Goal: Task Accomplishment & Management: Manage account settings

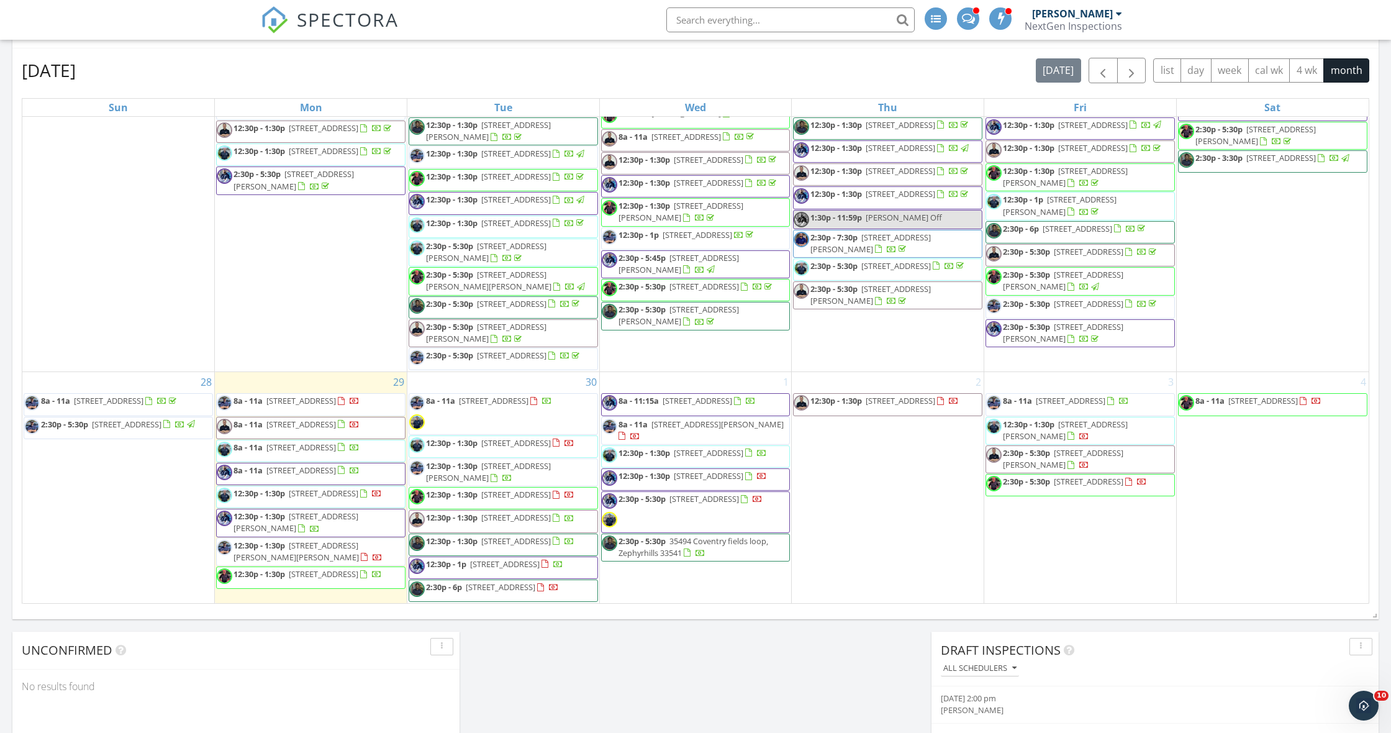
scroll to position [732, 0]
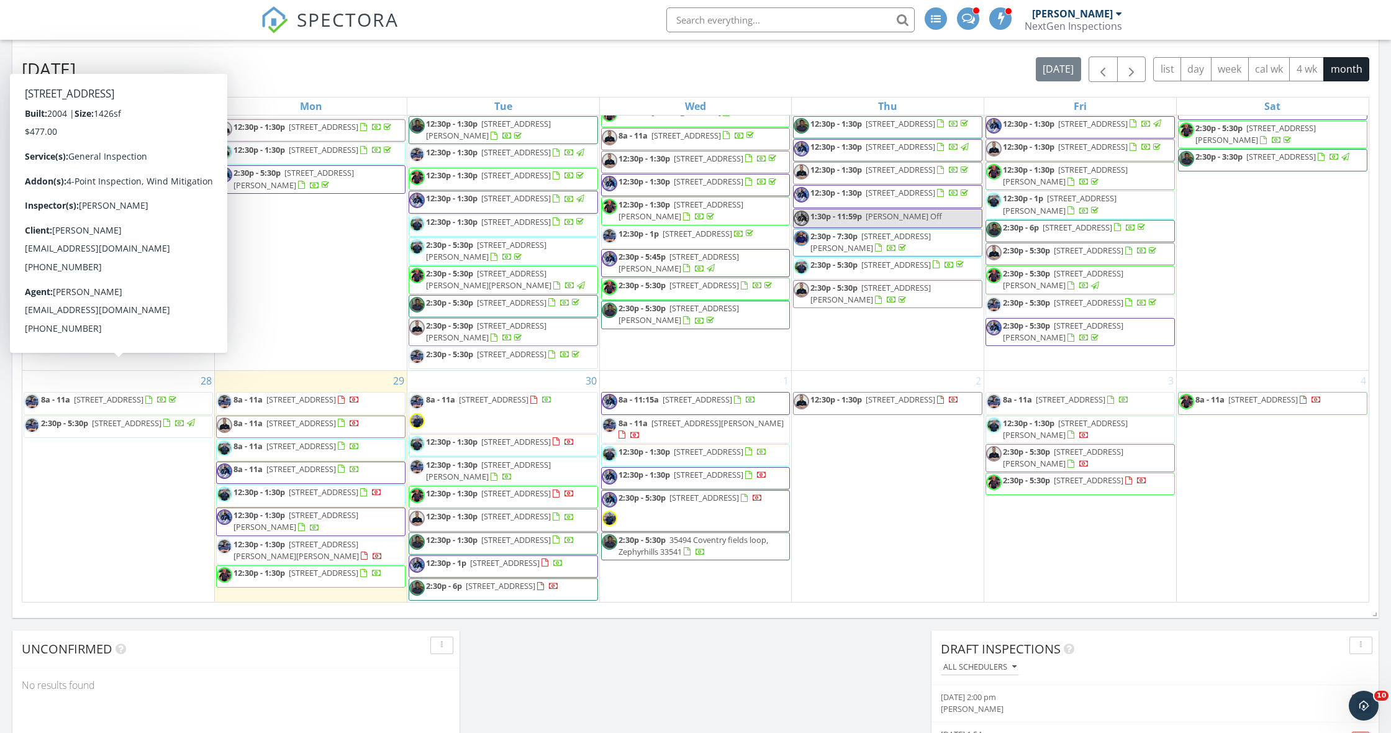
click at [631, 637] on div "Today Curtis Antoine No results found New Inspection New Quote Map 1 1 2 1 1 2 …" at bounding box center [695, 329] width 1391 height 1410
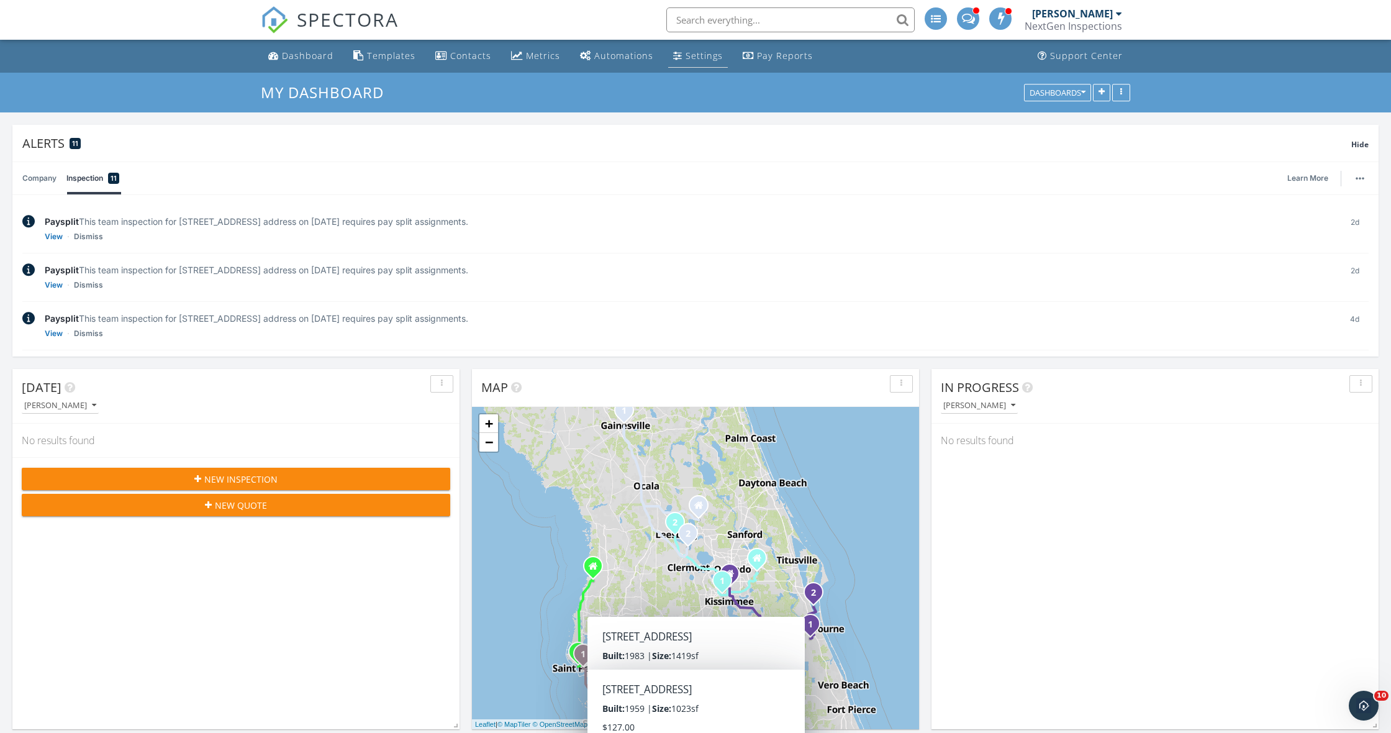
scroll to position [0, 0]
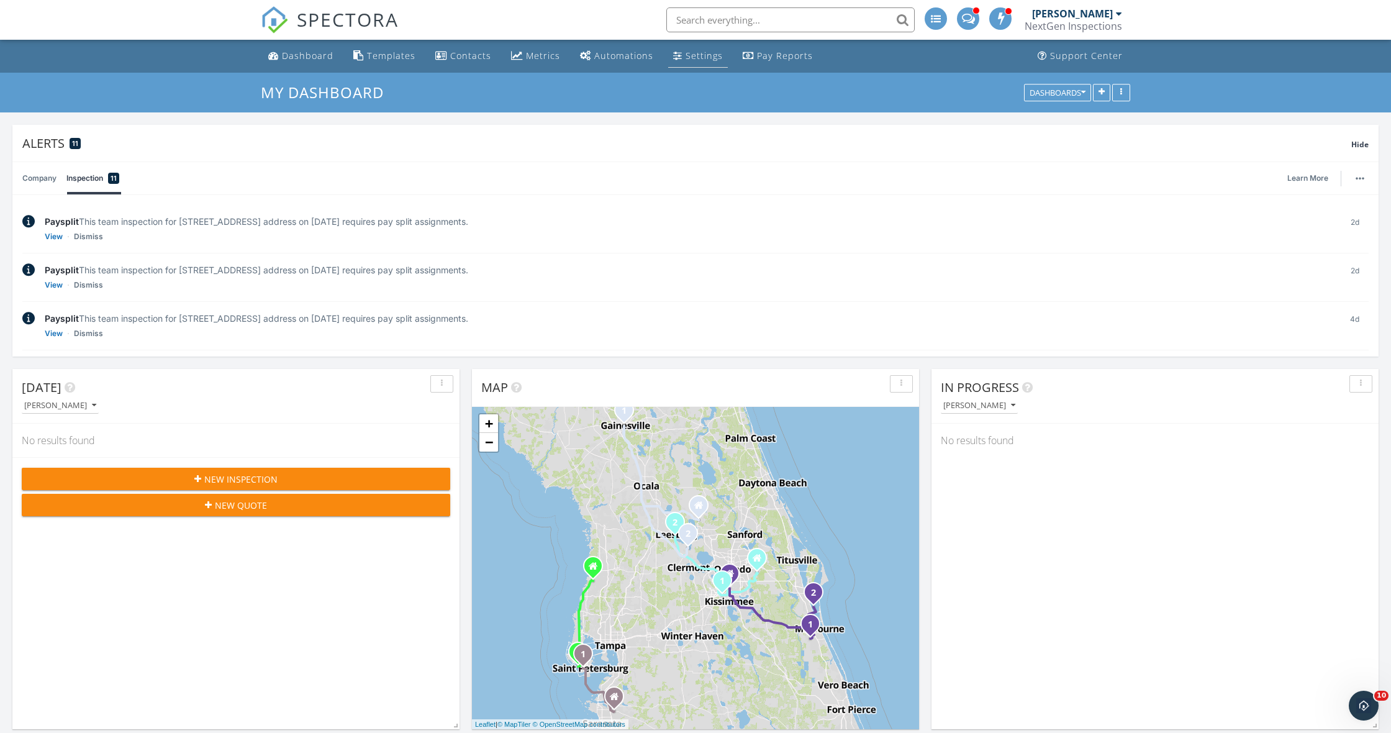
click at [675, 57] on div "Settings" at bounding box center [677, 55] width 9 height 10
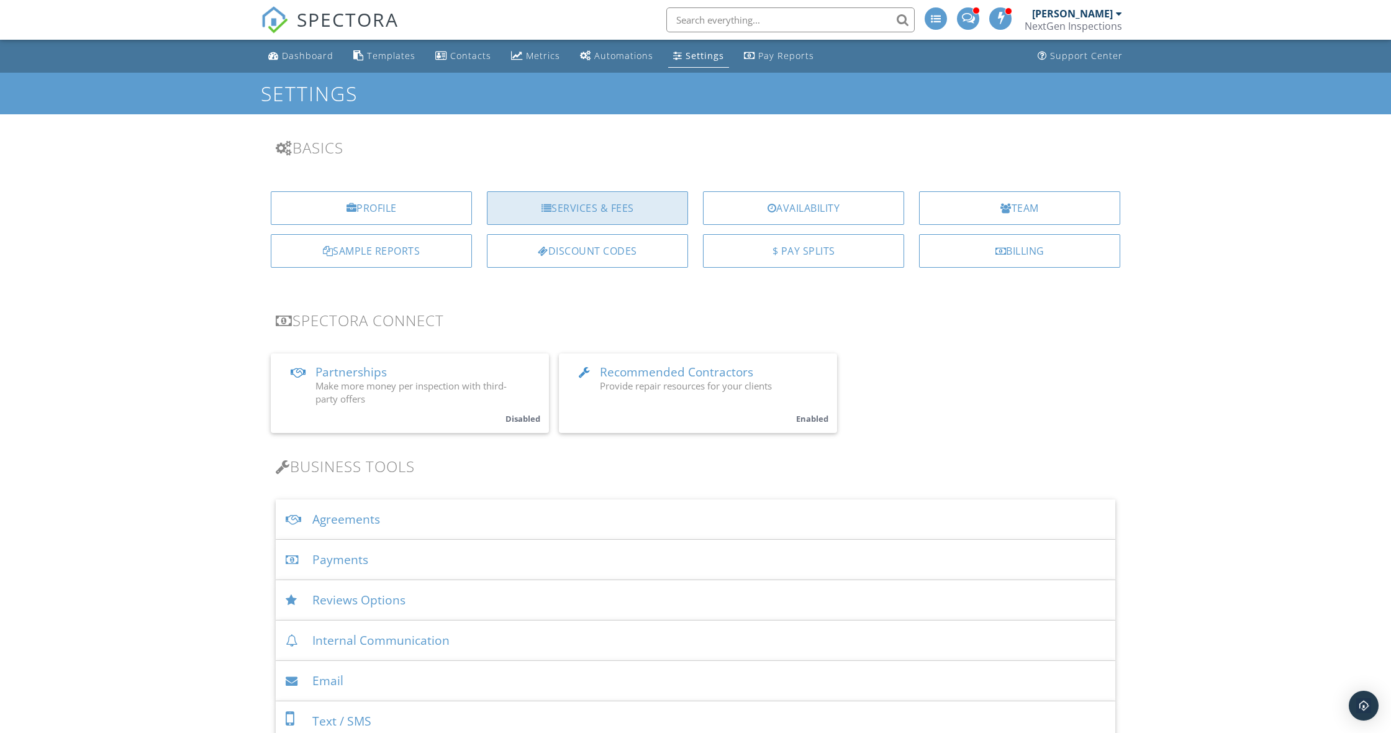
click at [576, 207] on div "Services & Fees" at bounding box center [587, 208] width 201 height 34
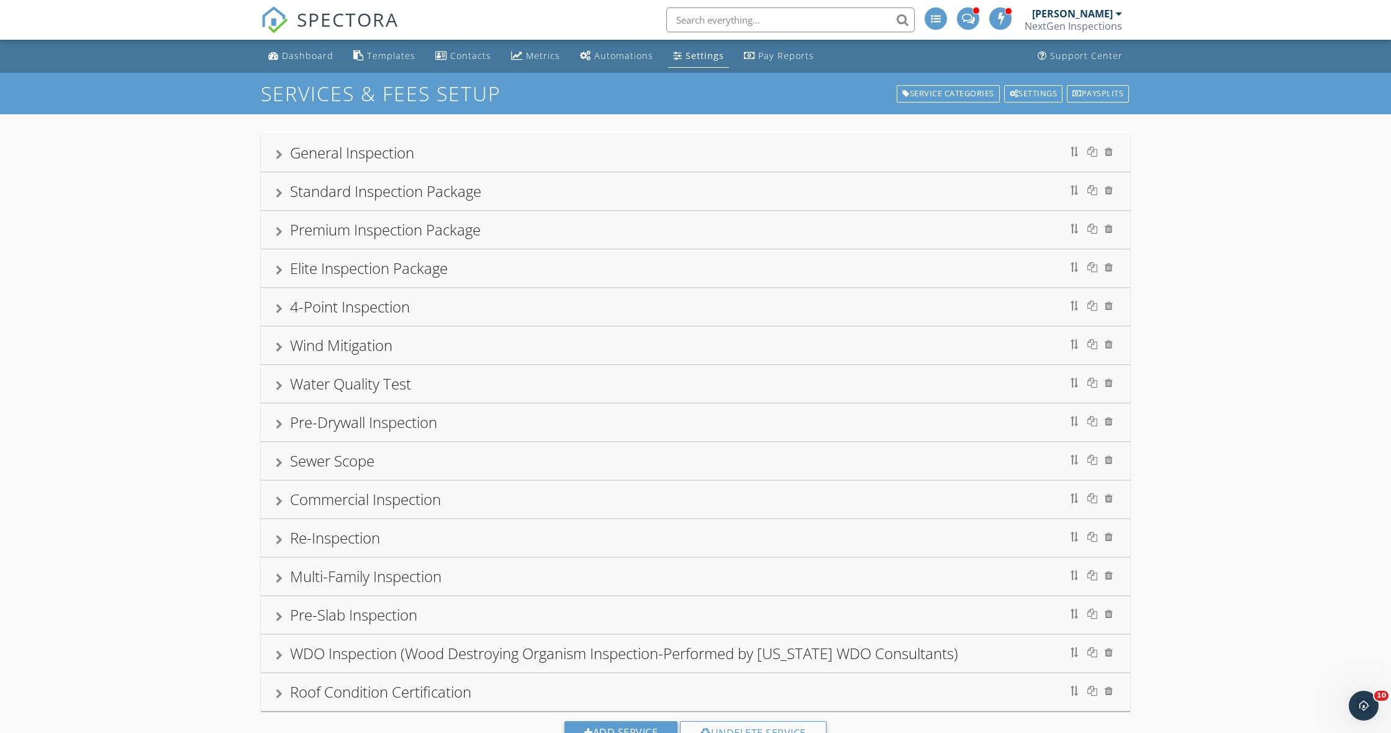
click at [284, 187] on div "Standard Inspection Package" at bounding box center [696, 191] width 840 height 22
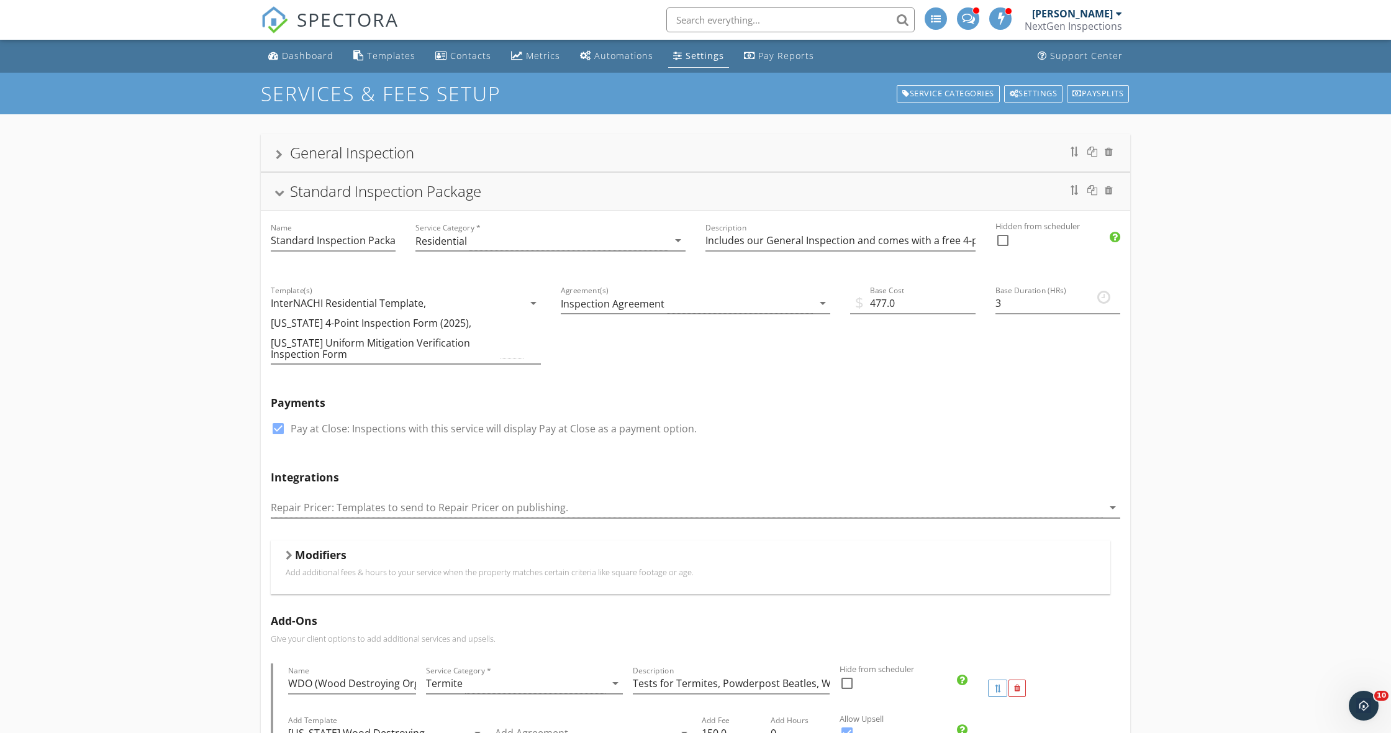
click at [279, 191] on div at bounding box center [280, 193] width 10 height 7
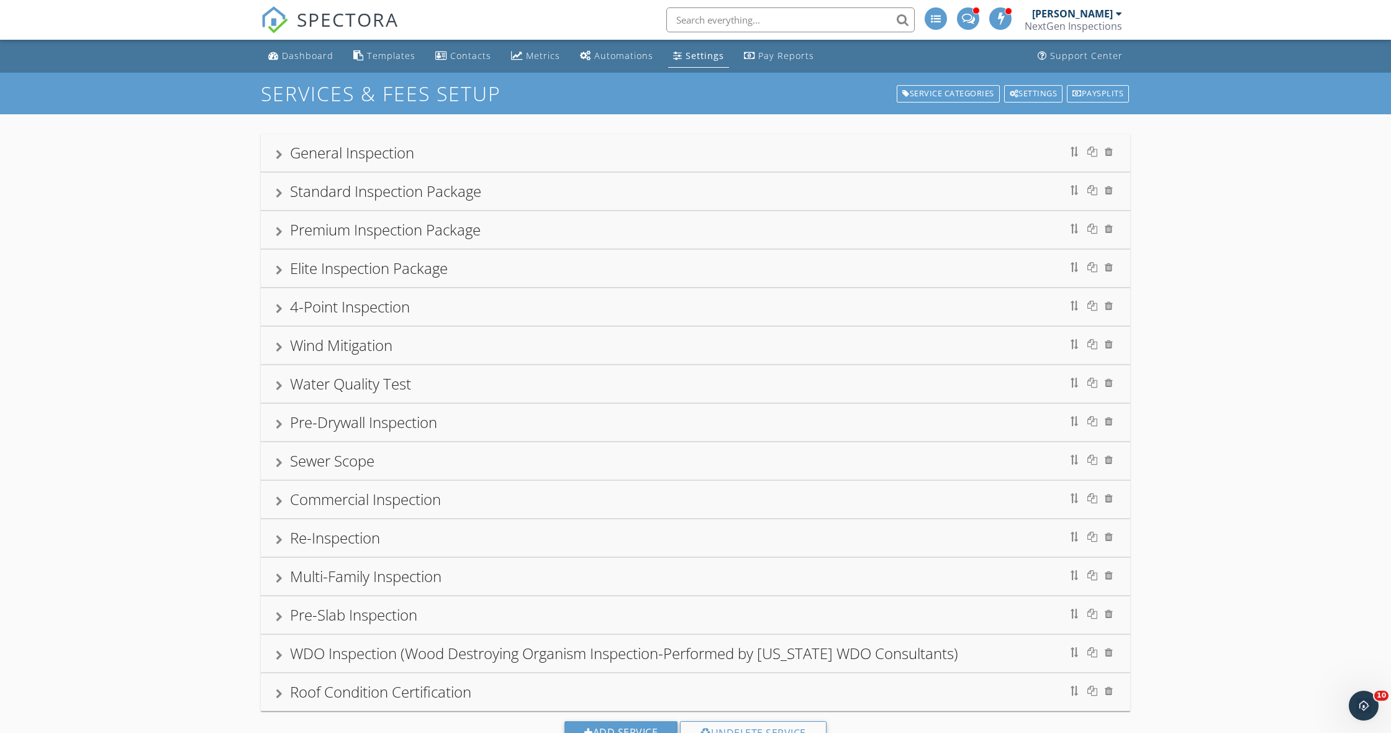
click at [277, 155] on div at bounding box center [279, 155] width 7 height 10
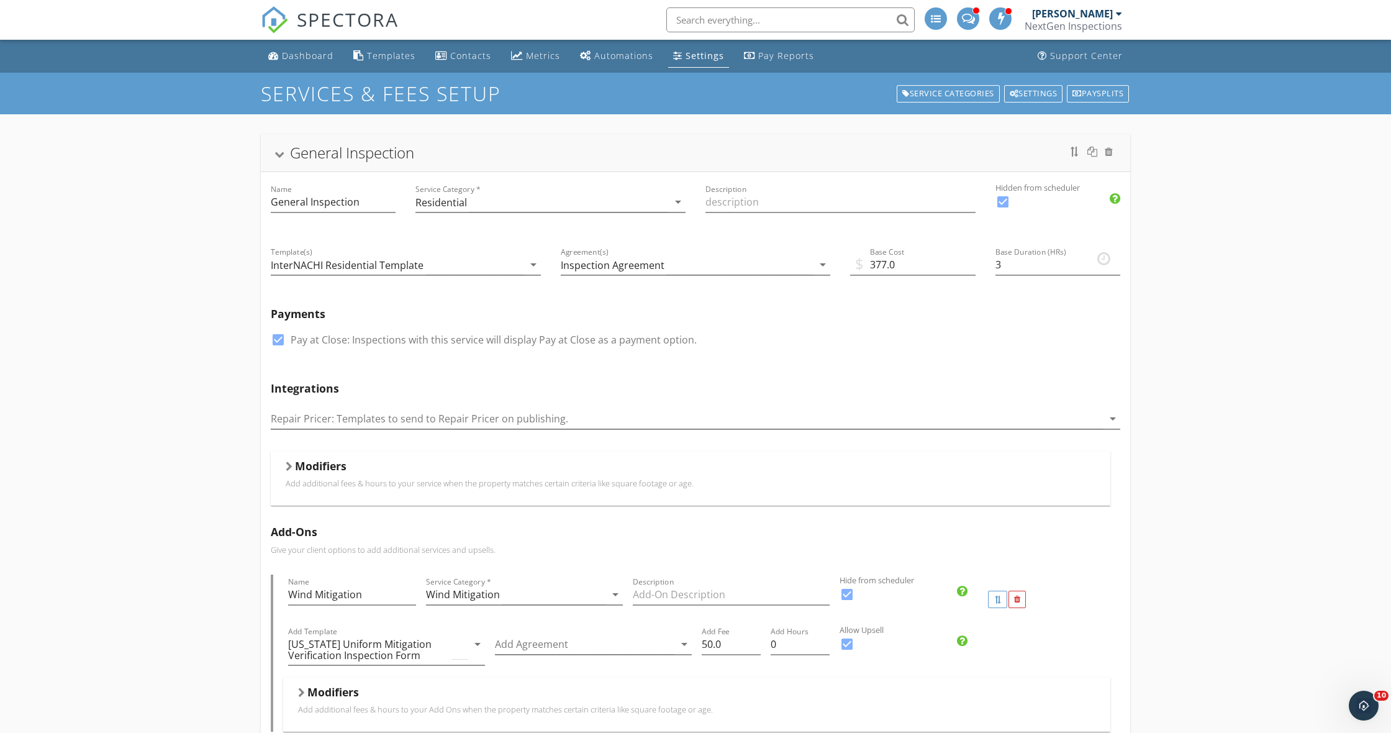
click at [277, 155] on div at bounding box center [280, 155] width 10 height 7
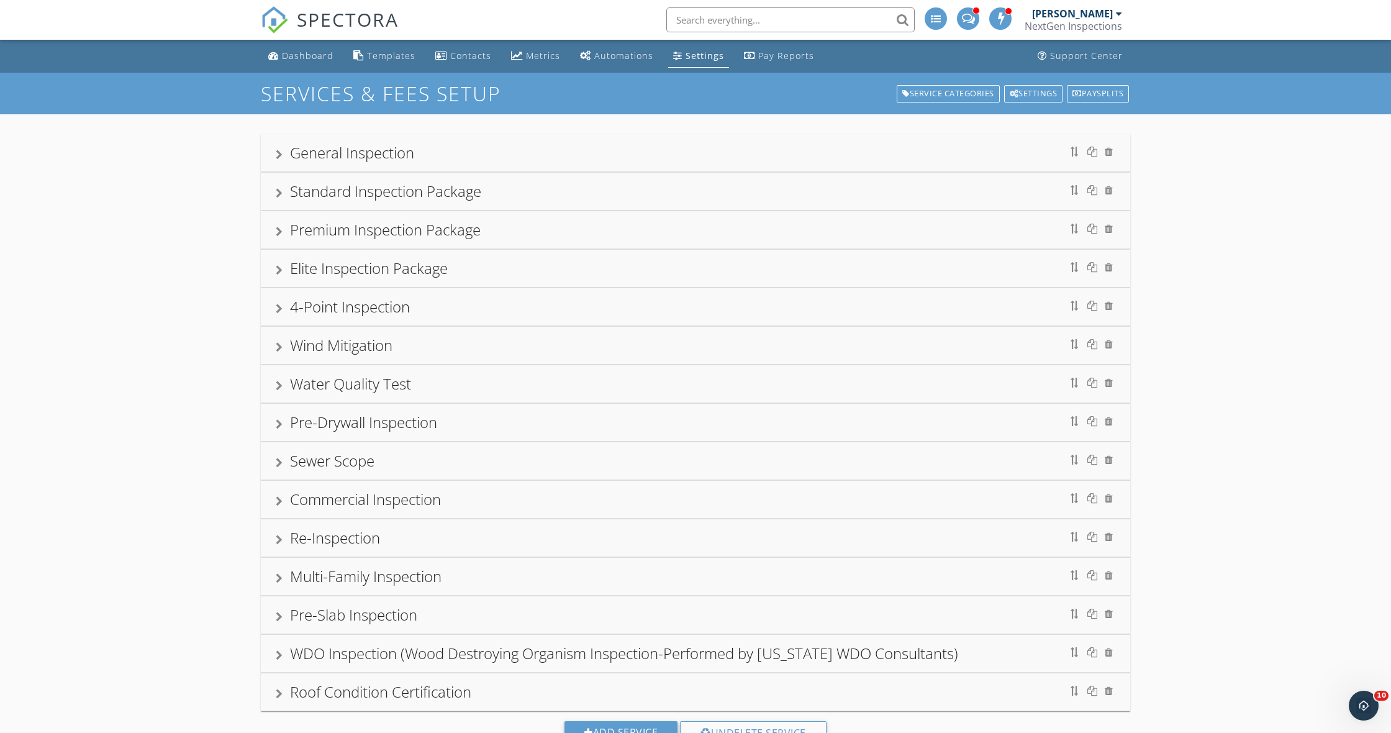
click at [1084, 28] on div "NextGen Inspections" at bounding box center [1074, 26] width 98 height 12
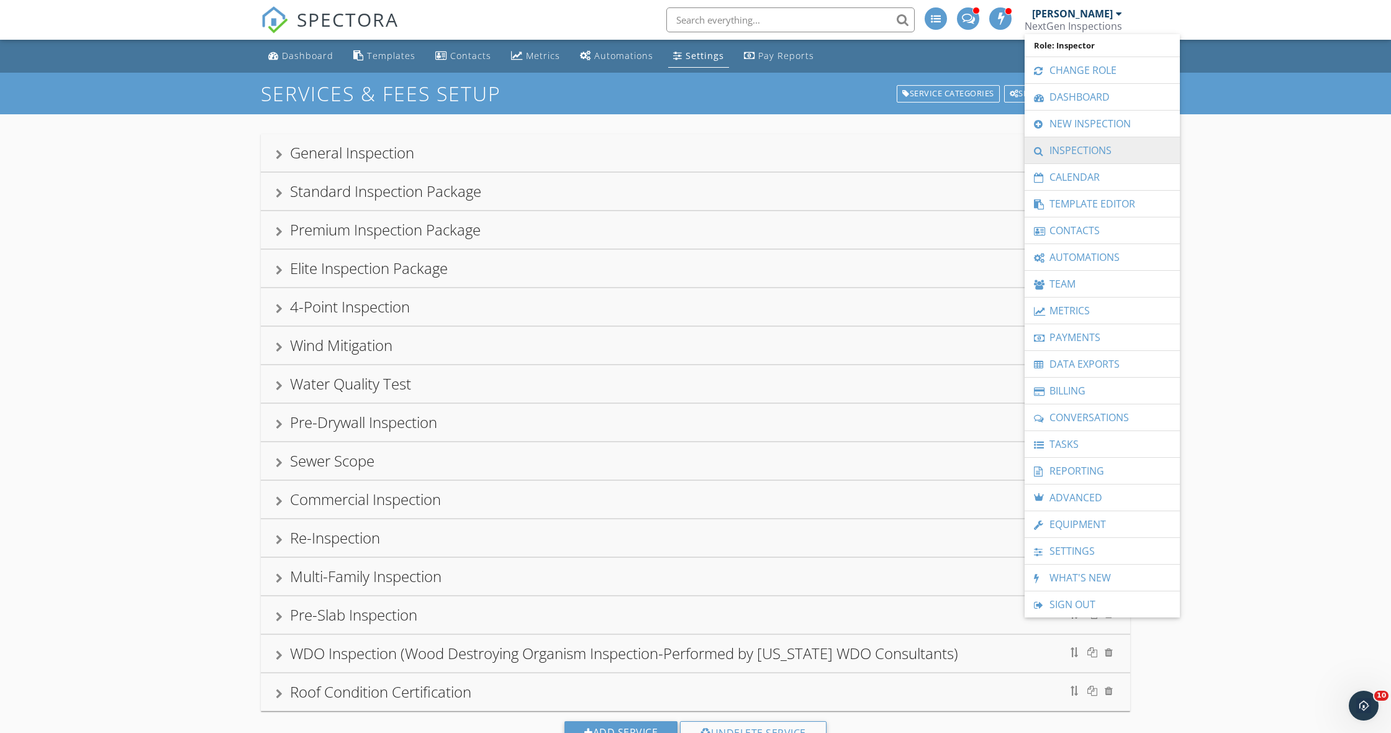
click at [1058, 145] on link "Inspections" at bounding box center [1102, 150] width 143 height 26
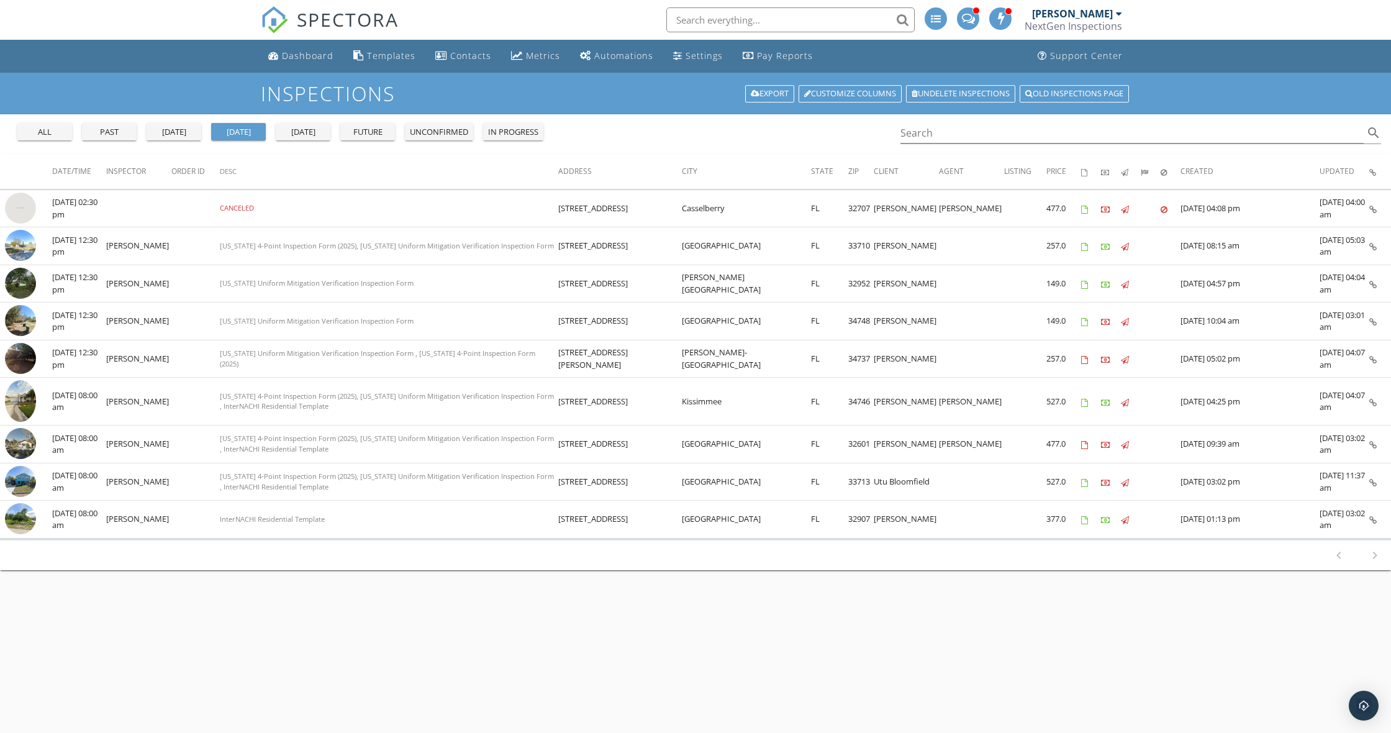
click at [40, 130] on div "all" at bounding box center [44, 132] width 45 height 12
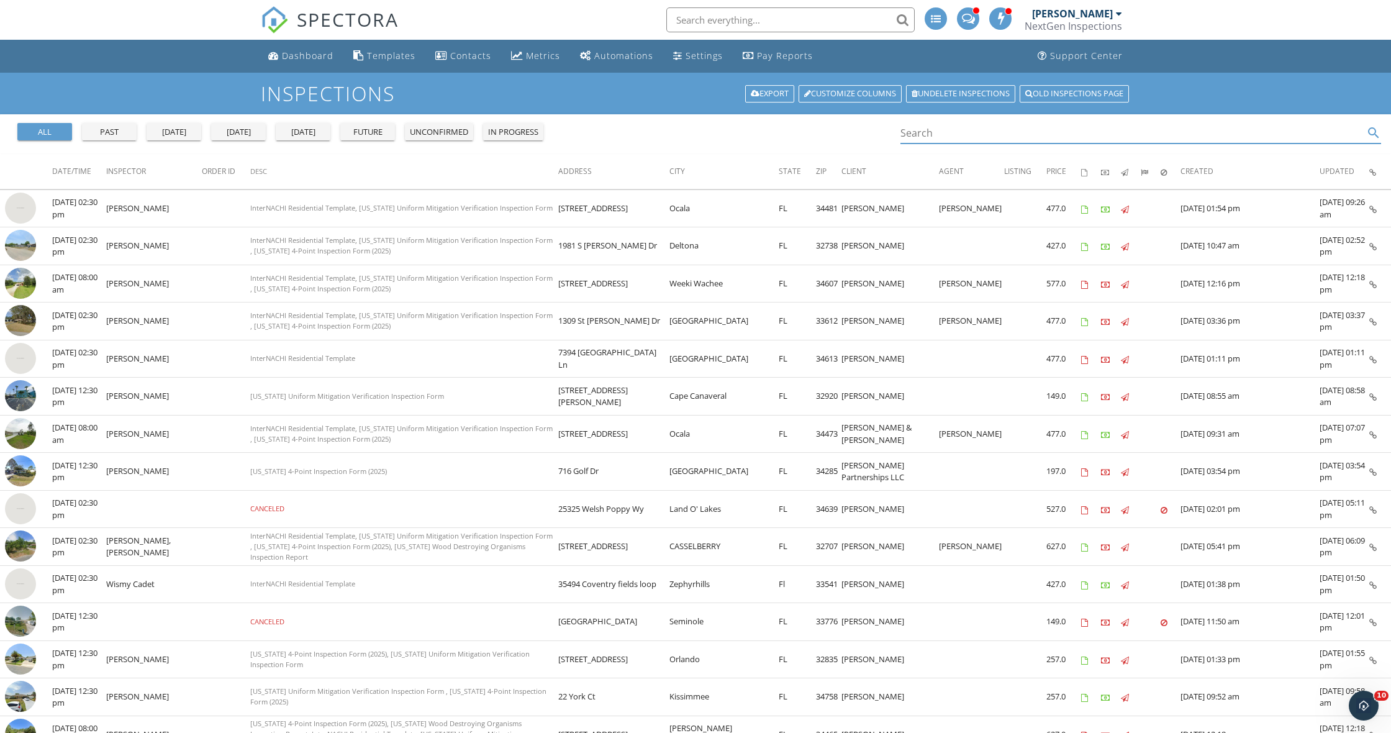
click at [923, 138] on input "Search" at bounding box center [1132, 133] width 463 height 20
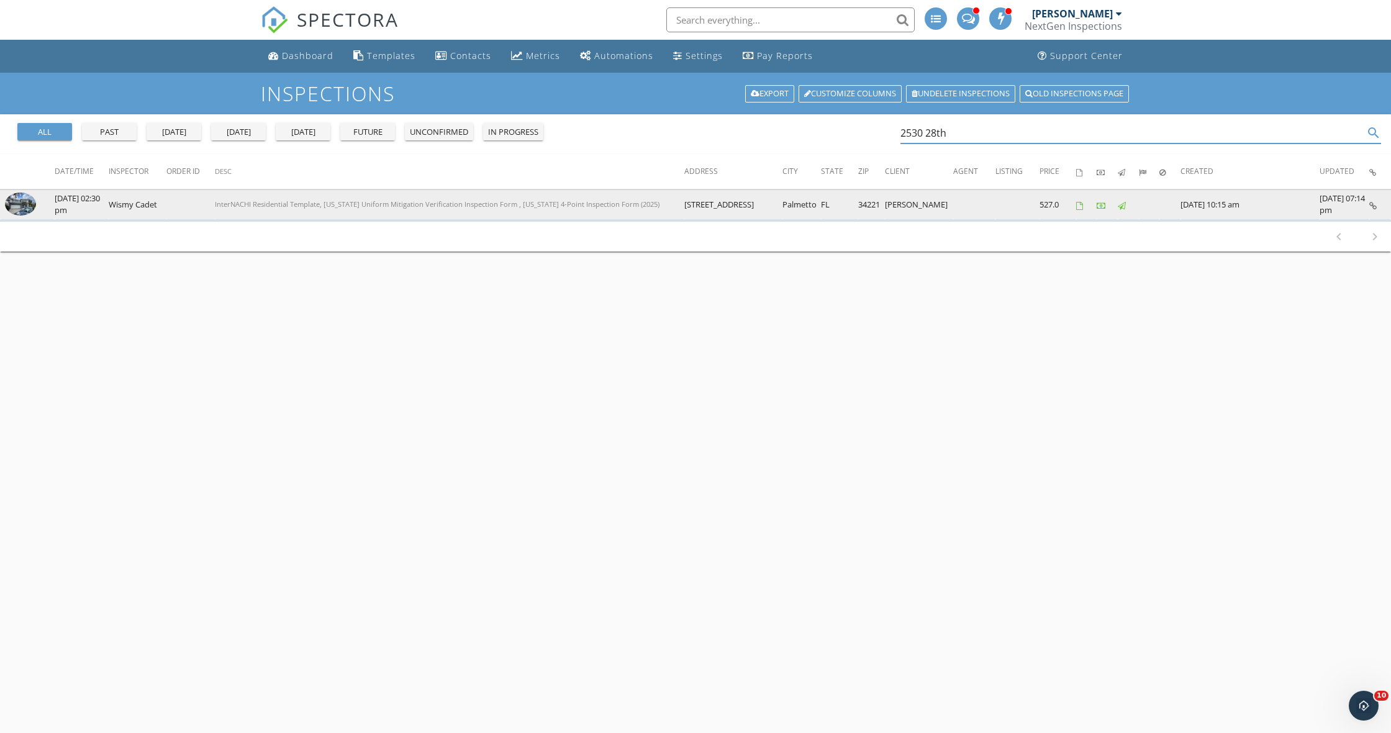
type input "2530 28th"
click at [23, 204] on img at bounding box center [20, 205] width 31 height 24
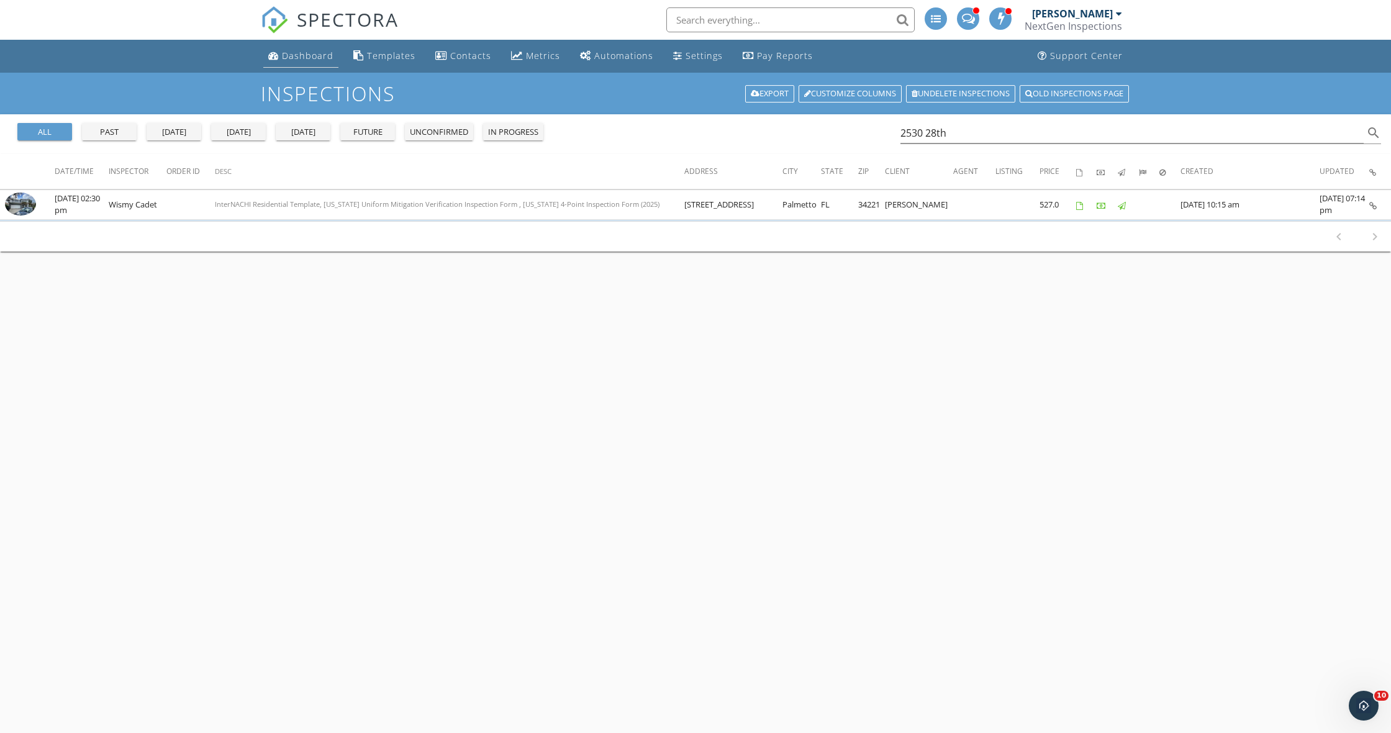
click at [286, 50] on div "Dashboard" at bounding box center [308, 56] width 52 height 12
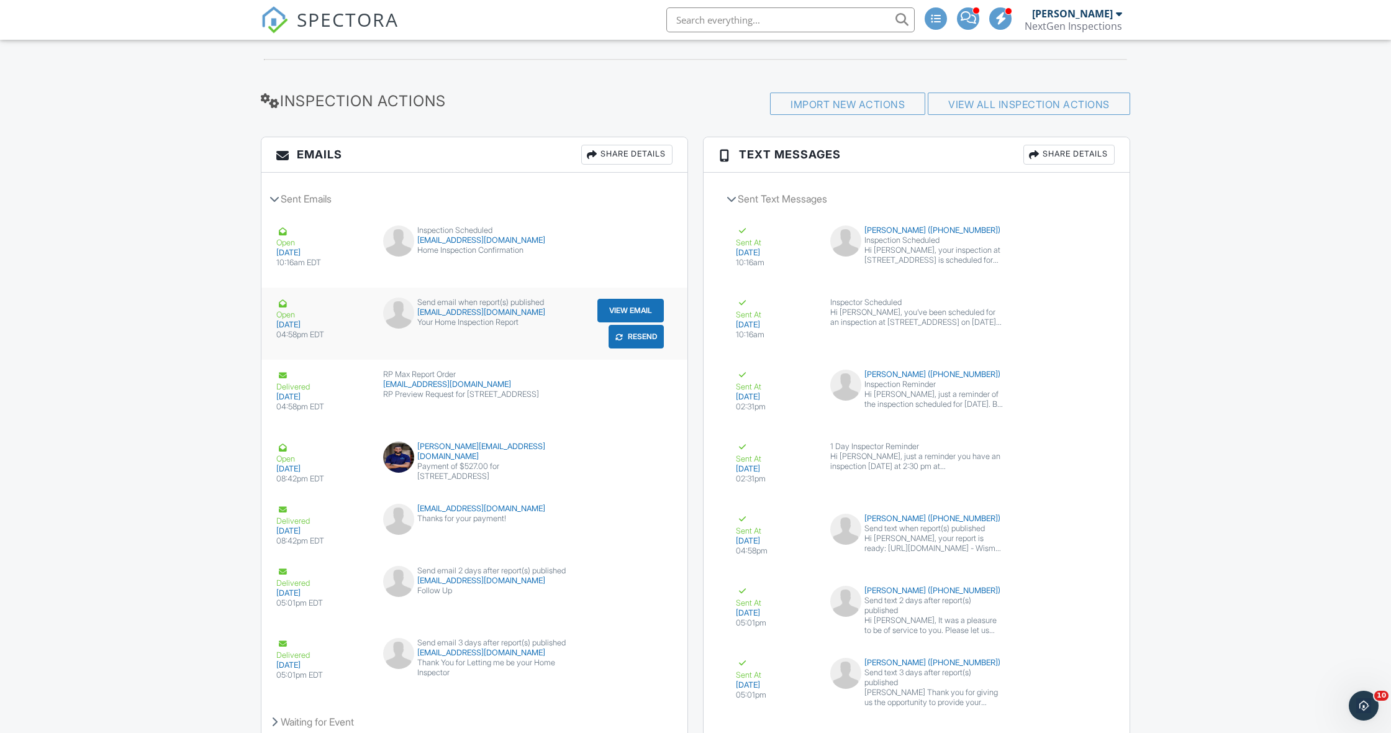
scroll to position [1637, 0]
click at [630, 338] on button "Resend" at bounding box center [636, 338] width 55 height 24
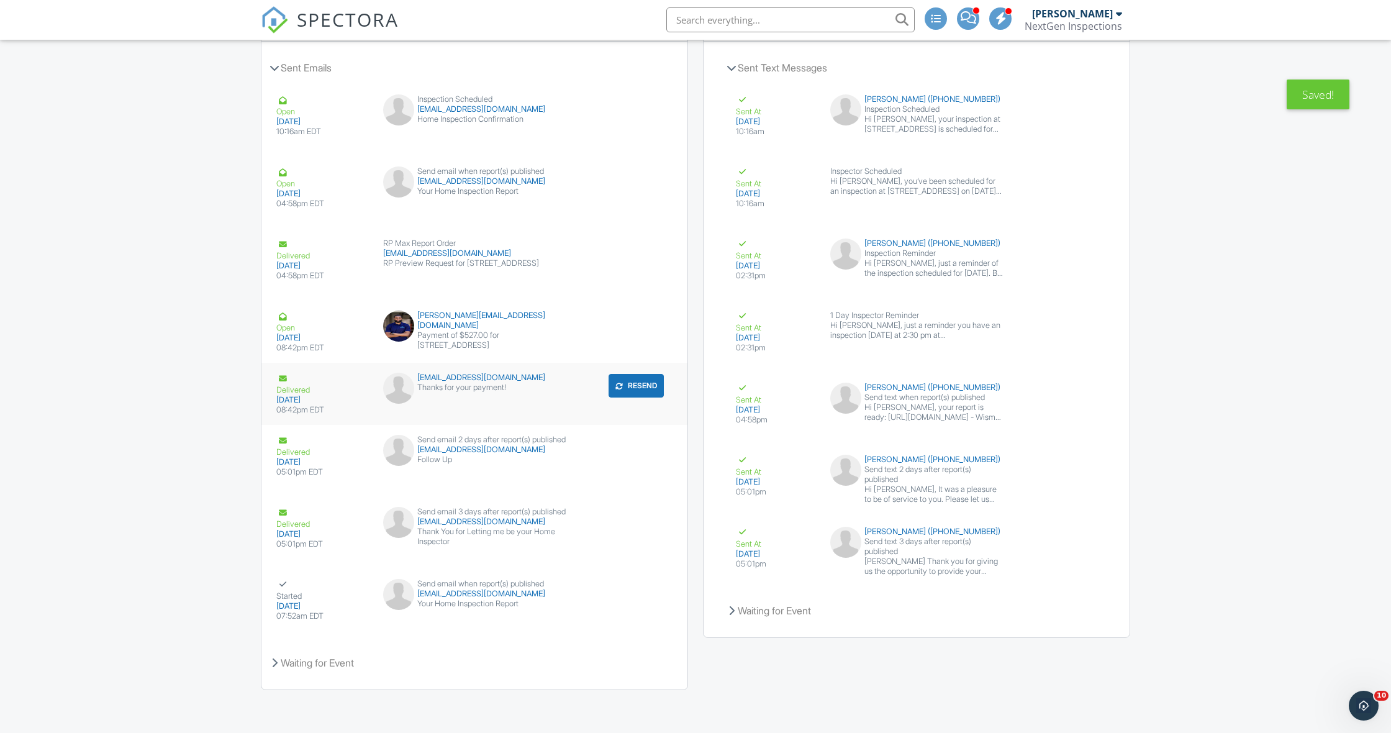
scroll to position [1769, 0]
click at [1064, 422] on button "Resend" at bounding box center [1068, 423] width 55 height 24
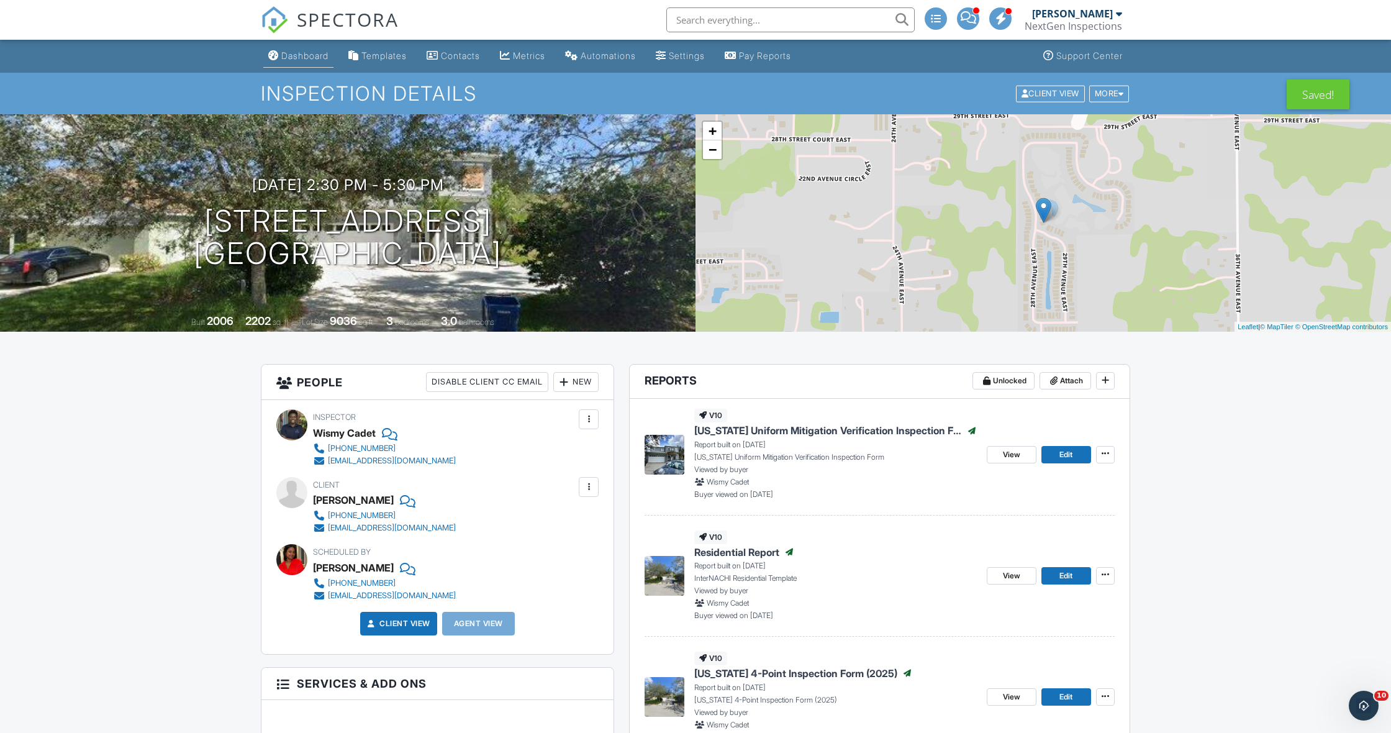
click at [306, 57] on div "Dashboard" at bounding box center [304, 55] width 47 height 11
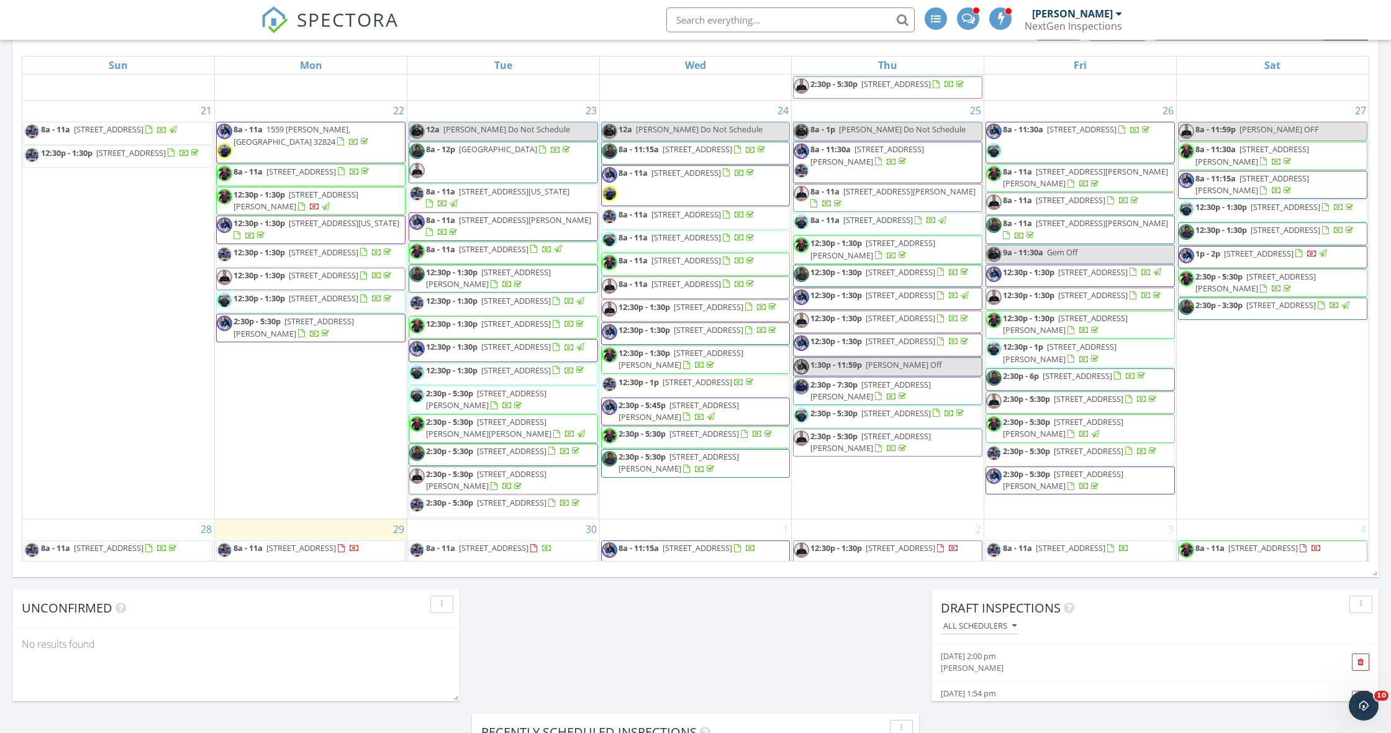
scroll to position [1001, 0]
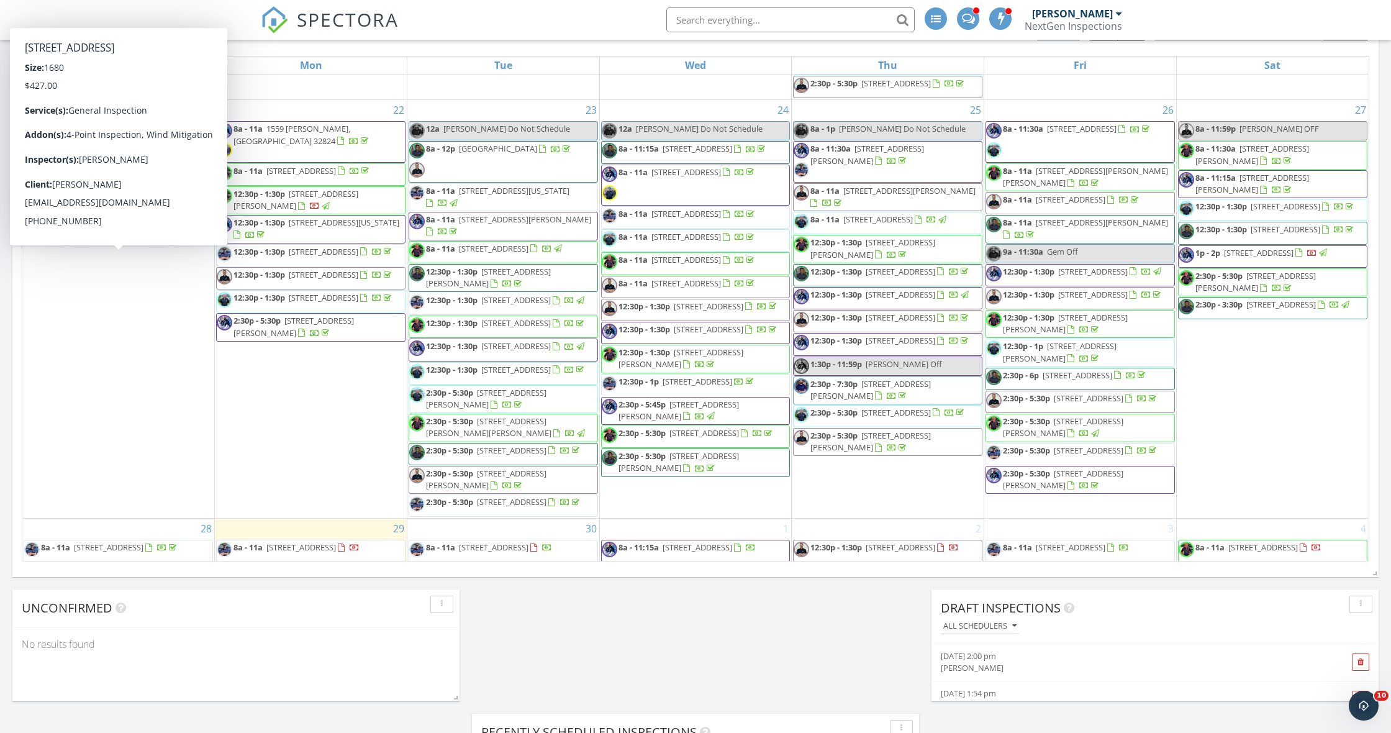
click at [14, 360] on div "September 2025 today list day week cal wk 4 wk month Sun Mon Tue Wed Thu Fri Sa…" at bounding box center [695, 288] width 1366 height 565
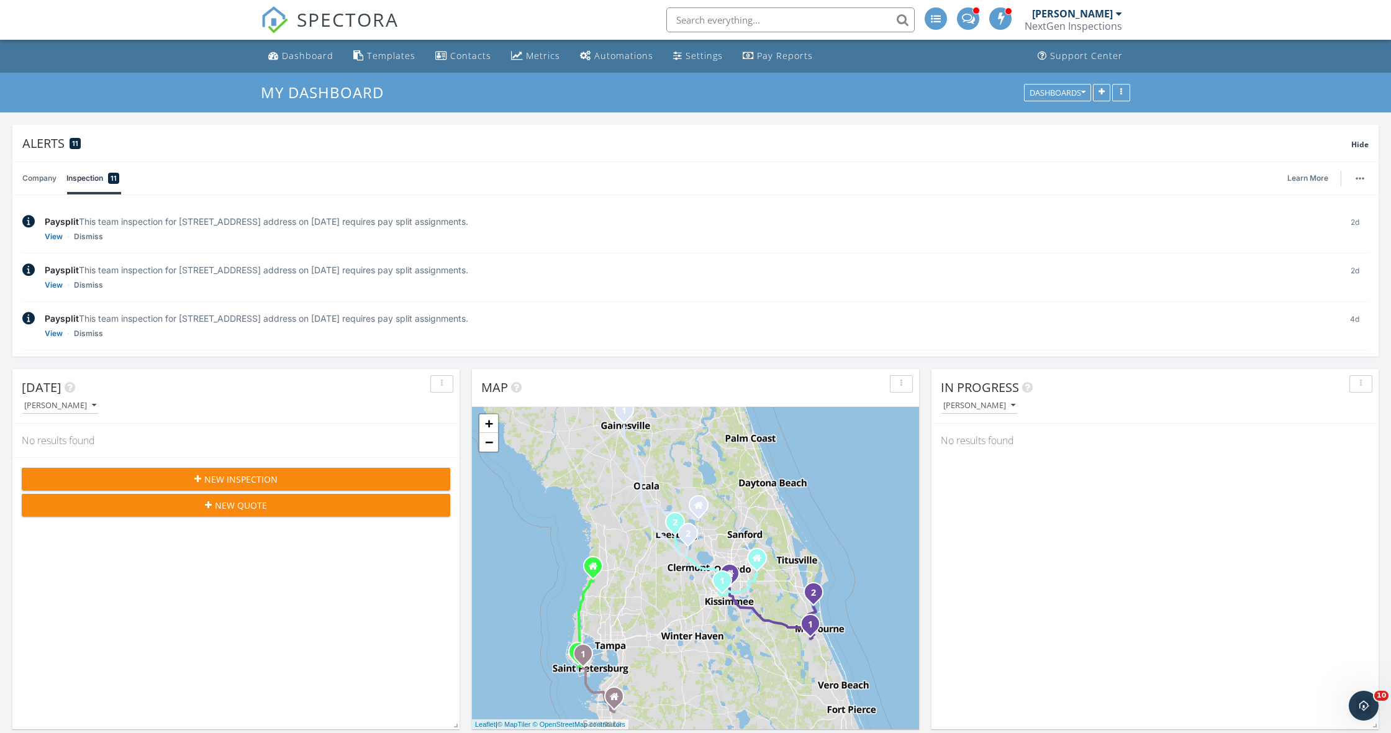
scroll to position [0, 0]
click at [540, 60] on div "Metrics" at bounding box center [543, 56] width 34 height 12
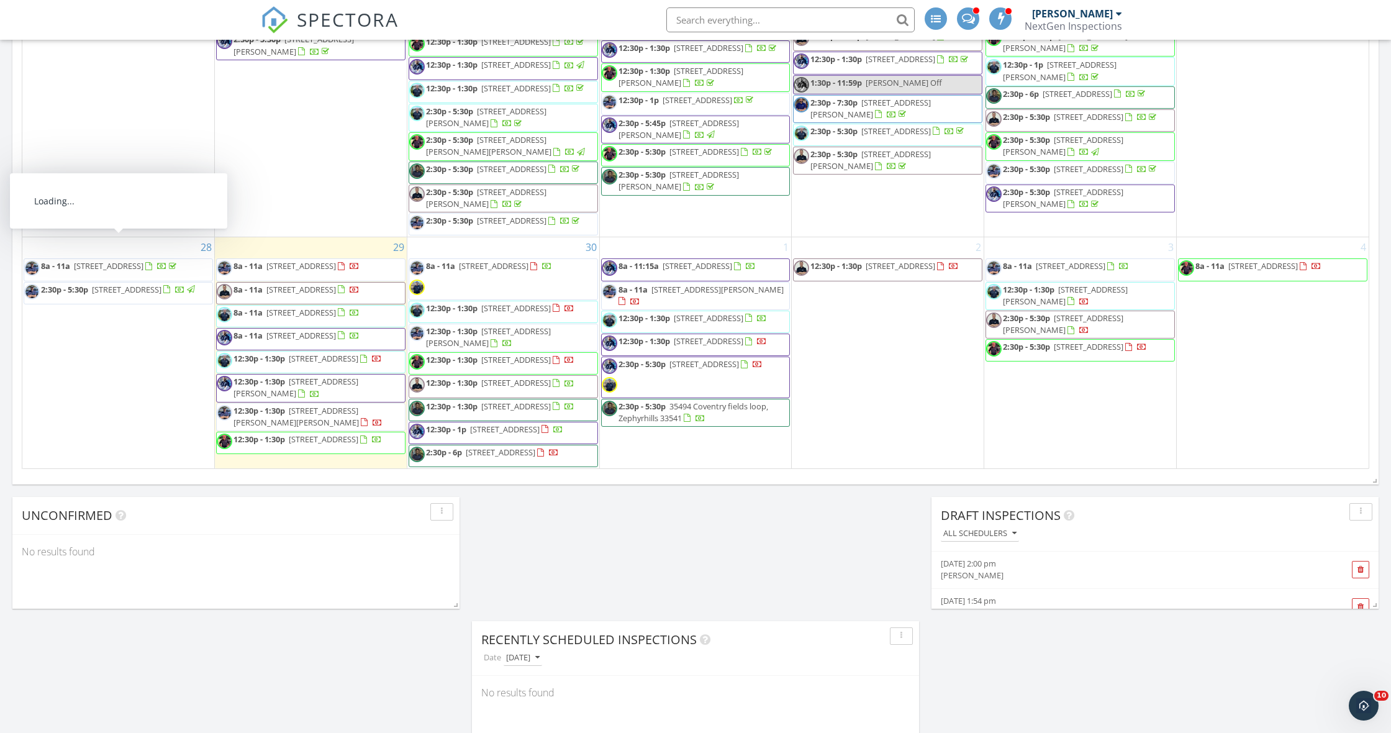
scroll to position [1381, 0]
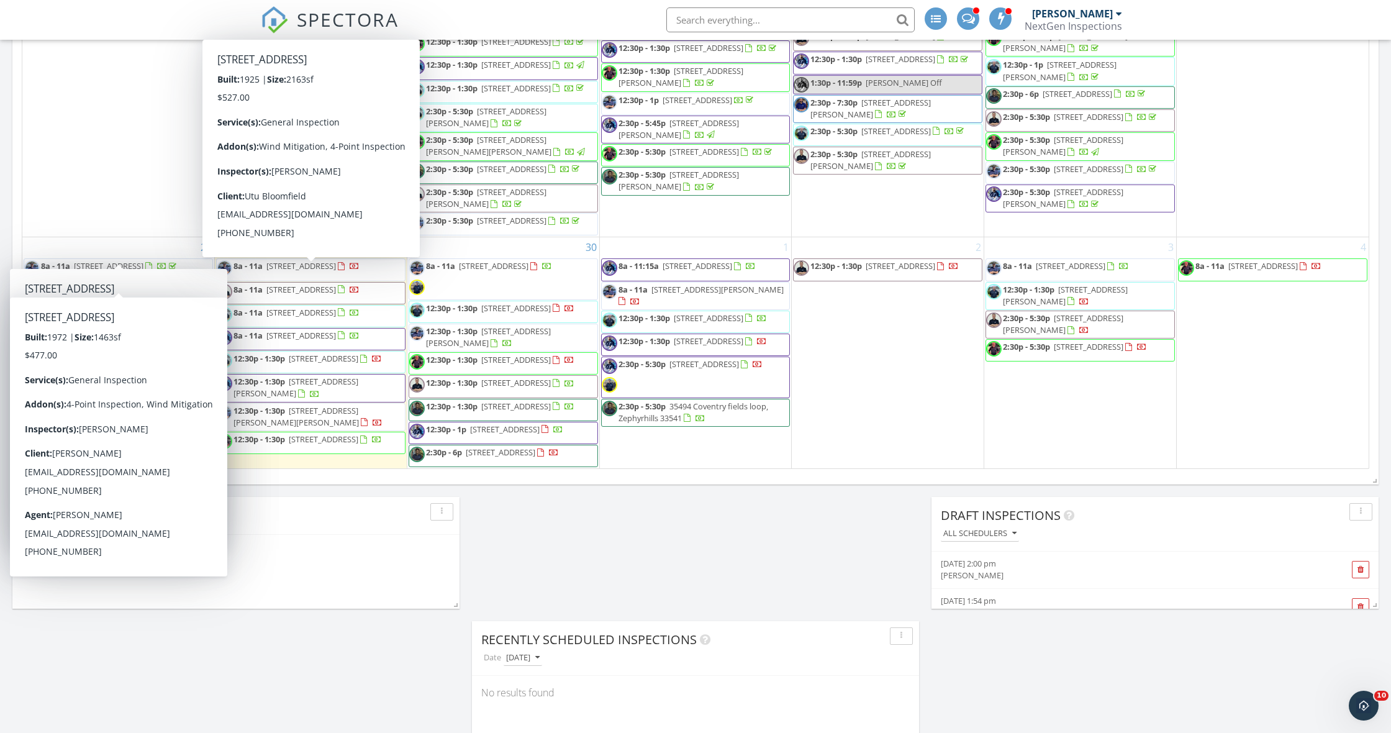
click at [261, 284] on span "8a - 11a 119 48th st N, St. Petersburg 33713" at bounding box center [288, 293] width 143 height 19
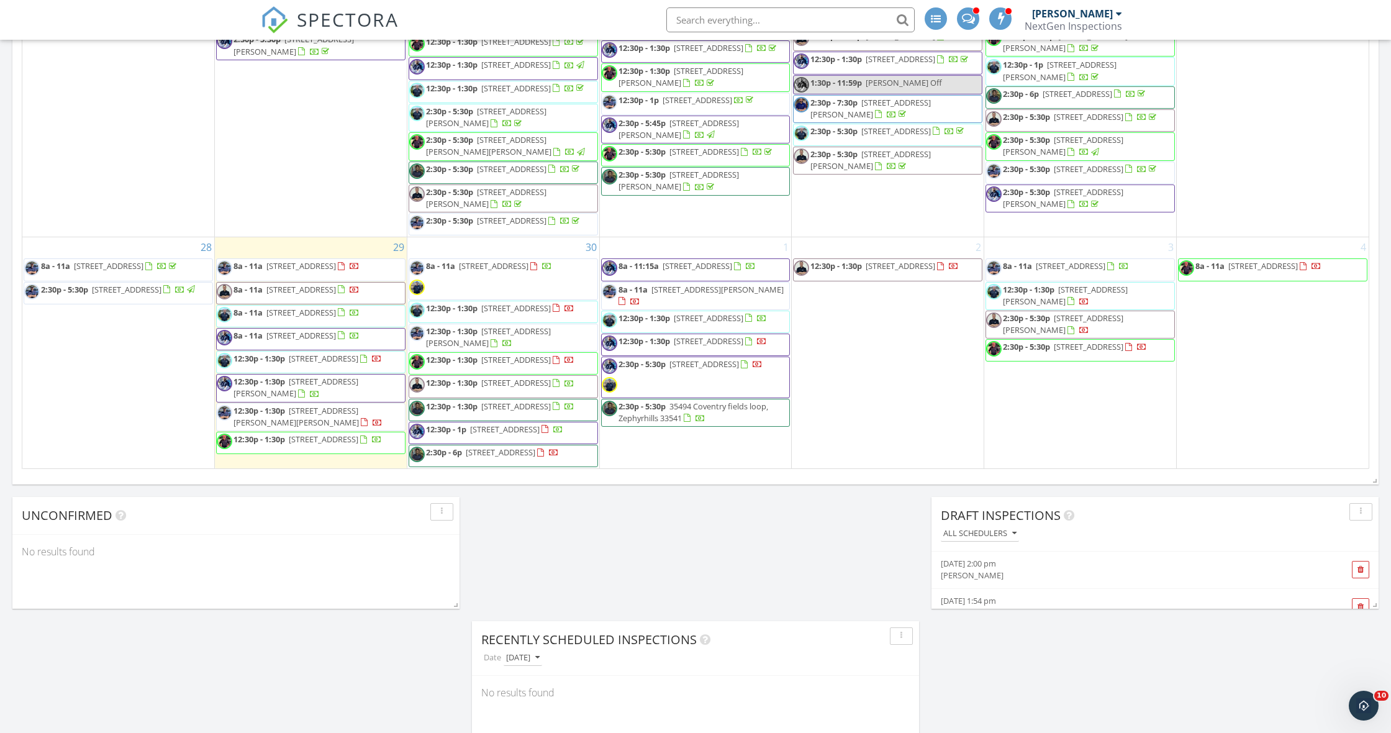
click at [261, 276] on div at bounding box center [695, 366] width 1391 height 733
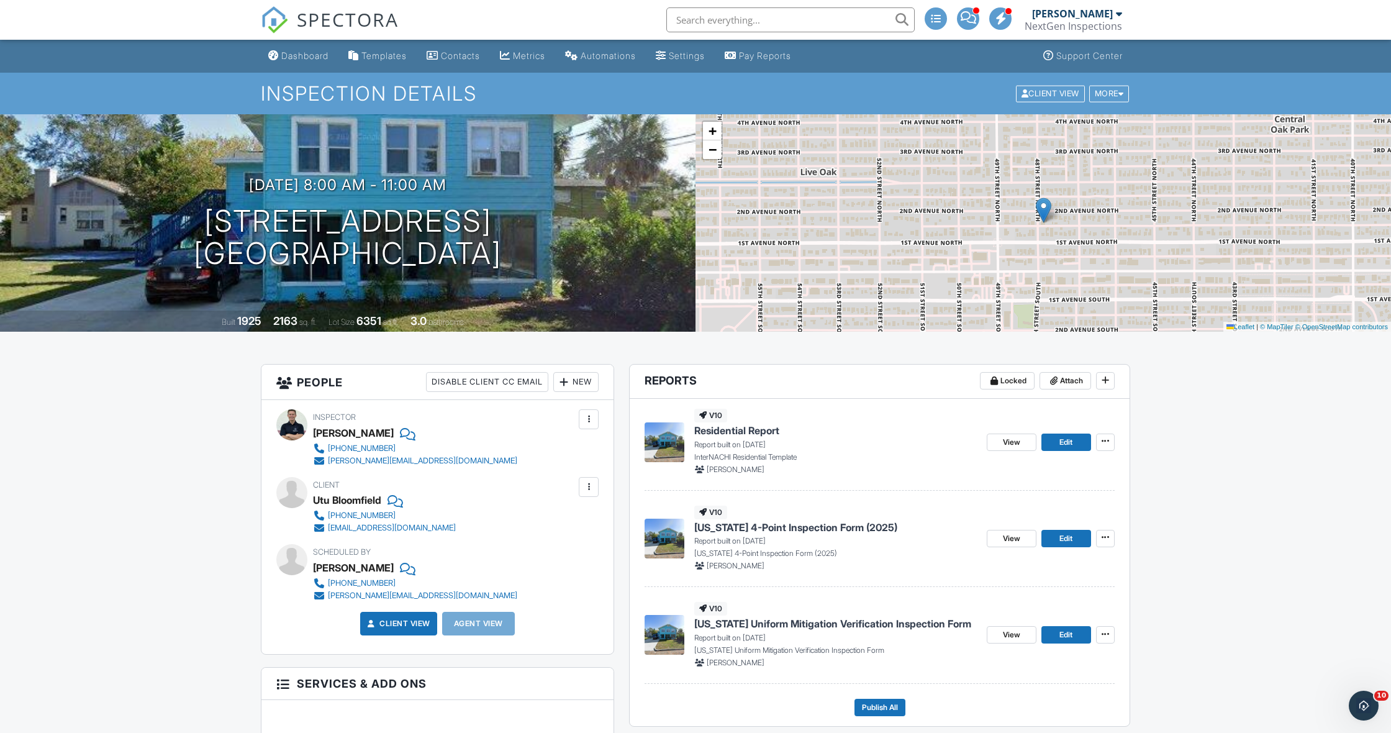
click at [1056, 20] on div "NextGen Inspections" at bounding box center [1074, 26] width 98 height 12
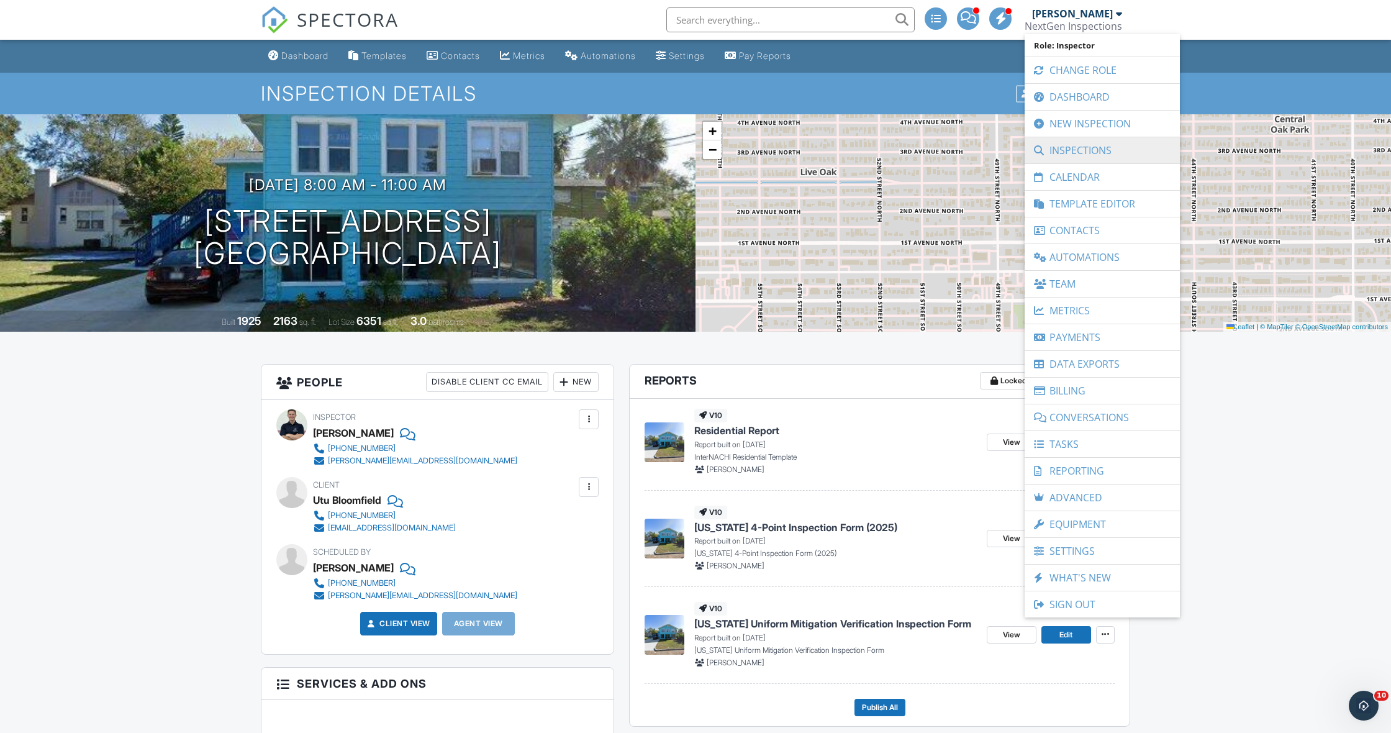
click at [1076, 155] on link "Inspections" at bounding box center [1102, 150] width 143 height 26
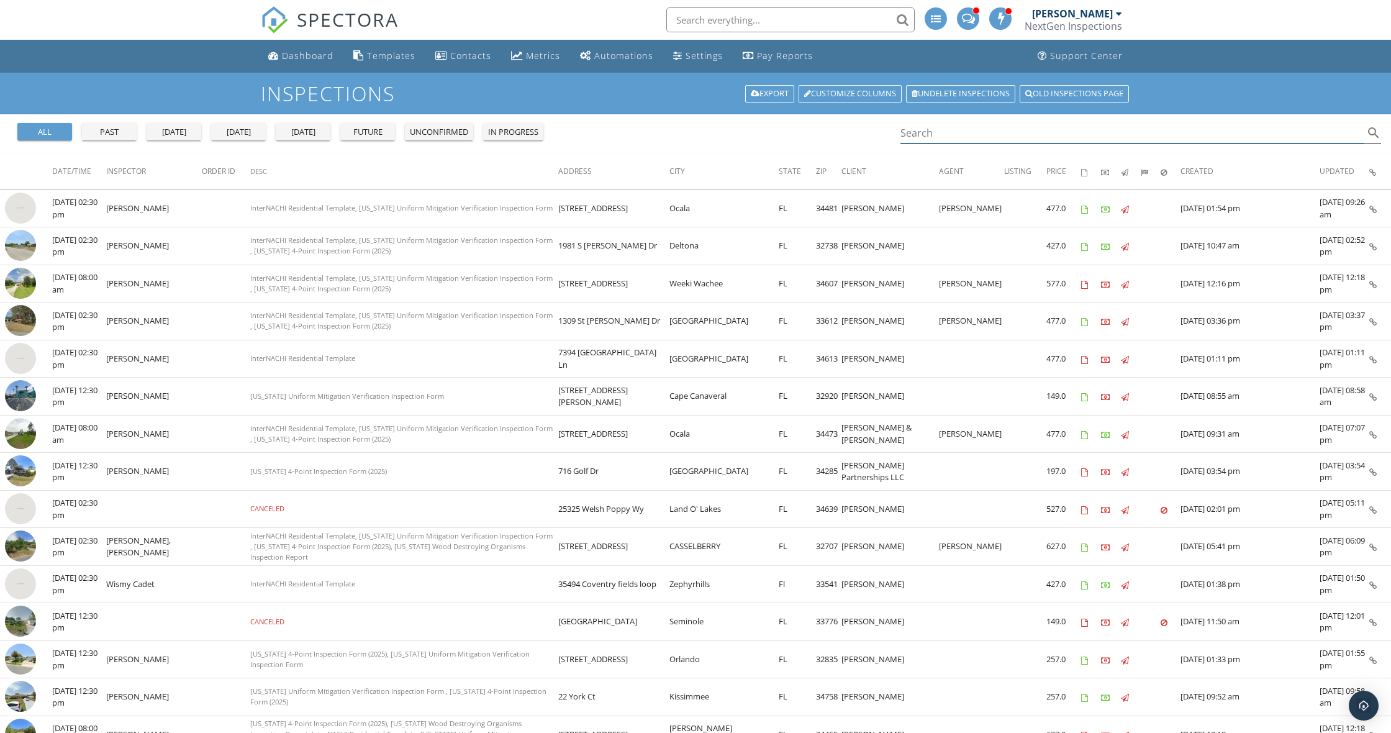
click at [987, 132] on input "Search" at bounding box center [1132, 133] width 463 height 20
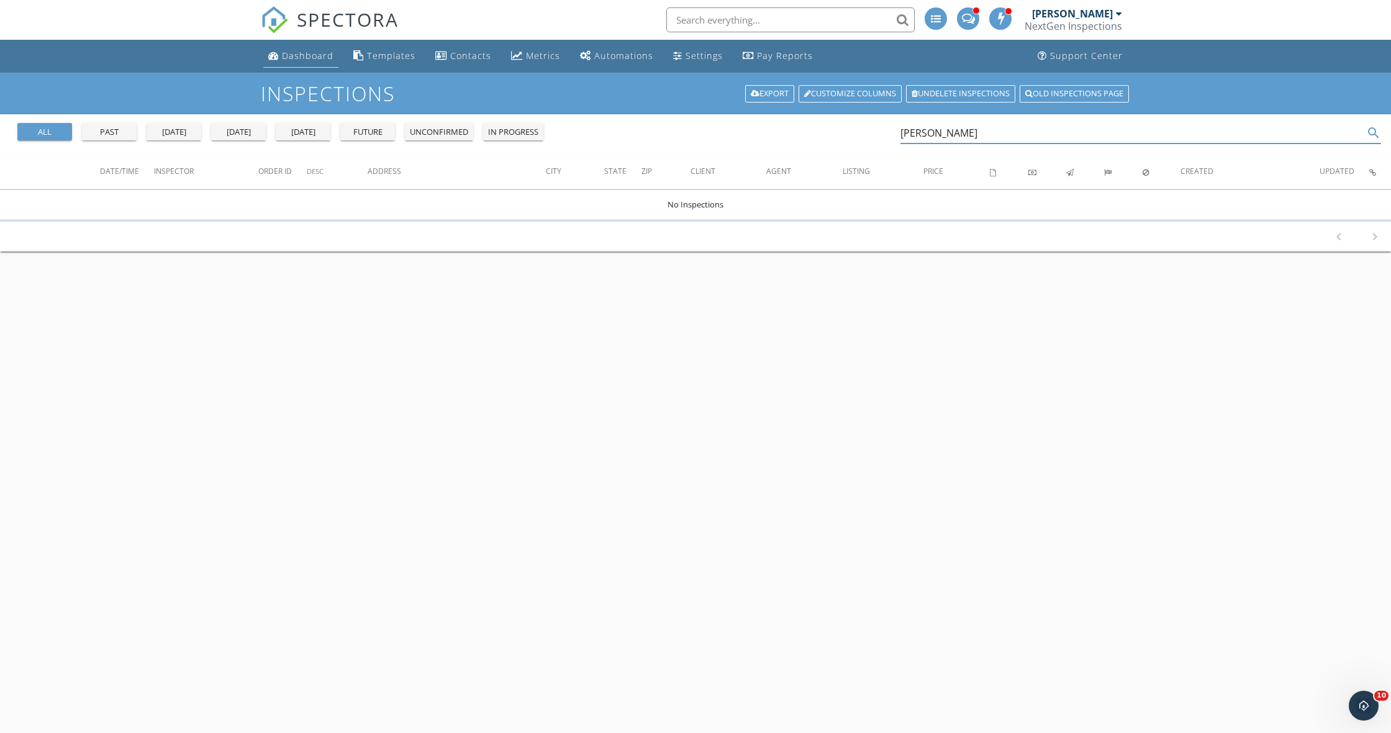
type input "[PERSON_NAME]"
click at [278, 60] on link "Dashboard" at bounding box center [300, 56] width 75 height 23
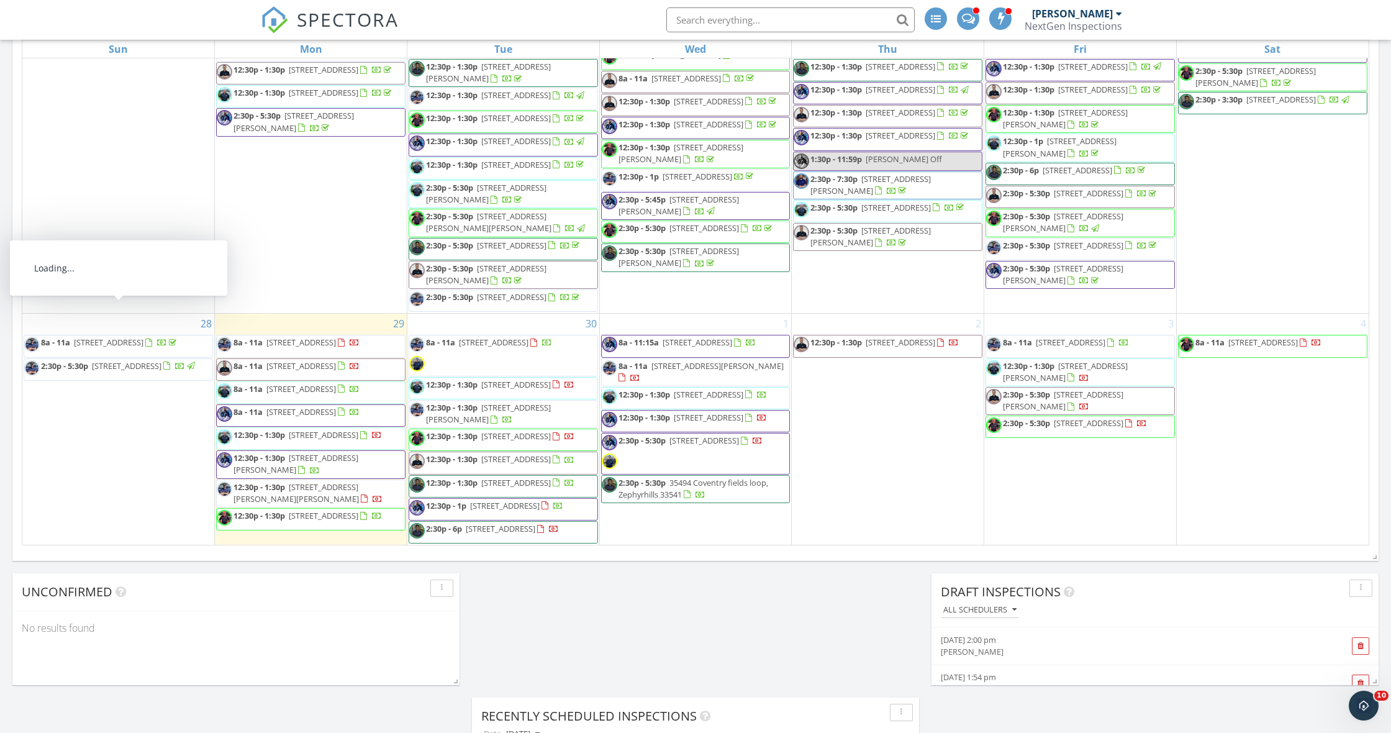
scroll to position [792, 0]
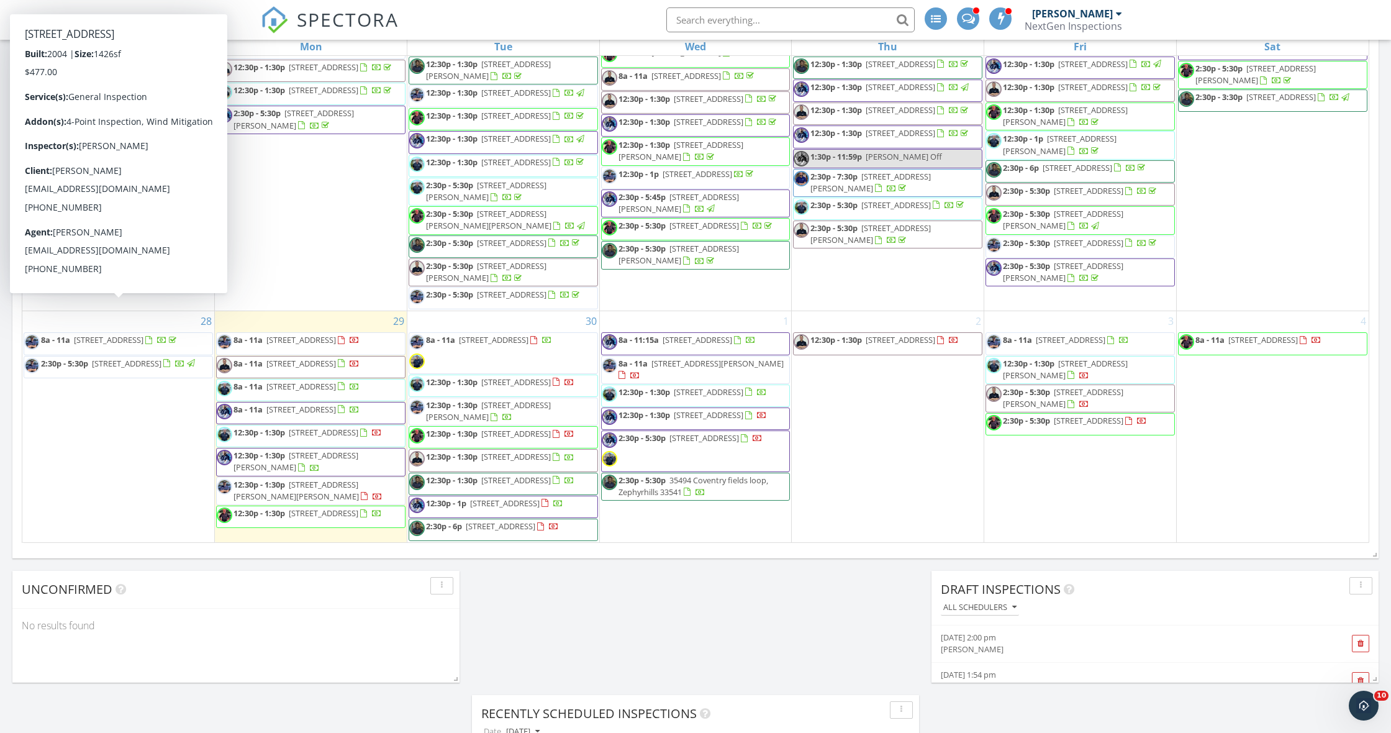
click at [14, 433] on div "September 2025 today list day week cal wk 4 wk month Sun Mon Tue Wed Thu Fri Sa…" at bounding box center [695, 270] width 1366 height 565
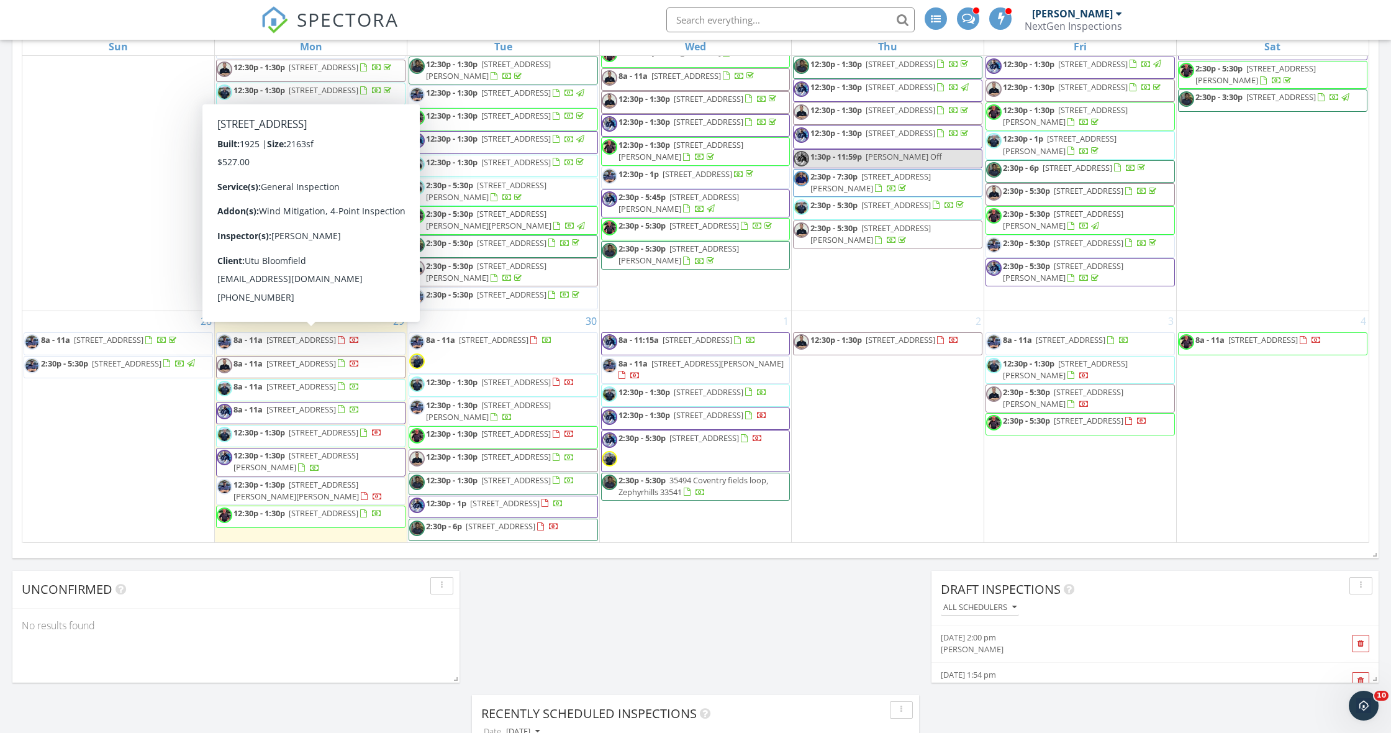
click at [17, 408] on div "September 2025 today list day week cal wk 4 wk month Sun Mon Tue Wed Thu Fri Sa…" at bounding box center [695, 270] width 1366 height 565
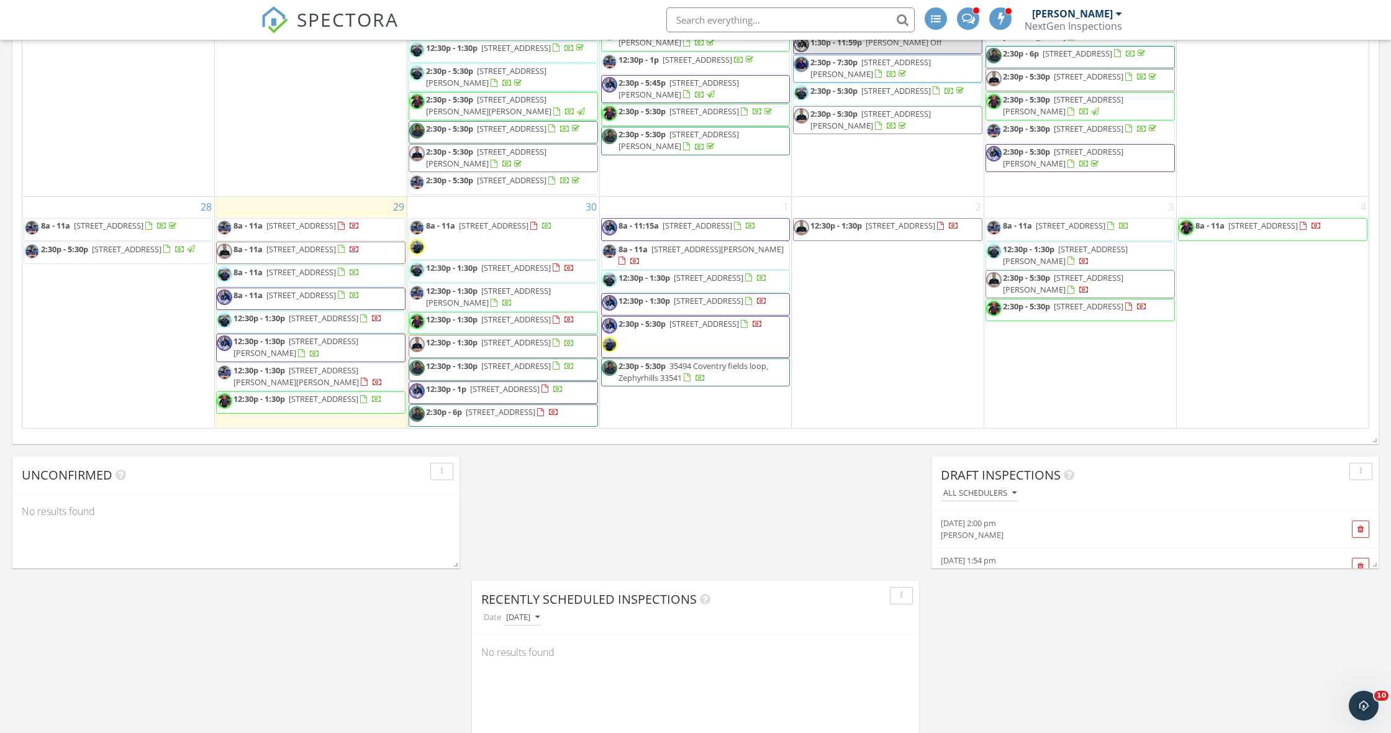
scroll to position [907, 0]
click at [273, 242] on span "[STREET_ADDRESS]" at bounding box center [301, 247] width 70 height 11
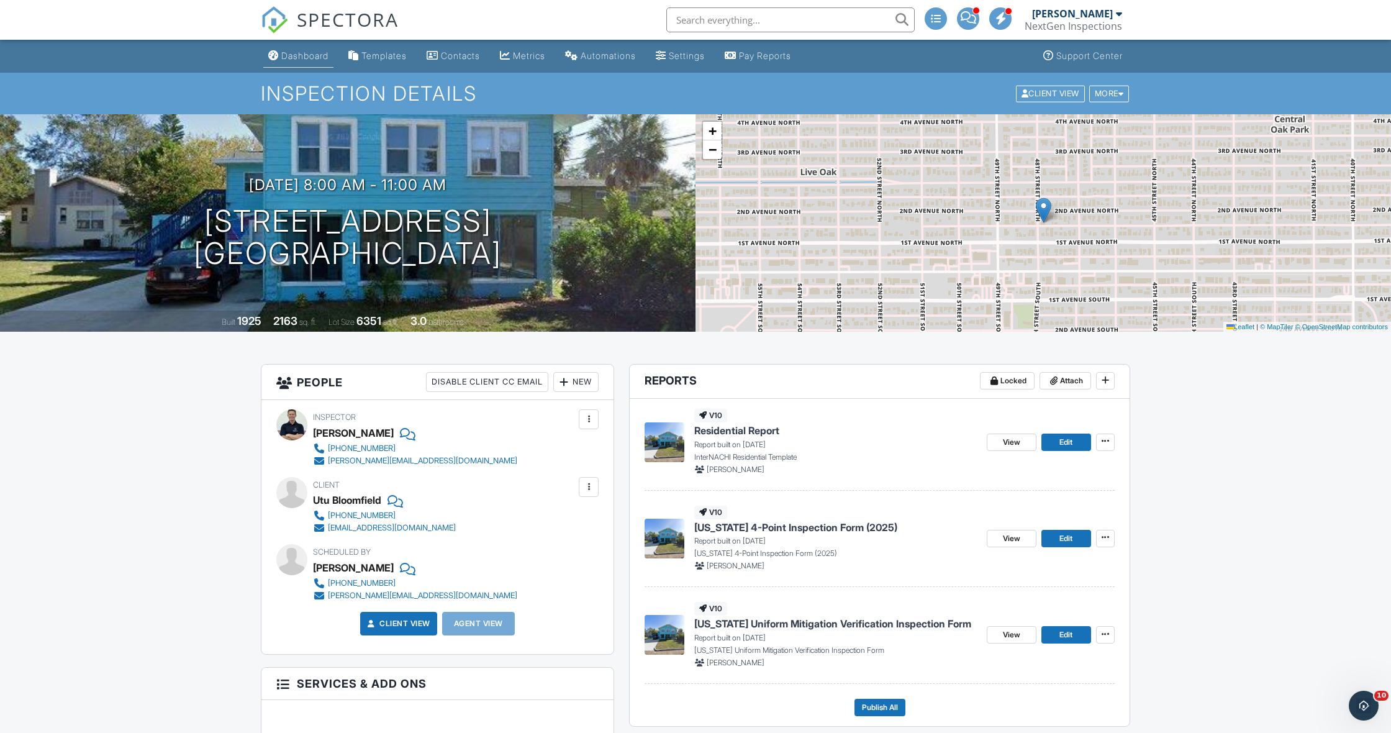
click at [292, 57] on div "Dashboard" at bounding box center [304, 55] width 47 height 11
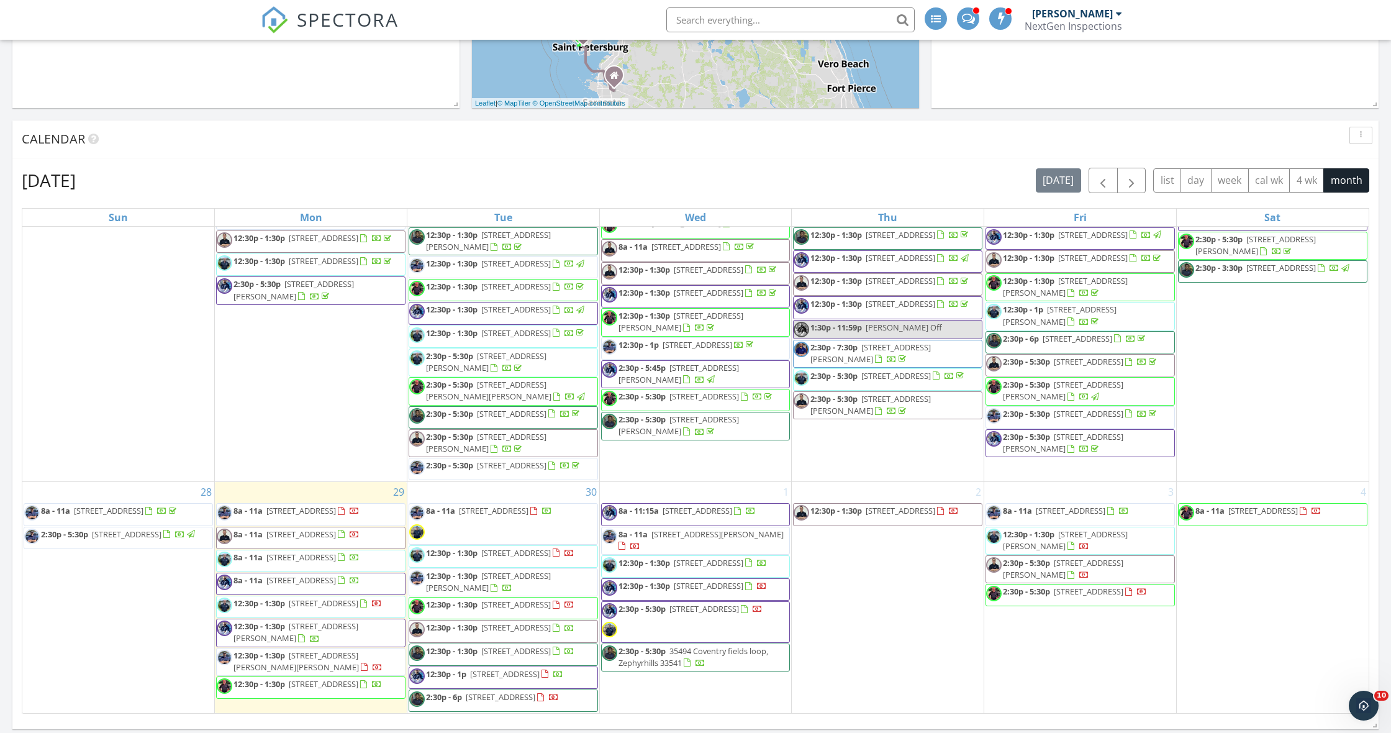
scroll to position [601, 0]
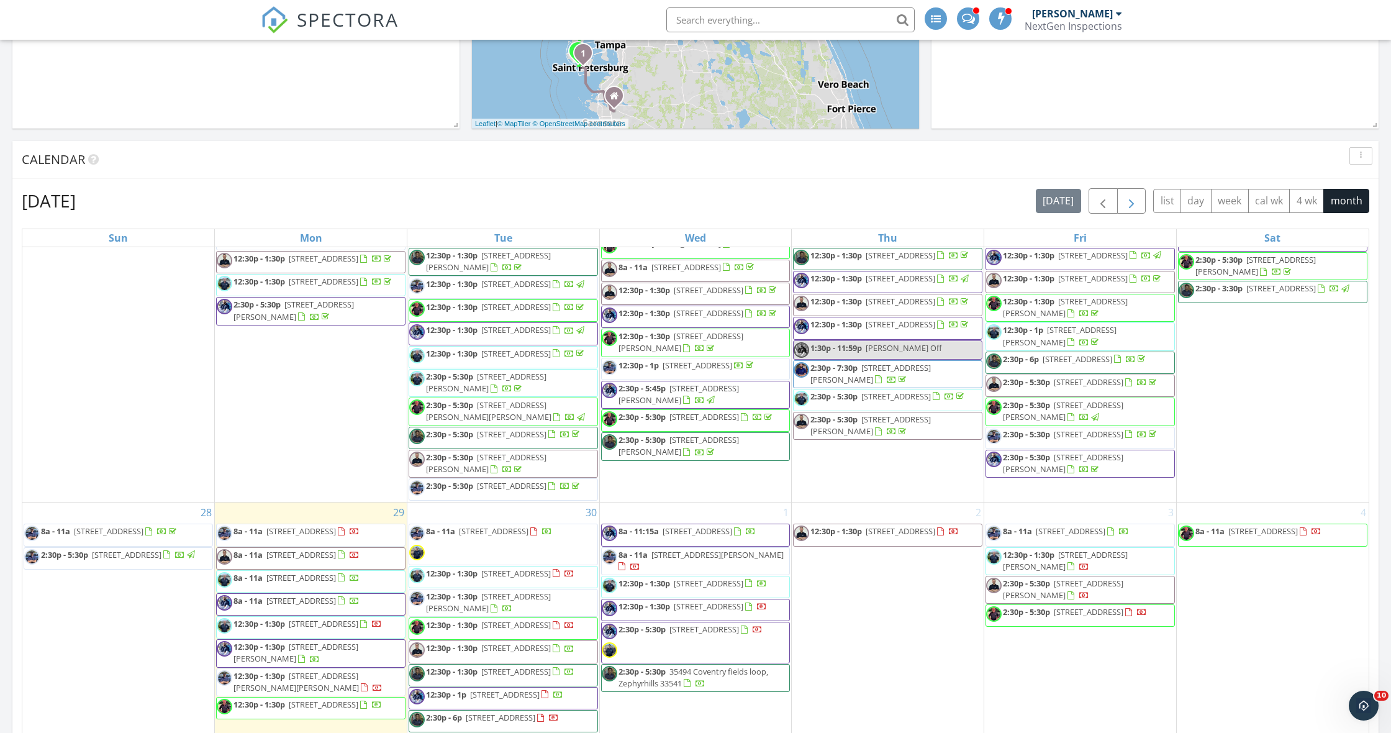
click at [1135, 200] on span "button" at bounding box center [1131, 201] width 15 height 15
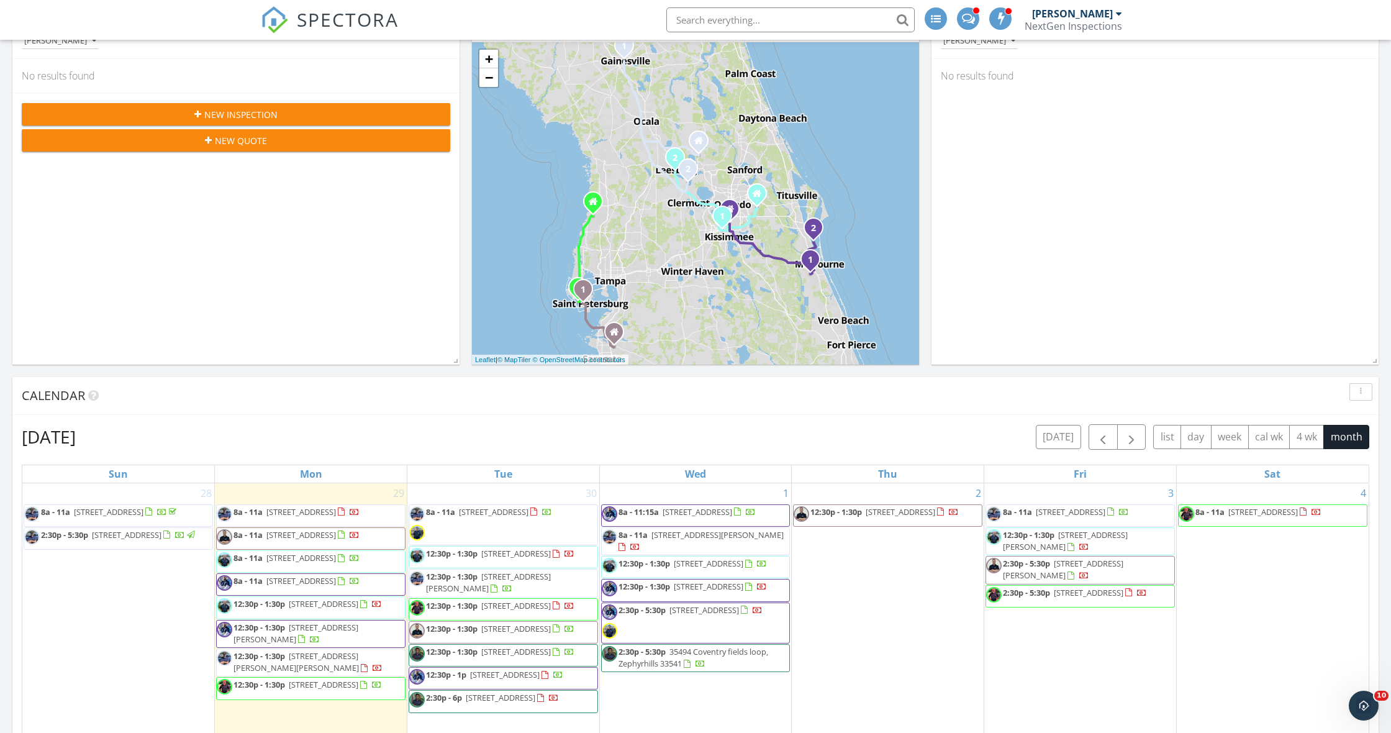
scroll to position [364, 0]
click at [163, 113] on div "New Inspection" at bounding box center [236, 115] width 409 height 13
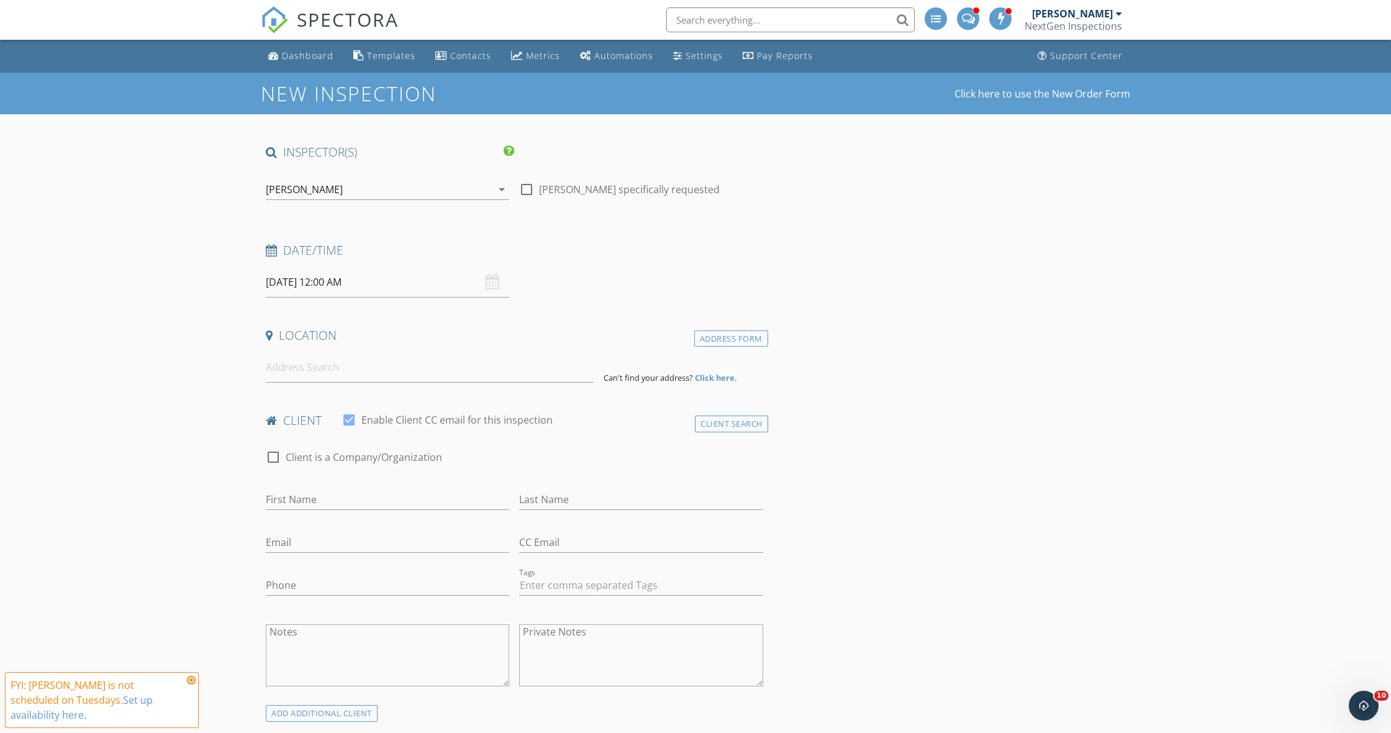
click at [325, 184] on div "[PERSON_NAME]" at bounding box center [304, 189] width 77 height 11
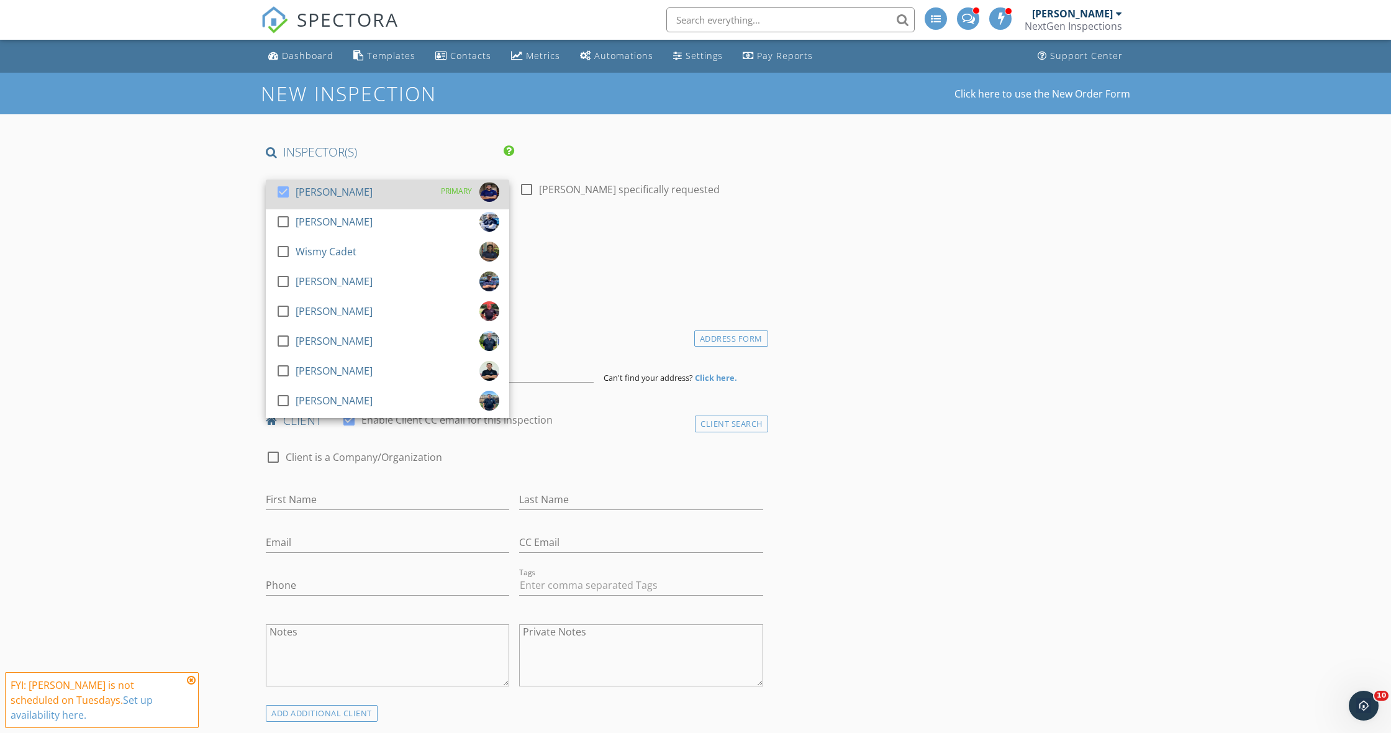
click at [286, 192] on div at bounding box center [283, 191] width 21 height 21
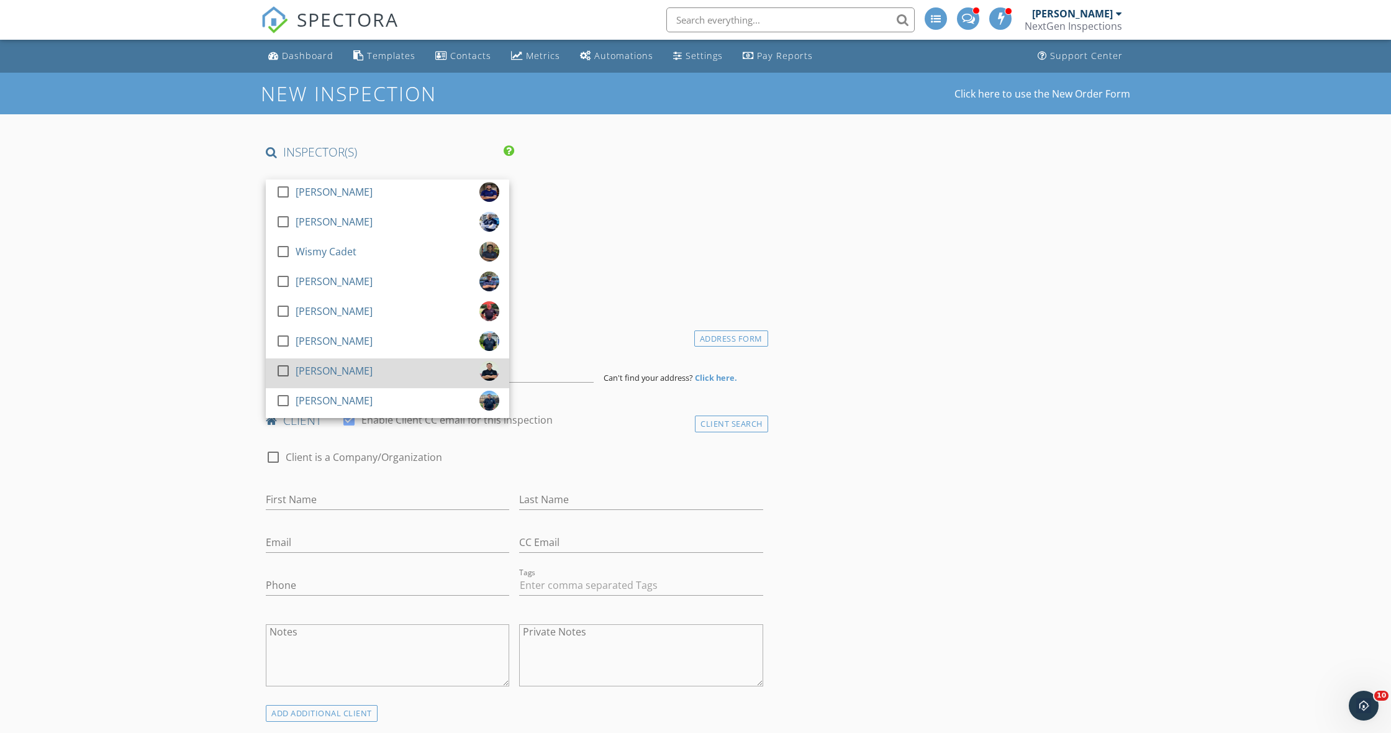
click at [282, 369] on div at bounding box center [283, 370] width 21 height 21
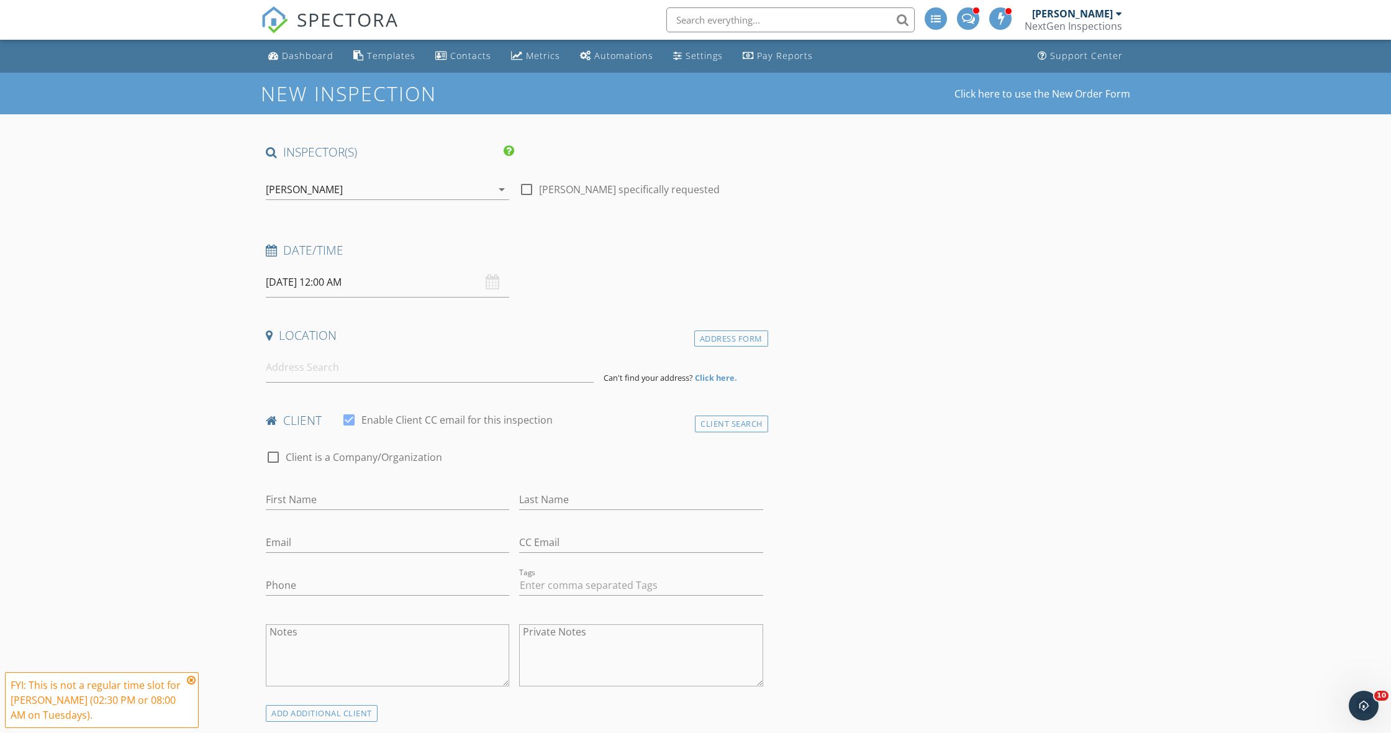
click at [311, 285] on input "09/30/2025 12:00 AM" at bounding box center [387, 282] width 243 height 30
select select "9"
drag, startPoint x: 448, startPoint y: 307, endPoint x: 443, endPoint y: 315, distance: 10.3
click at [448, 307] on icon at bounding box center [446, 308] width 9 height 9
type input "10/08/2025 12:00 AM"
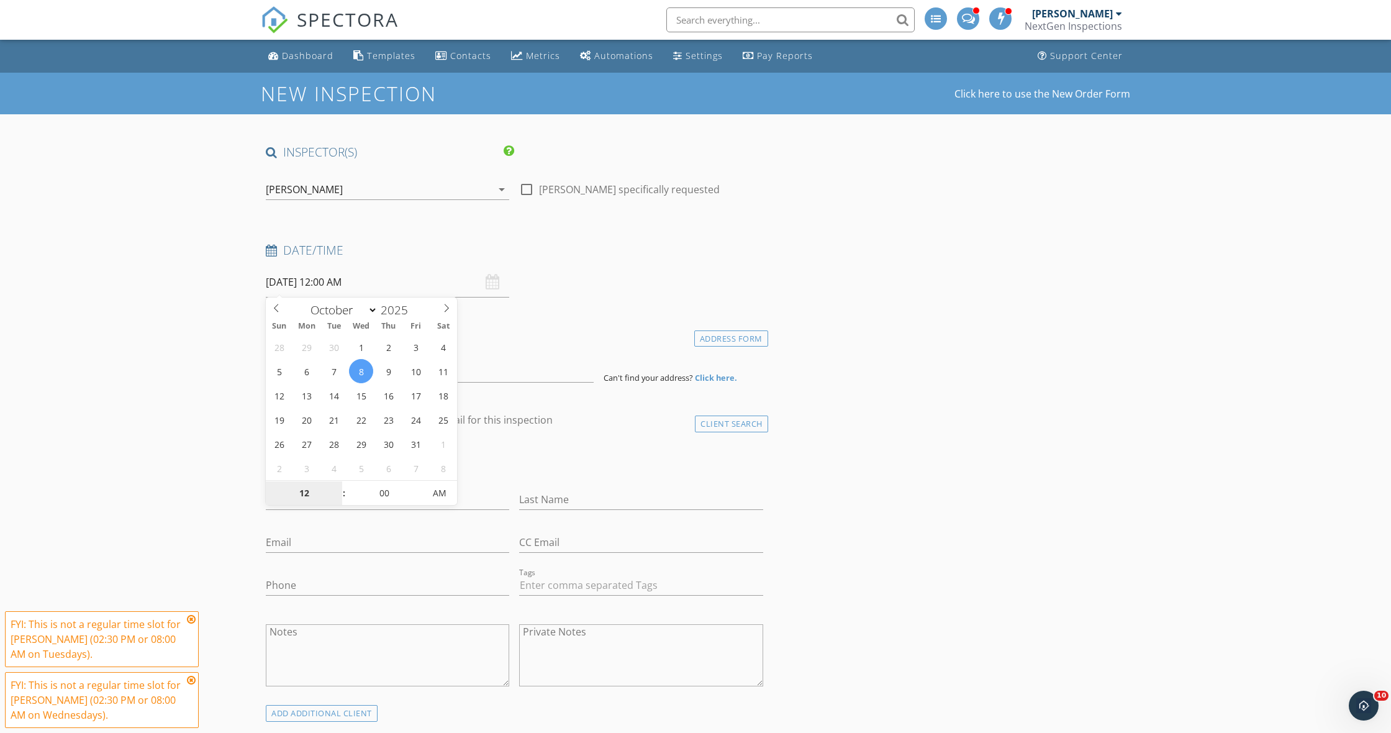
type input "8"
type input "[DATE] 8:00 AM"
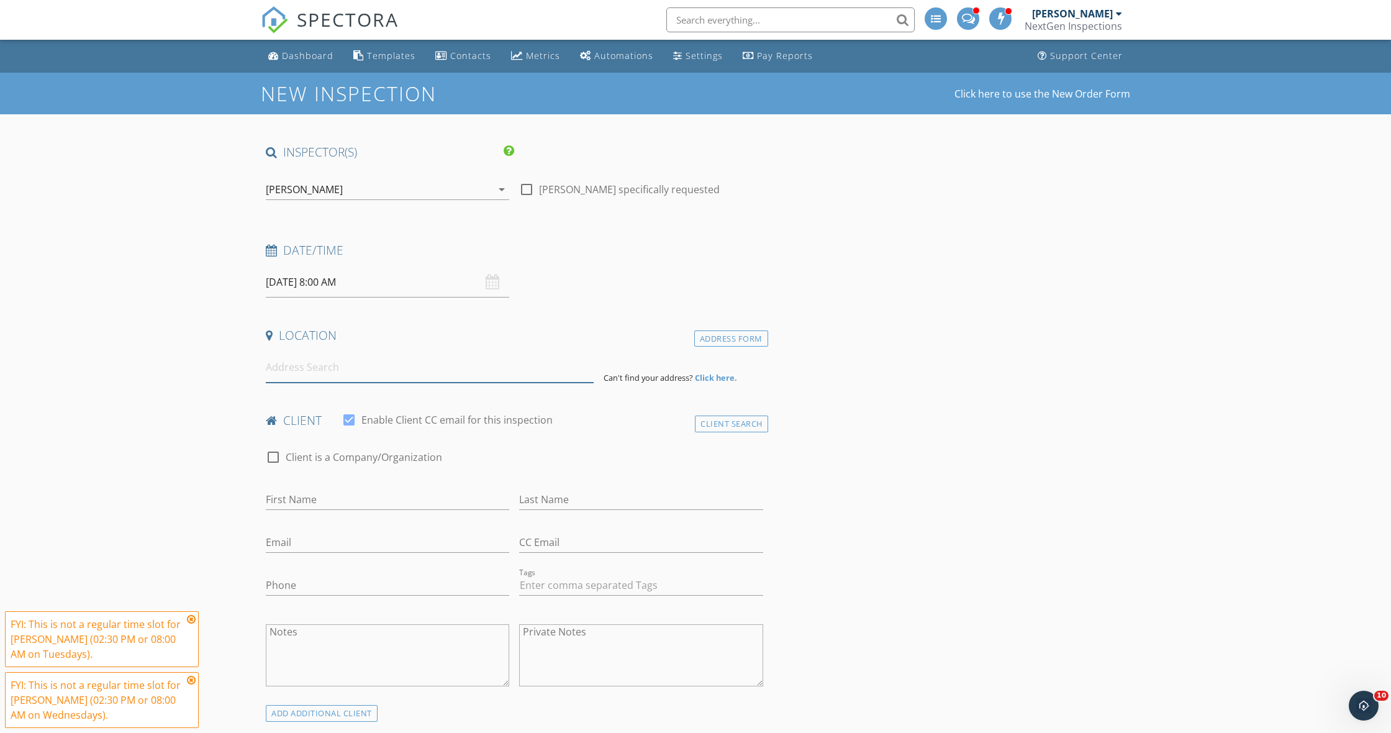
click at [318, 378] on input at bounding box center [430, 367] width 328 height 30
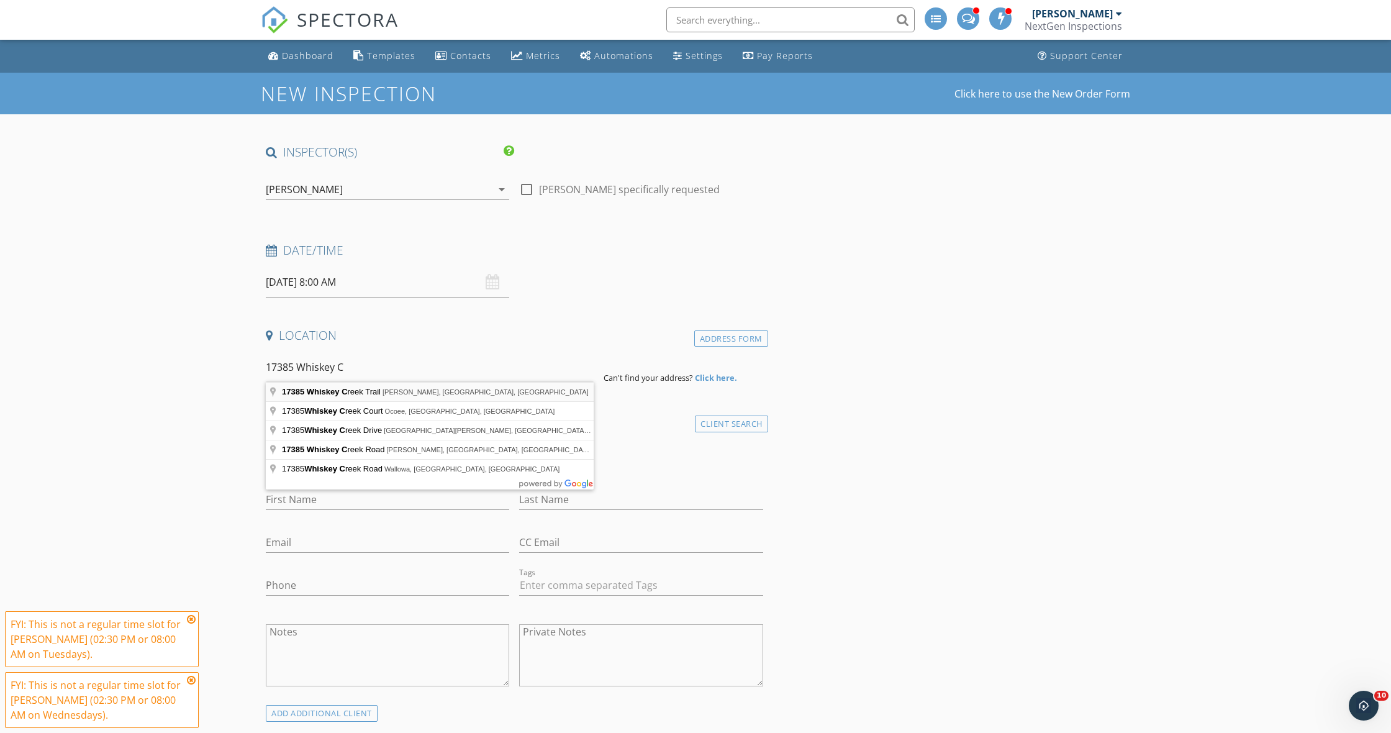
type input "17385 Whiskey Creek Trail, Parrish, FL, USA"
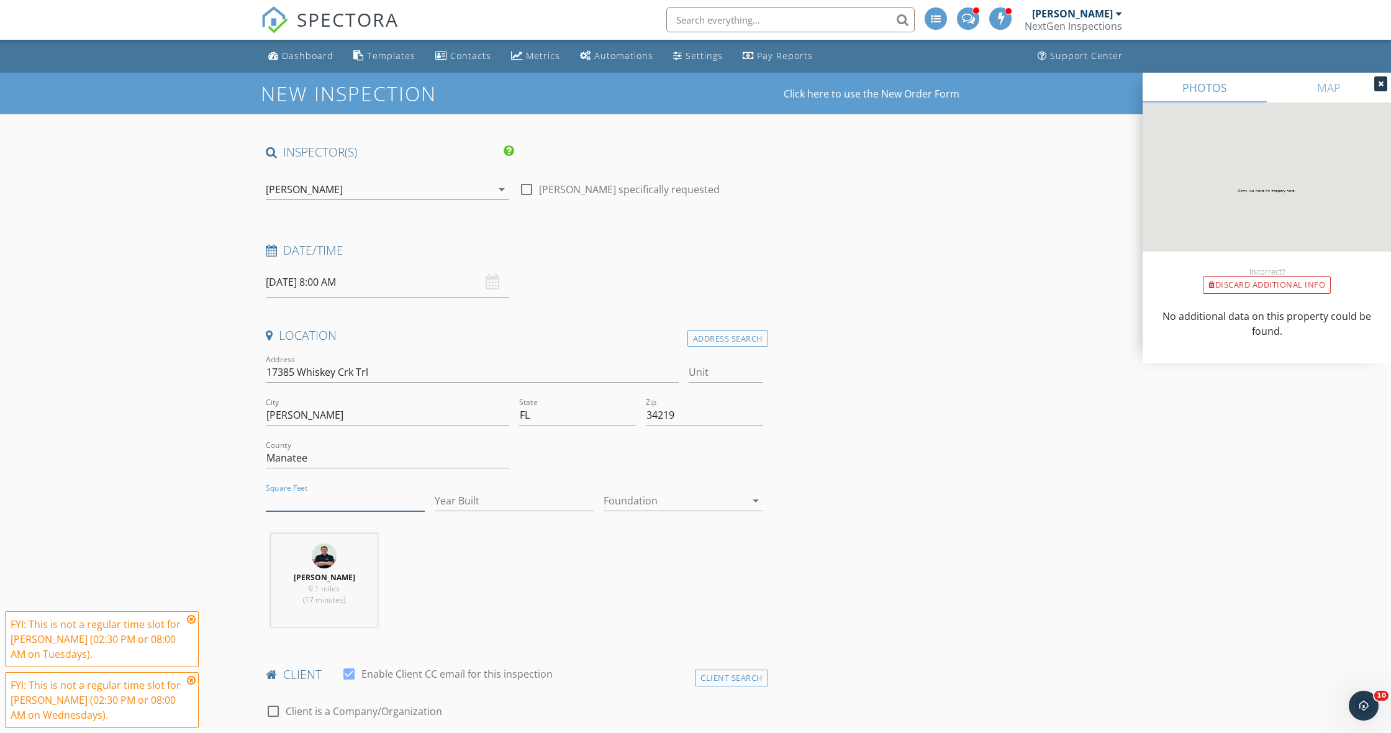
click at [295, 500] on input "Square Feet" at bounding box center [345, 501] width 159 height 20
type input "1504"
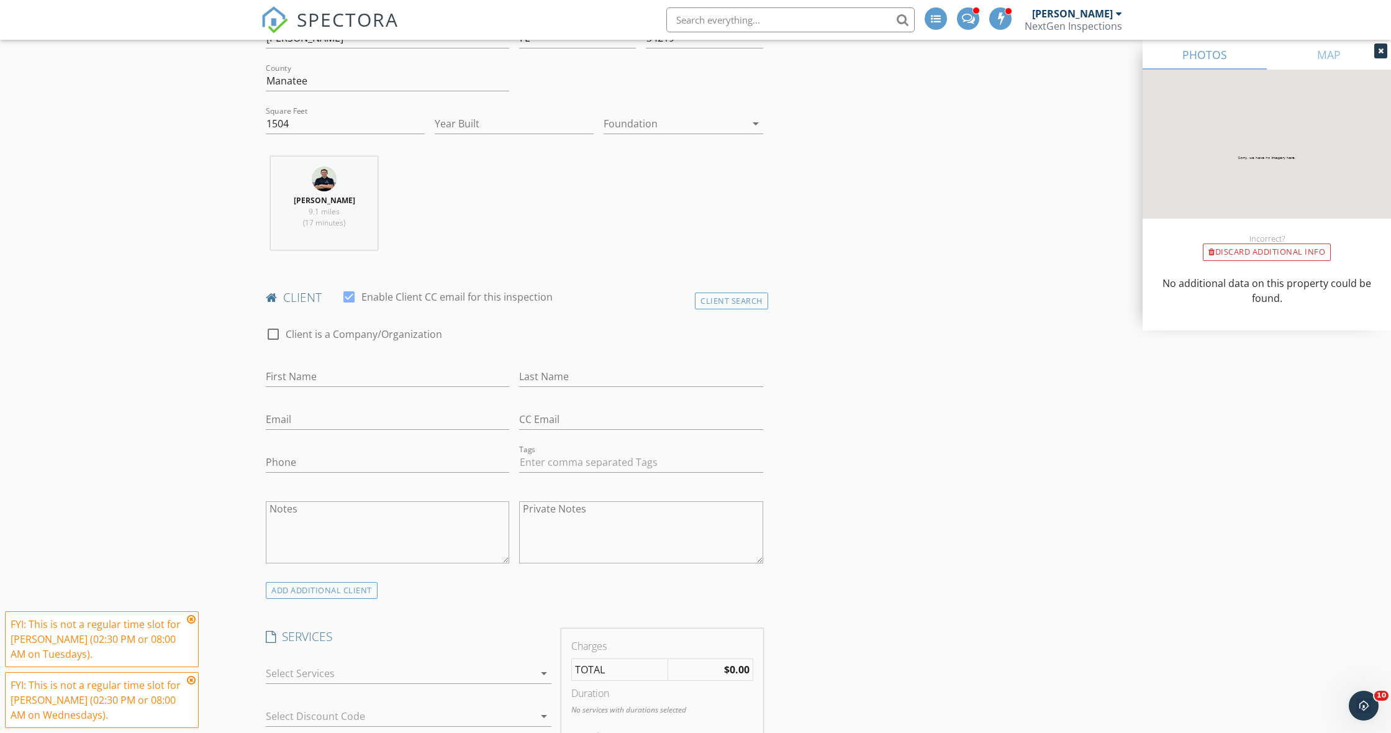
scroll to position [386, 0]
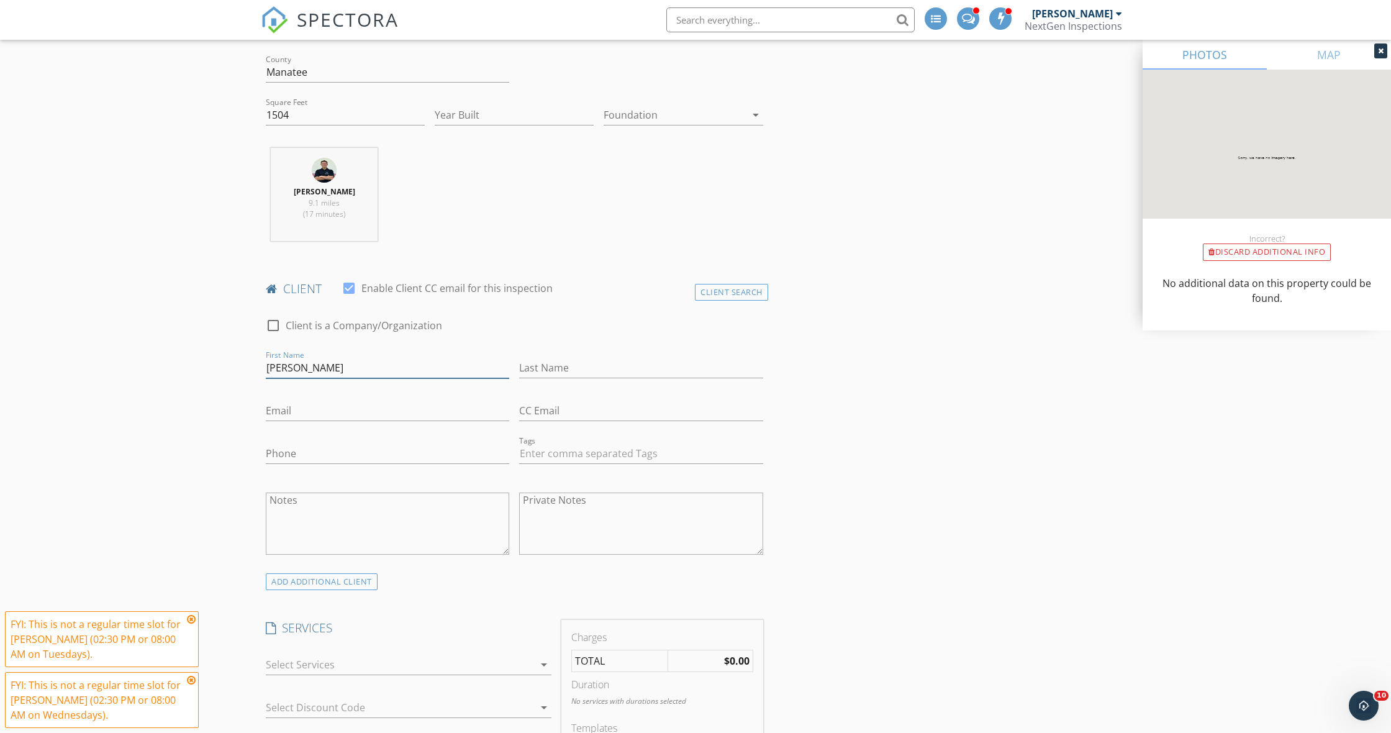
type input "Natasha"
type input "Daniel"
type input "[EMAIL_ADDRESS][DOMAIN_NAME]"
type input "[PHONE_NUMBER]"
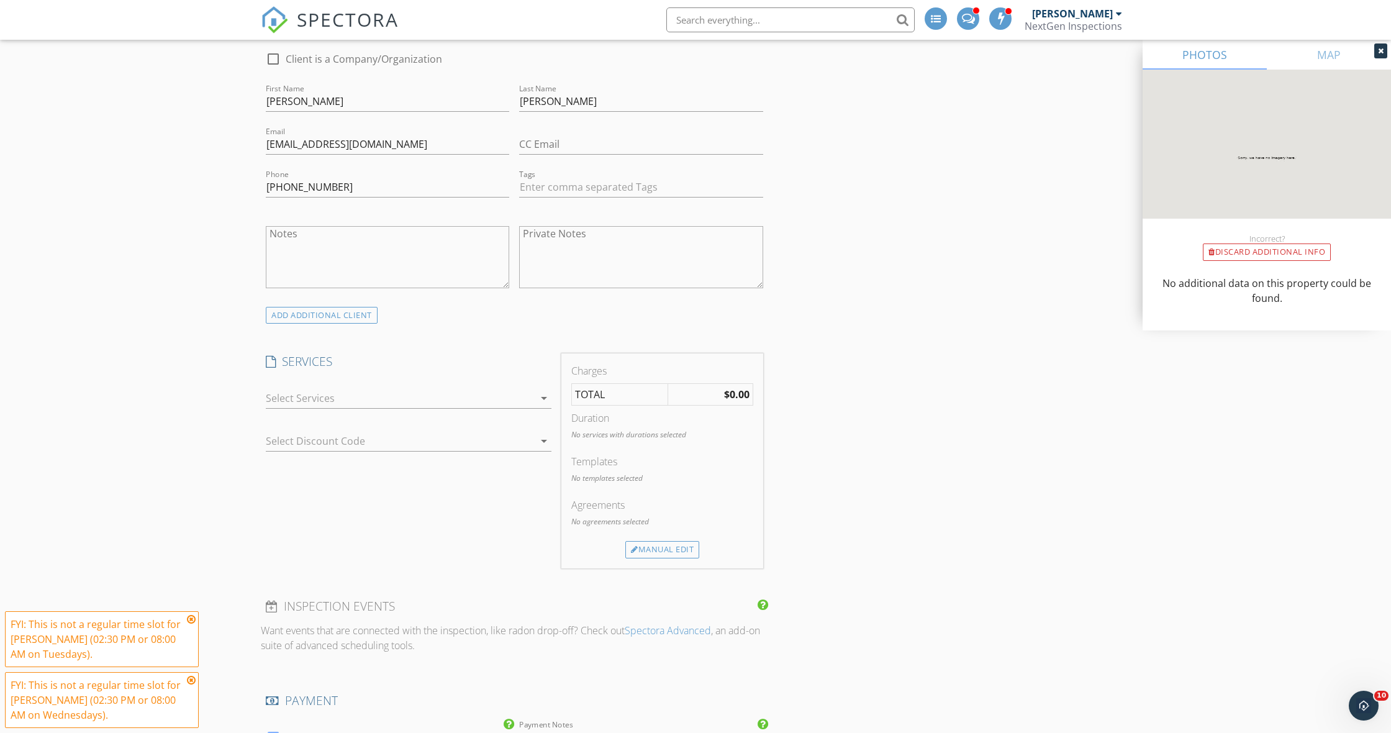
scroll to position [654, 0]
click at [325, 396] on div at bounding box center [400, 396] width 268 height 20
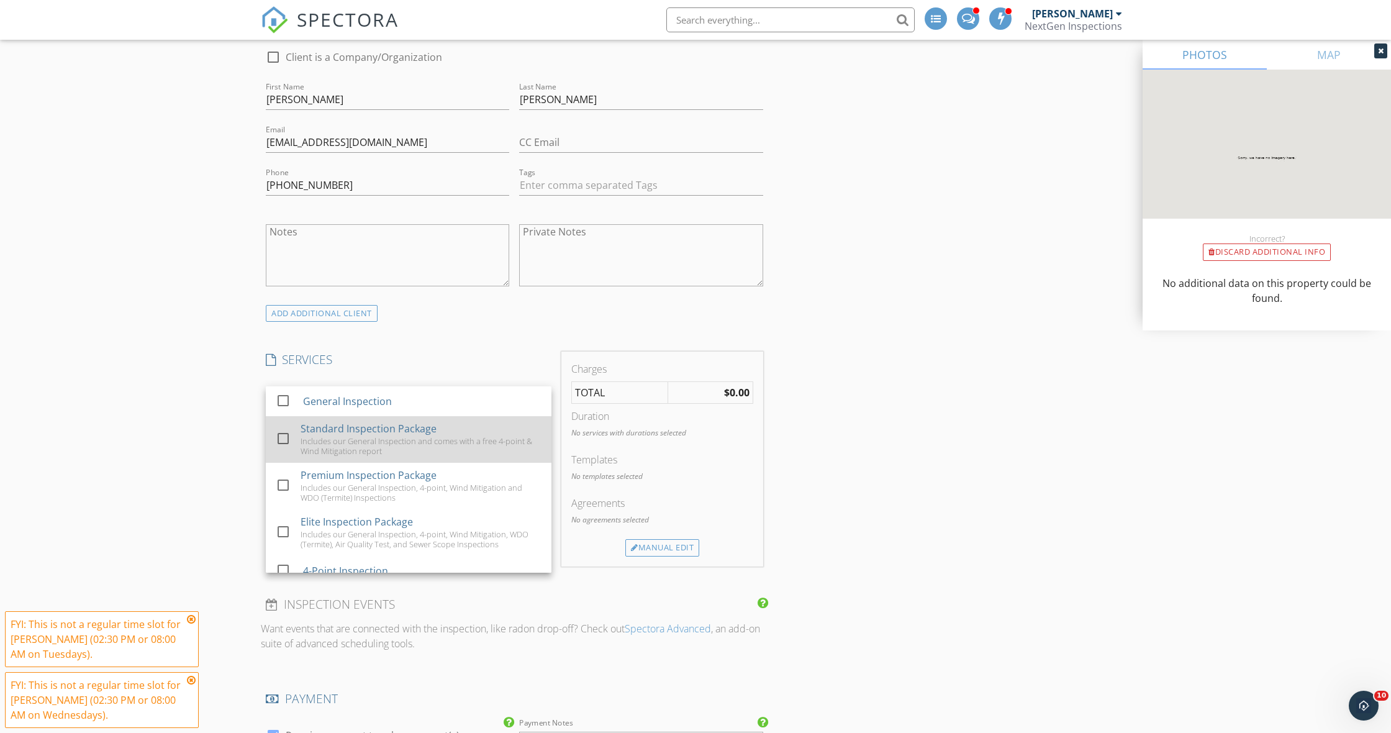
click at [286, 434] on div at bounding box center [283, 438] width 21 height 21
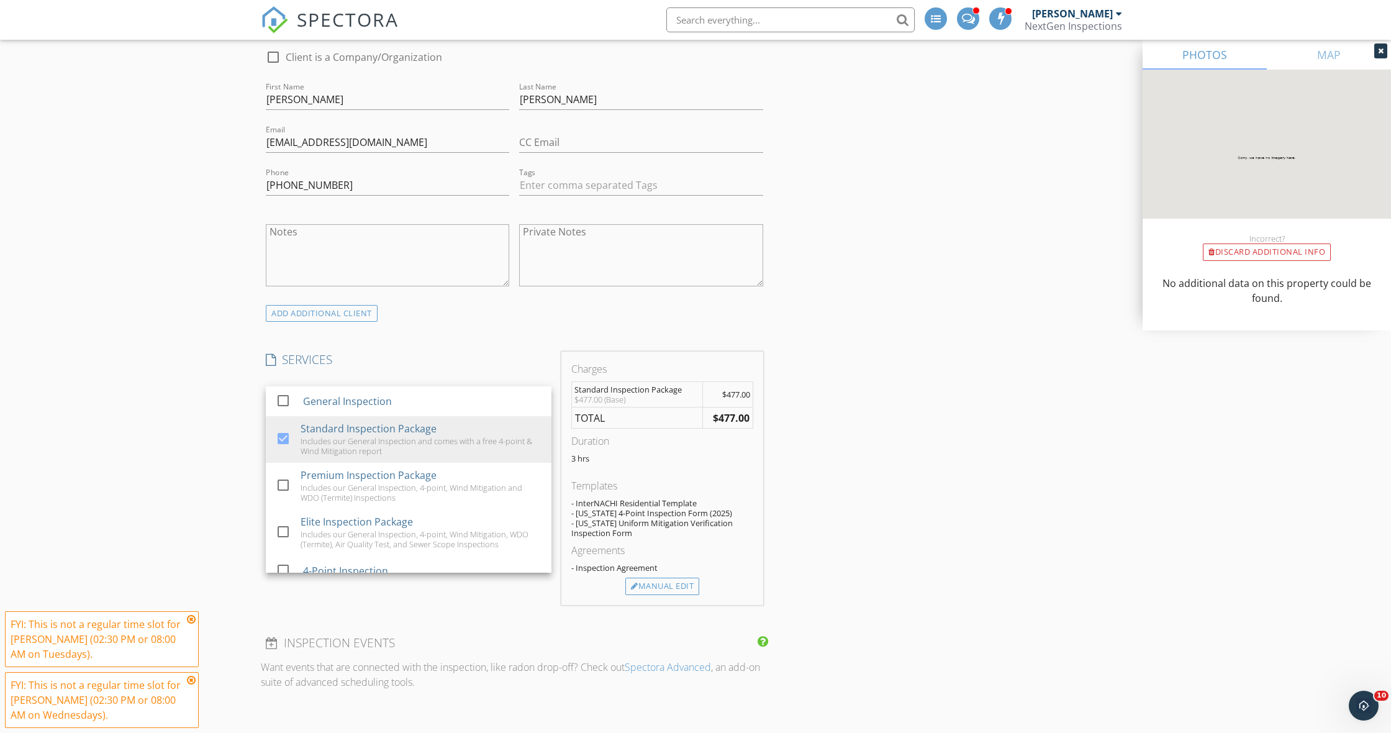
click at [209, 404] on div "New Inspection Click here to use the New Order Form INSPECTOR(S) check_box_outl…" at bounding box center [695, 618] width 1391 height 2398
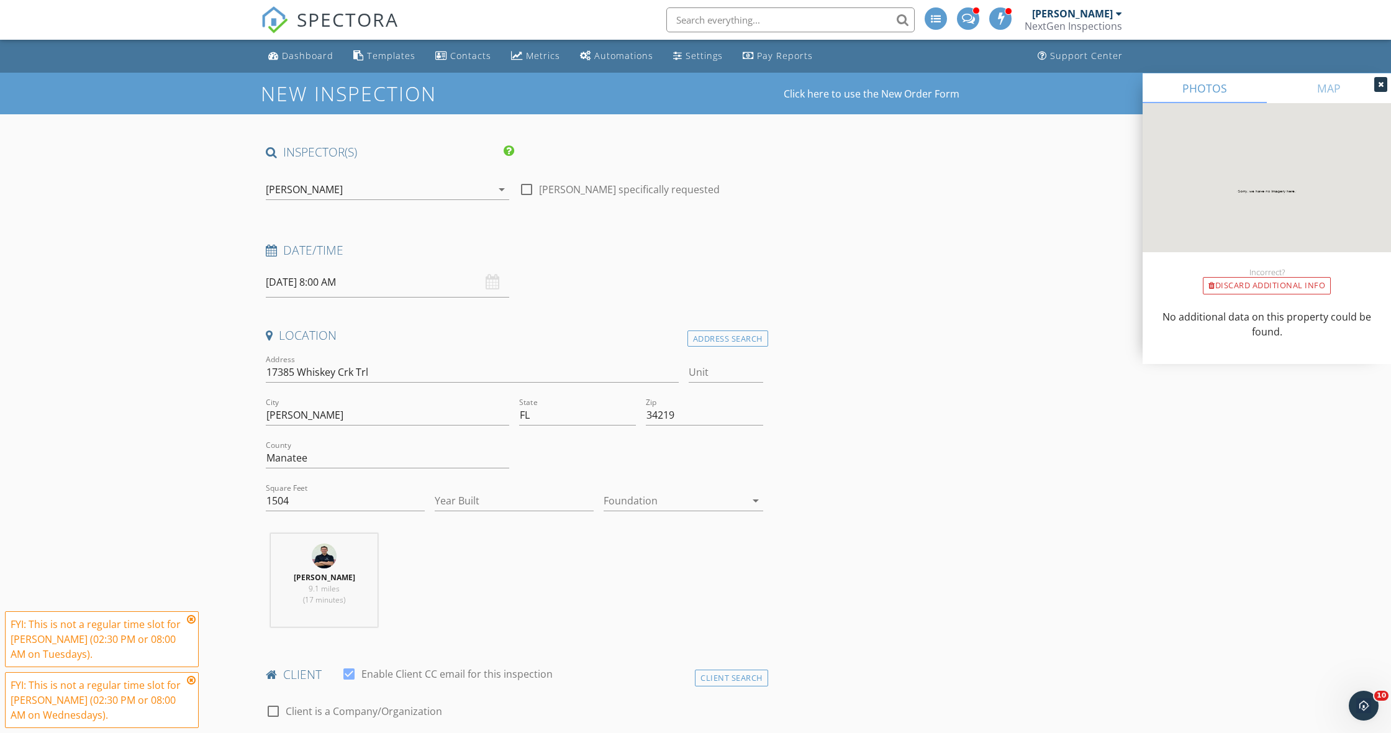
scroll to position [0, 0]
click at [311, 283] on input "[DATE] 8:00 AM" at bounding box center [387, 282] width 243 height 30
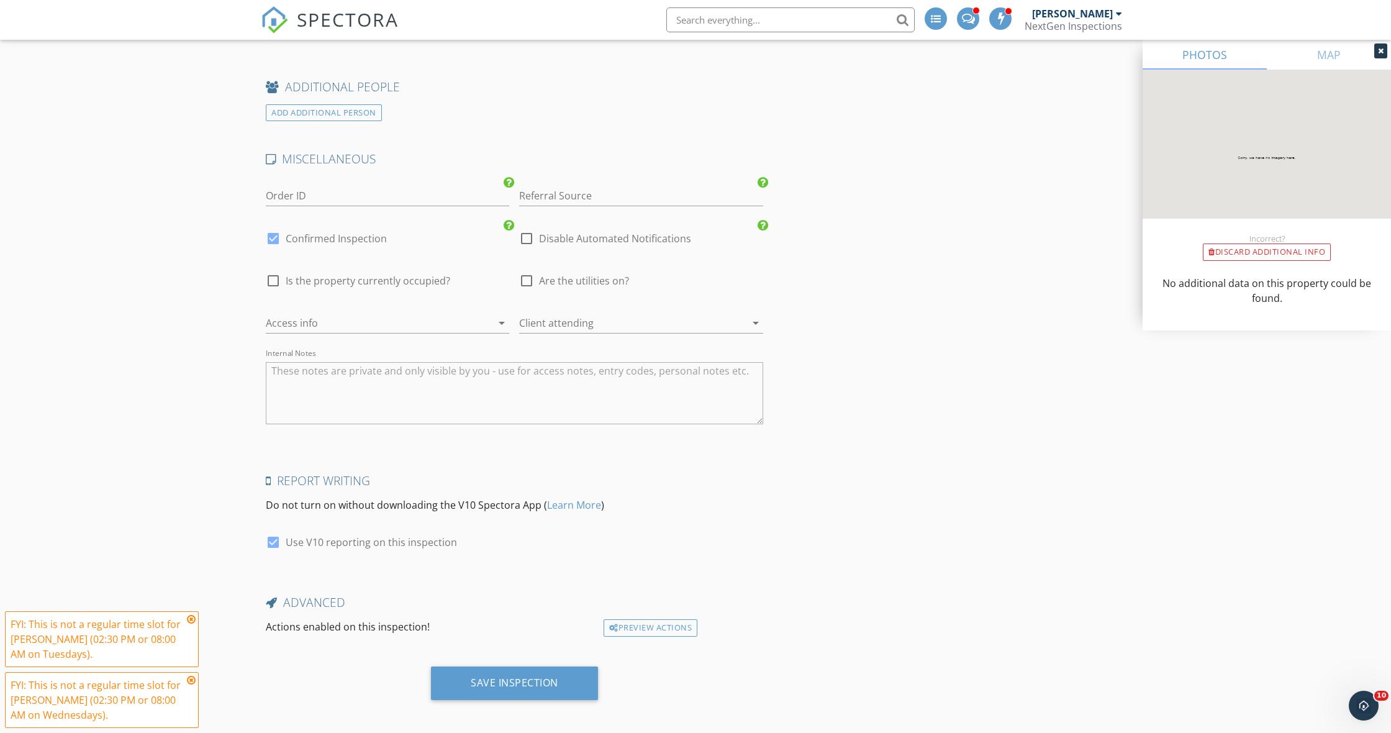
scroll to position [1731, 0]
click at [518, 677] on div "Save Inspection" at bounding box center [515, 683] width 88 height 12
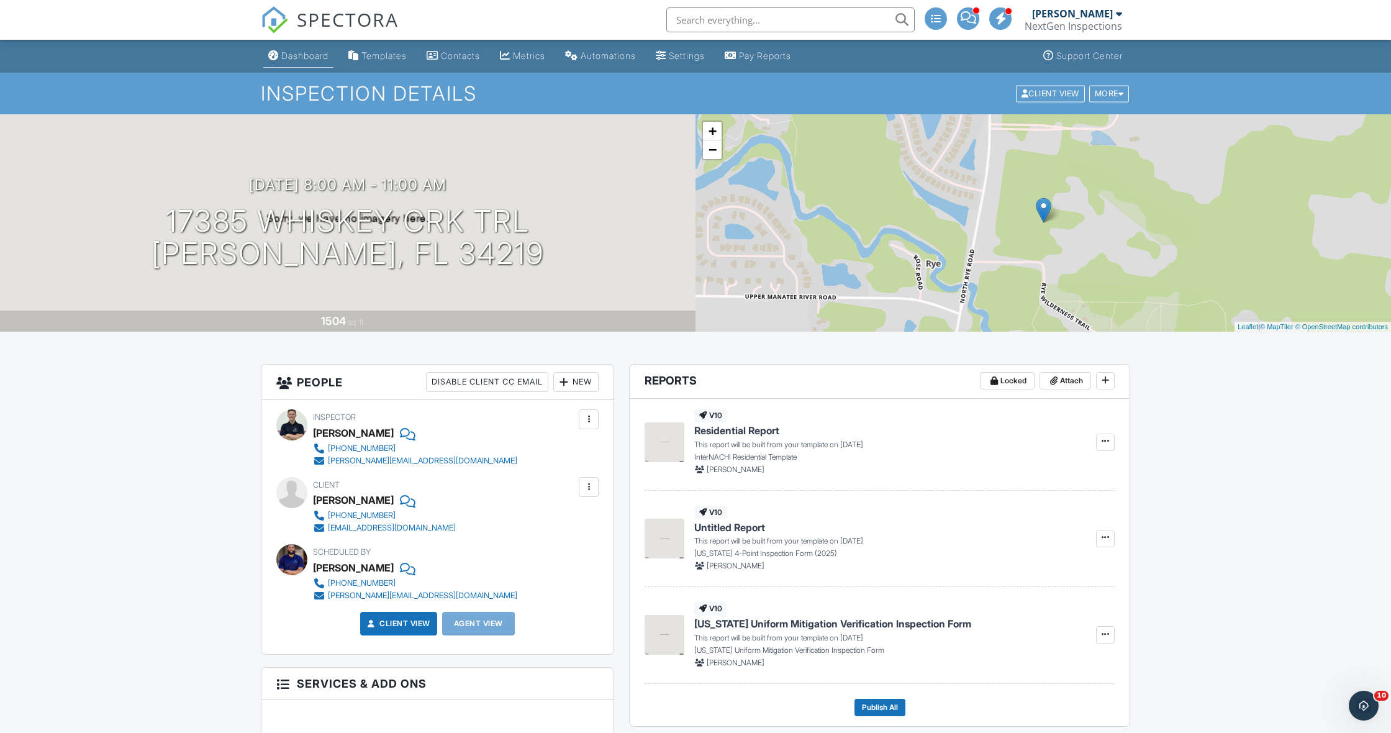
click at [305, 55] on div "Dashboard" at bounding box center [304, 55] width 47 height 11
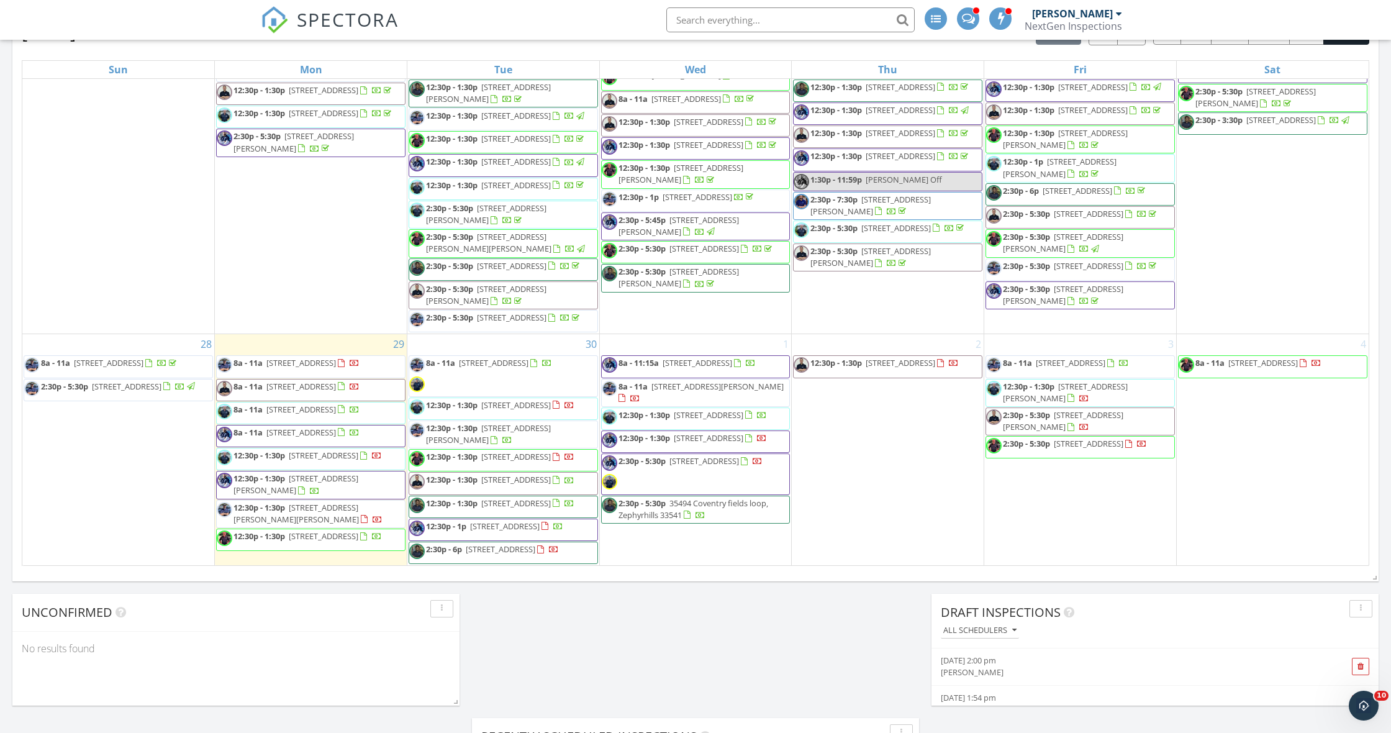
scroll to position [1374, 0]
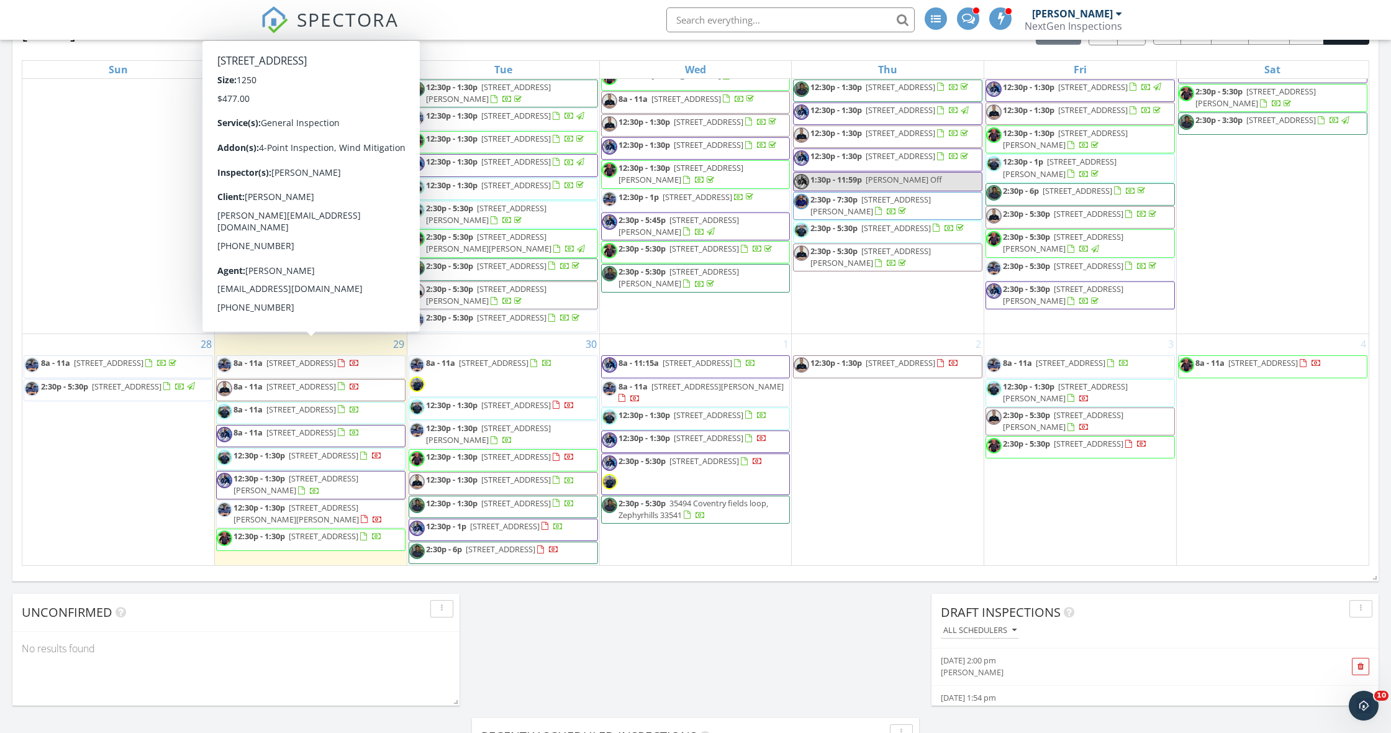
click at [15, 452] on div "September 2025 today list day week cal wk 4 wk month Sun Mon Tue Wed Thu Fri Sa…" at bounding box center [695, 293] width 1366 height 565
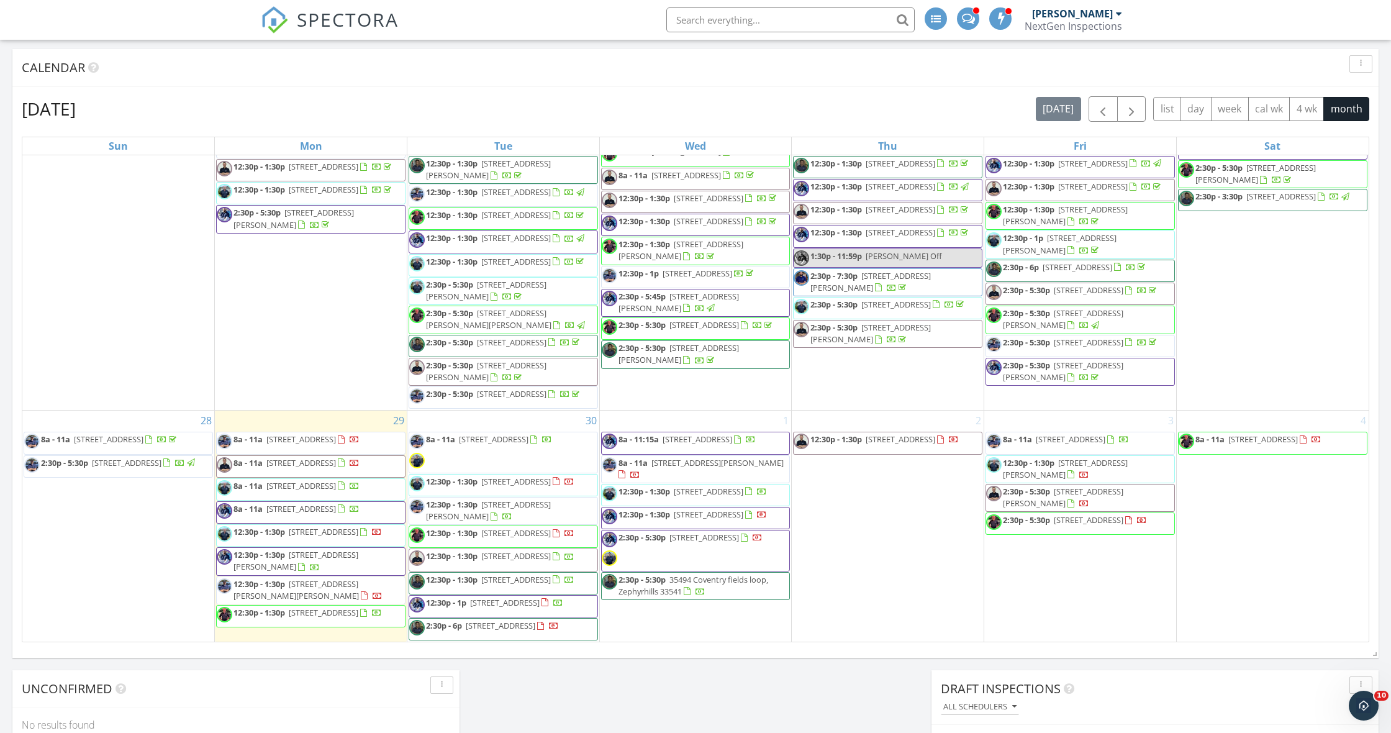
scroll to position [692, 0]
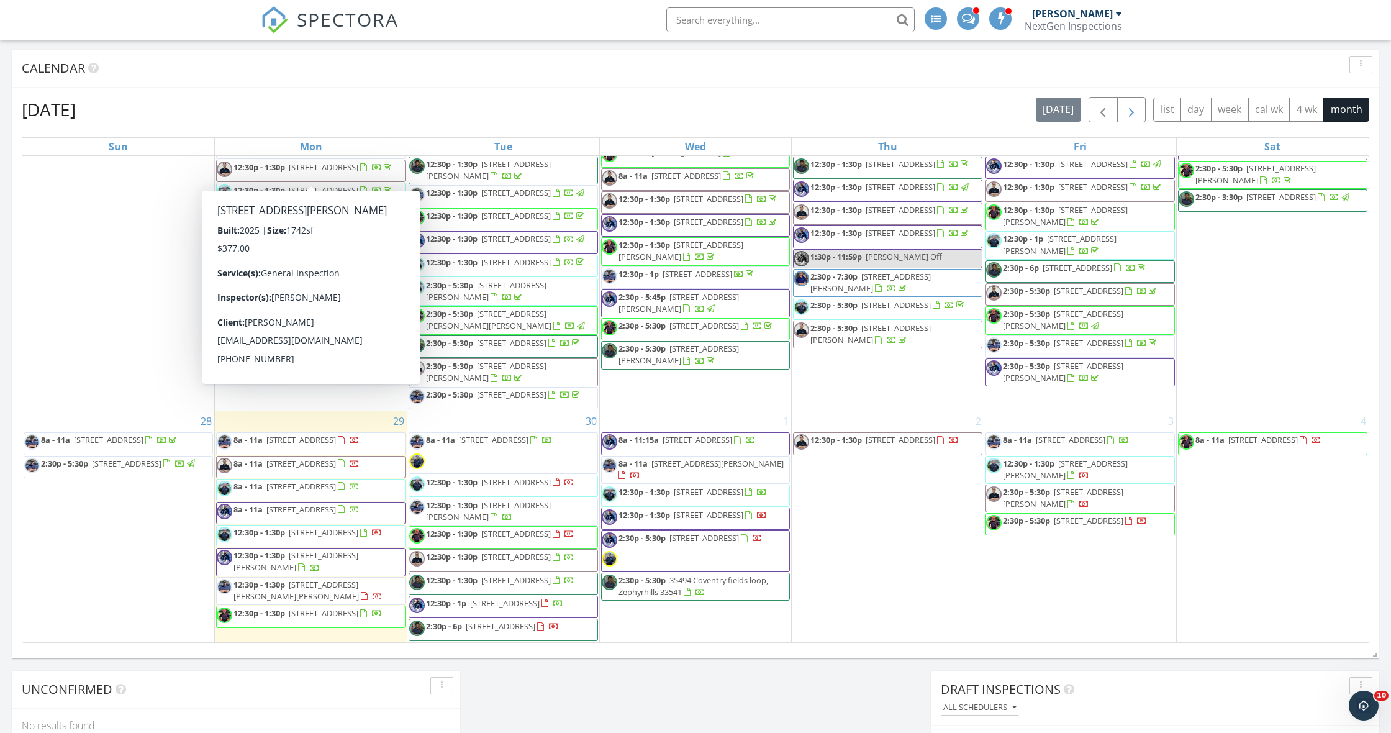
click at [1132, 108] on span "button" at bounding box center [1131, 109] width 15 height 15
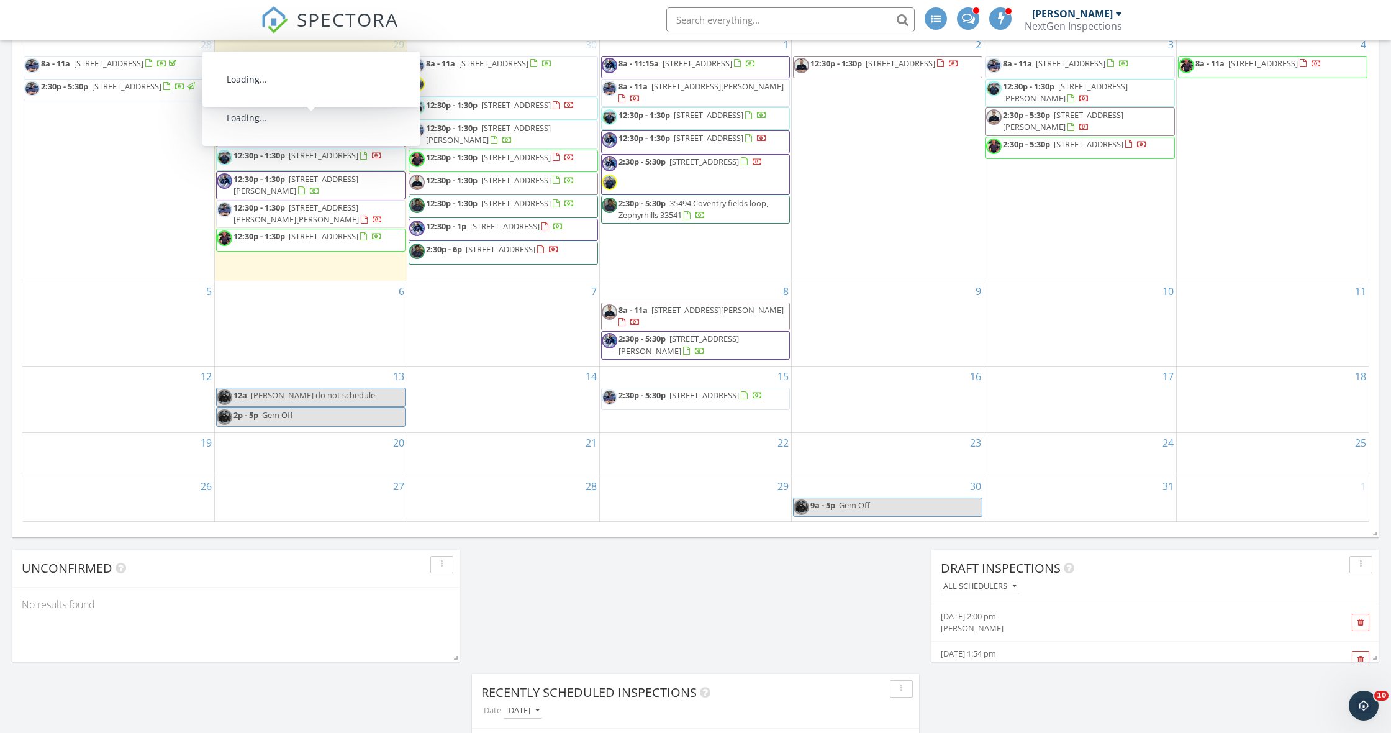
scroll to position [815, 0]
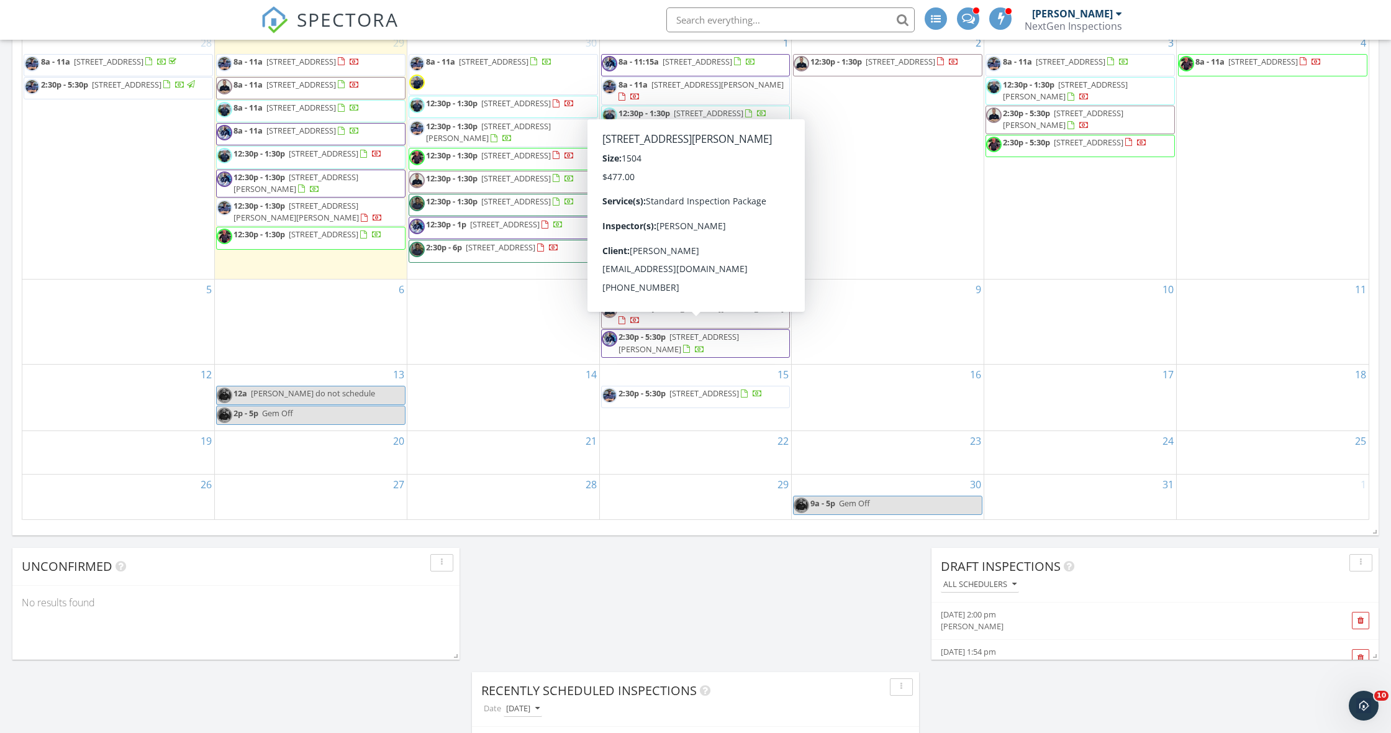
click at [646, 314] on span "8a - 11a" at bounding box center [633, 307] width 29 height 11
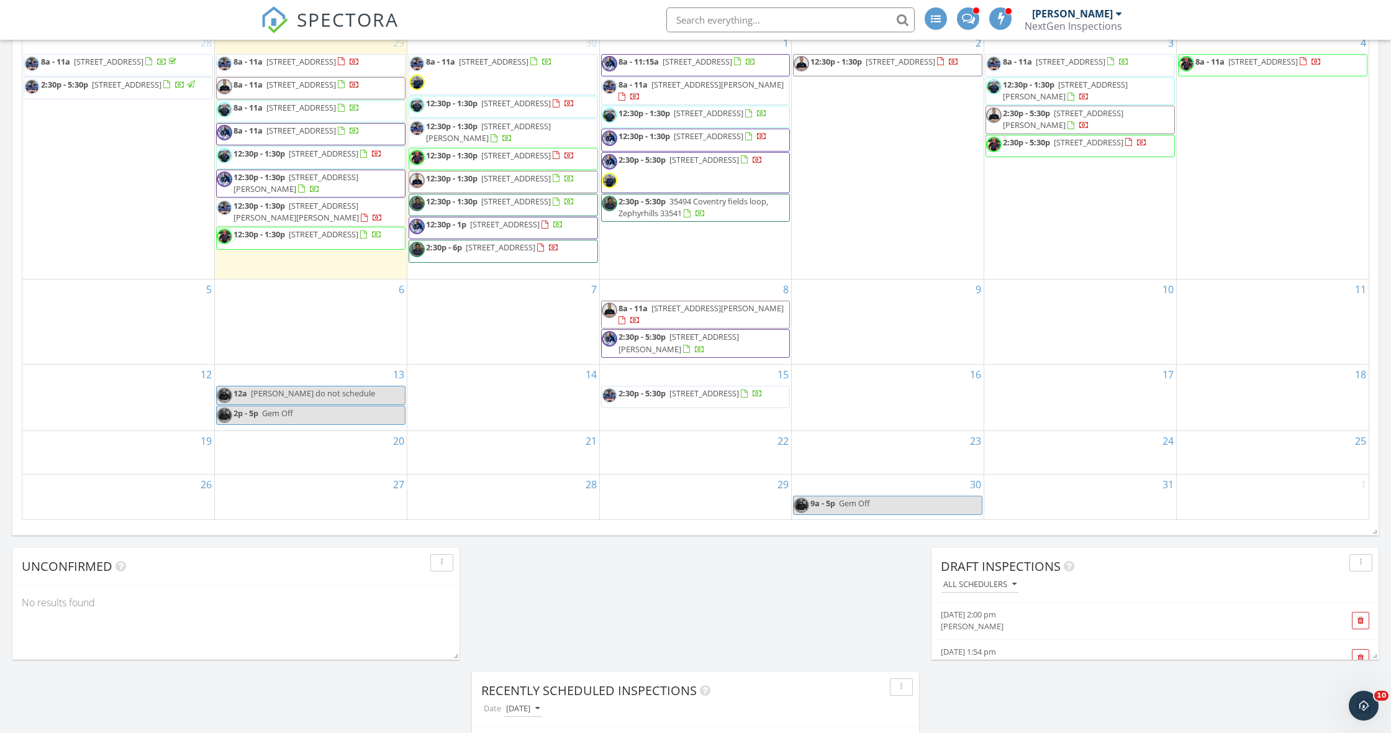
click at [646, 327] on div at bounding box center [695, 366] width 1391 height 733
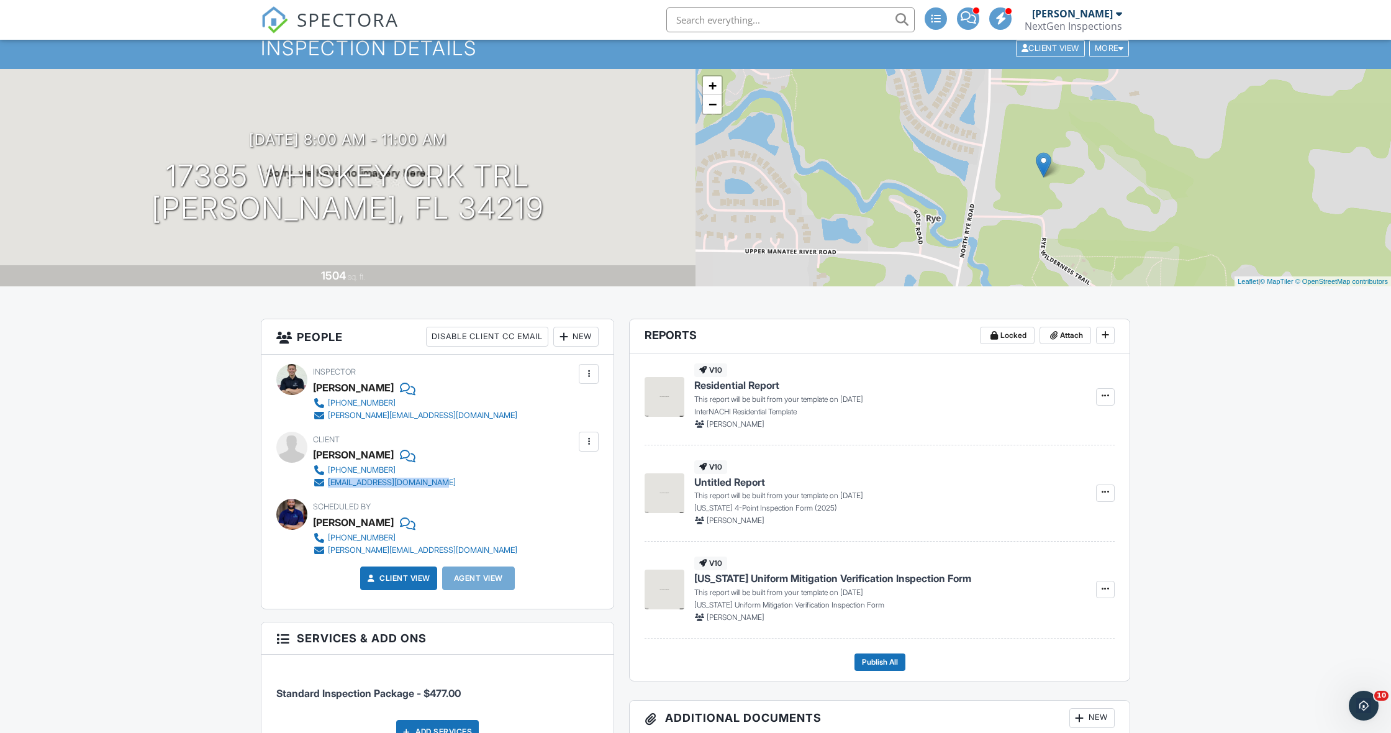
drag, startPoint x: 463, startPoint y: 481, endPoint x: 330, endPoint y: 482, distance: 132.3
click at [330, 482] on div "Client Natasha Daniel 813-508-9264 natashadaniel465@gmail.com" at bounding box center [414, 460] width 202 height 57
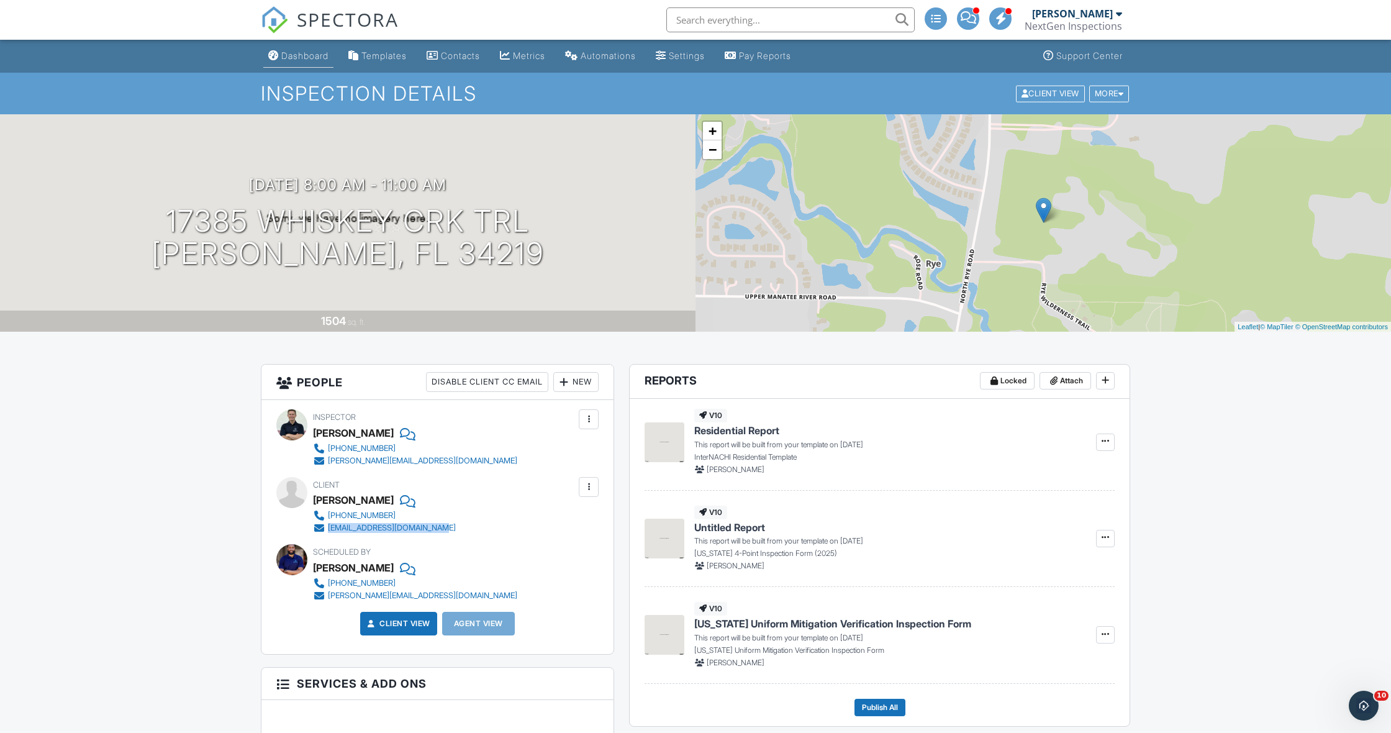
click at [284, 58] on div "Dashboard" at bounding box center [304, 55] width 47 height 11
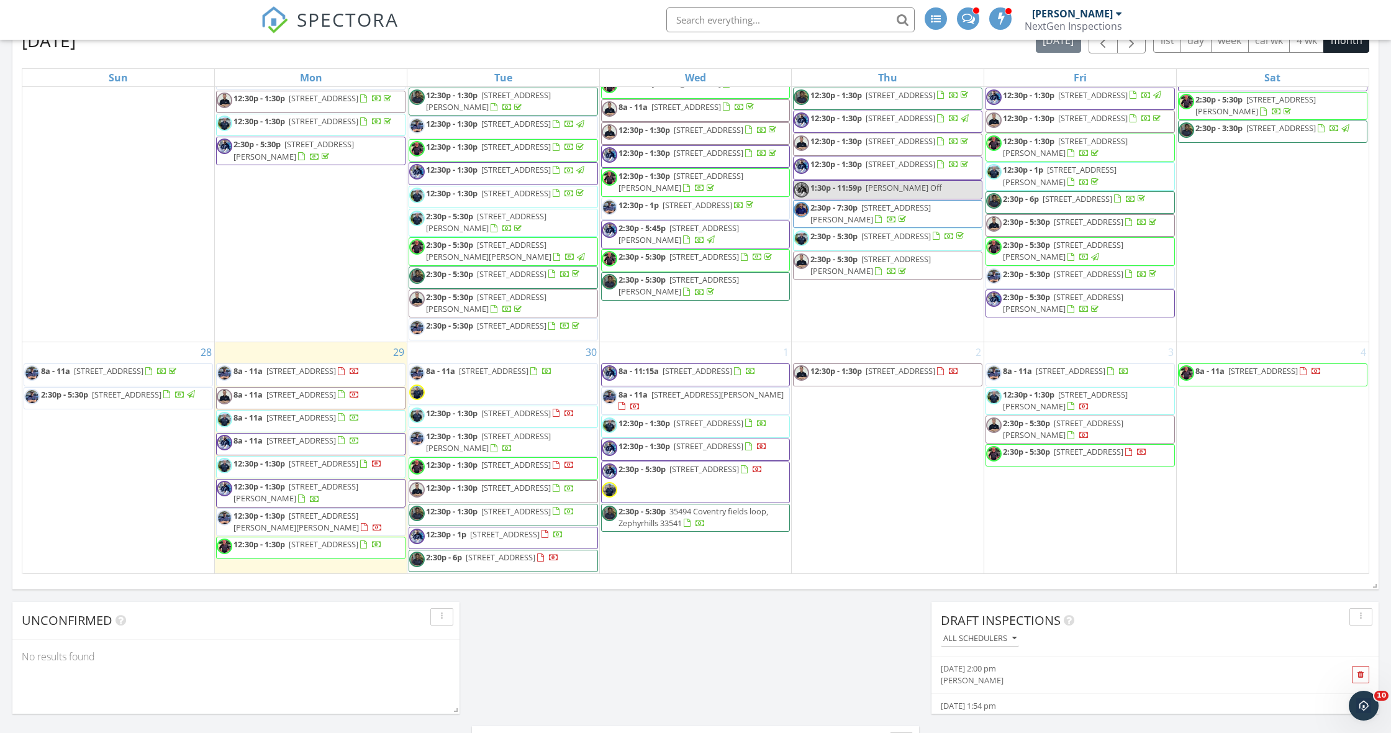
scroll to position [1390, 0]
click at [271, 365] on span "[STREET_ADDRESS]" at bounding box center [301, 370] width 70 height 11
click at [271, 338] on div at bounding box center [695, 366] width 1391 height 733
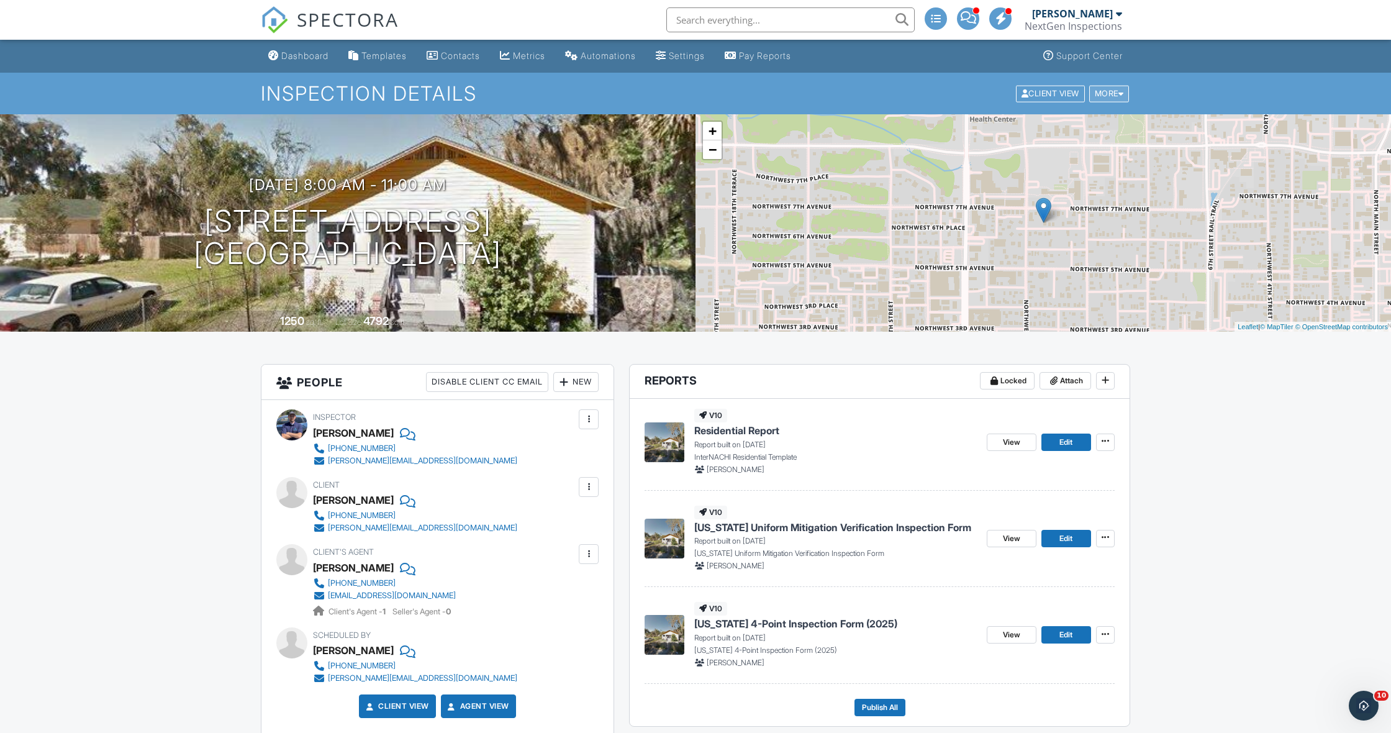
click at [1105, 97] on div "More" at bounding box center [1109, 93] width 40 height 17
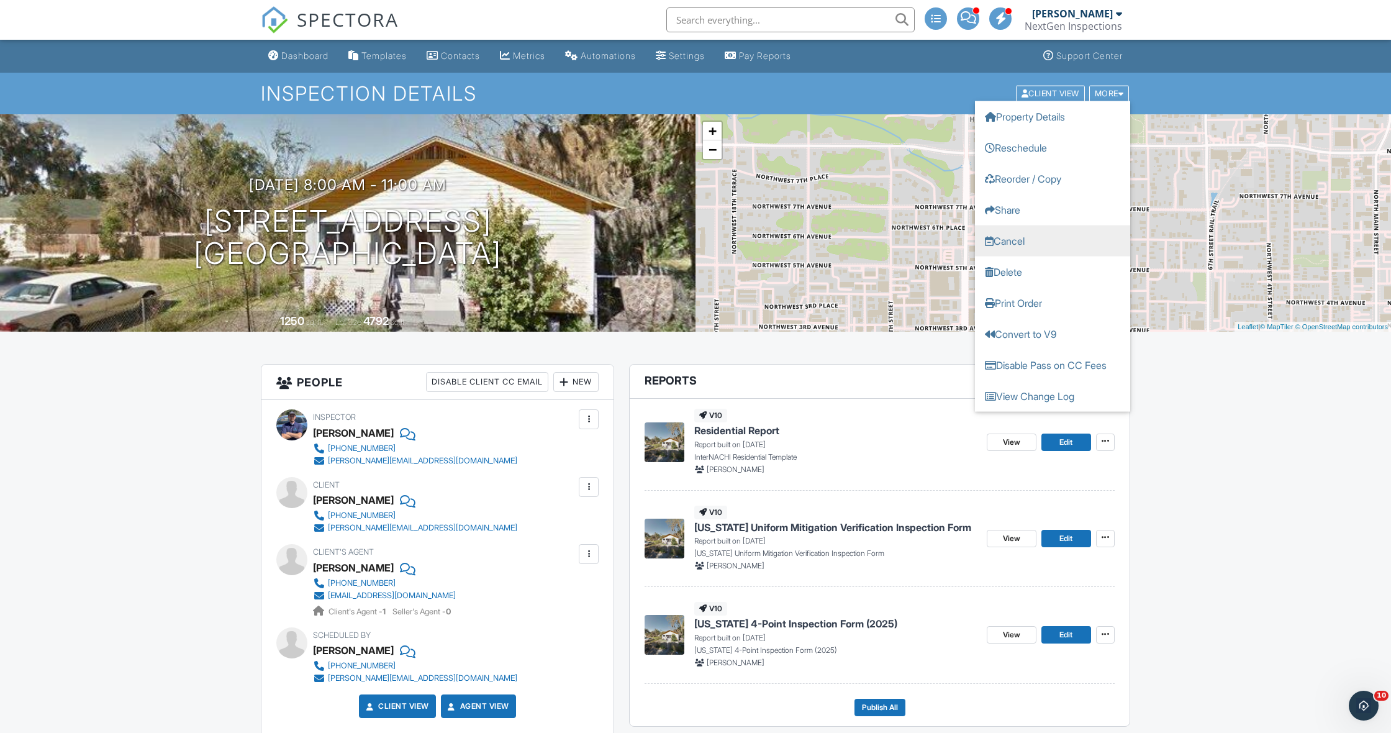
click at [1021, 242] on link "Cancel" at bounding box center [1052, 240] width 155 height 31
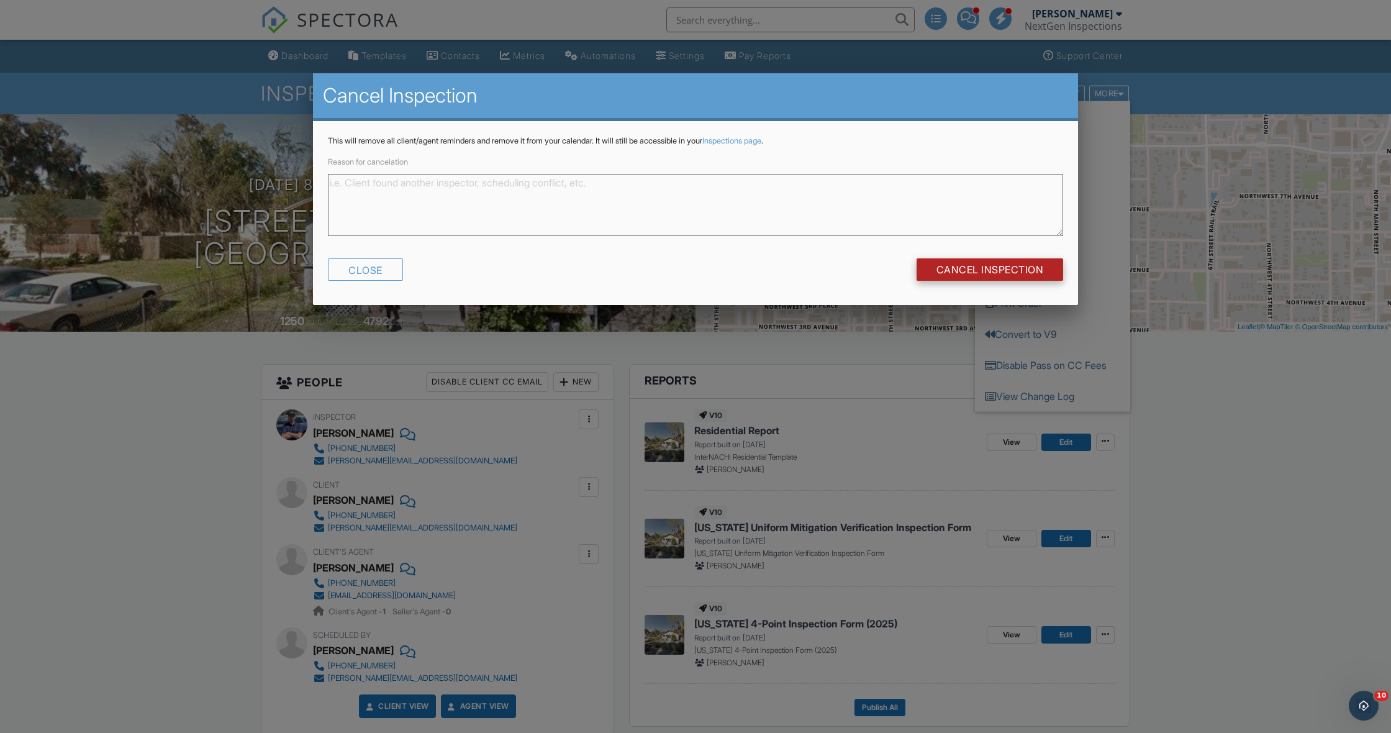
click at [986, 264] on input "Cancel Inspection" at bounding box center [990, 269] width 147 height 22
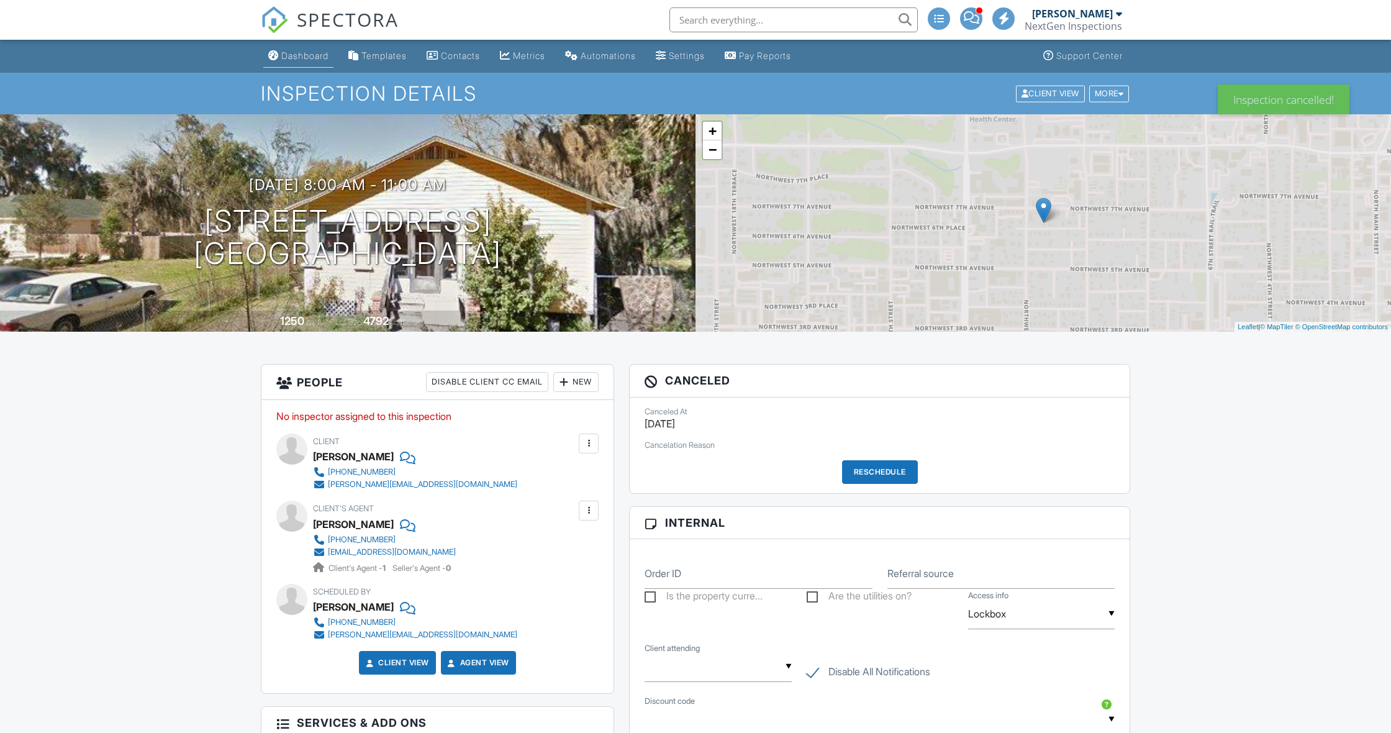
click at [291, 52] on div "Dashboard" at bounding box center [304, 55] width 47 height 11
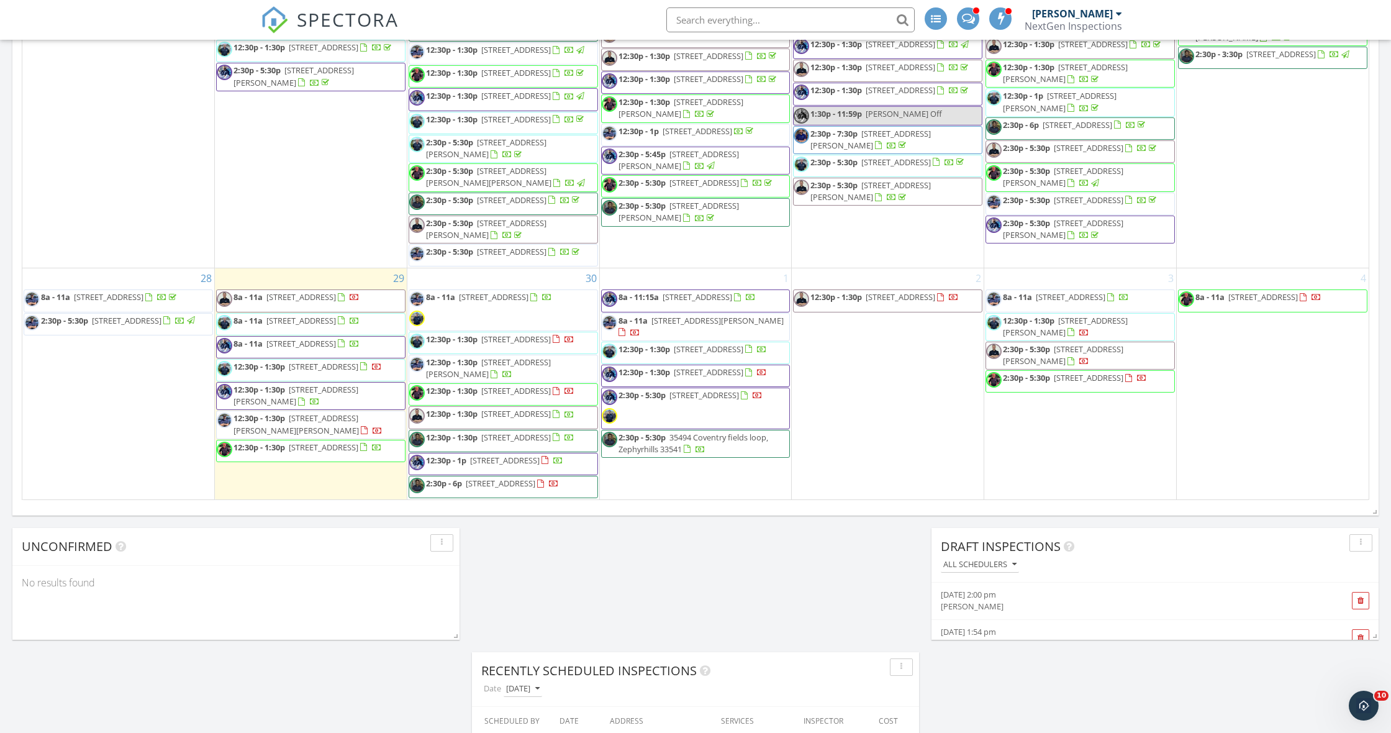
scroll to position [1390, 0]
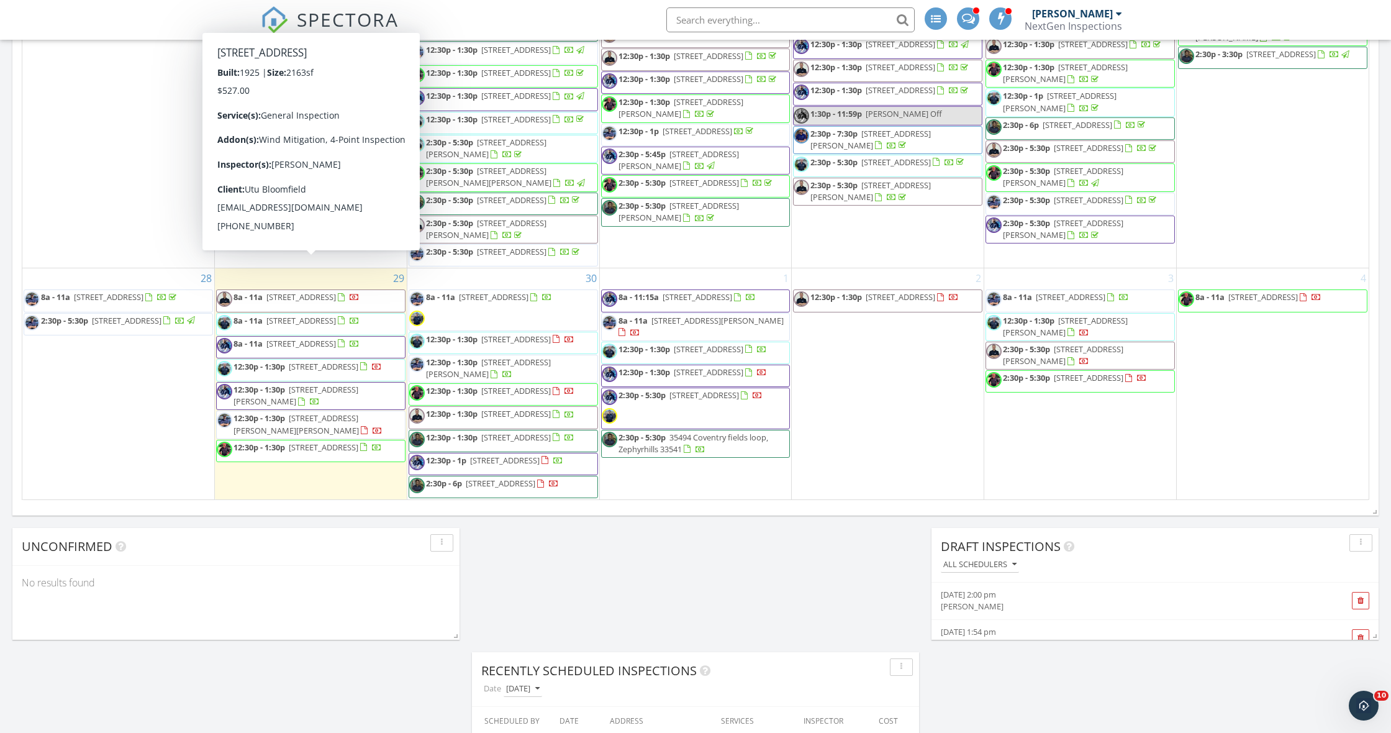
click at [260, 291] on span "8a - 11a [STREET_ADDRESS]" at bounding box center [288, 300] width 143 height 19
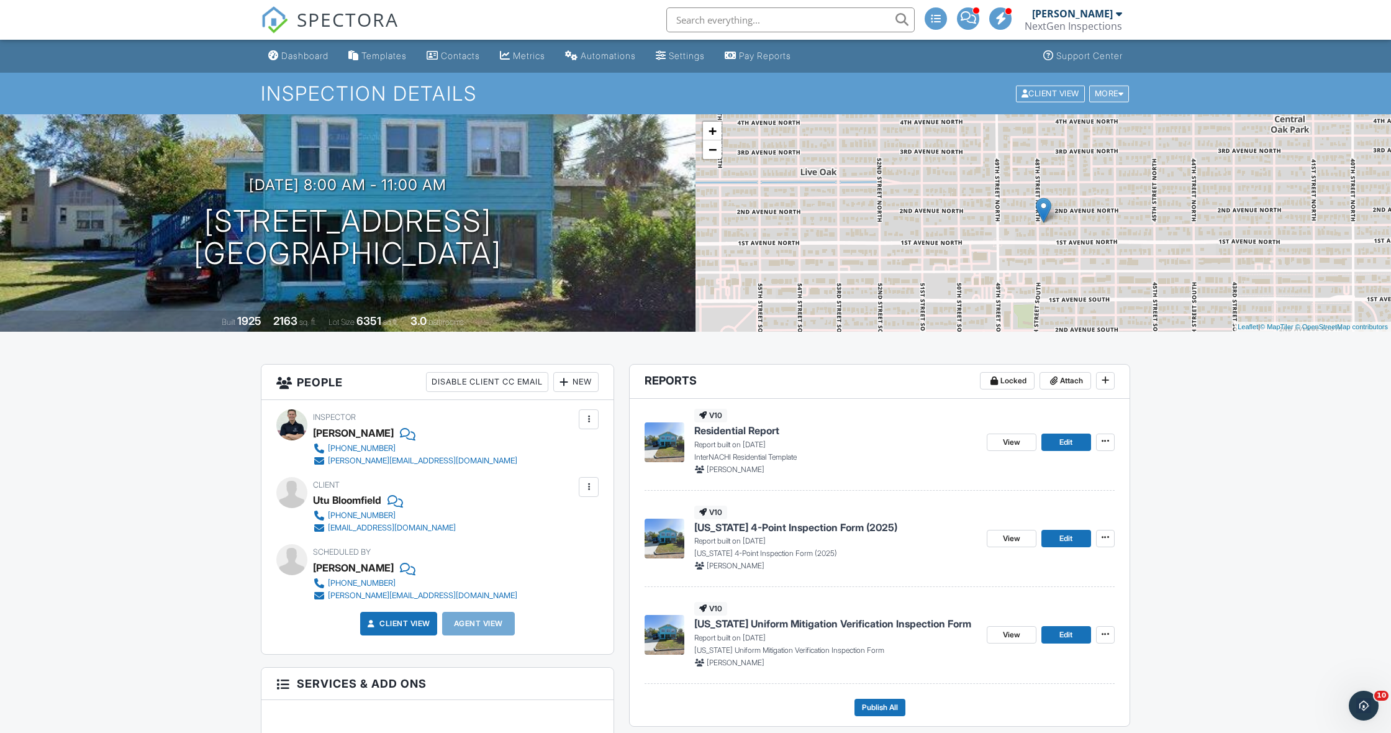
click at [1114, 92] on div "More" at bounding box center [1109, 93] width 40 height 17
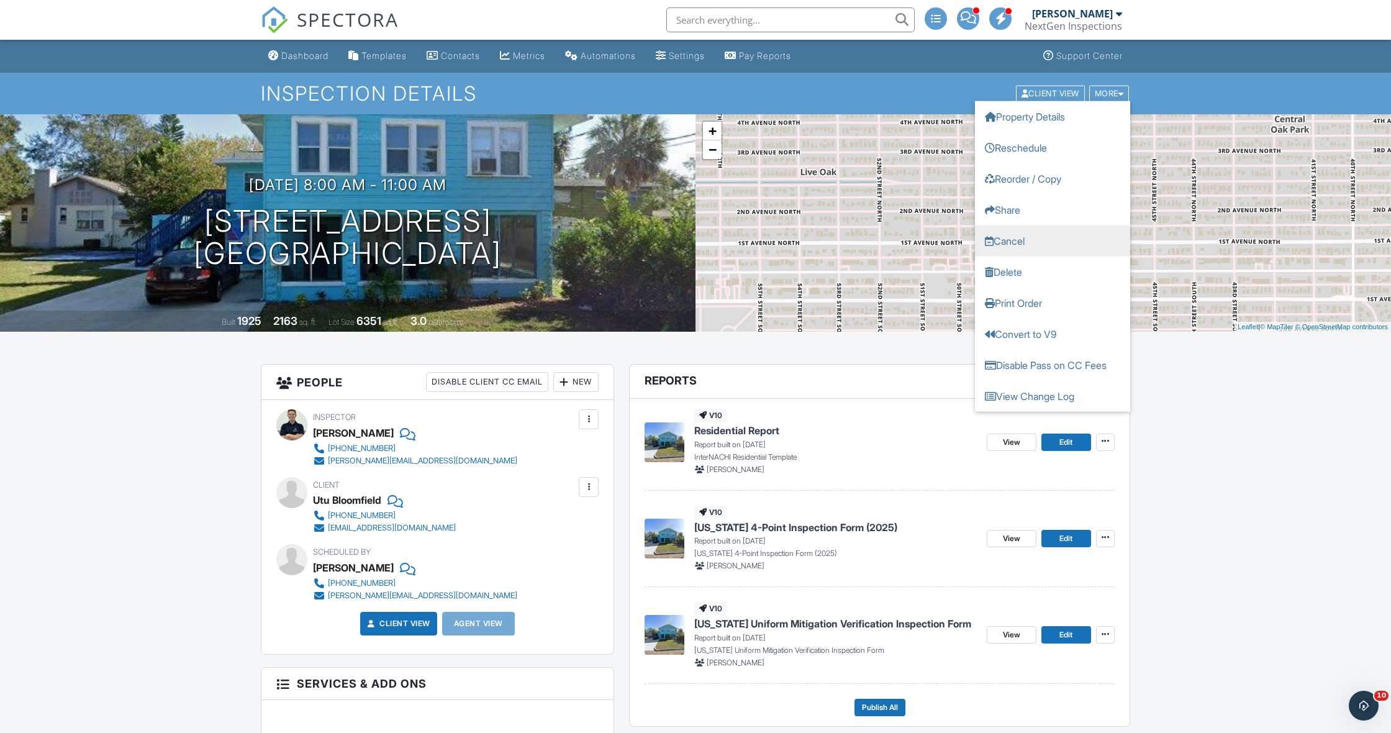
click at [1042, 236] on link "Cancel" at bounding box center [1052, 240] width 155 height 31
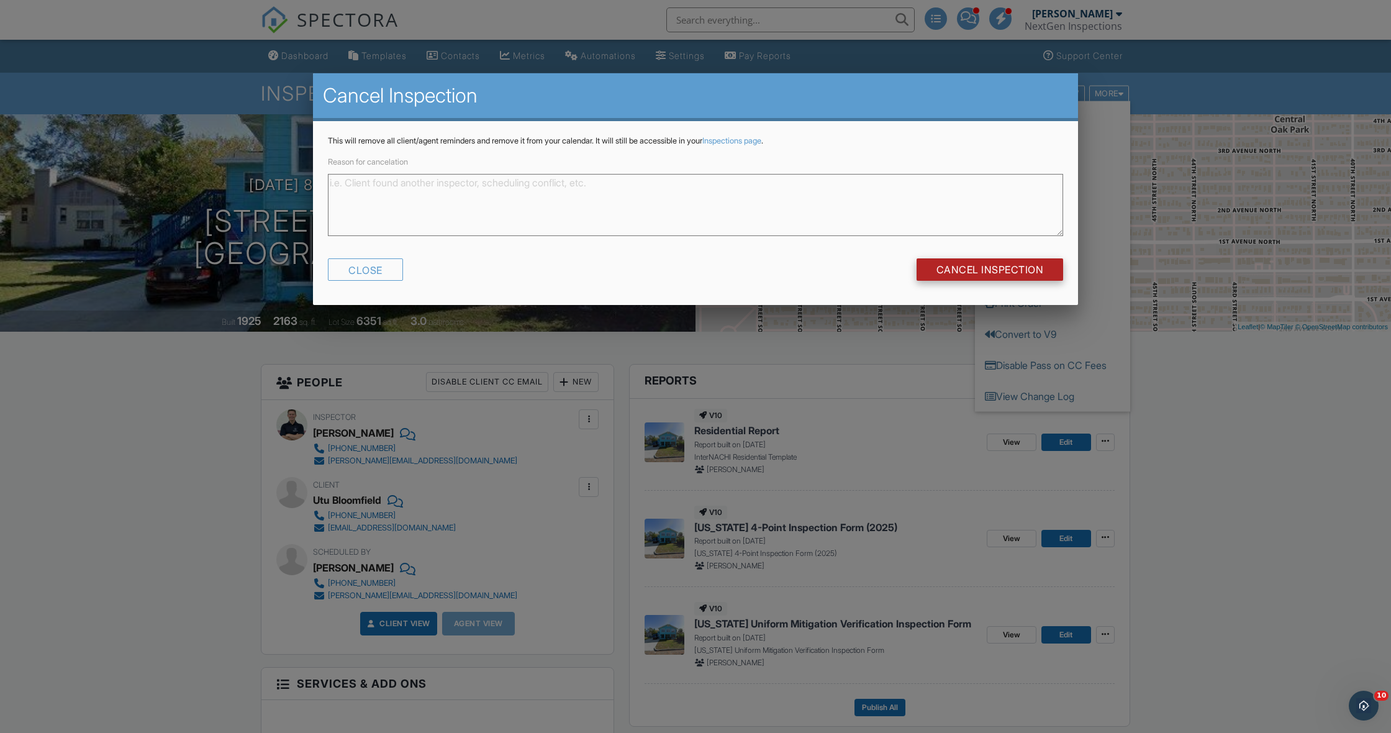
click at [968, 259] on input "Cancel Inspection" at bounding box center [990, 269] width 147 height 22
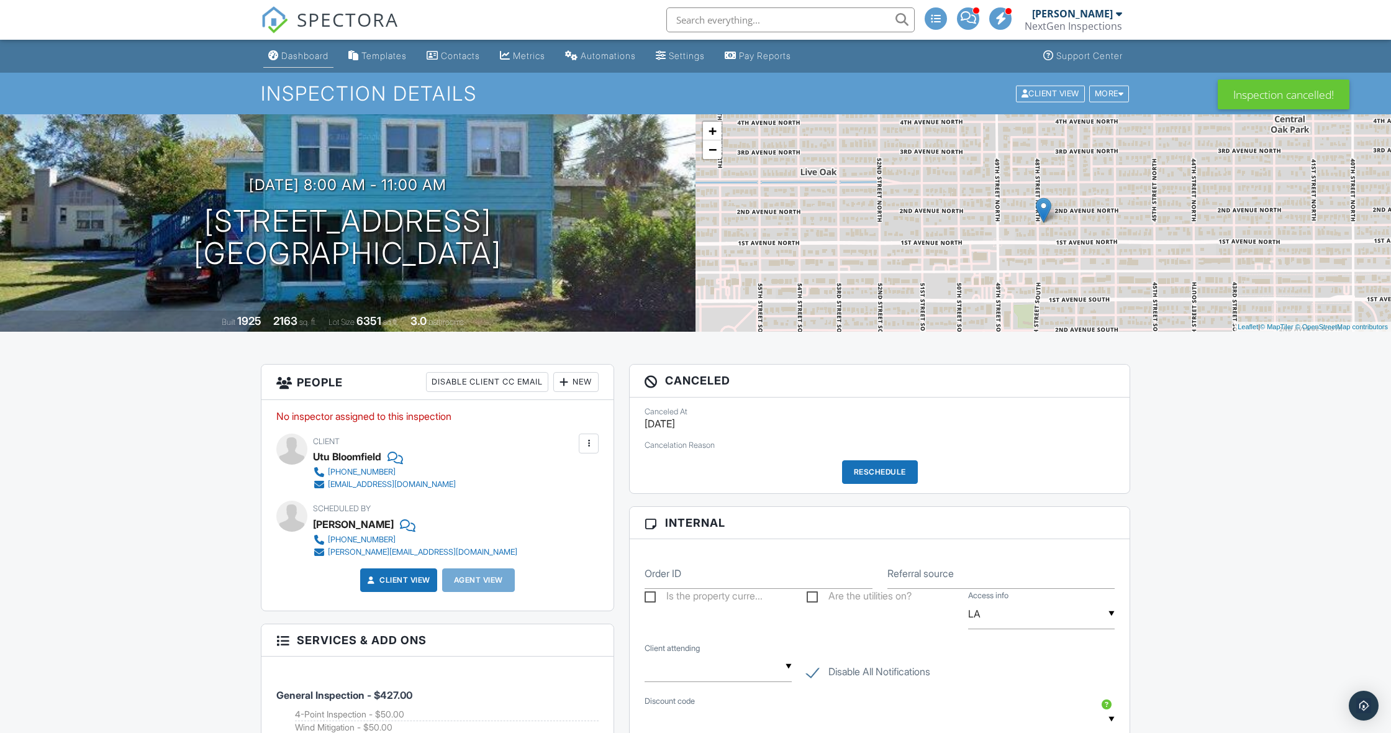
click at [283, 55] on div "Dashboard" at bounding box center [304, 55] width 47 height 11
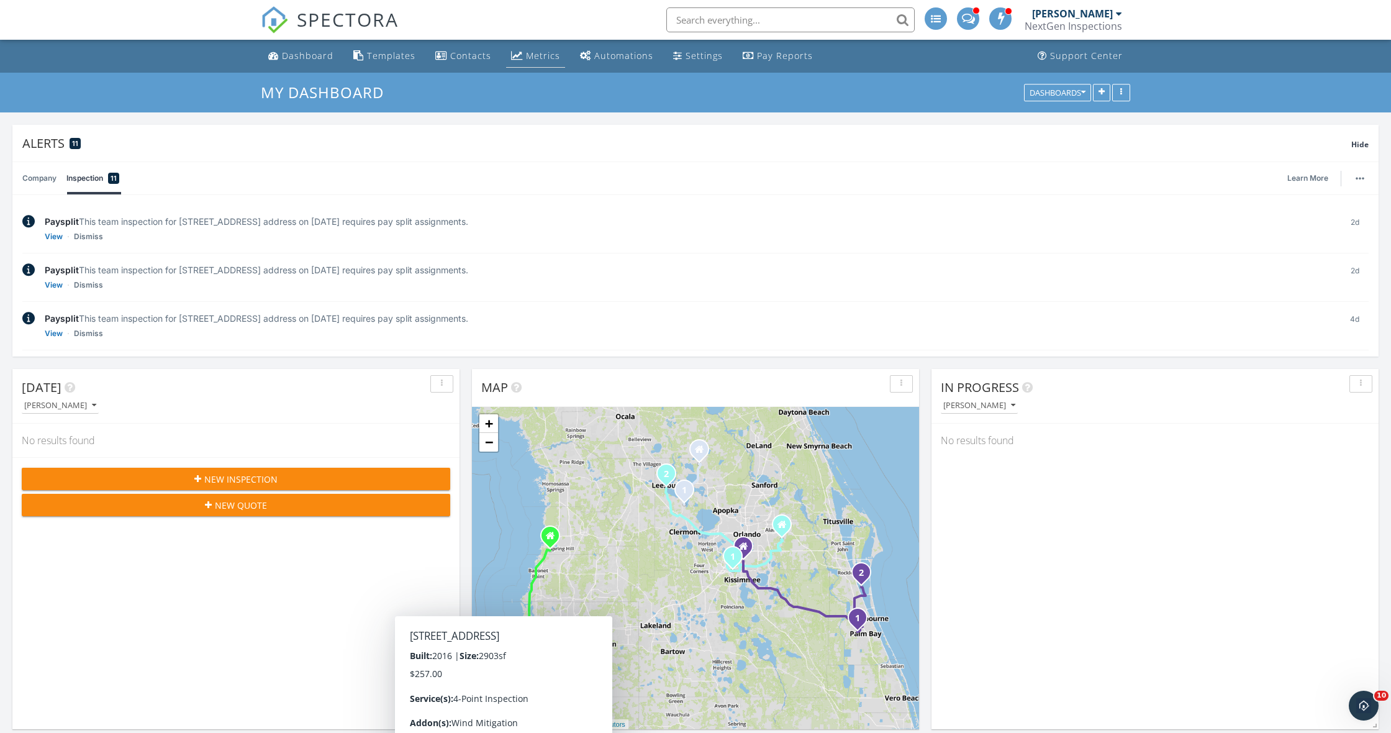
click at [548, 58] on div "Metrics" at bounding box center [543, 56] width 34 height 12
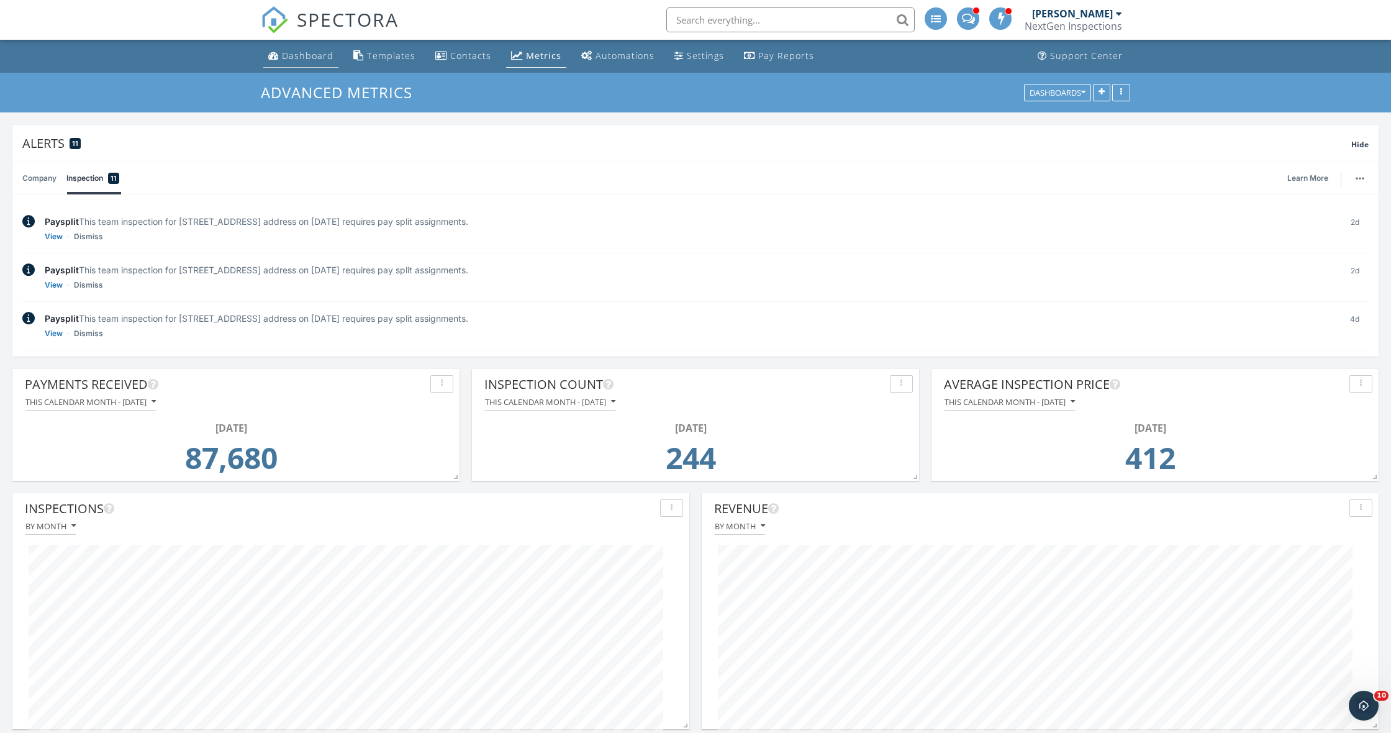
click at [312, 60] on div "Dashboard" at bounding box center [308, 56] width 52 height 12
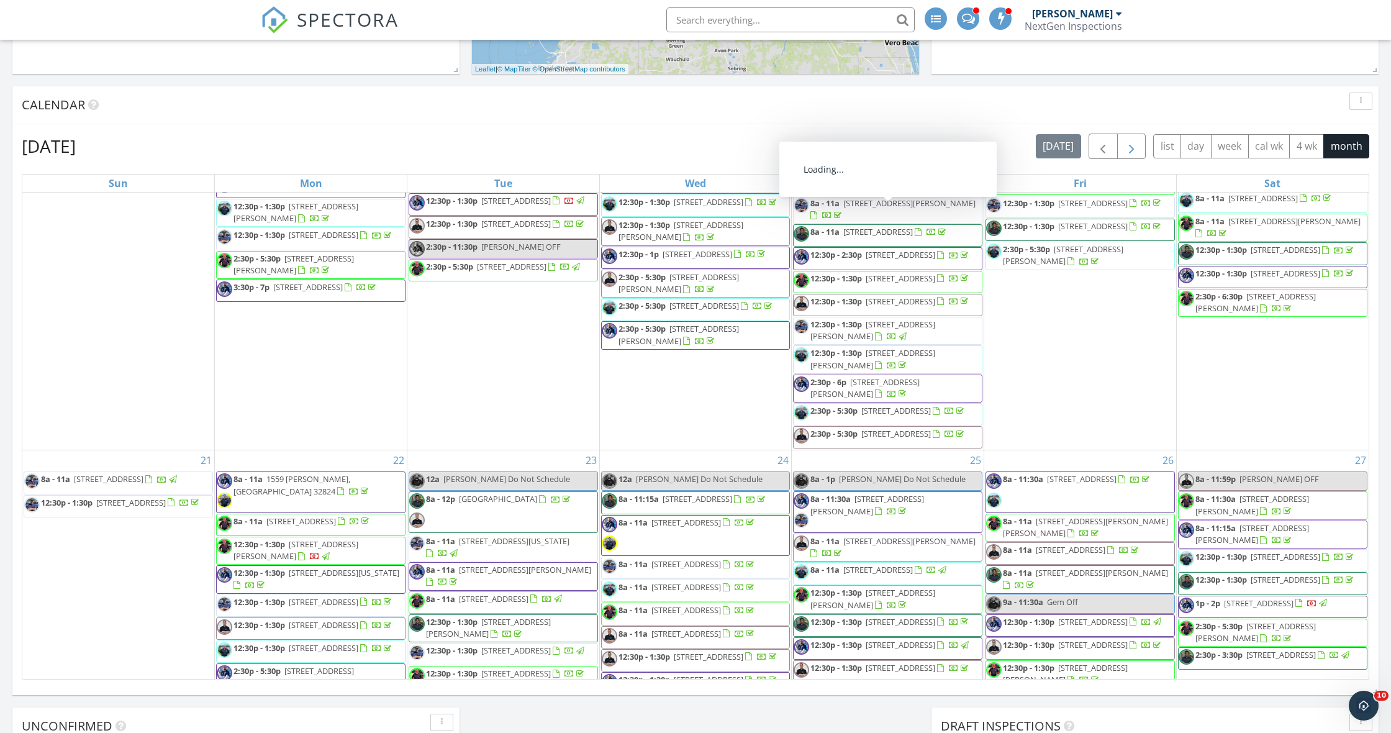
scroll to position [773, 0]
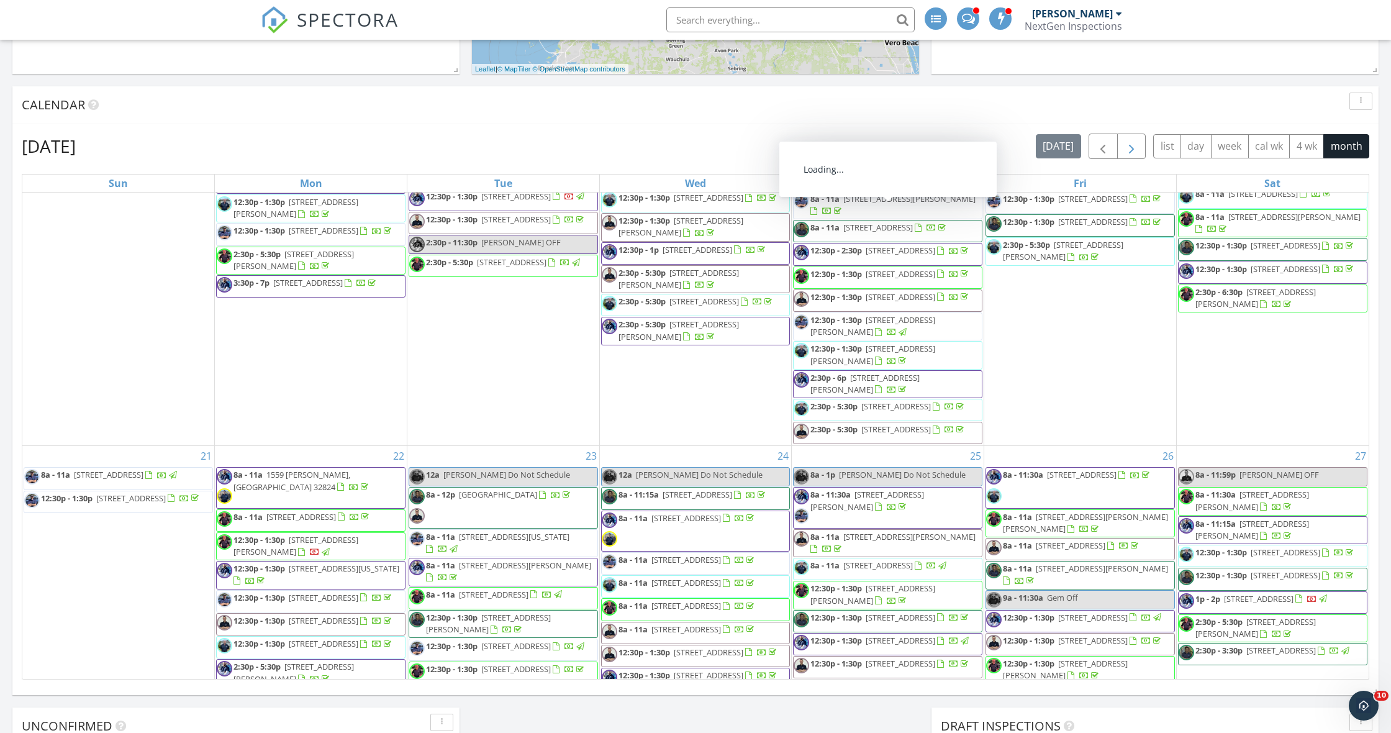
click at [1129, 151] on span "button" at bounding box center [1131, 146] width 15 height 15
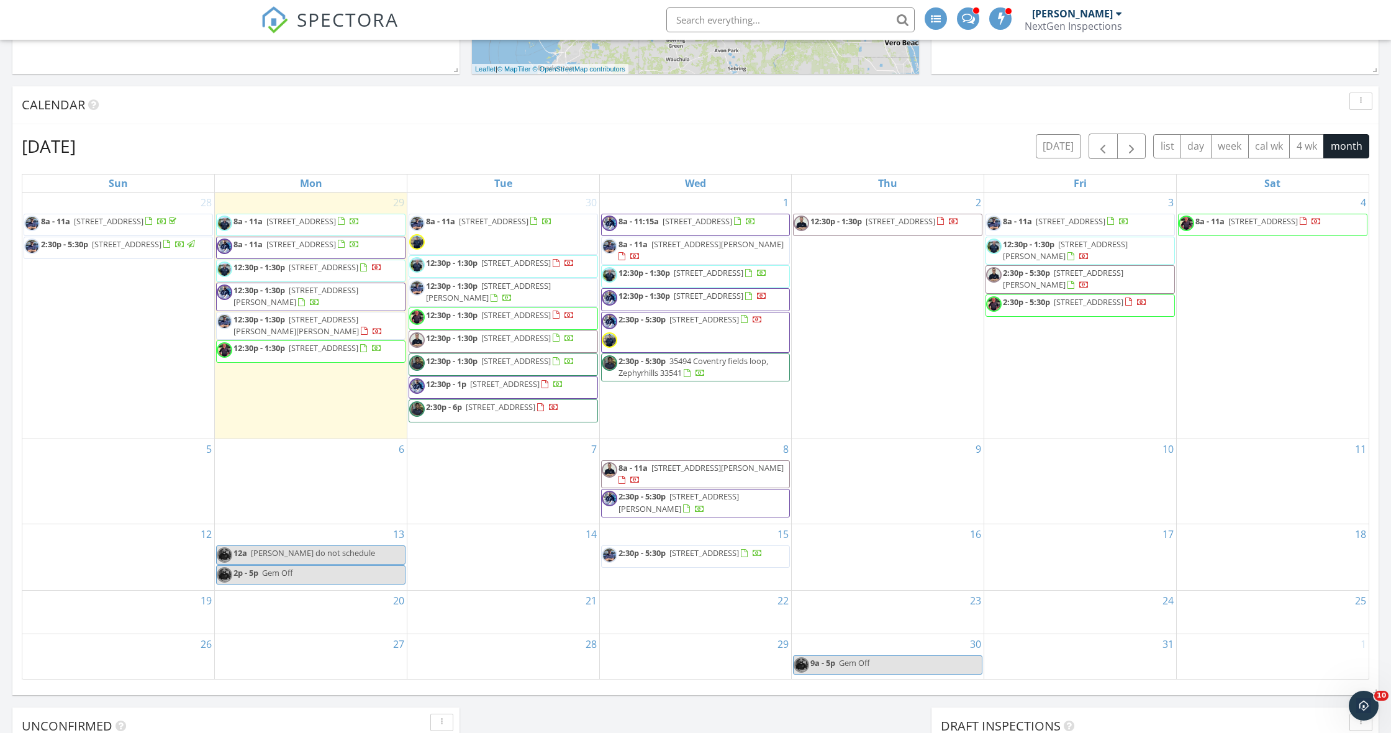
click at [697, 473] on span "17385 Whiskey Crk Trl, Parrish 34219" at bounding box center [717, 467] width 132 height 11
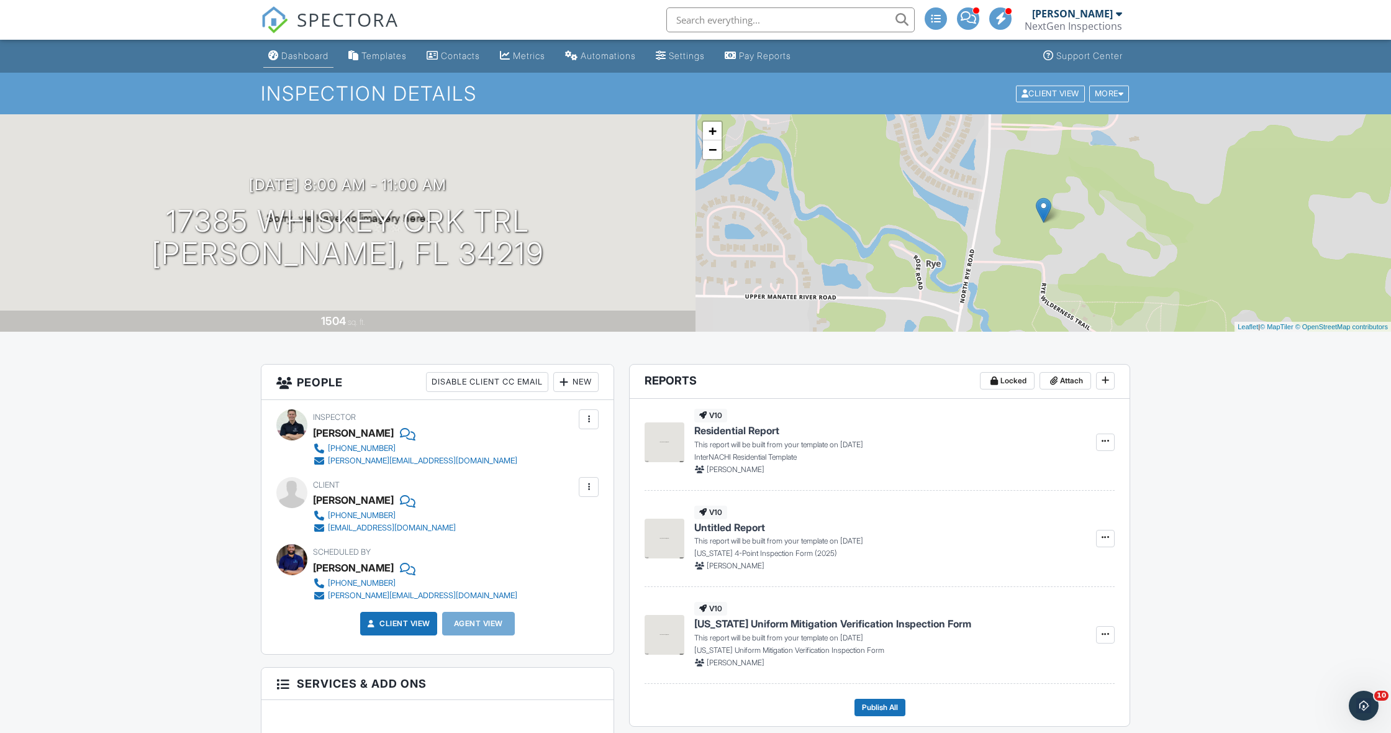
click at [289, 62] on link "Dashboard" at bounding box center [298, 56] width 70 height 23
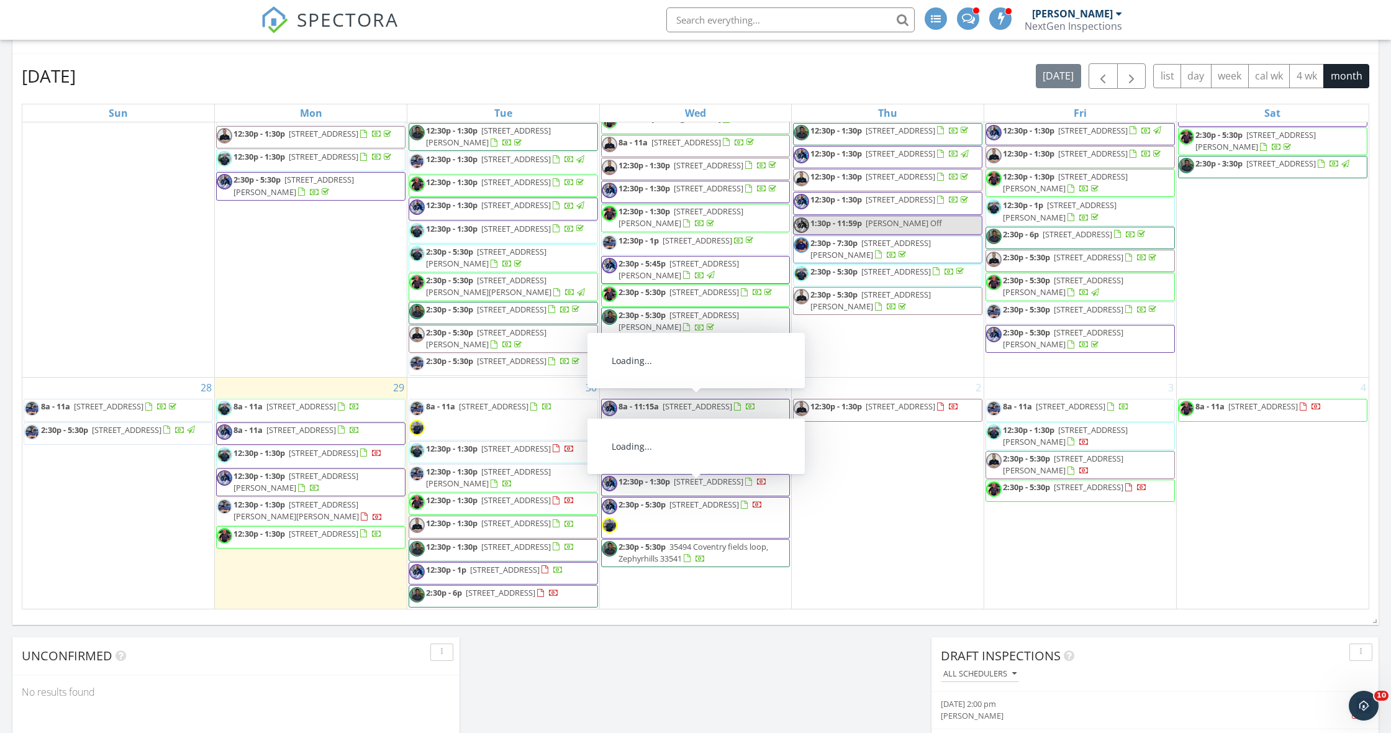
scroll to position [727, 0]
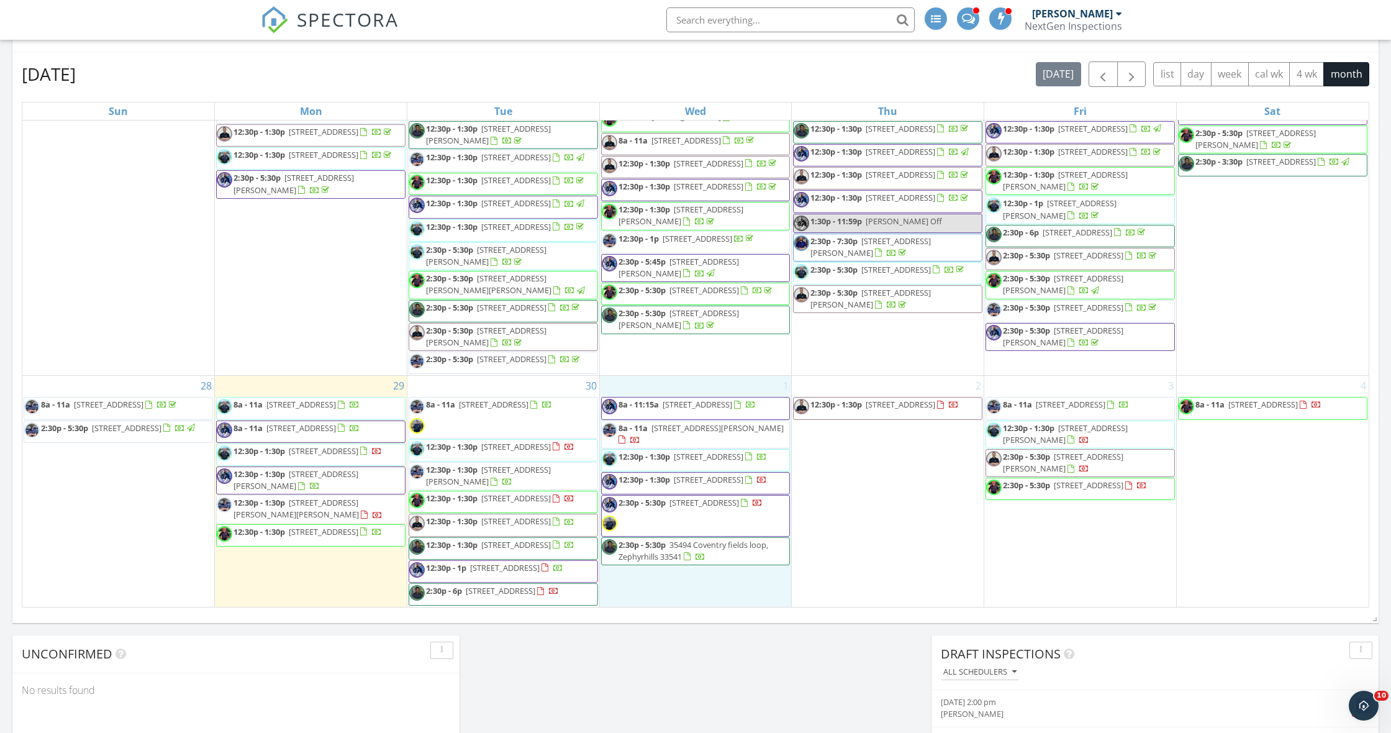
click at [777, 599] on div "1 8a - 11:15a 6120 Beechmont Blvd, Orlando 32808 8a - 11a 2625 W Mesa Verde Dr,…" at bounding box center [696, 491] width 192 height 231
click at [761, 619] on div "Calendar September 2025 today list day week cal wk 4 wk month Sun Mon Tue Wed T…" at bounding box center [695, 318] width 1366 height 609
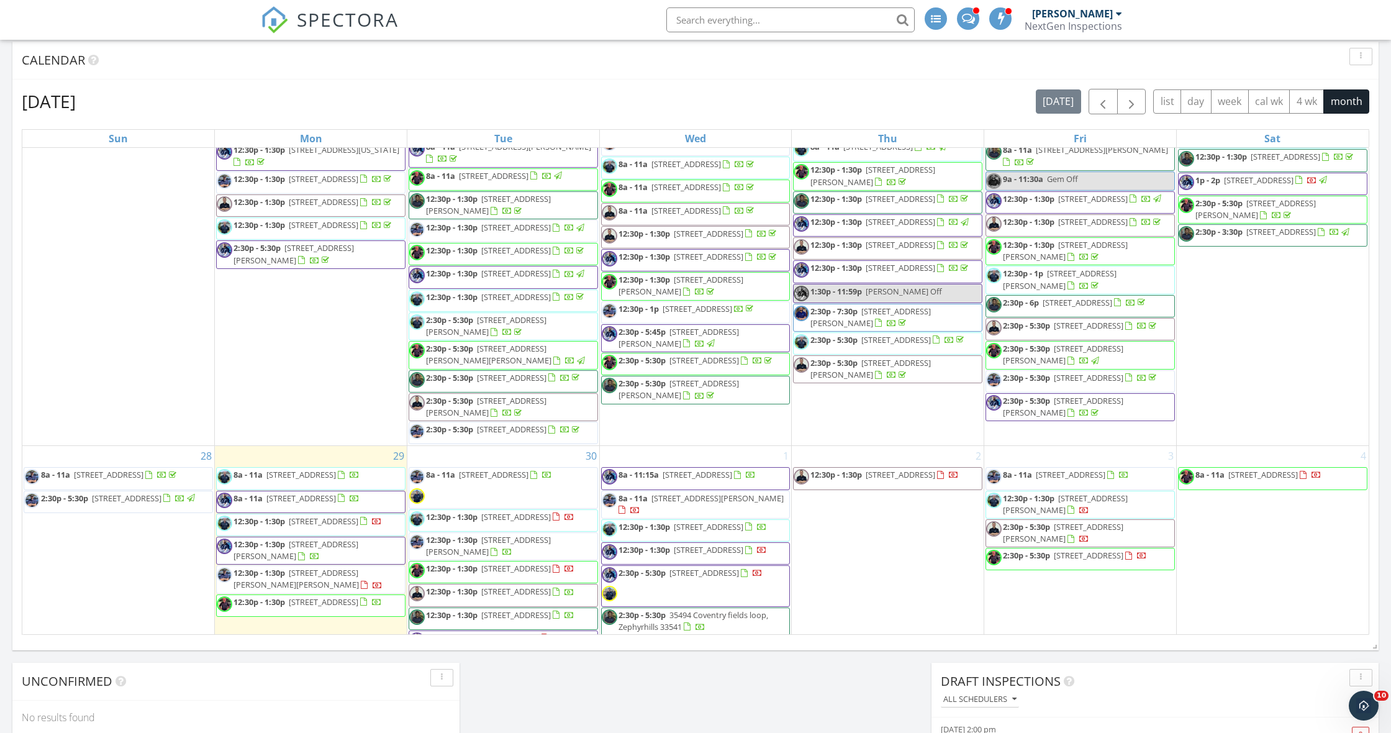
scroll to position [1148, 0]
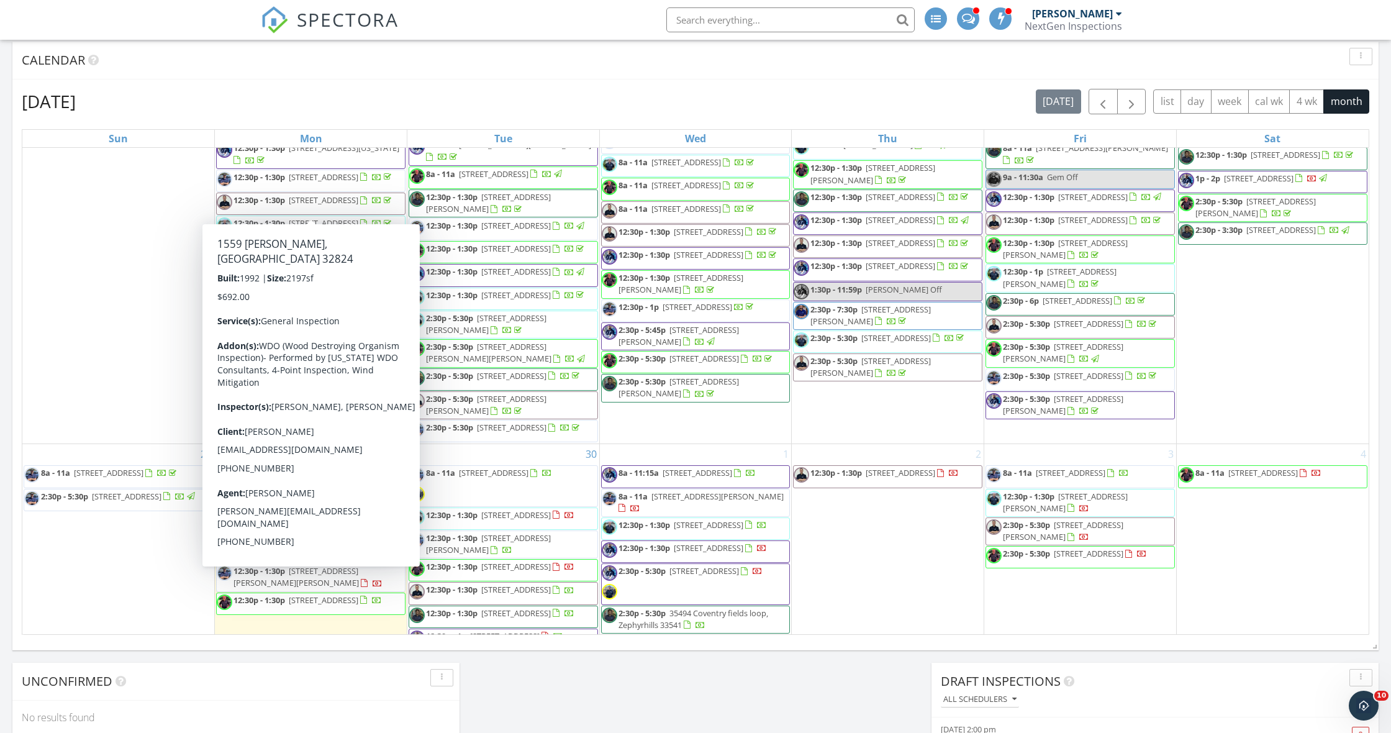
click at [19, 268] on div "September 2025 today list day week cal wk 4 wk month Sun Mon Tue Wed Thu Fri Sa…" at bounding box center [695, 361] width 1366 height 565
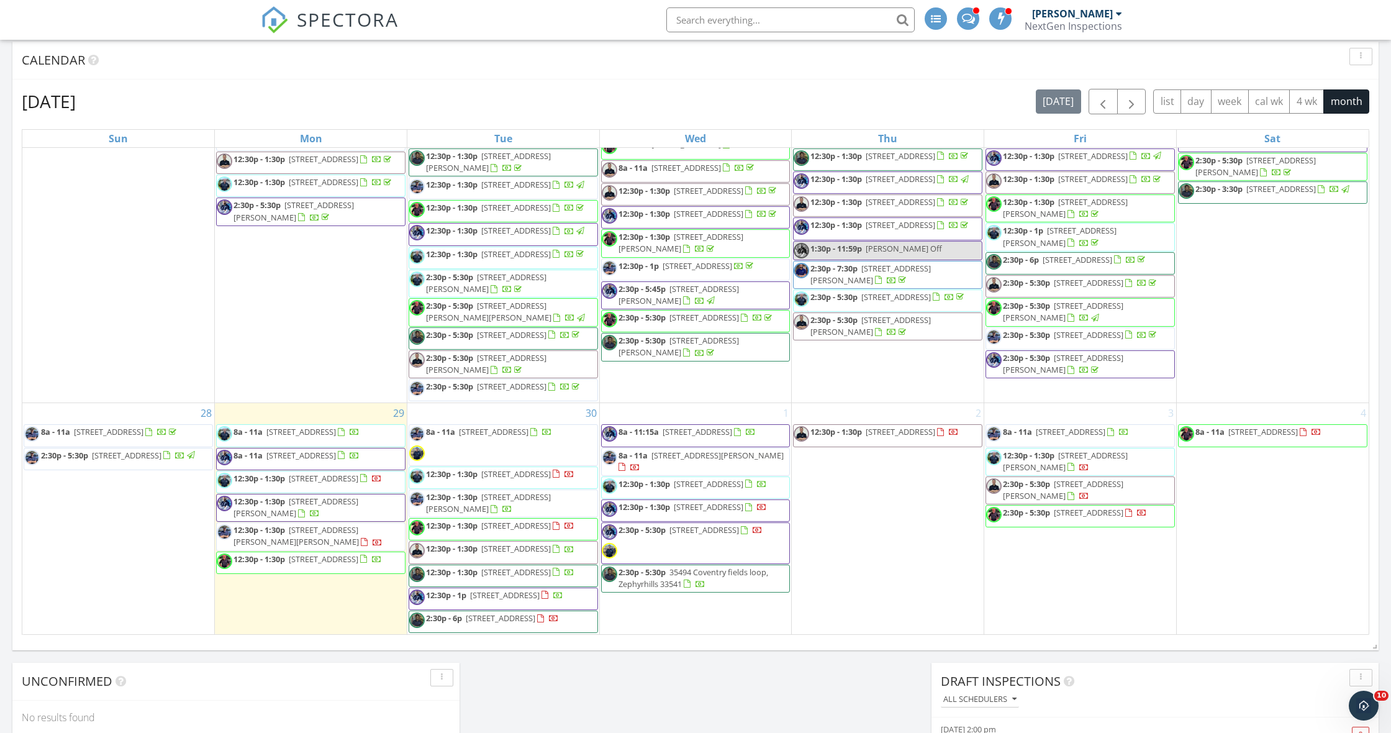
scroll to position [1390, 0]
click at [711, 570] on span "2:30p - 5:30p 35494 Coventry fields loop, Zephyrhills 33541" at bounding box center [696, 578] width 188 height 24
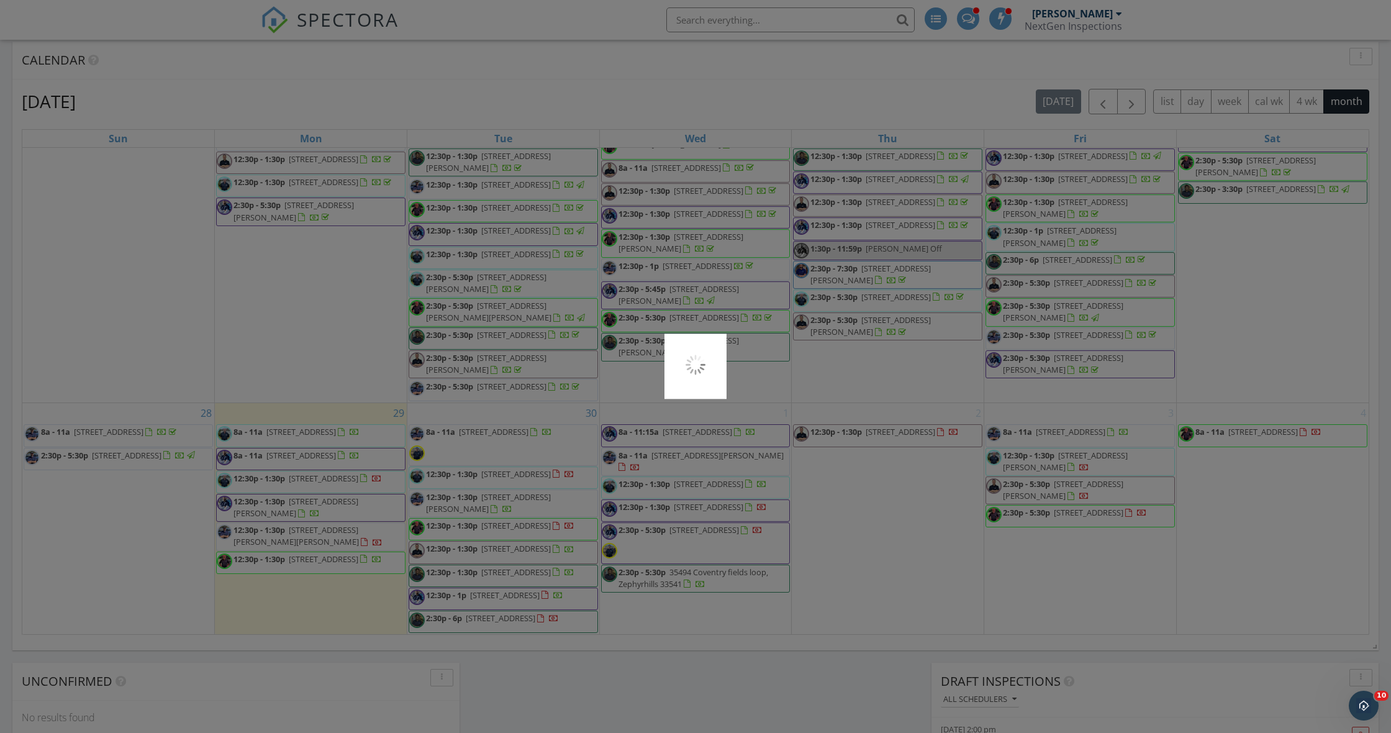
click at [711, 570] on div at bounding box center [695, 366] width 1391 height 733
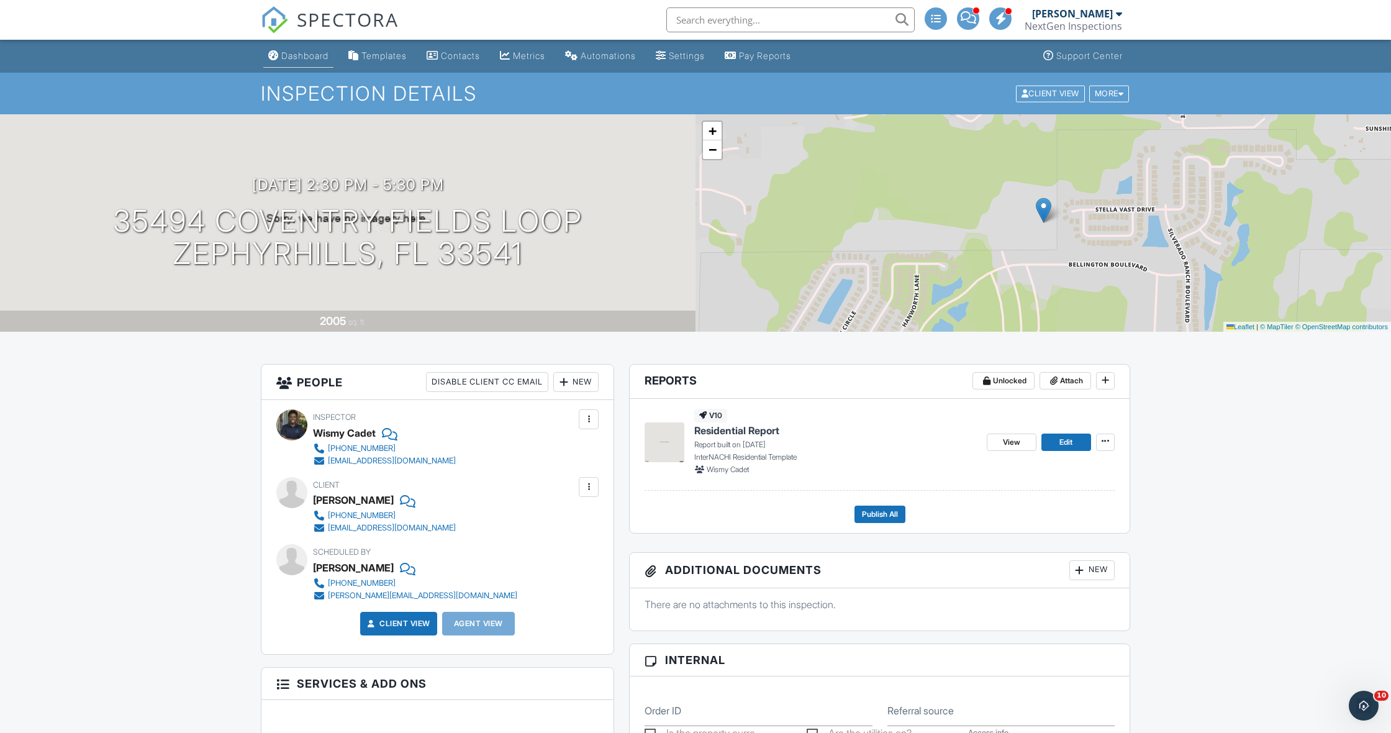
click at [278, 56] on div "Dashboard" at bounding box center [273, 55] width 11 height 10
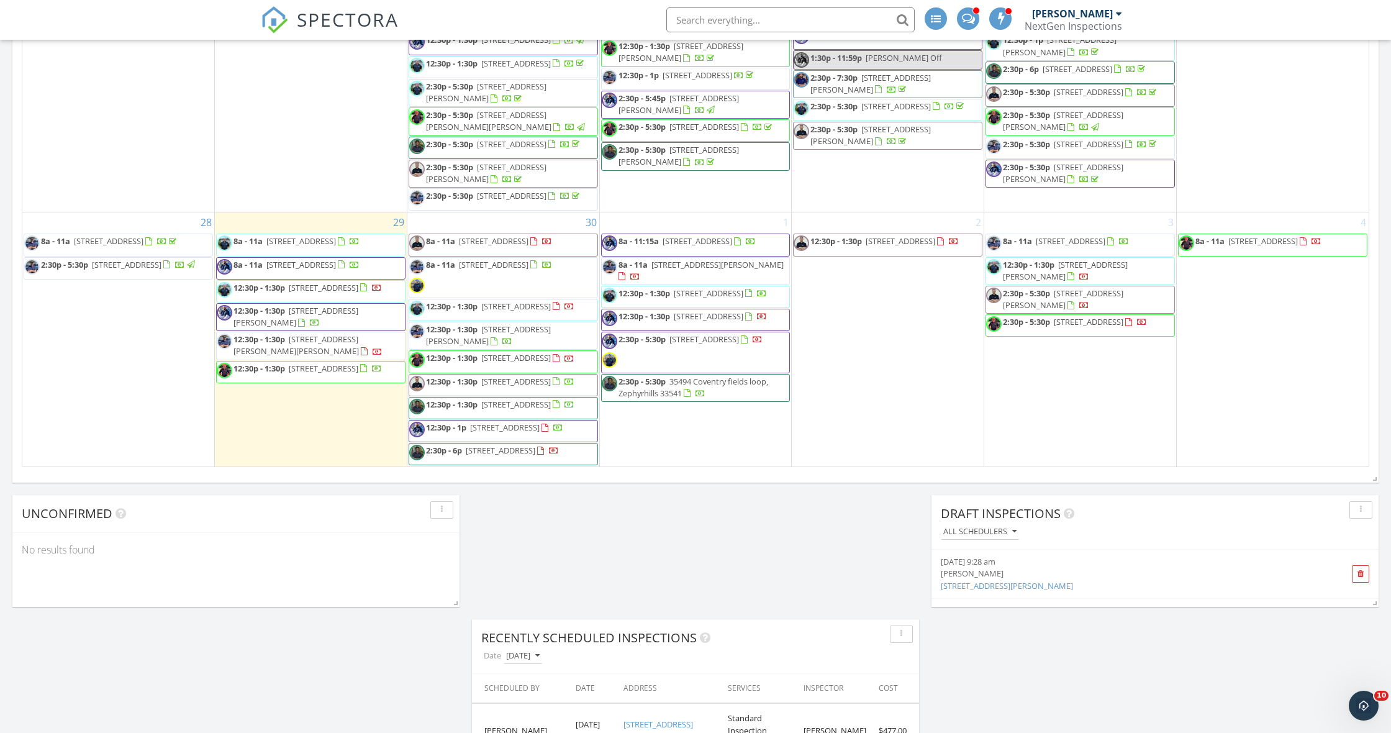
scroll to position [867, 0]
click at [466, 236] on span "[STREET_ADDRESS]" at bounding box center [494, 241] width 70 height 11
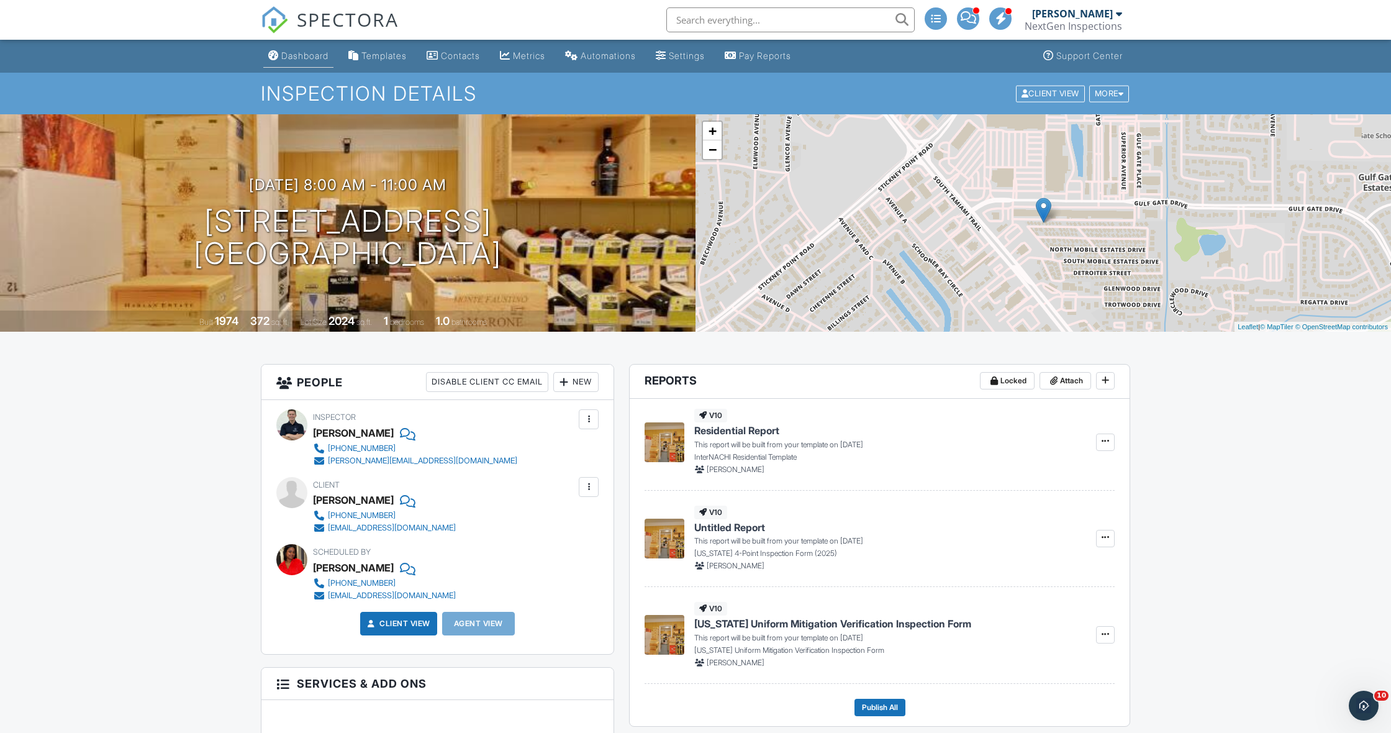
click at [288, 62] on link "Dashboard" at bounding box center [298, 56] width 70 height 23
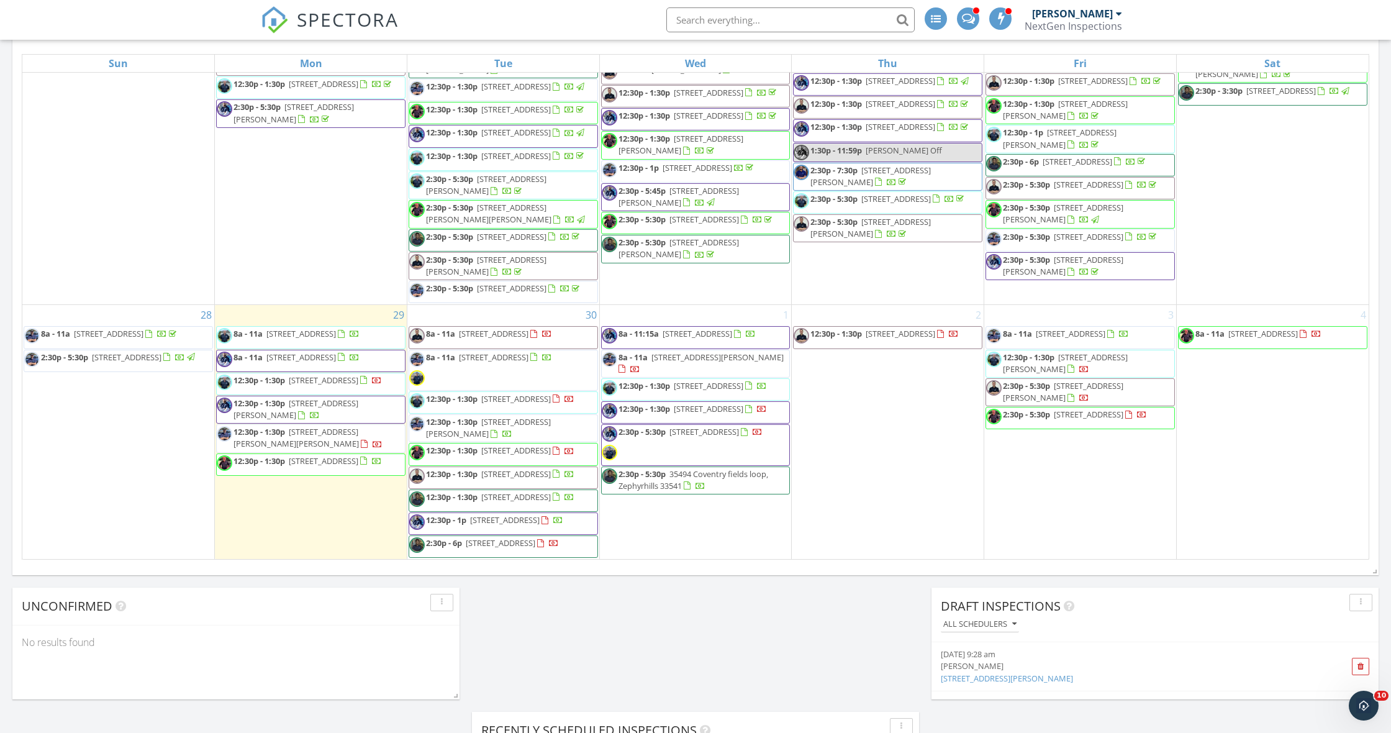
scroll to position [779, 0]
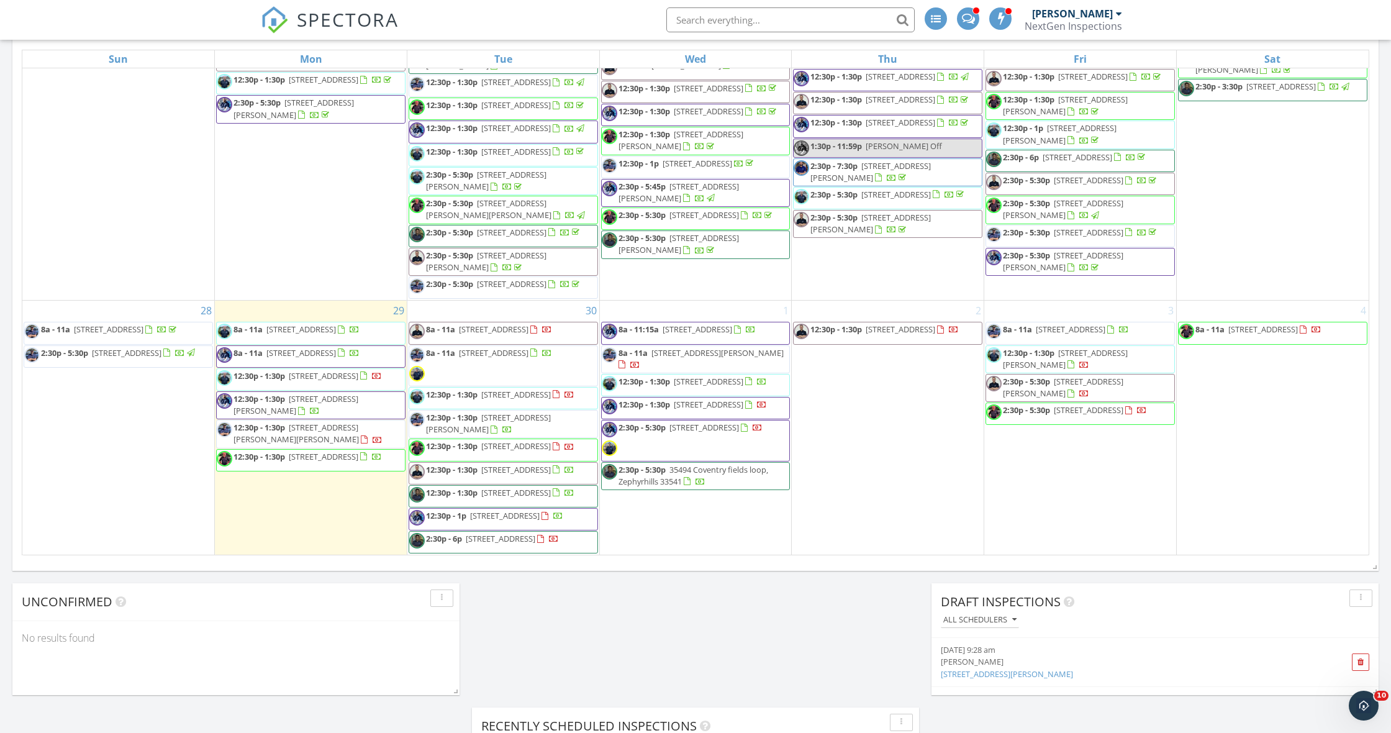
click at [13, 268] on div "September 2025 today list day week cal wk 4 wk month Sun Mon Tue Wed Thu Fri Sa…" at bounding box center [695, 282] width 1366 height 565
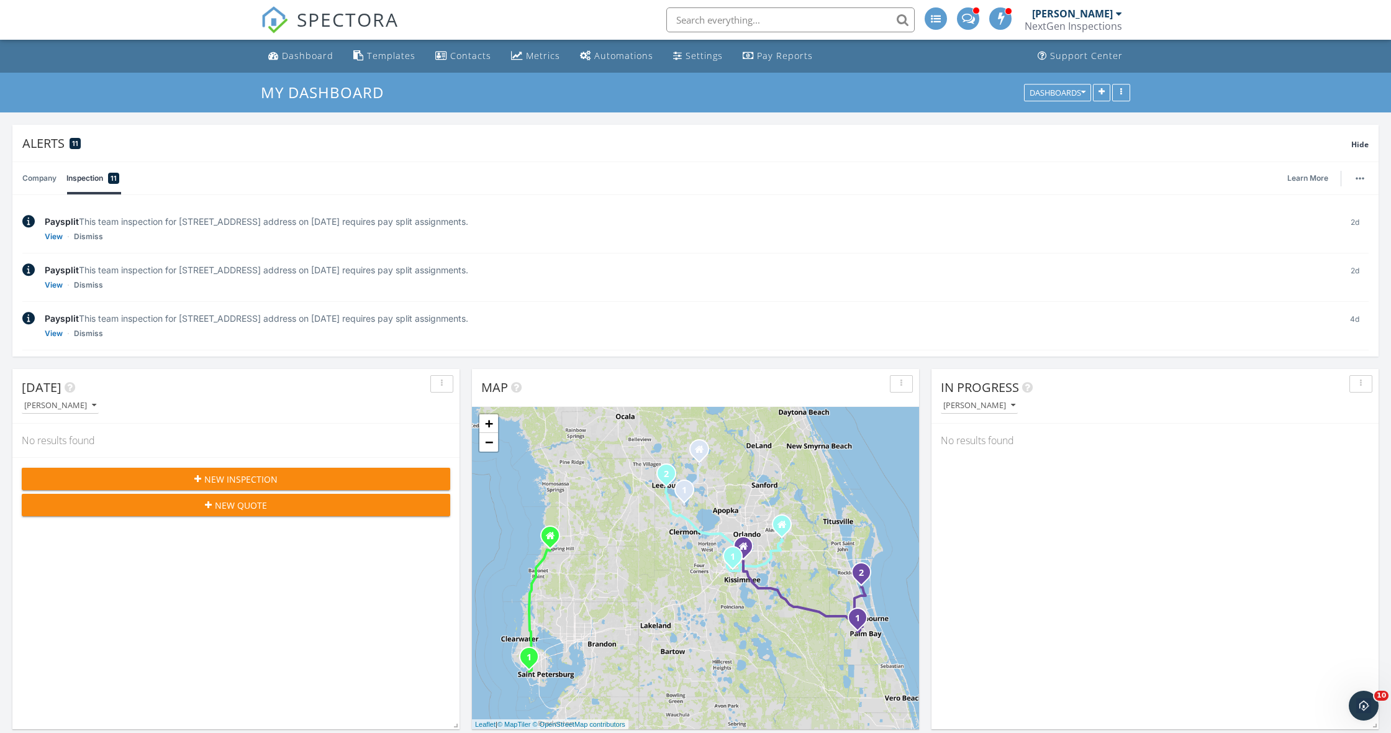
scroll to position [0, 0]
click at [1093, 23] on div "NextGen Inspections" at bounding box center [1074, 26] width 98 height 12
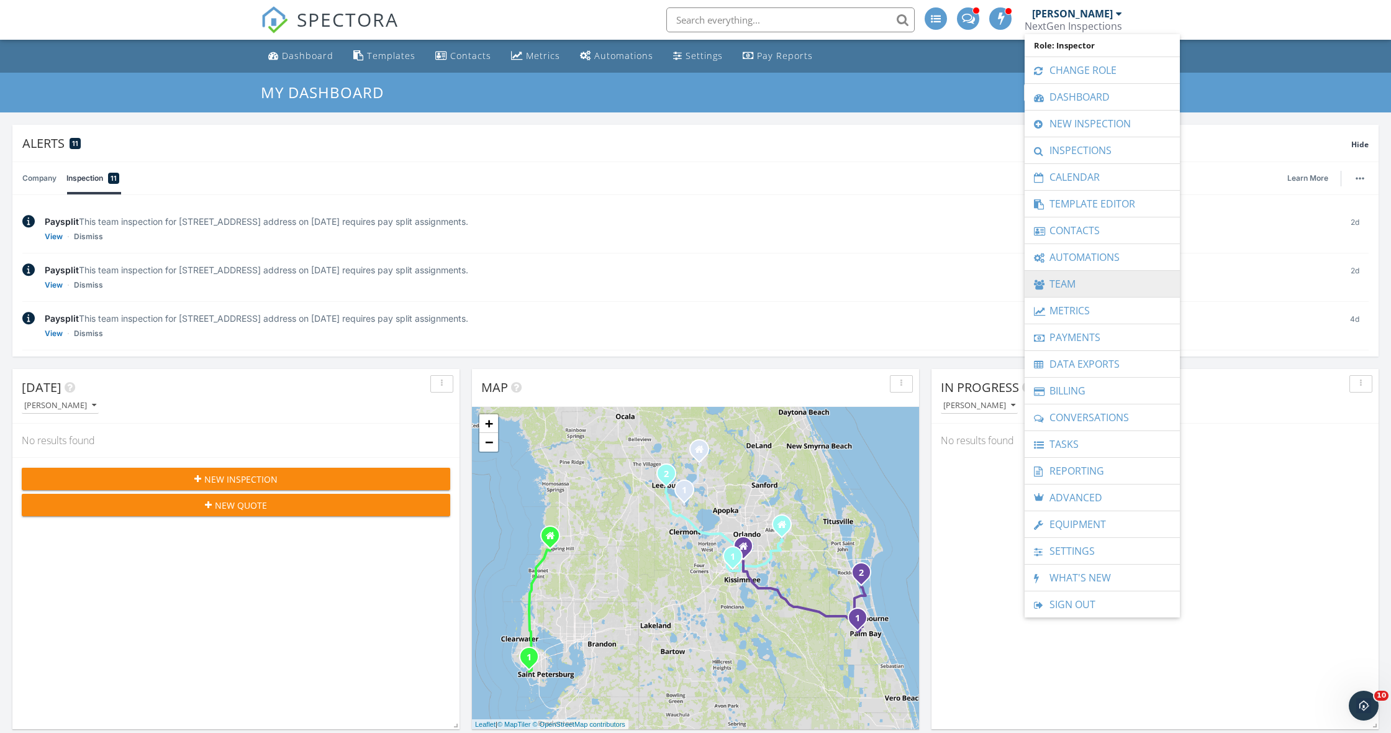
click at [1071, 281] on link "Team" at bounding box center [1102, 284] width 143 height 26
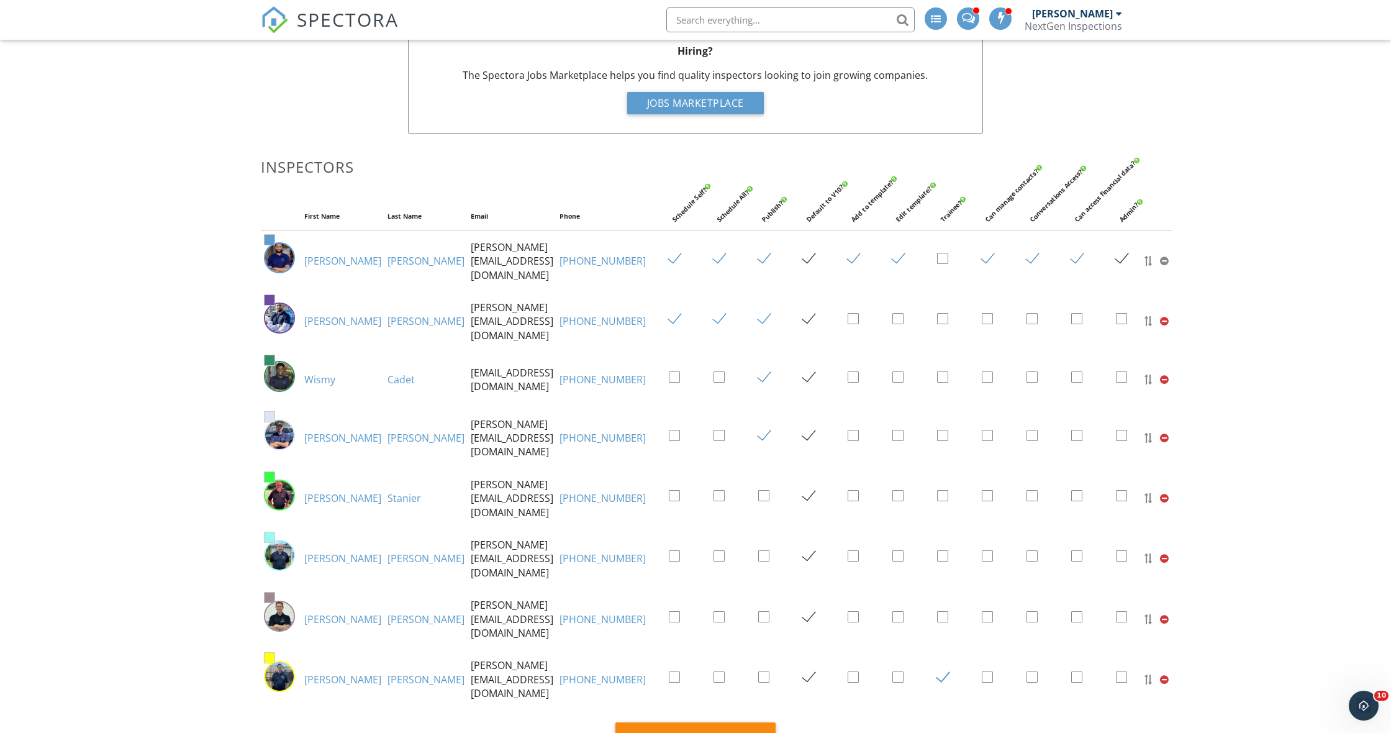
scroll to position [102, 0]
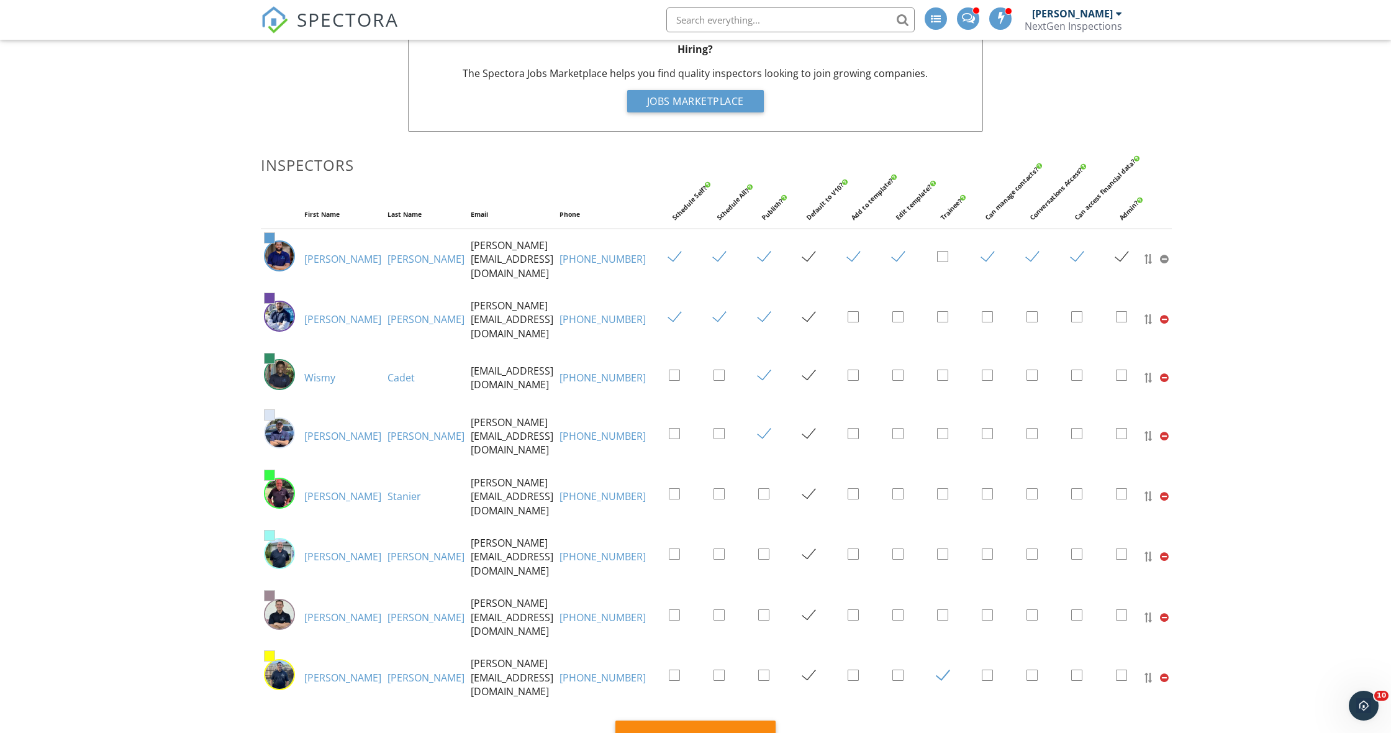
click at [388, 497] on link "Stanier" at bounding box center [405, 496] width 34 height 14
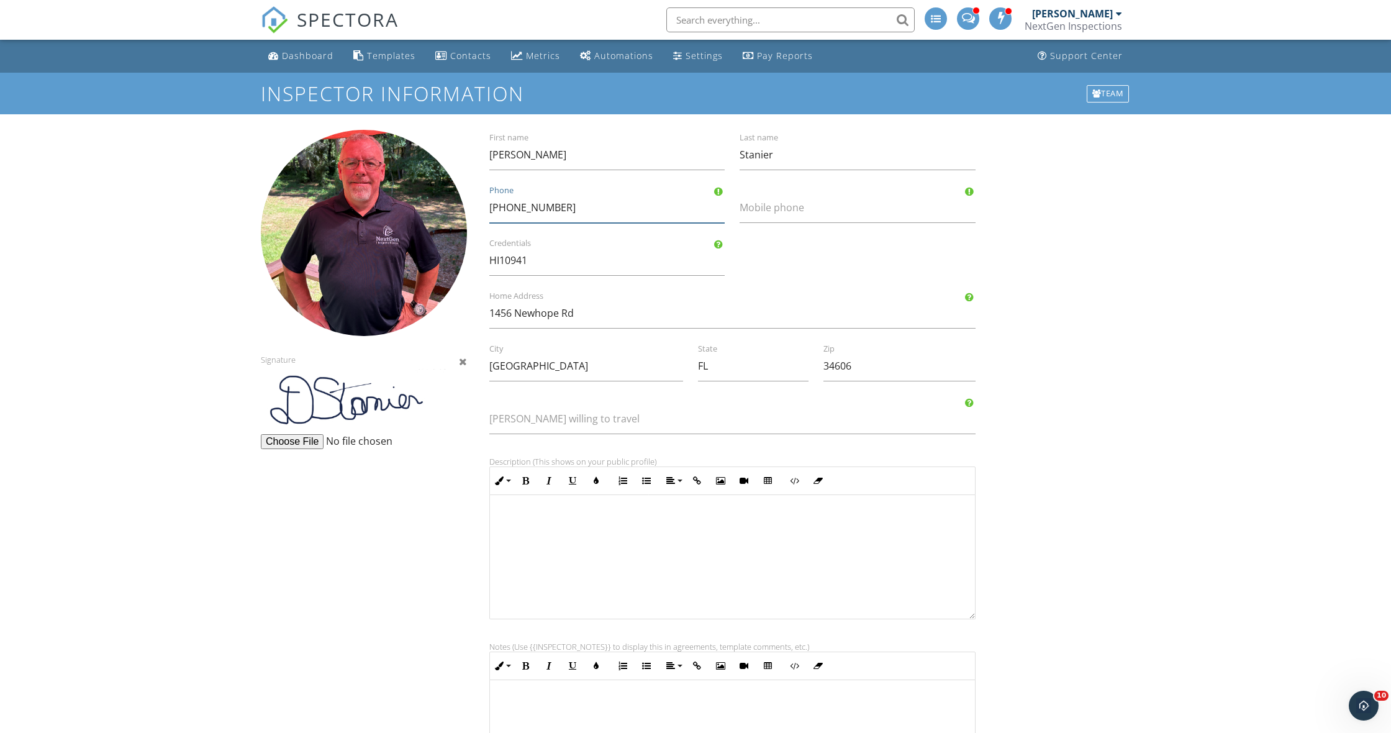
type input "[PHONE_NUMBER]"
click at [1115, 286] on div "Signature David First name Stanier Last name 352-667-7108 Phone Mobile phone HI…" at bounding box center [695, 506] width 884 height 752
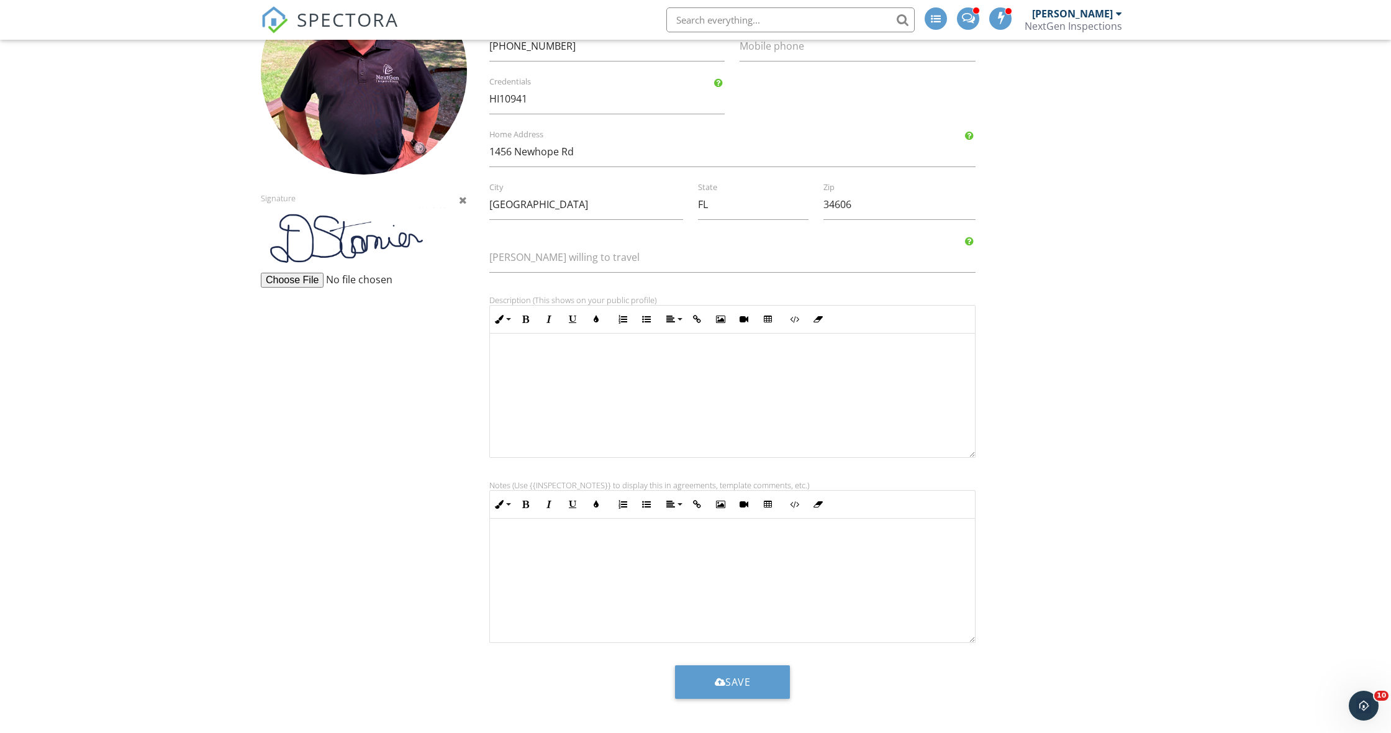
scroll to position [161, 0]
click at [720, 688] on button "Save" at bounding box center [733, 682] width 116 height 34
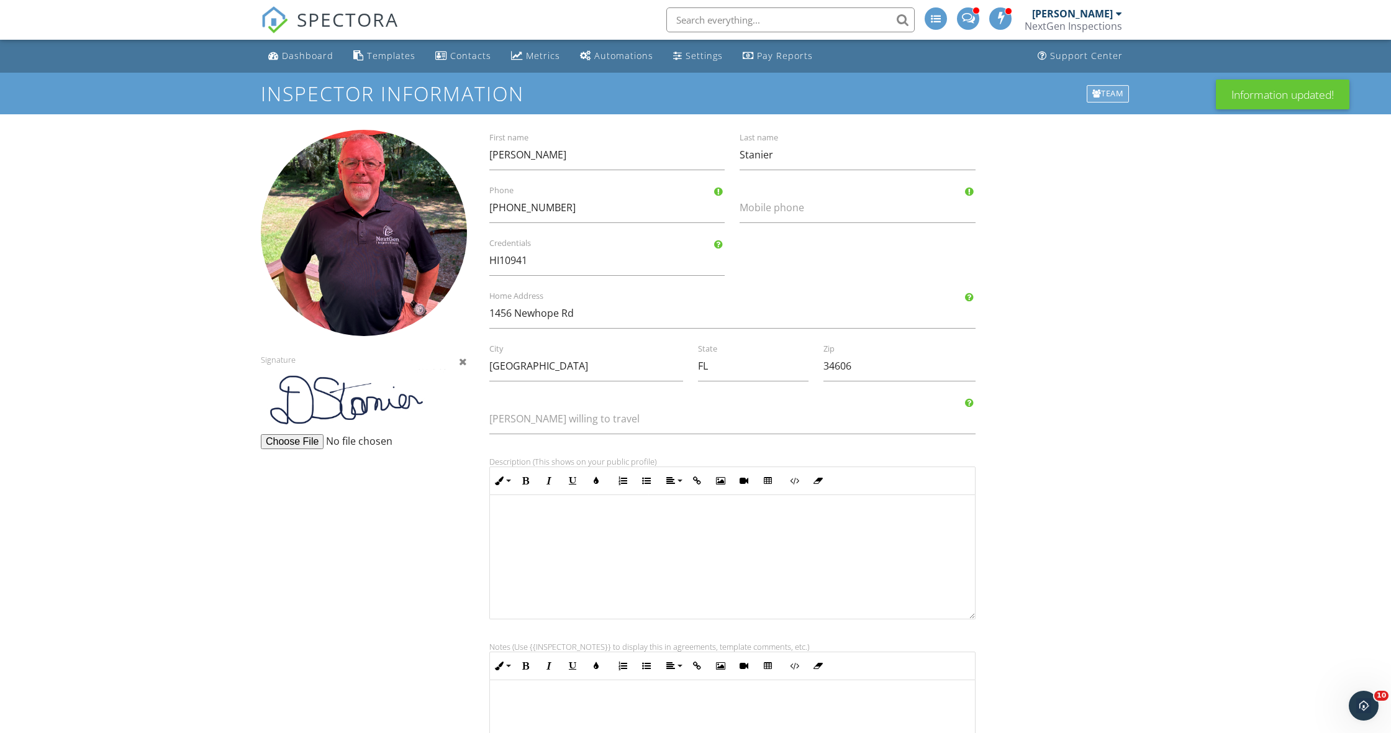
click at [1109, 98] on div "Team" at bounding box center [1108, 93] width 43 height 17
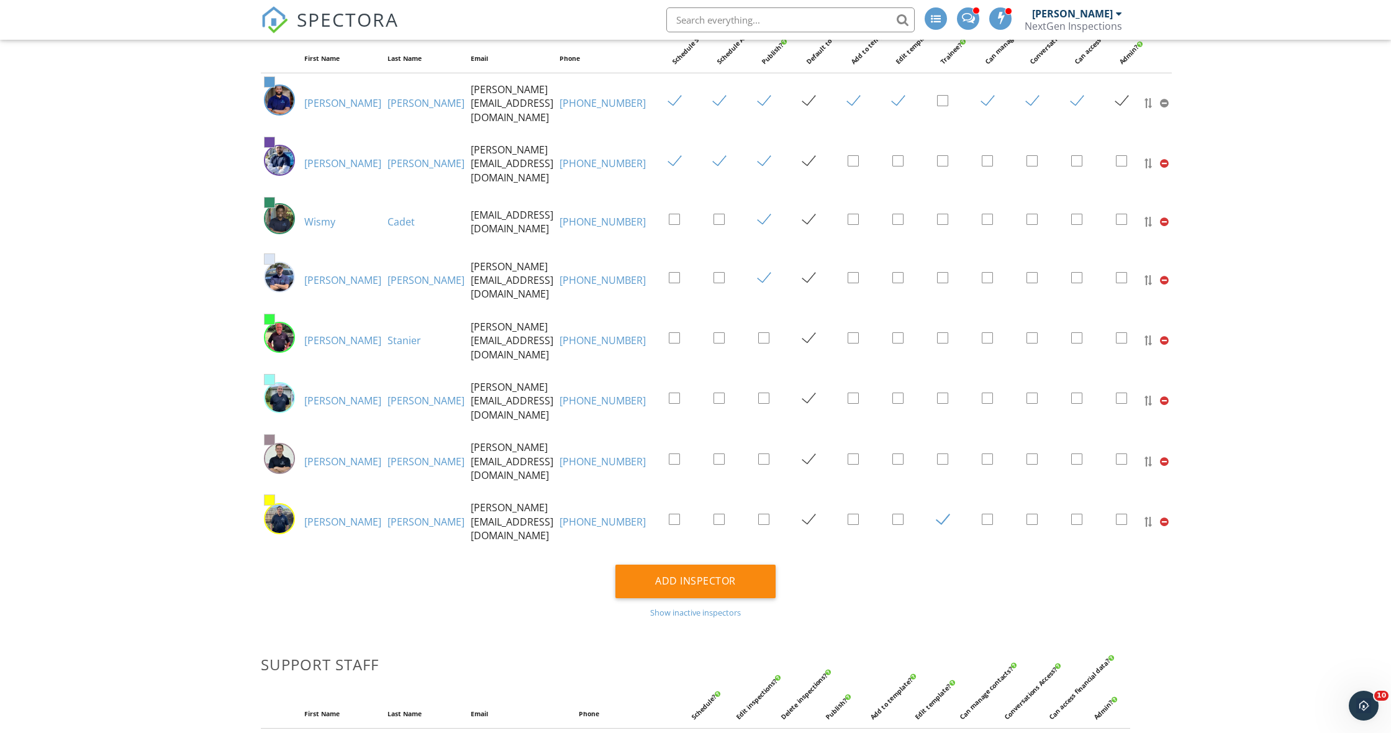
scroll to position [259, 0]
click at [317, 458] on link "[PERSON_NAME]" at bounding box center [342, 460] width 77 height 14
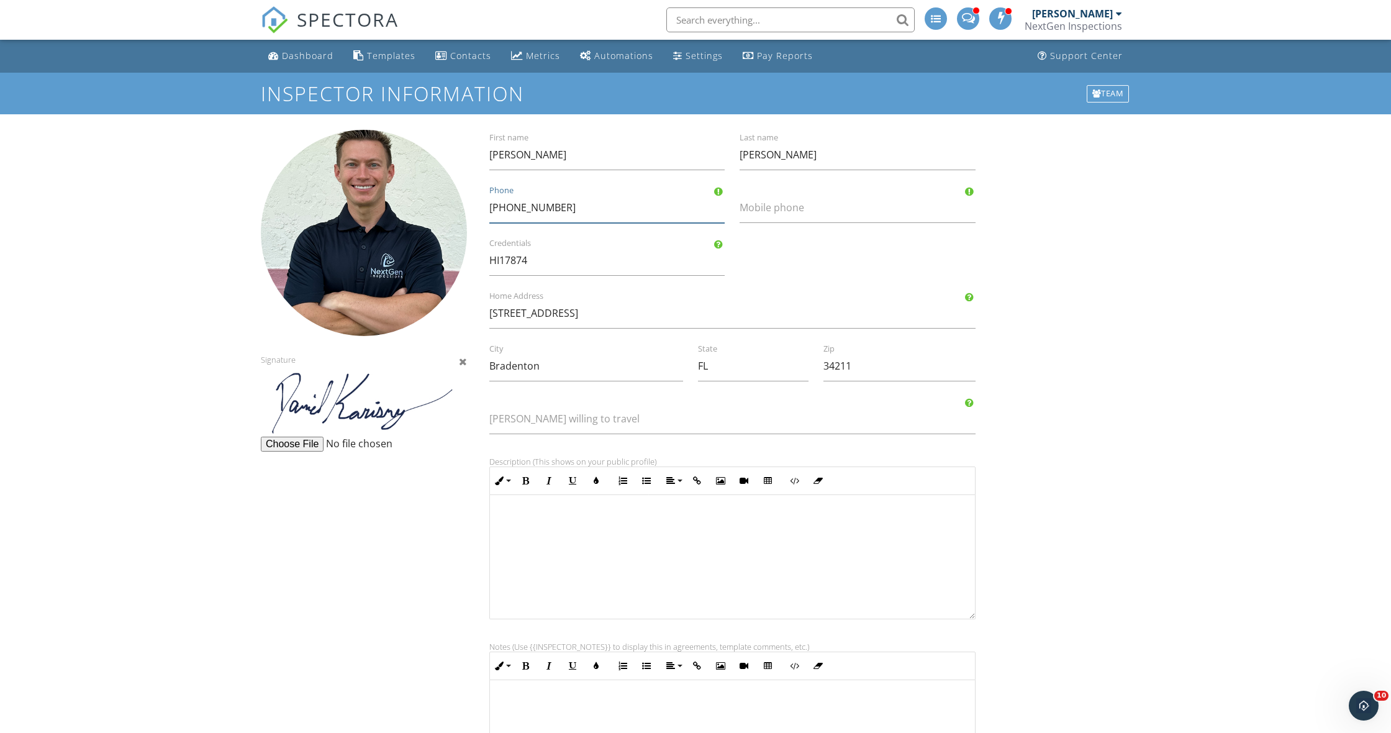
click at [643, 201] on input "[PHONE_NUMBER]" at bounding box center [606, 208] width 235 height 30
type input "3"
type input "[PHONE_NUMBER]"
click at [1080, 224] on div "Signature [PERSON_NAME] First name [PERSON_NAME] Last name [PHONE_NUMBER] Phone…" at bounding box center [695, 506] width 884 height 752
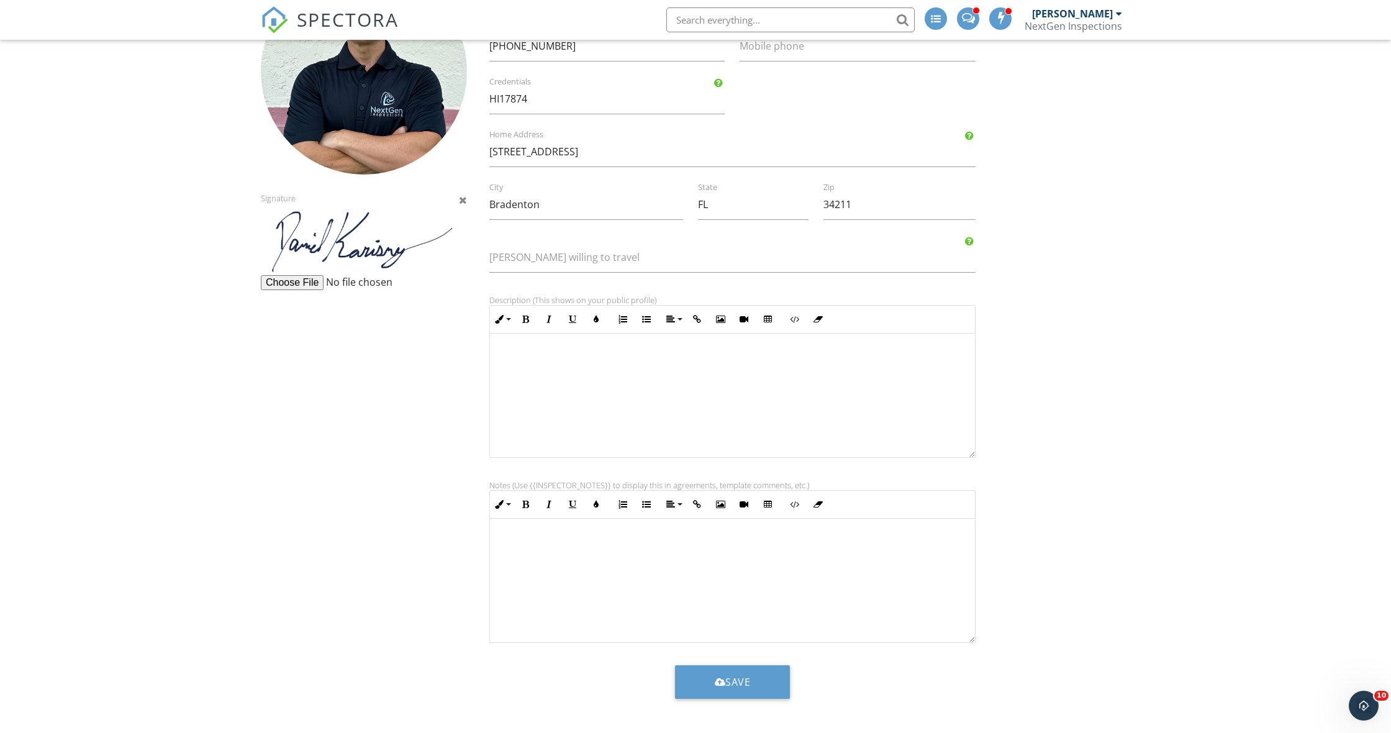
scroll to position [161, 0]
click at [724, 668] on button "Save" at bounding box center [733, 682] width 116 height 34
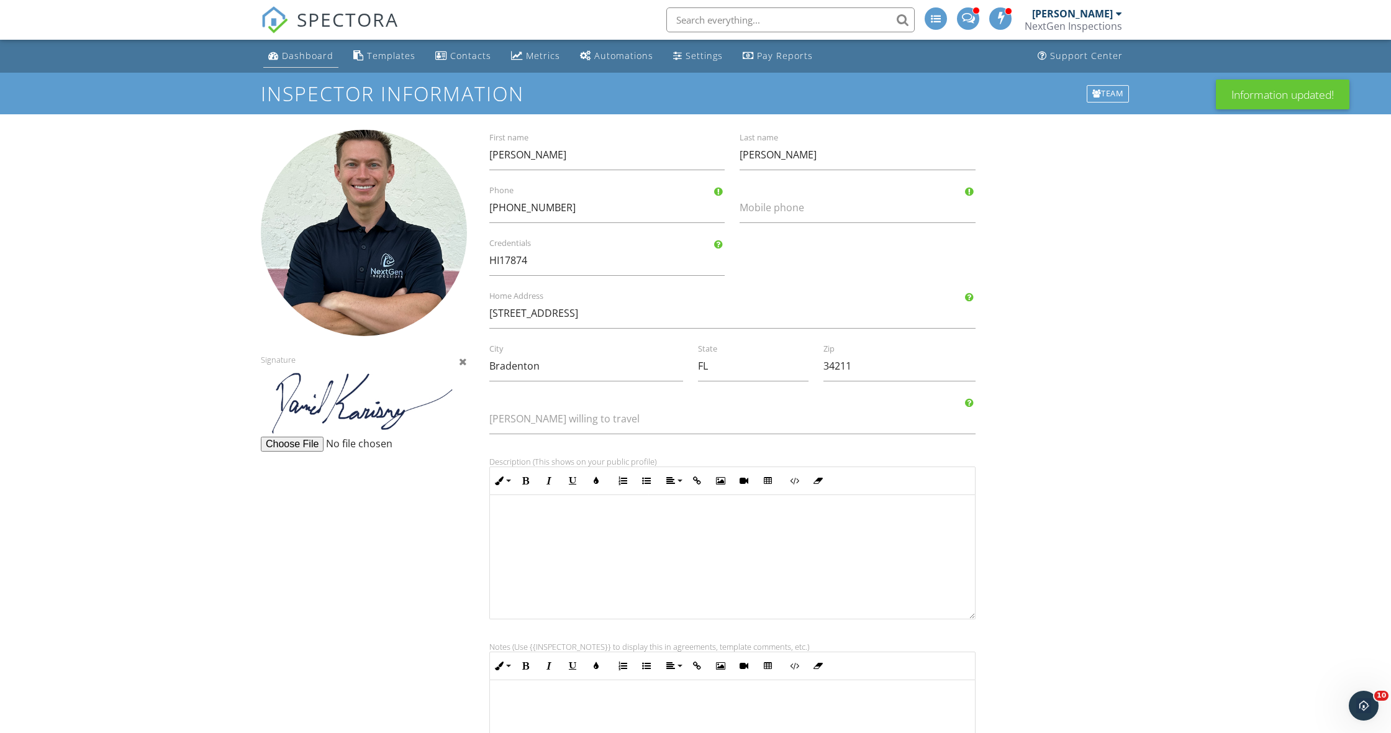
click at [299, 53] on div "Dashboard" at bounding box center [308, 56] width 52 height 12
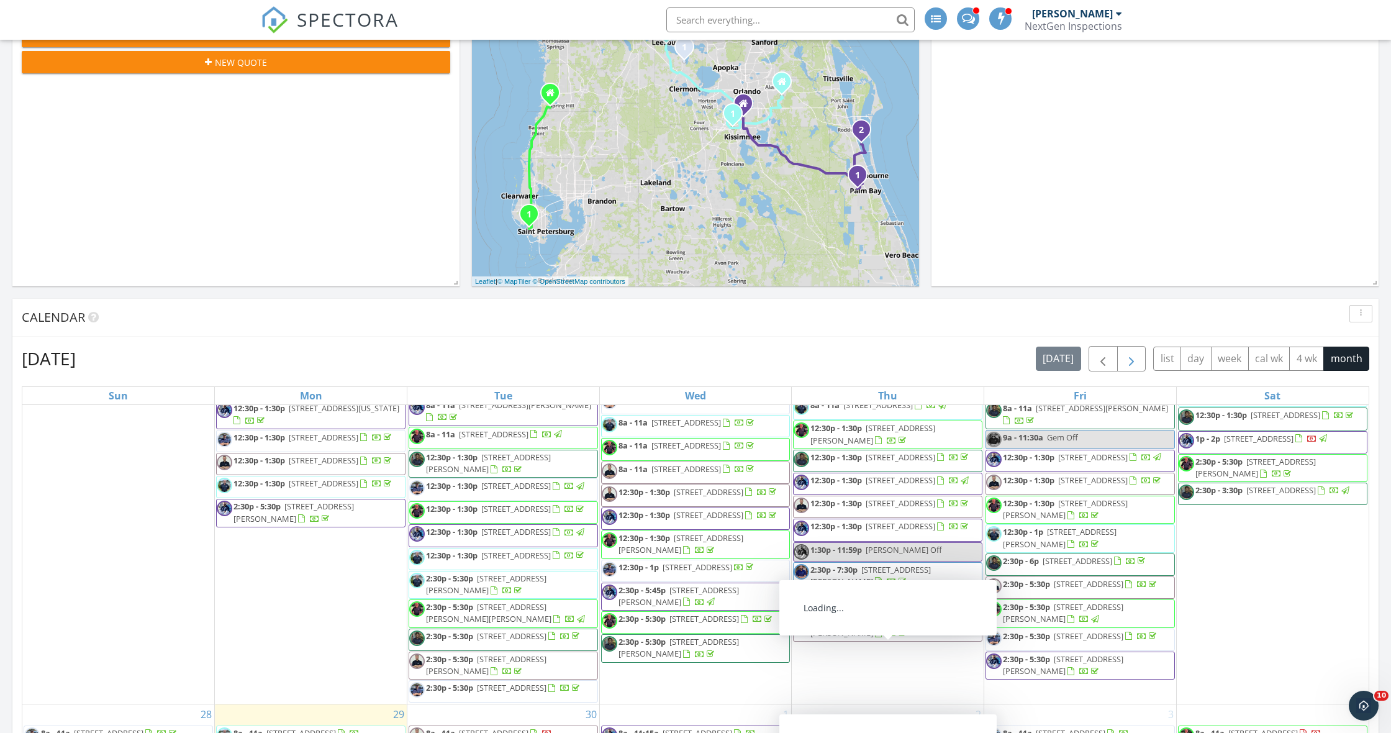
scroll to position [409, 0]
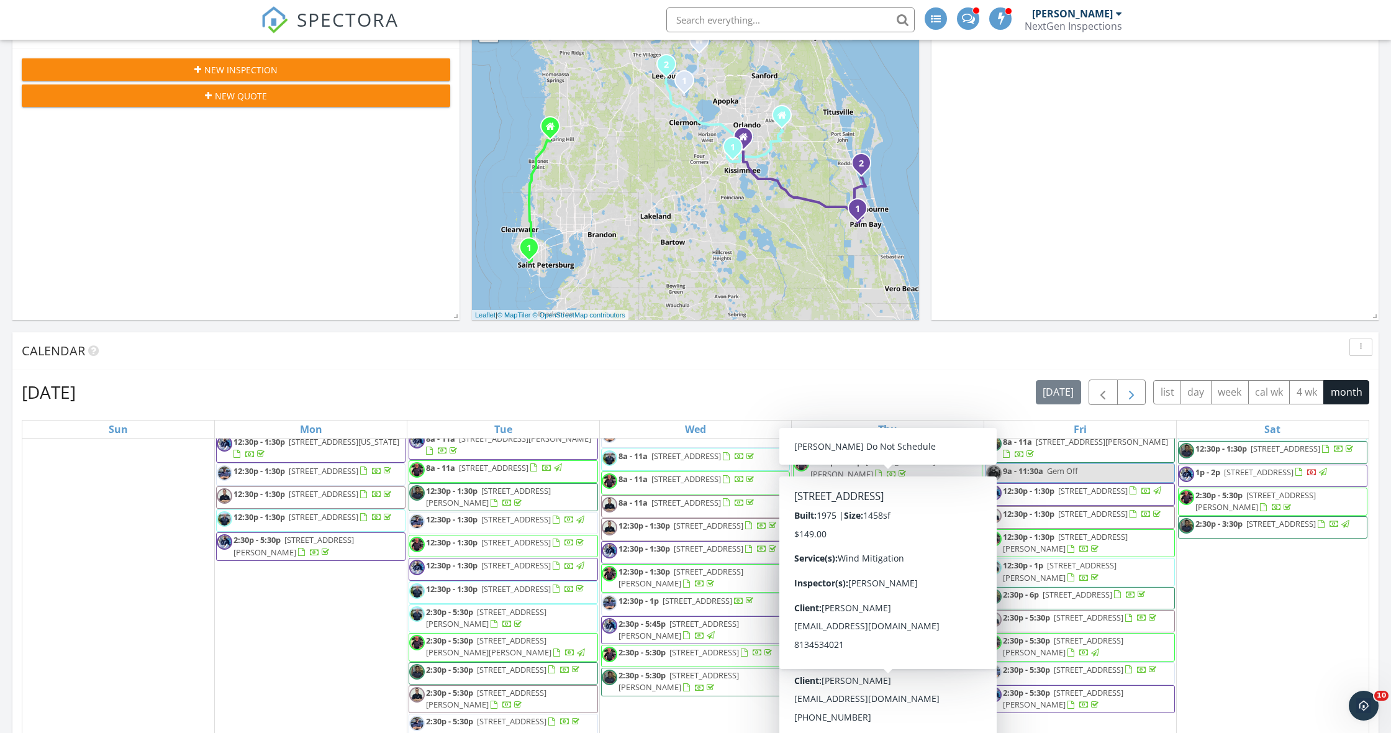
click at [1132, 388] on span "button" at bounding box center [1131, 392] width 15 height 15
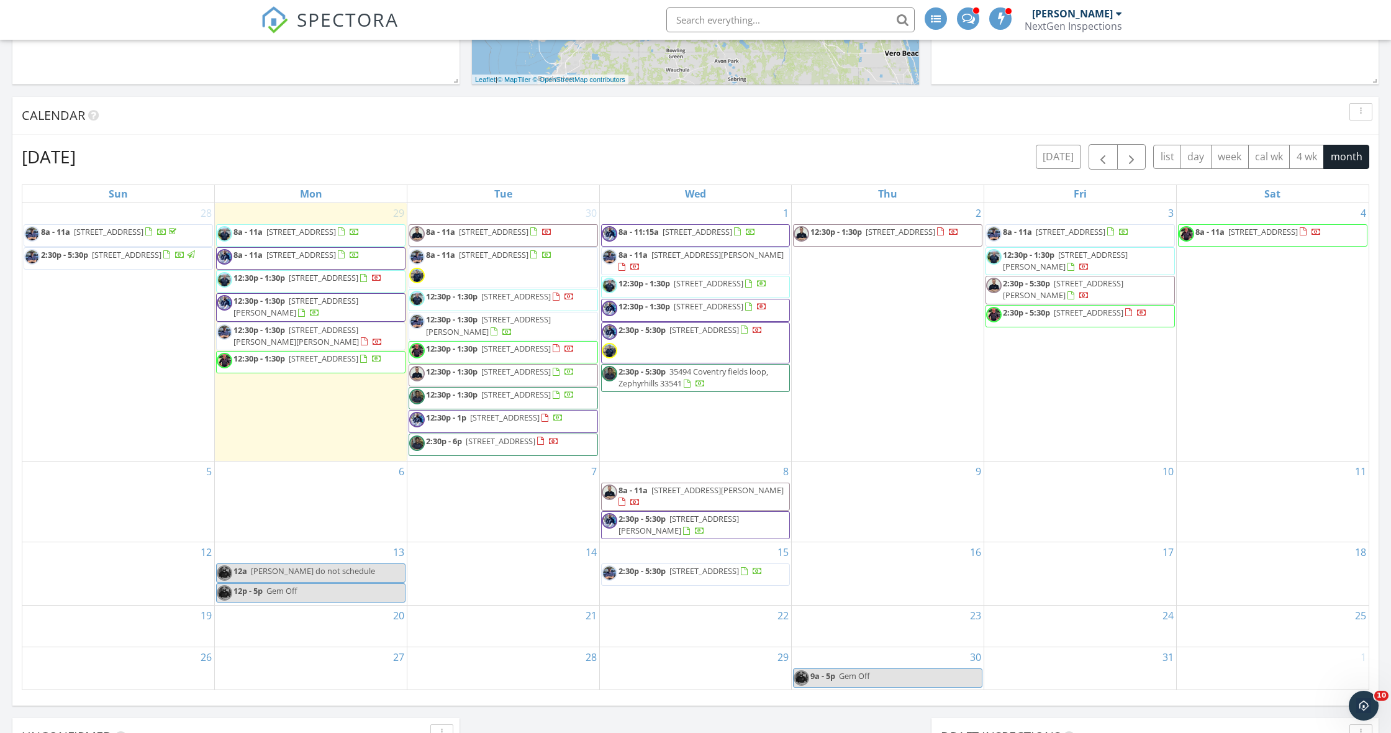
scroll to position [647, 0]
click at [744, 388] on span "2:30p - 5:30p 35494 Coventry fields loop, Zephyrhills 33541" at bounding box center [696, 376] width 188 height 24
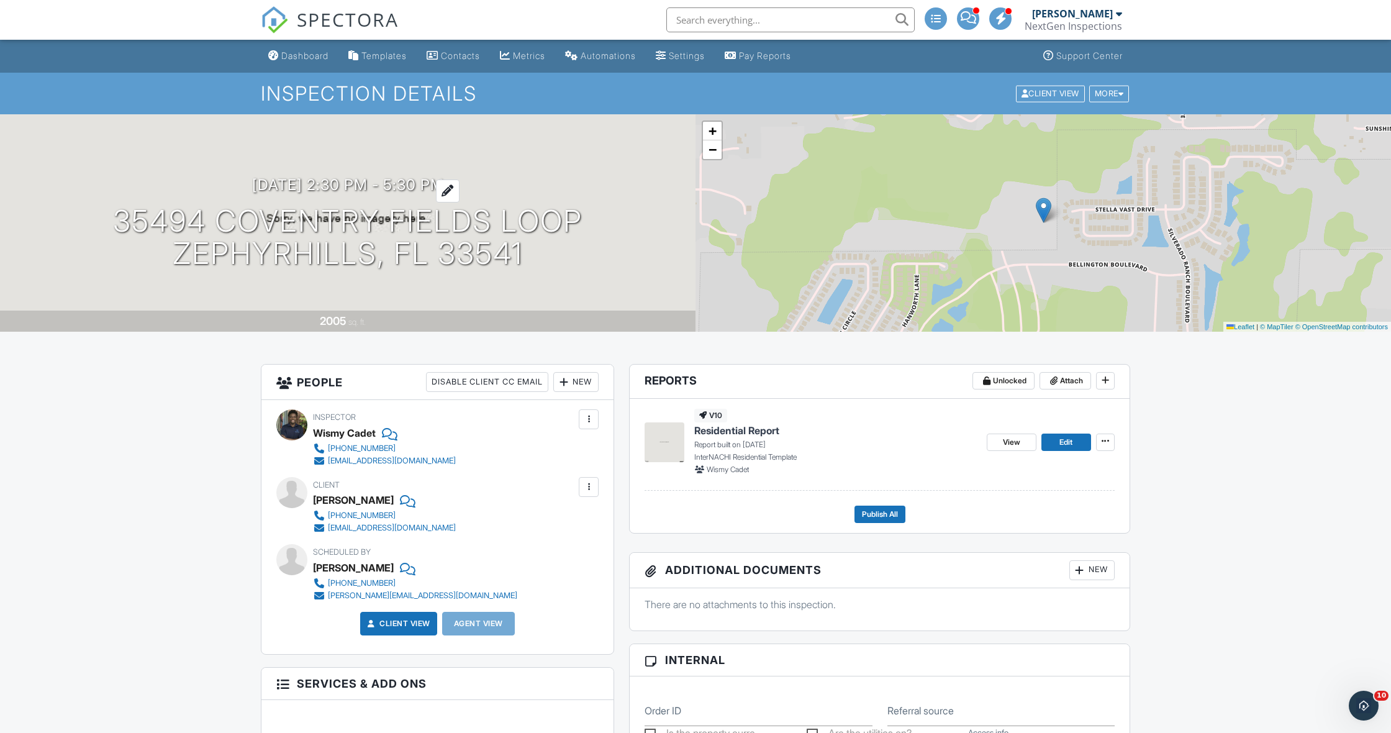
click at [350, 183] on h3 "[DATE] 2:30 pm - 5:30 pm" at bounding box center [348, 184] width 192 height 17
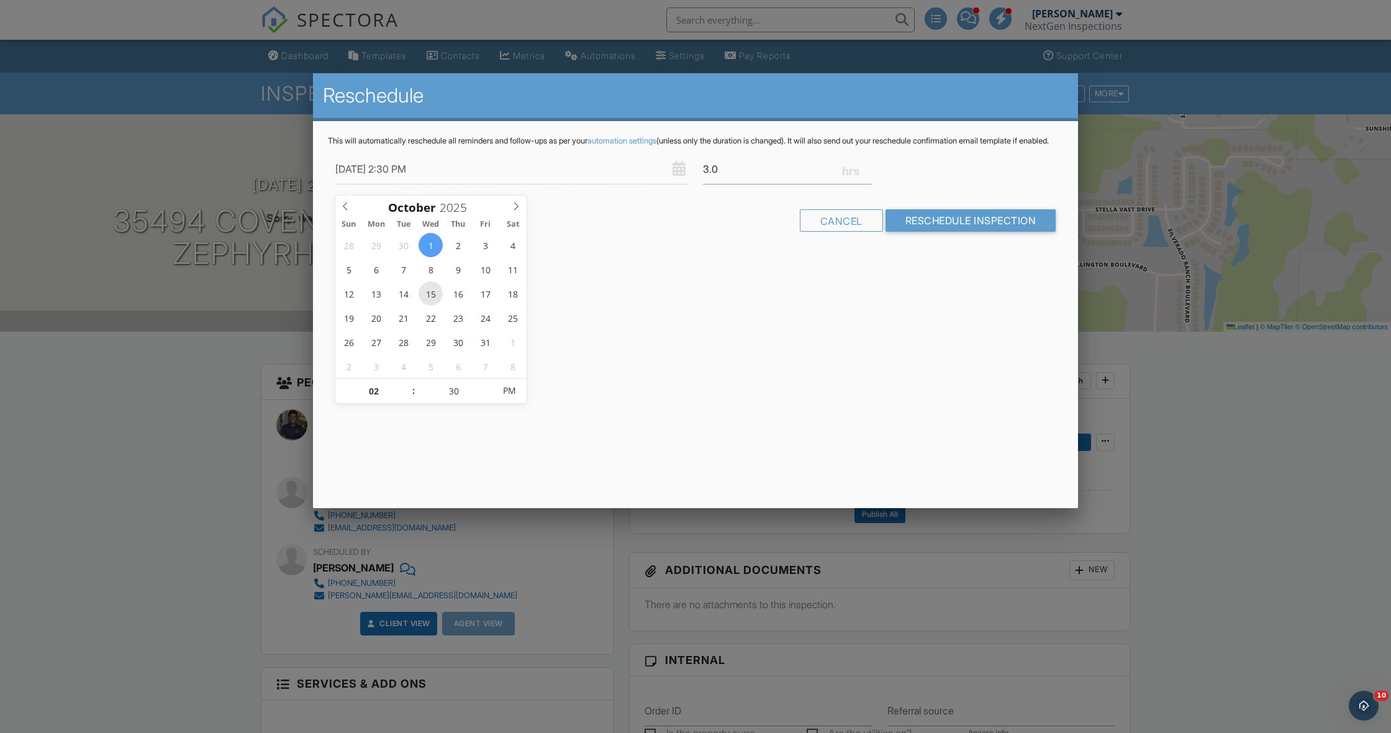
type input "[DATE] 2:30 PM"
click at [724, 302] on div "Reschedule This will automatically reschedule all reminders and follow-ups as p…" at bounding box center [695, 290] width 765 height 435
click at [411, 183] on input "[DATE] 2:30 PM" at bounding box center [511, 169] width 353 height 30
click at [738, 356] on div "Reschedule This will automatically reschedule all reminders and follow-ups as p…" at bounding box center [695, 290] width 765 height 435
click at [951, 232] on input "Reschedule Inspection" at bounding box center [971, 220] width 171 height 22
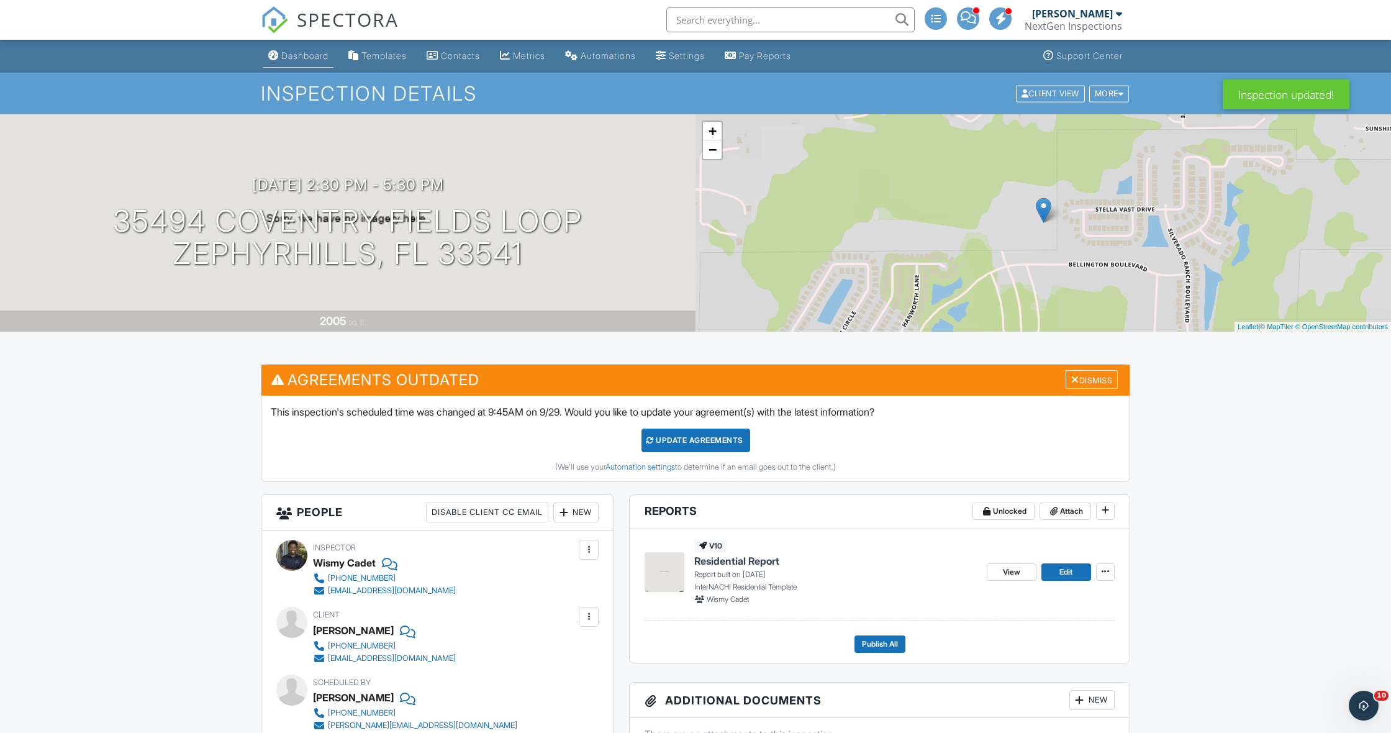
click at [283, 52] on div "Dashboard" at bounding box center [304, 55] width 47 height 11
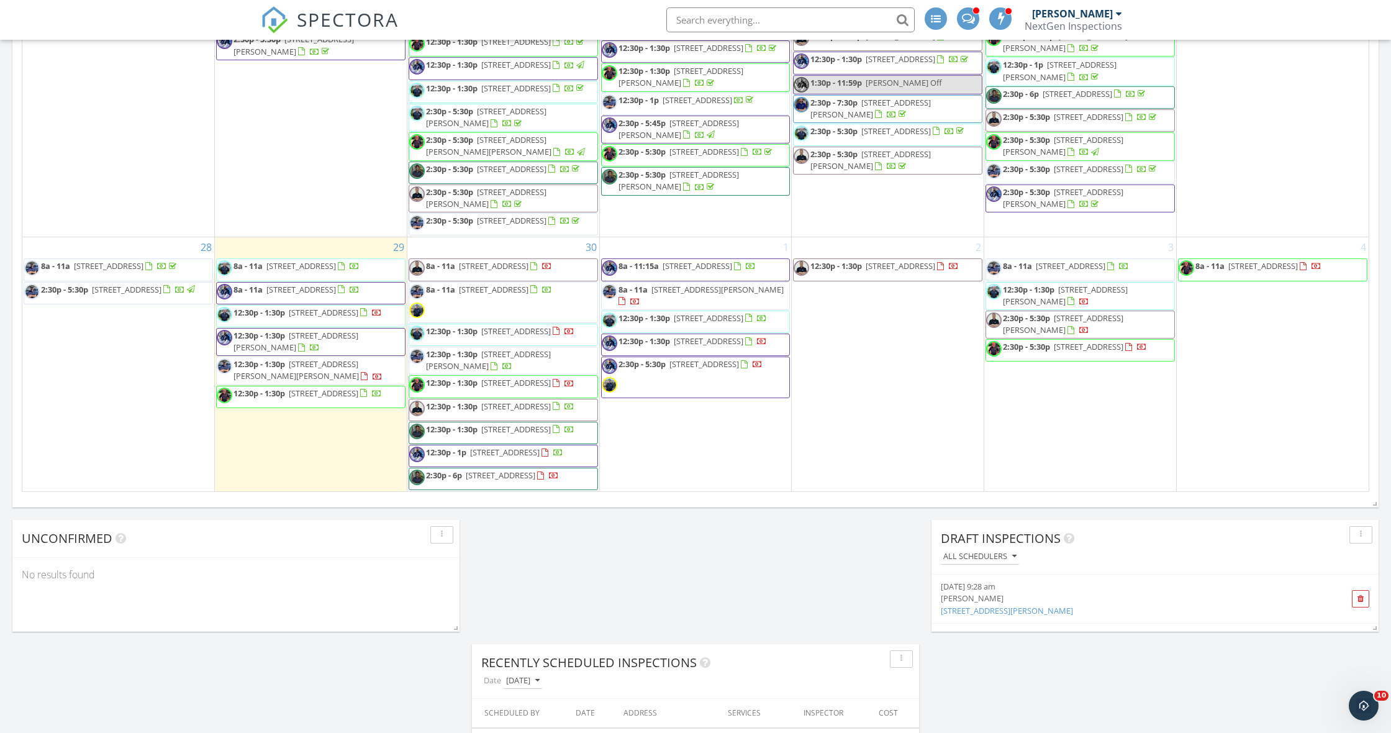
scroll to position [1398, 0]
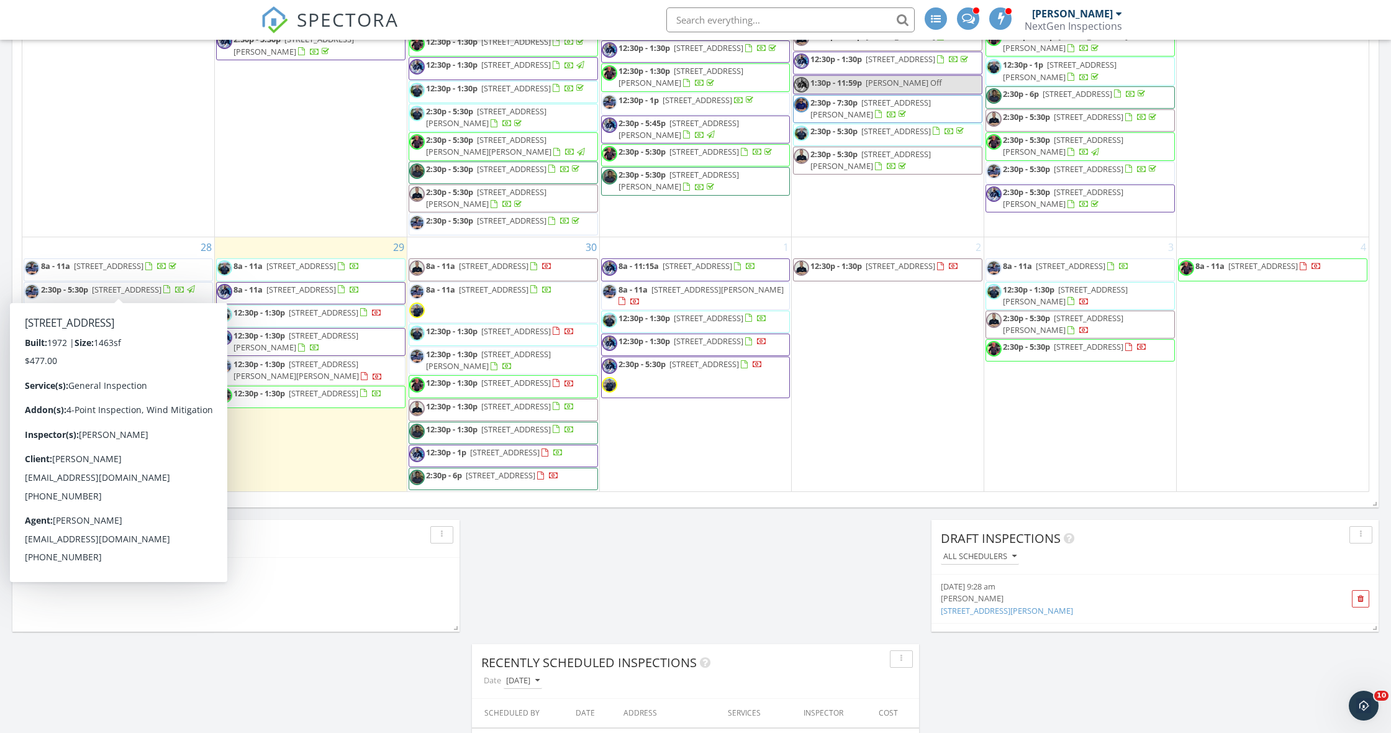
click at [14, 278] on div "September 2025 today list day week cal wk 4 wk month Sun Mon Tue Wed Thu Fri Sa…" at bounding box center [695, 219] width 1366 height 565
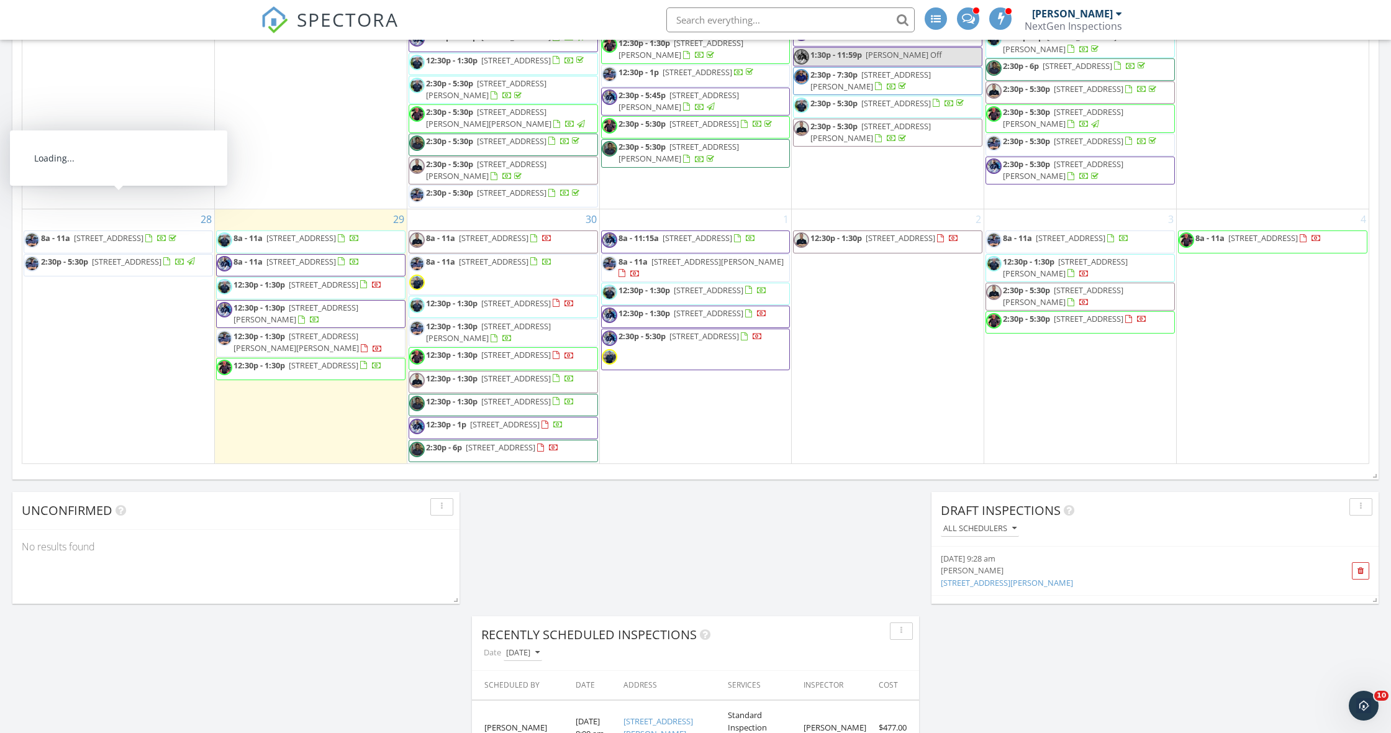
scroll to position [871, 0]
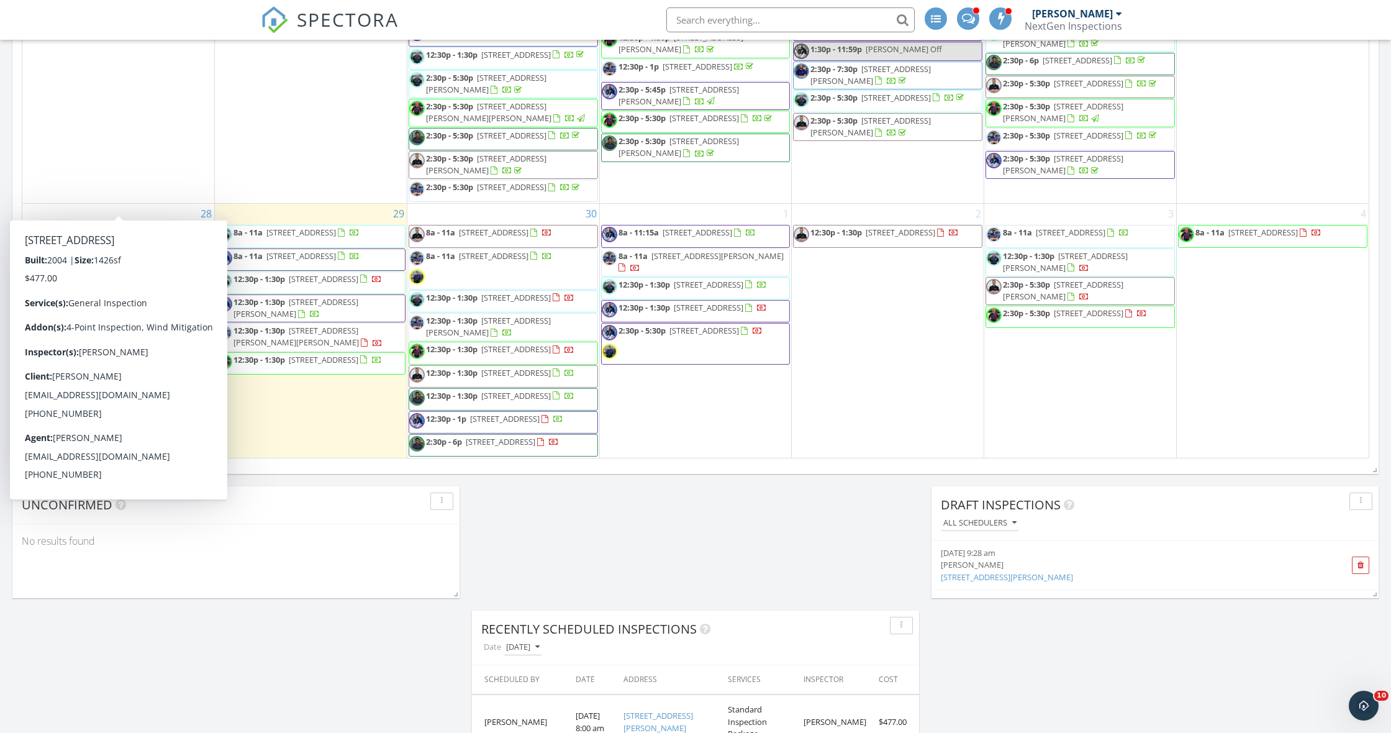
click at [580, 500] on div "Today Curtis Antoine No results found New Inspection New Quote Map 1 2 1 1 1 2 …" at bounding box center [695, 185] width 1391 height 1410
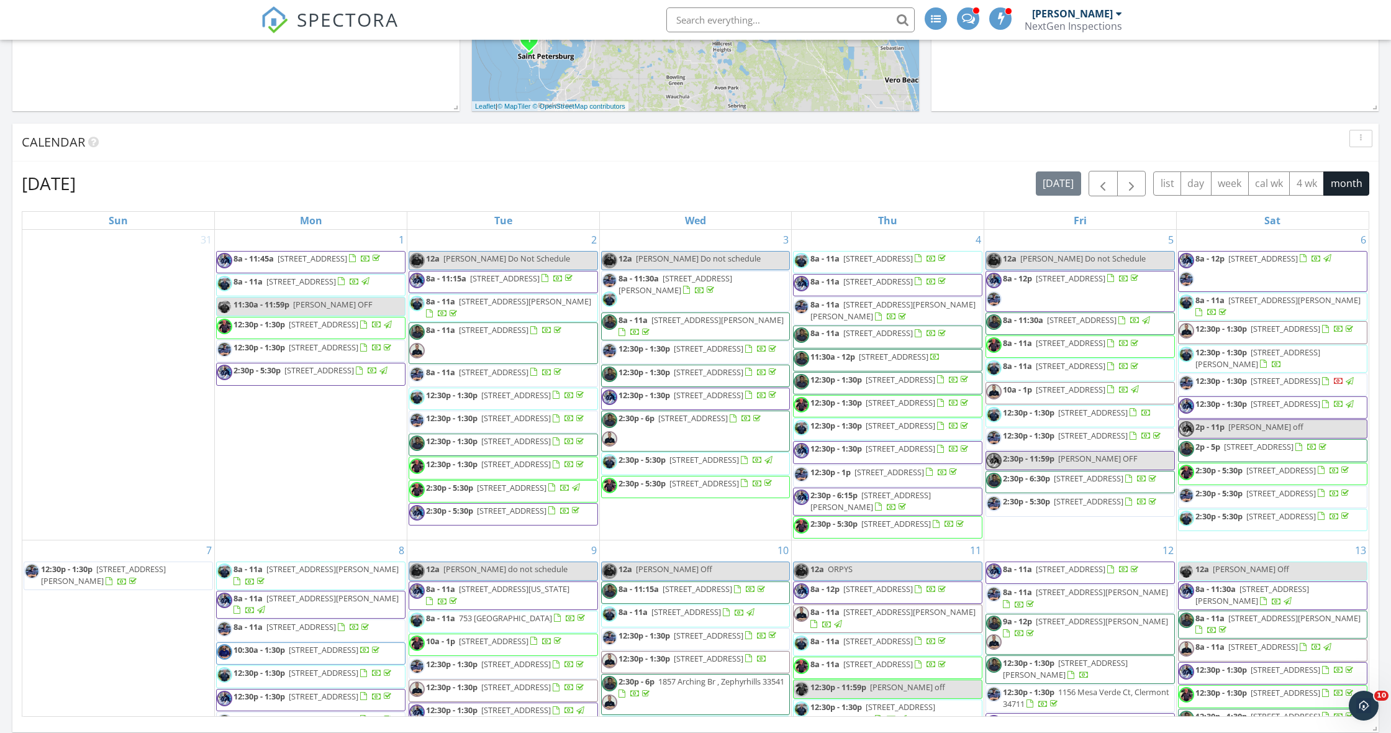
scroll to position [0, 0]
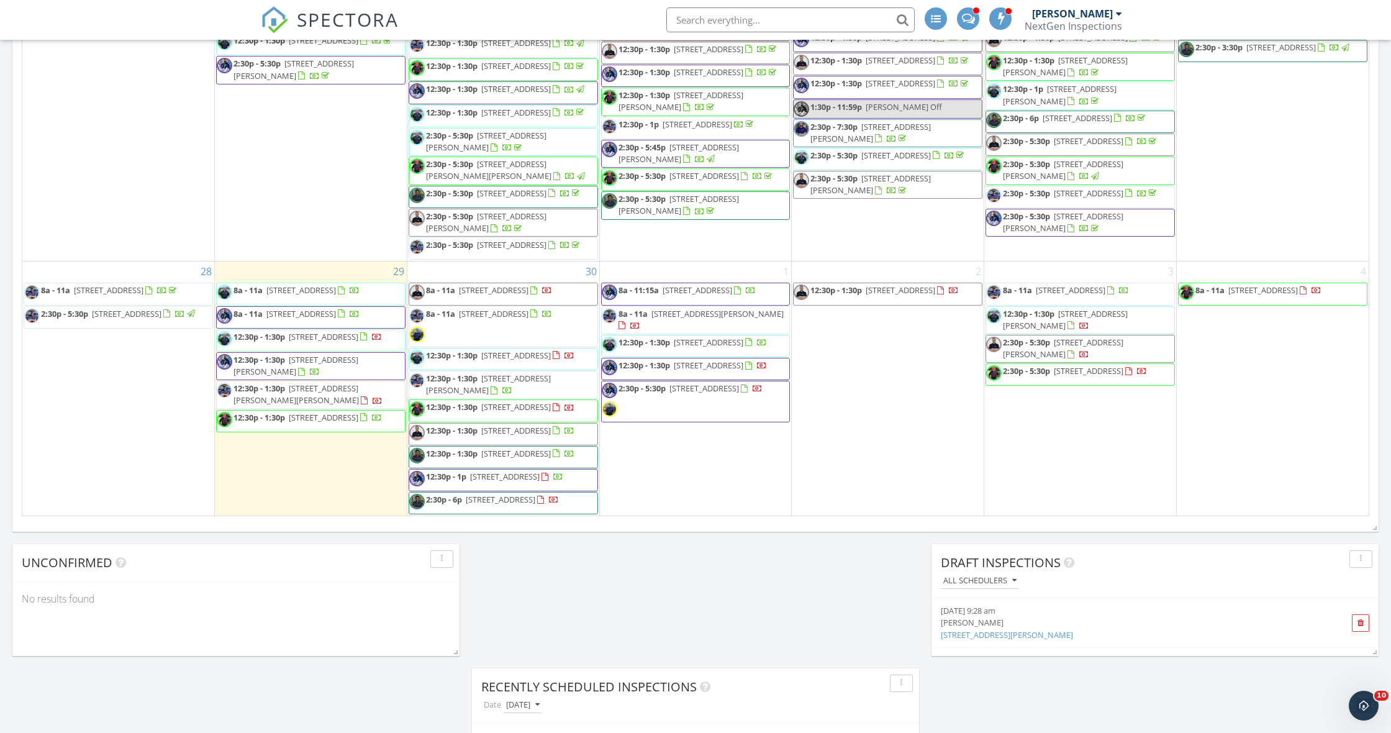
scroll to position [1418, 0]
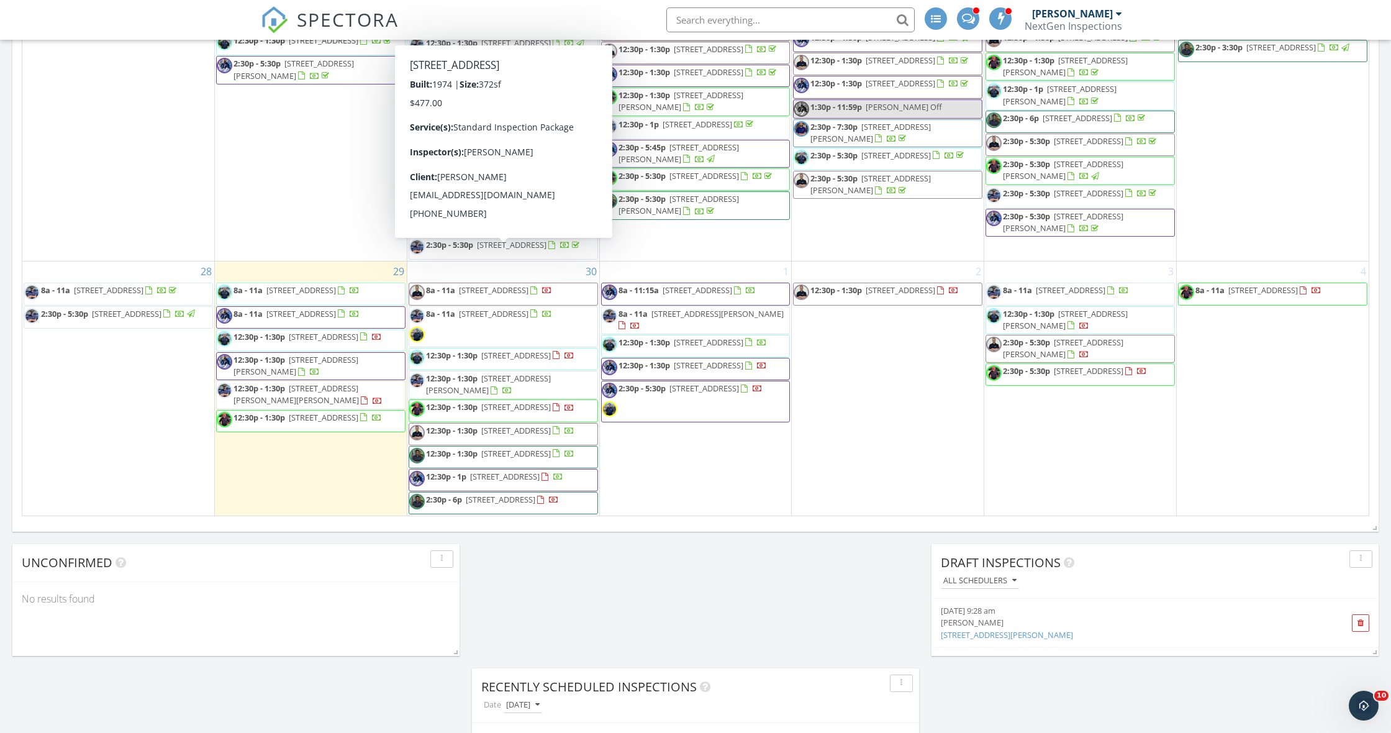
click at [483, 284] on span "[STREET_ADDRESS]" at bounding box center [494, 289] width 70 height 11
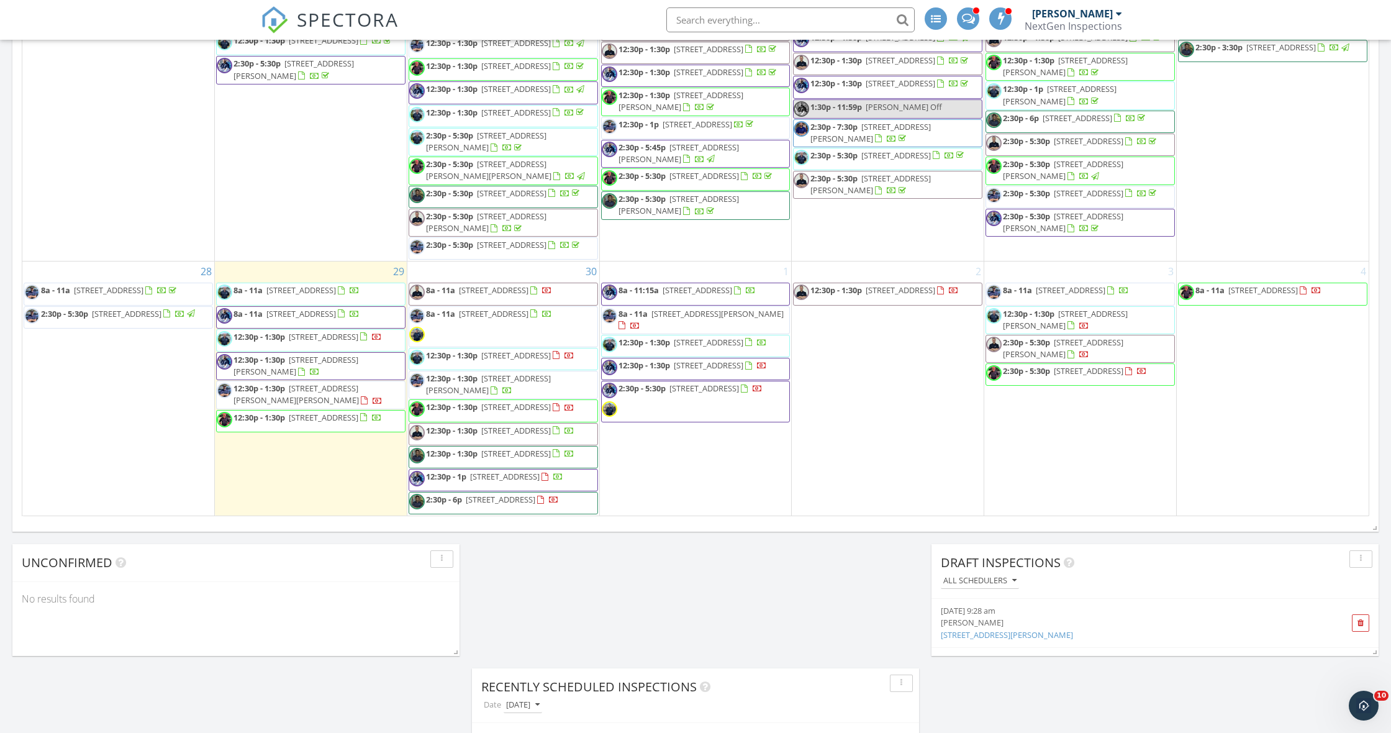
click at [483, 255] on div at bounding box center [695, 366] width 1391 height 733
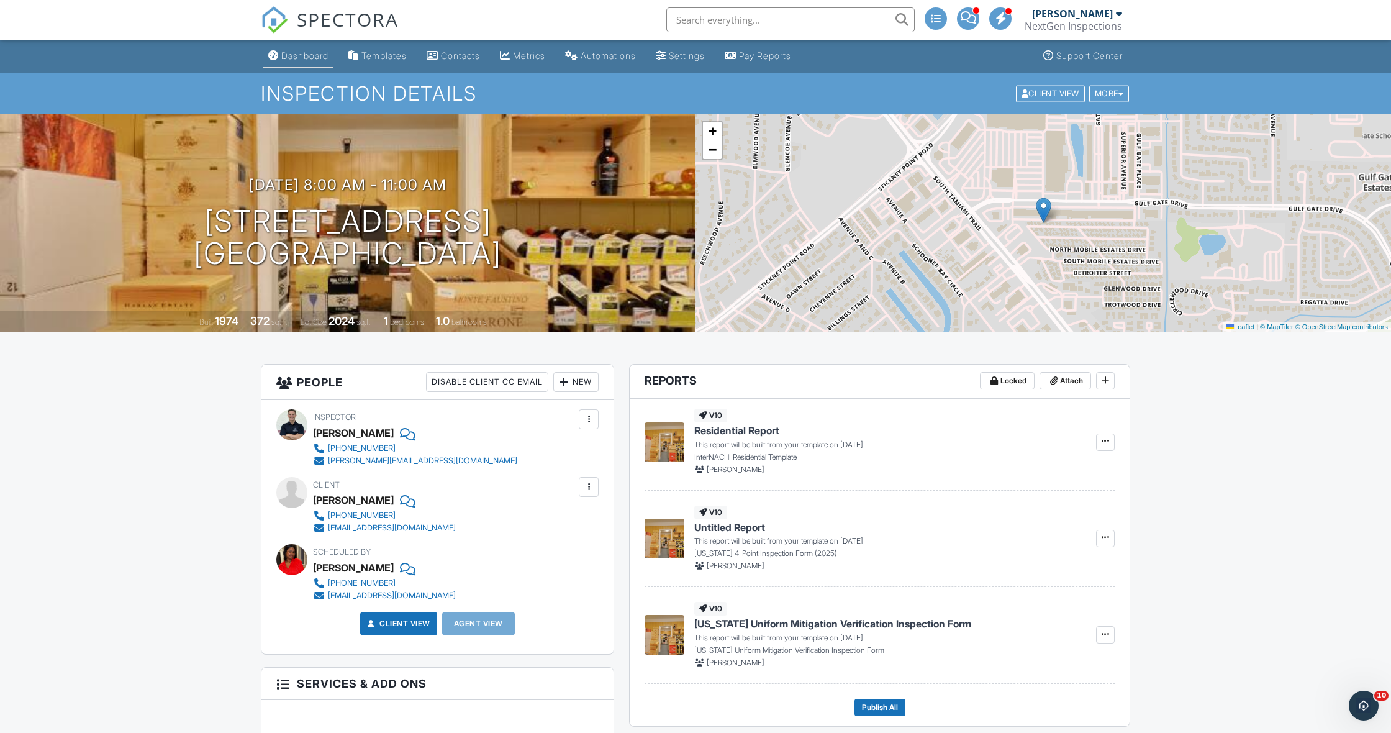
click at [298, 55] on div "Dashboard" at bounding box center [304, 55] width 47 height 11
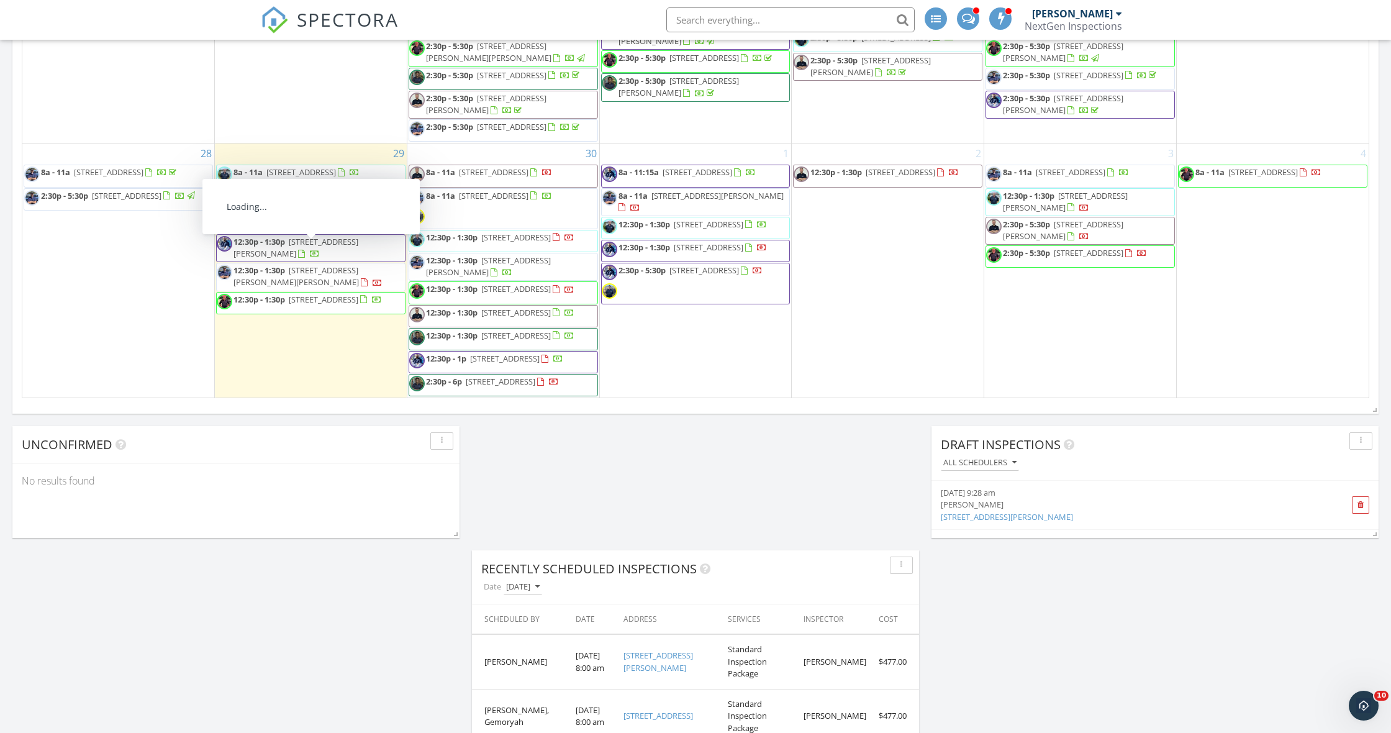
scroll to position [933, 0]
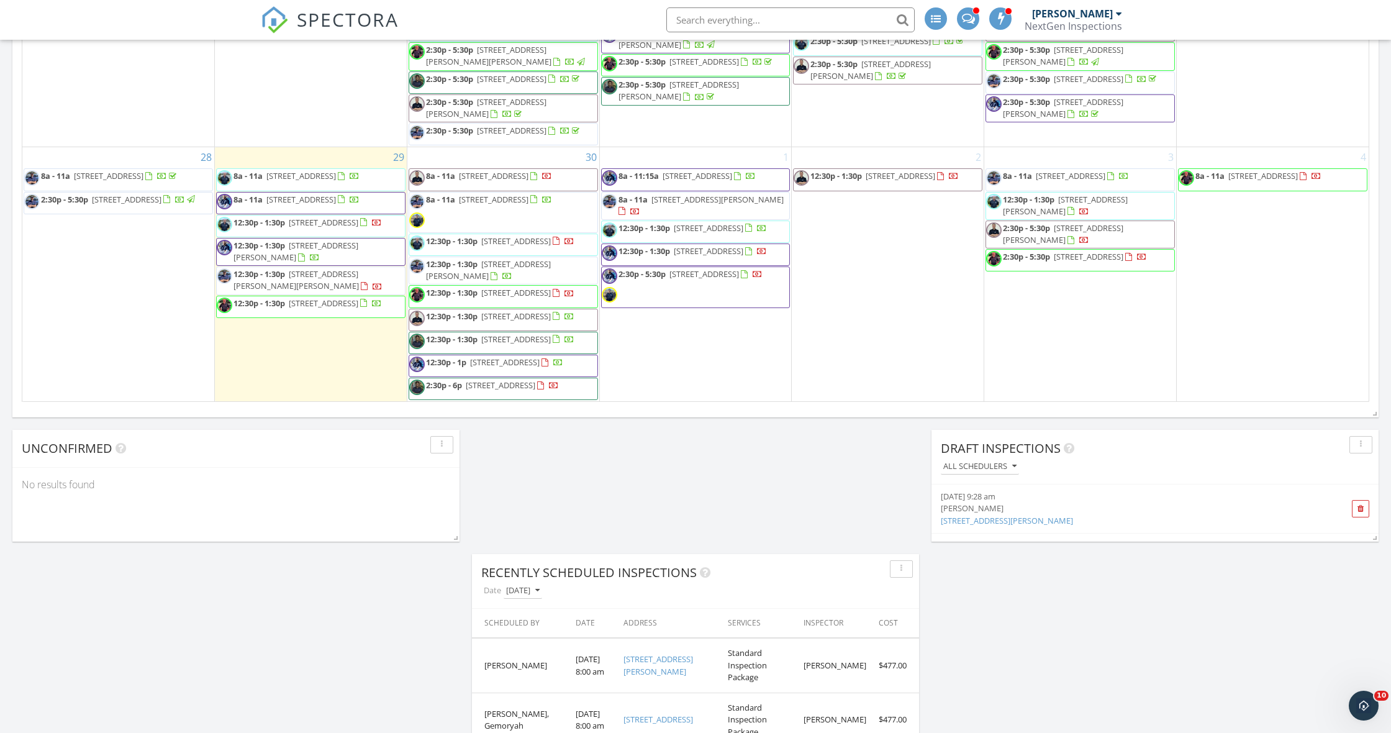
click at [496, 170] on span "8a - 11a 2029 Sun Home St, Sarasota 34231" at bounding box center [480, 179] width 143 height 19
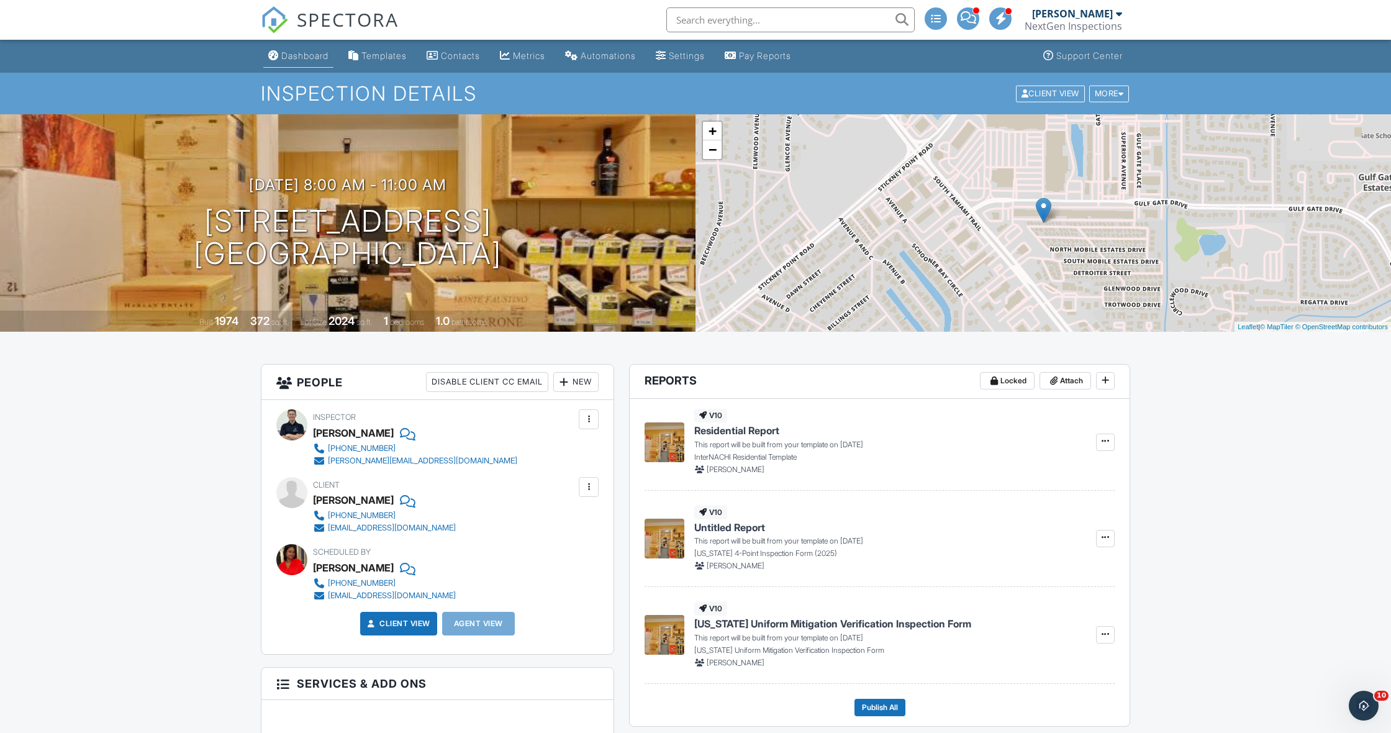
click at [303, 57] on div "Dashboard" at bounding box center [304, 55] width 47 height 11
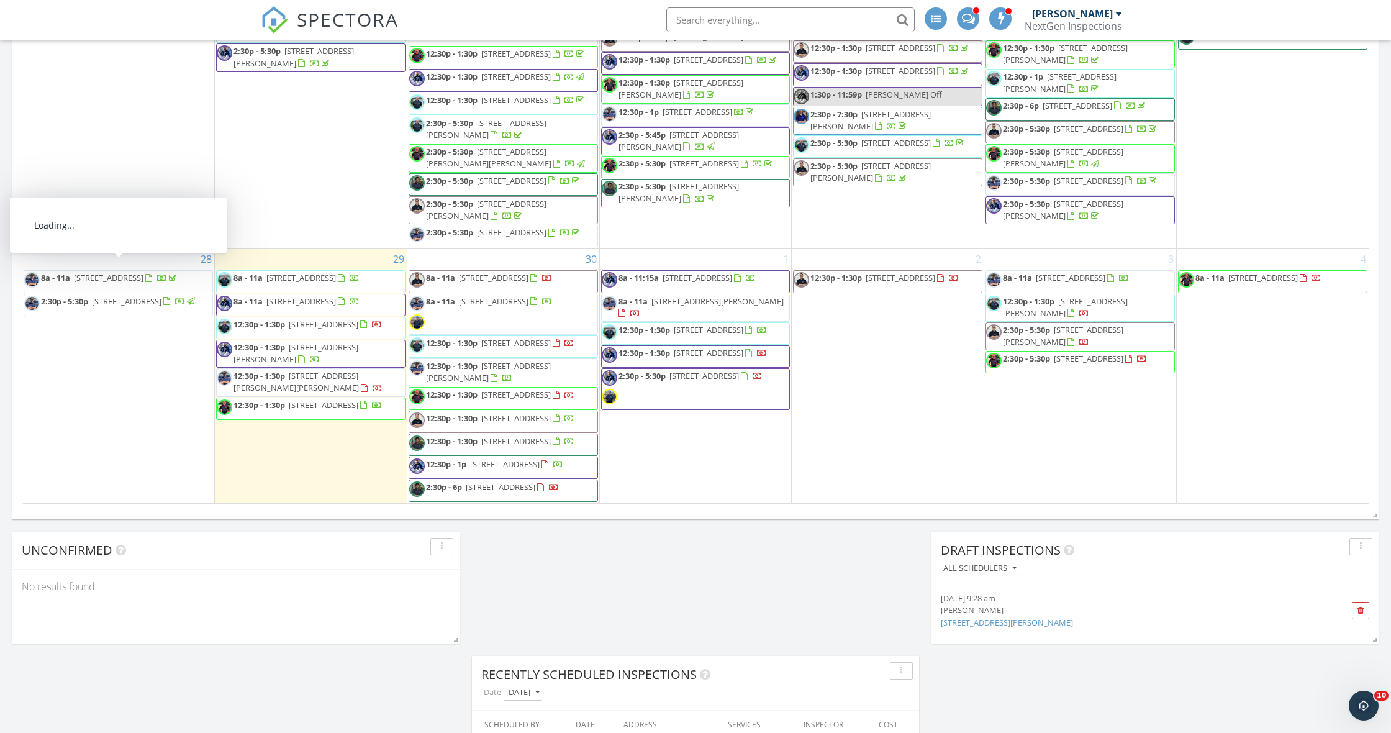
scroll to position [1418, 0]
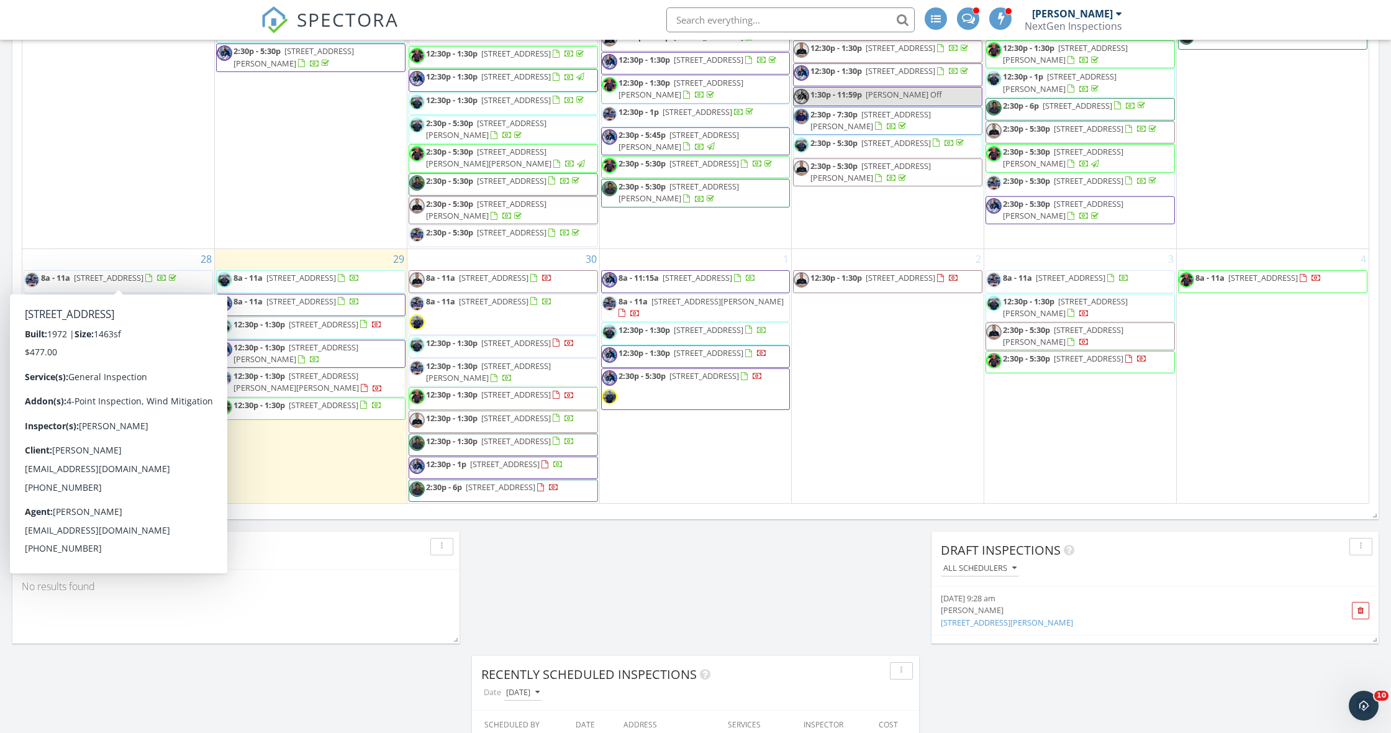
click at [296, 511] on div "September 2025 today list day week cal wk 4 wk month Sun Mon Tue Wed Thu Fri Sa…" at bounding box center [695, 230] width 1366 height 565
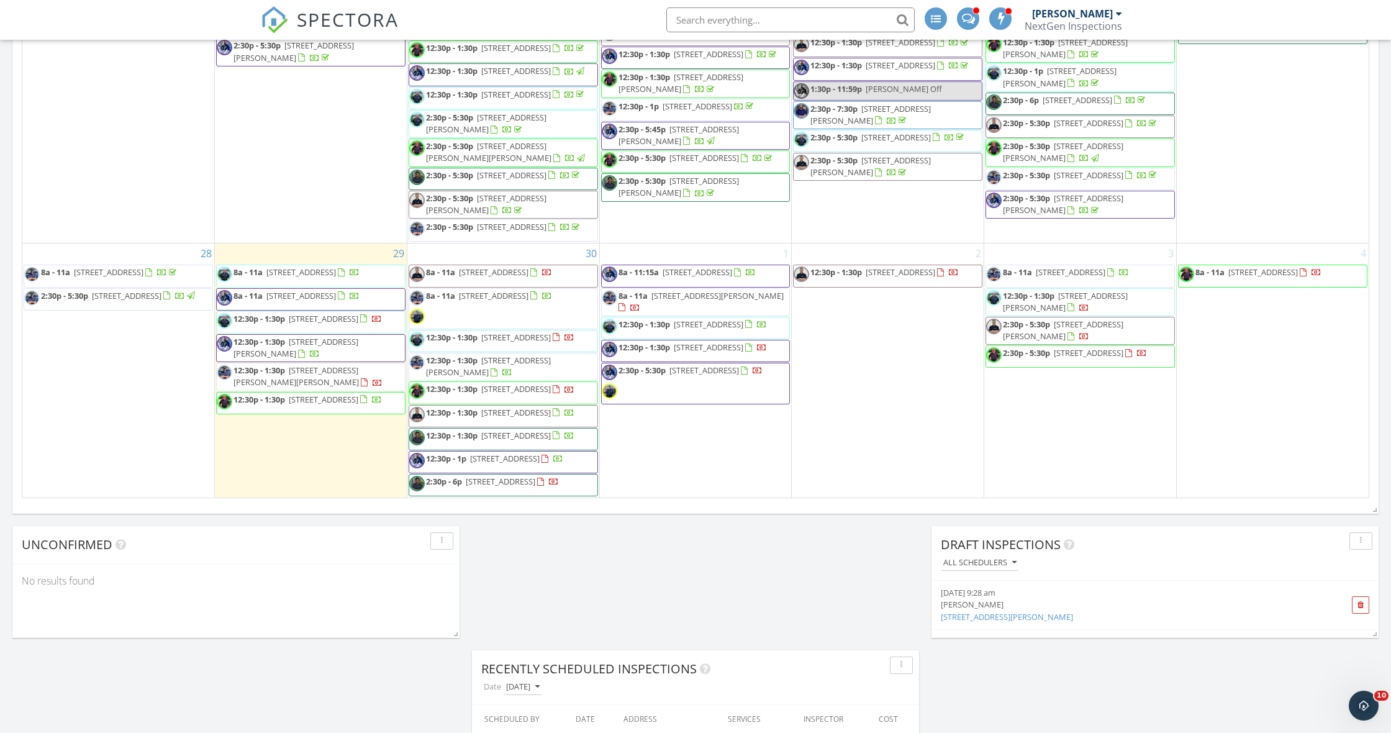
scroll to position [835, 0]
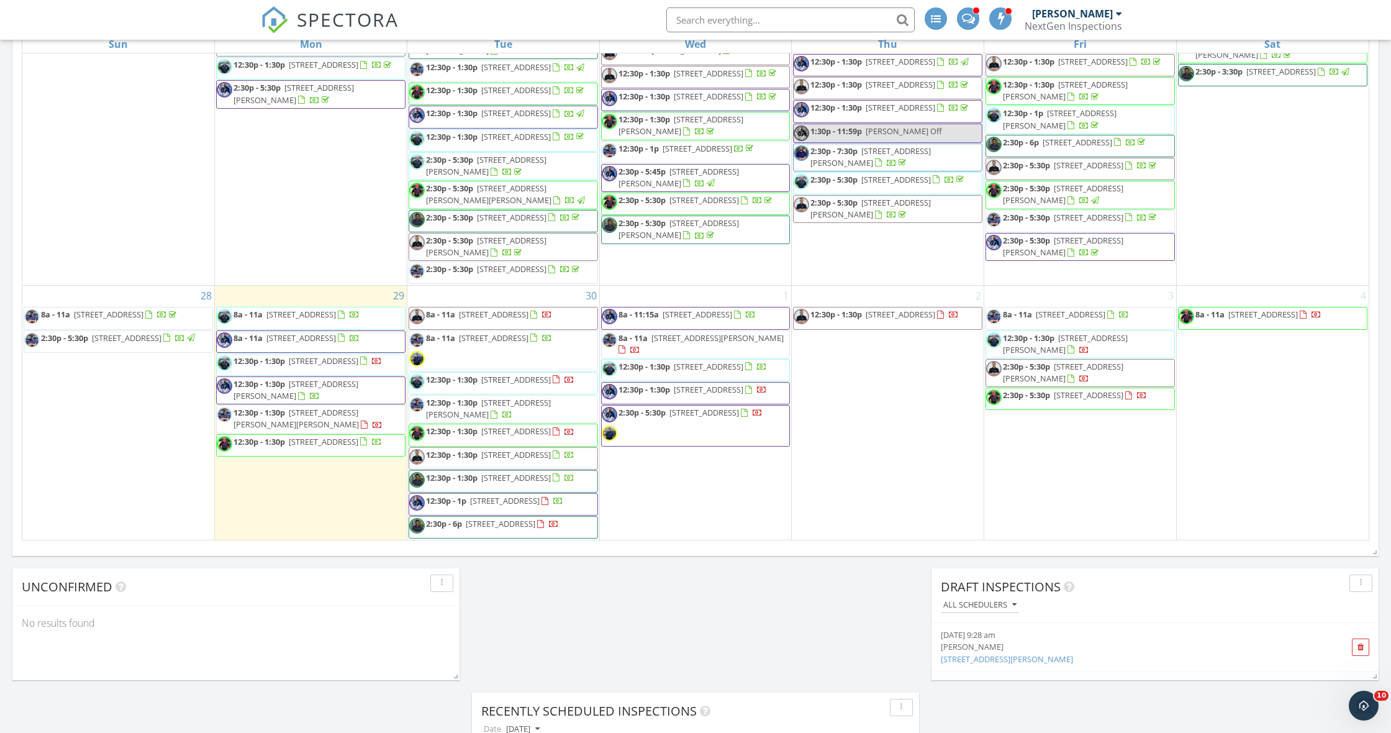
scroll to position [1418, 0]
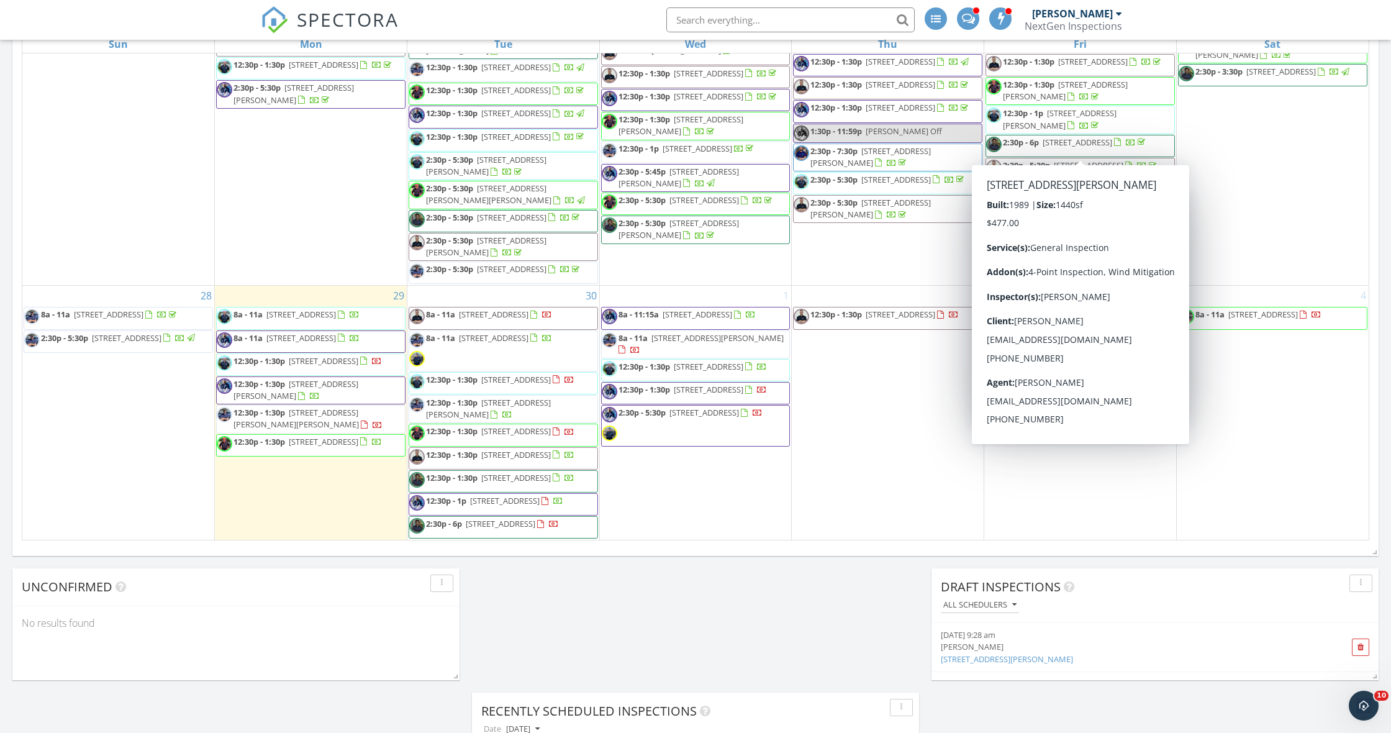
click at [1094, 16] on div "[PERSON_NAME]" at bounding box center [1072, 13] width 81 height 12
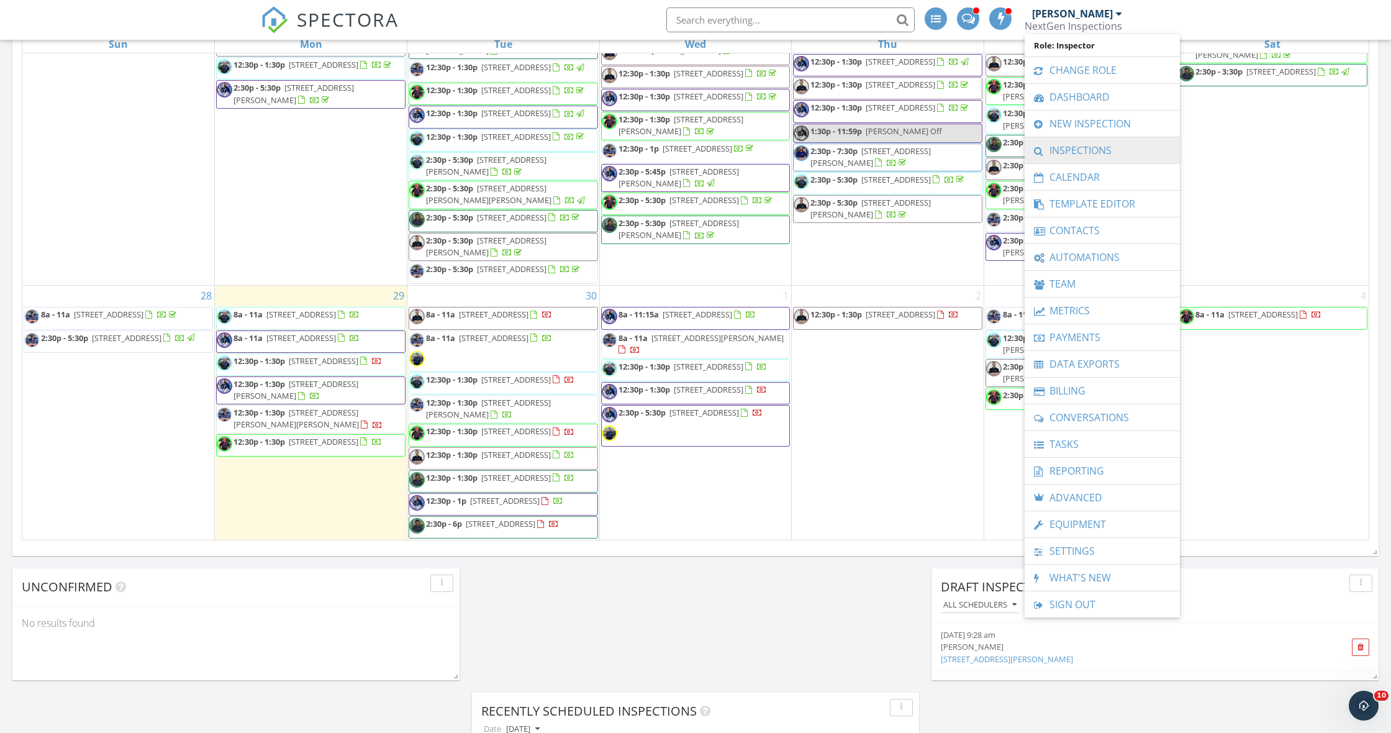
click at [1078, 150] on link "Inspections" at bounding box center [1102, 150] width 143 height 26
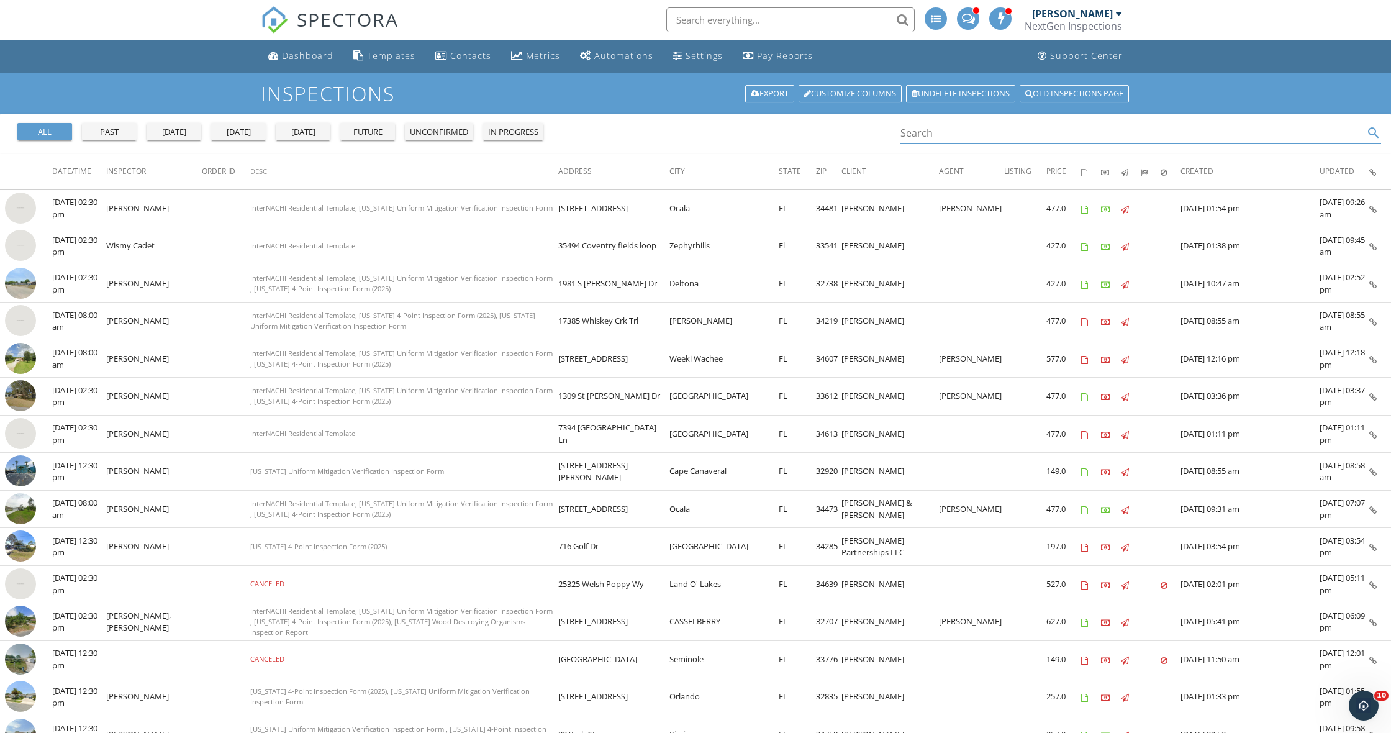
click at [960, 137] on input "Search" at bounding box center [1132, 133] width 463 height 20
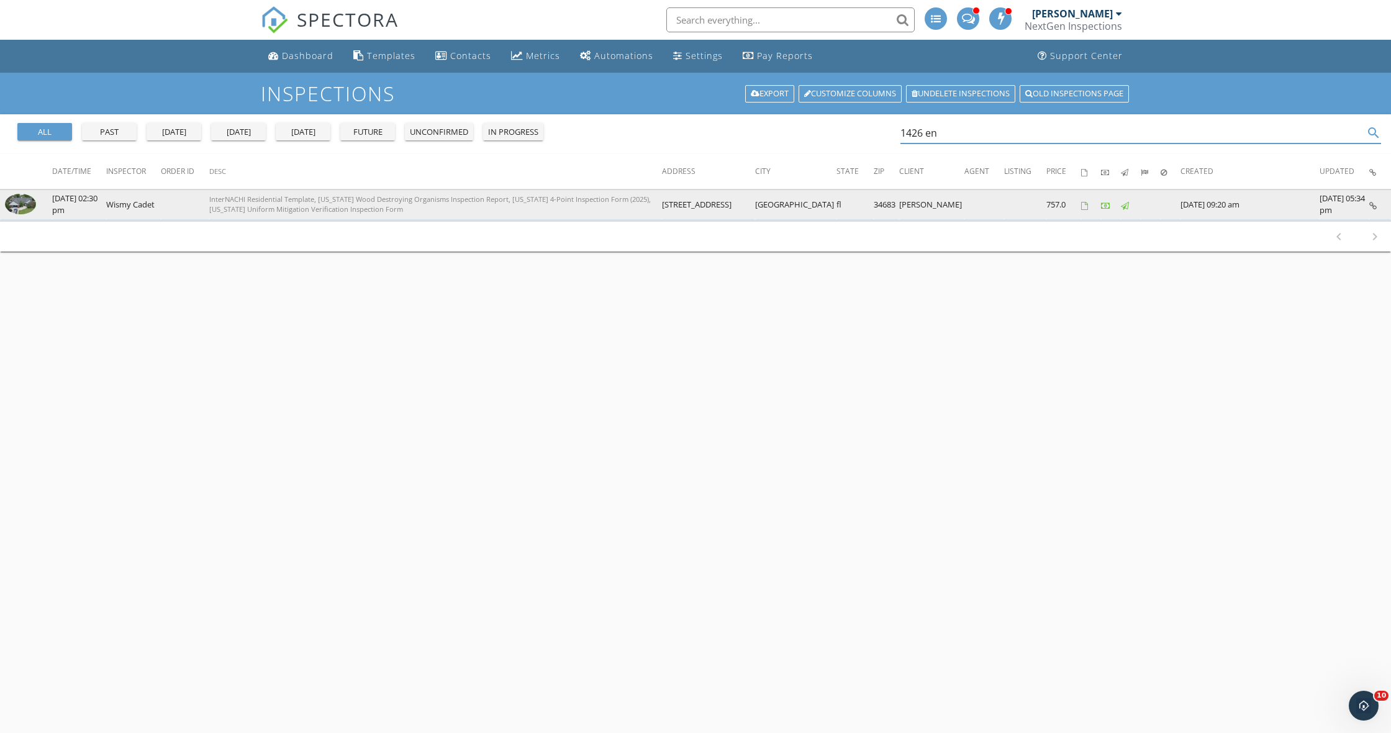
type input "1426 en"
click at [24, 208] on img at bounding box center [20, 204] width 31 height 20
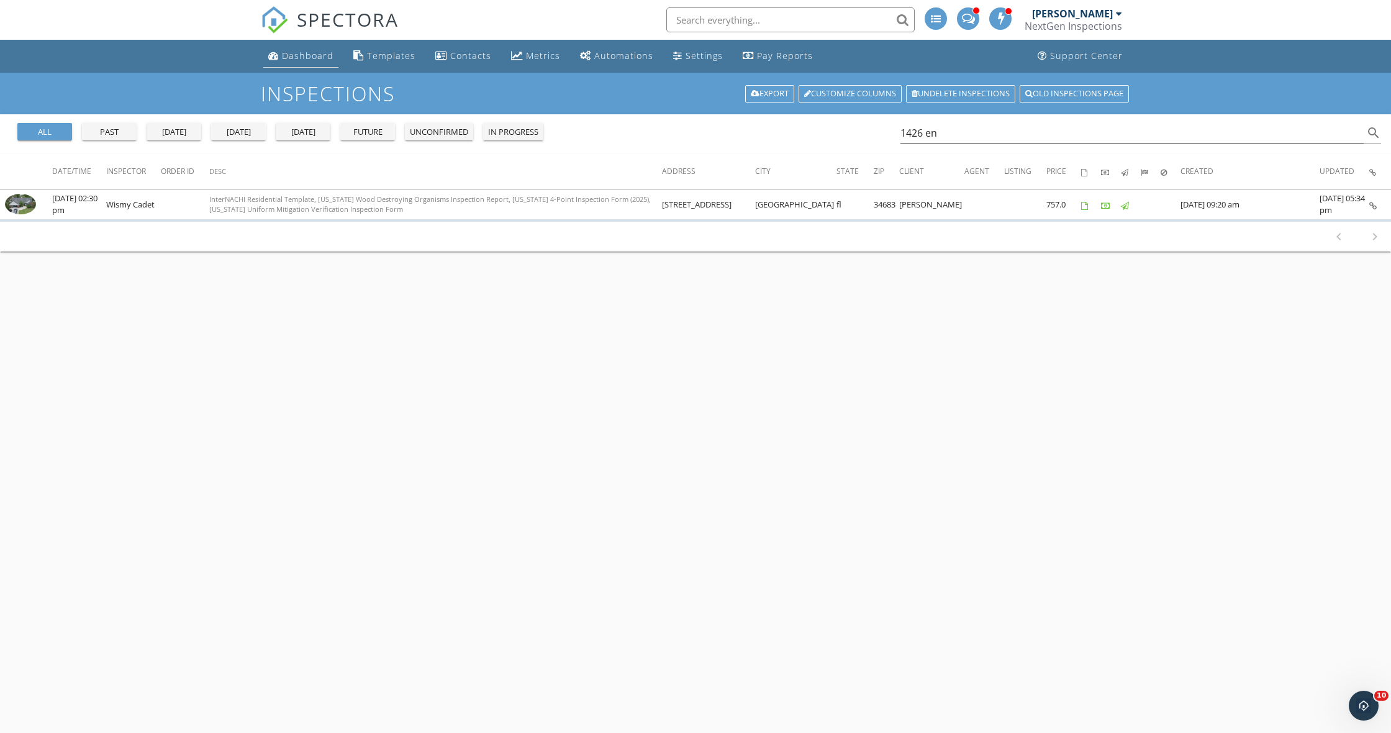
click at [312, 58] on div "Dashboard" at bounding box center [308, 56] width 52 height 12
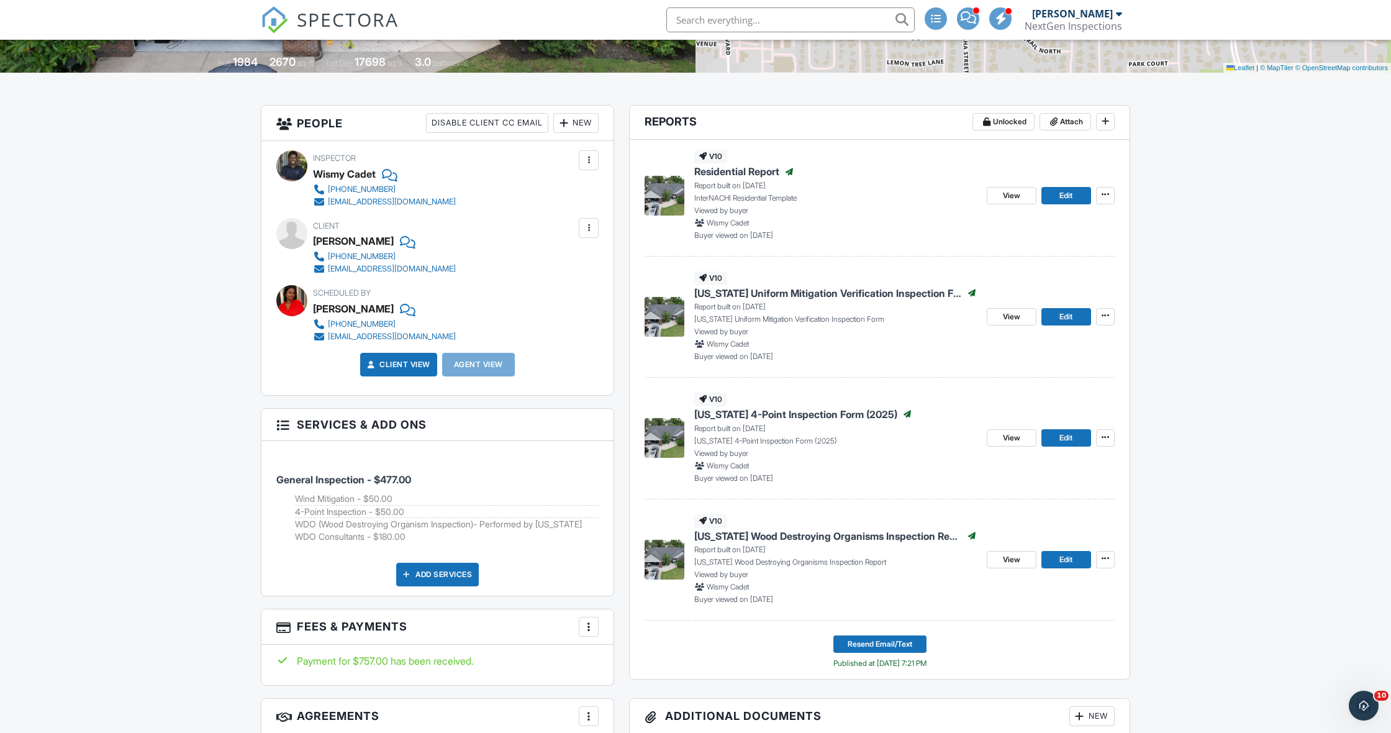
scroll to position [258, 0]
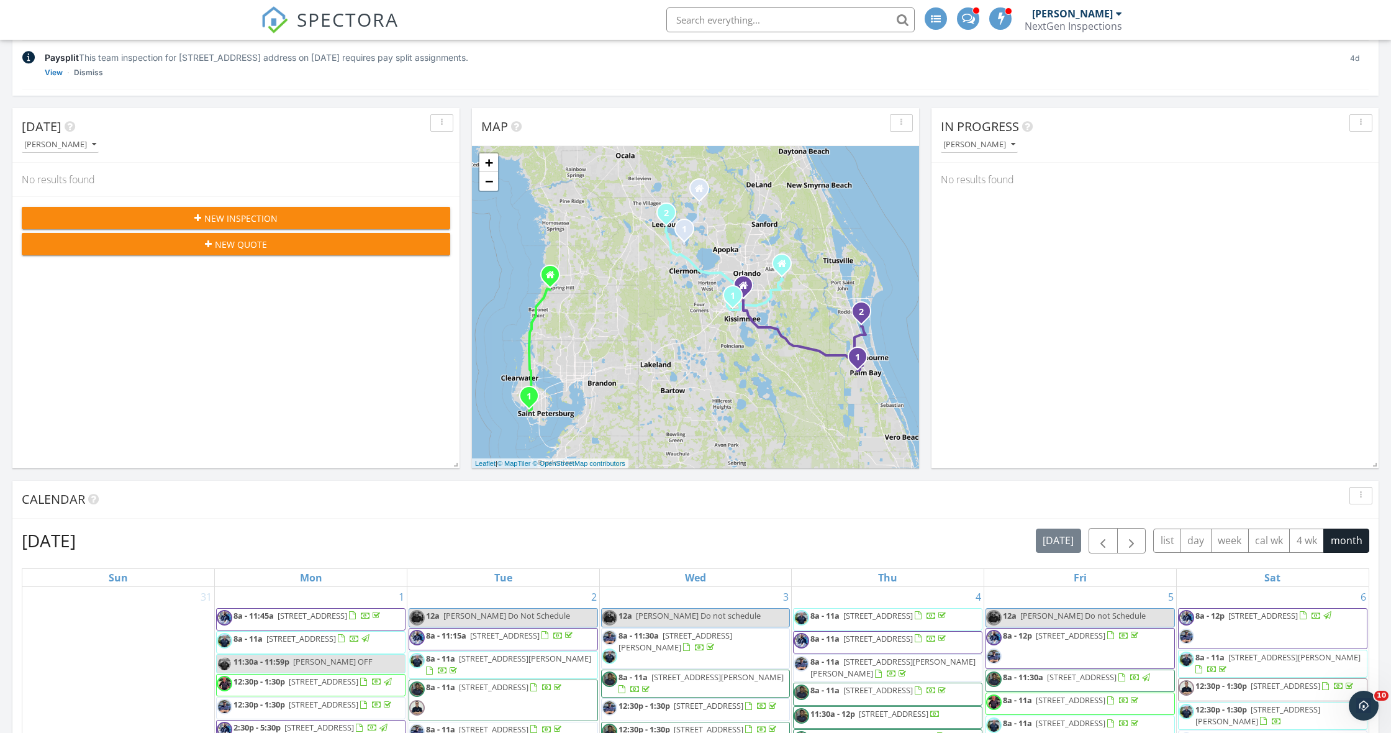
scroll to position [259, 0]
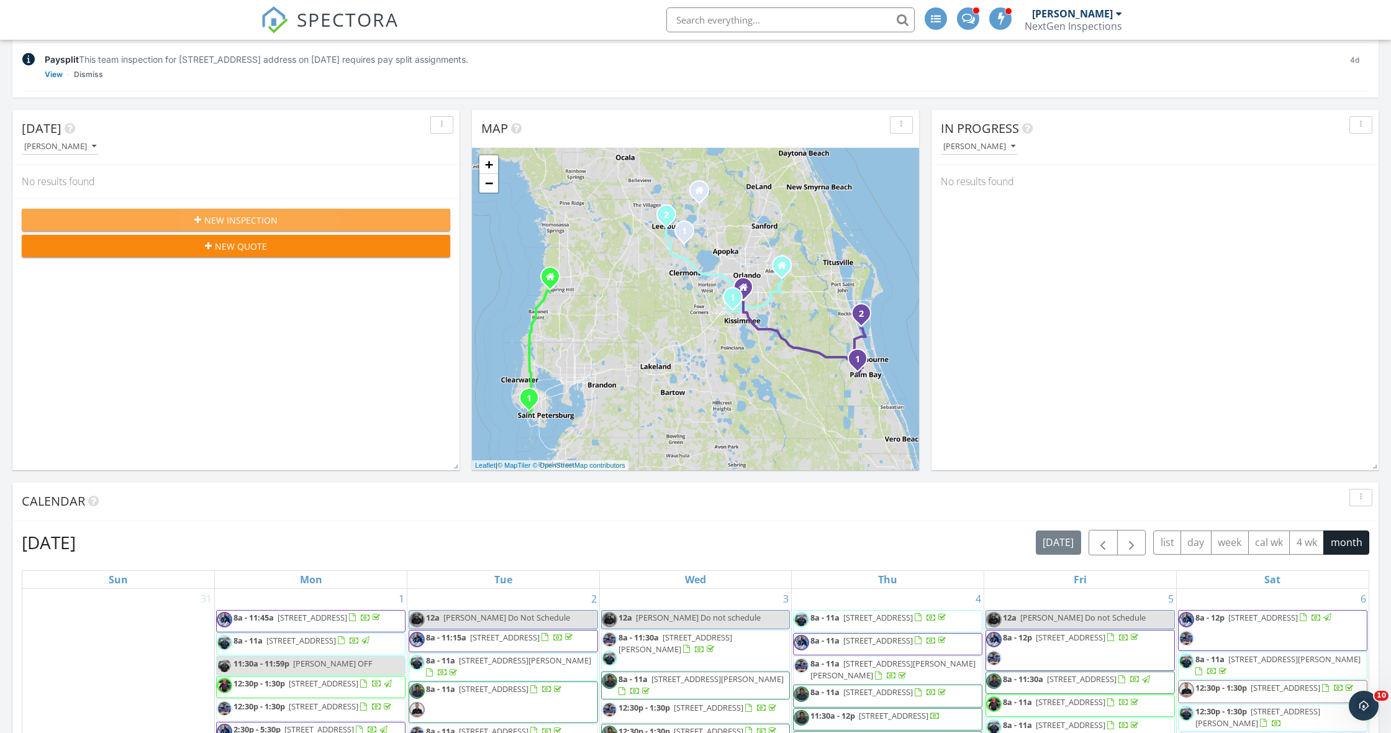
click at [94, 219] on div "New Inspection" at bounding box center [236, 220] width 409 height 13
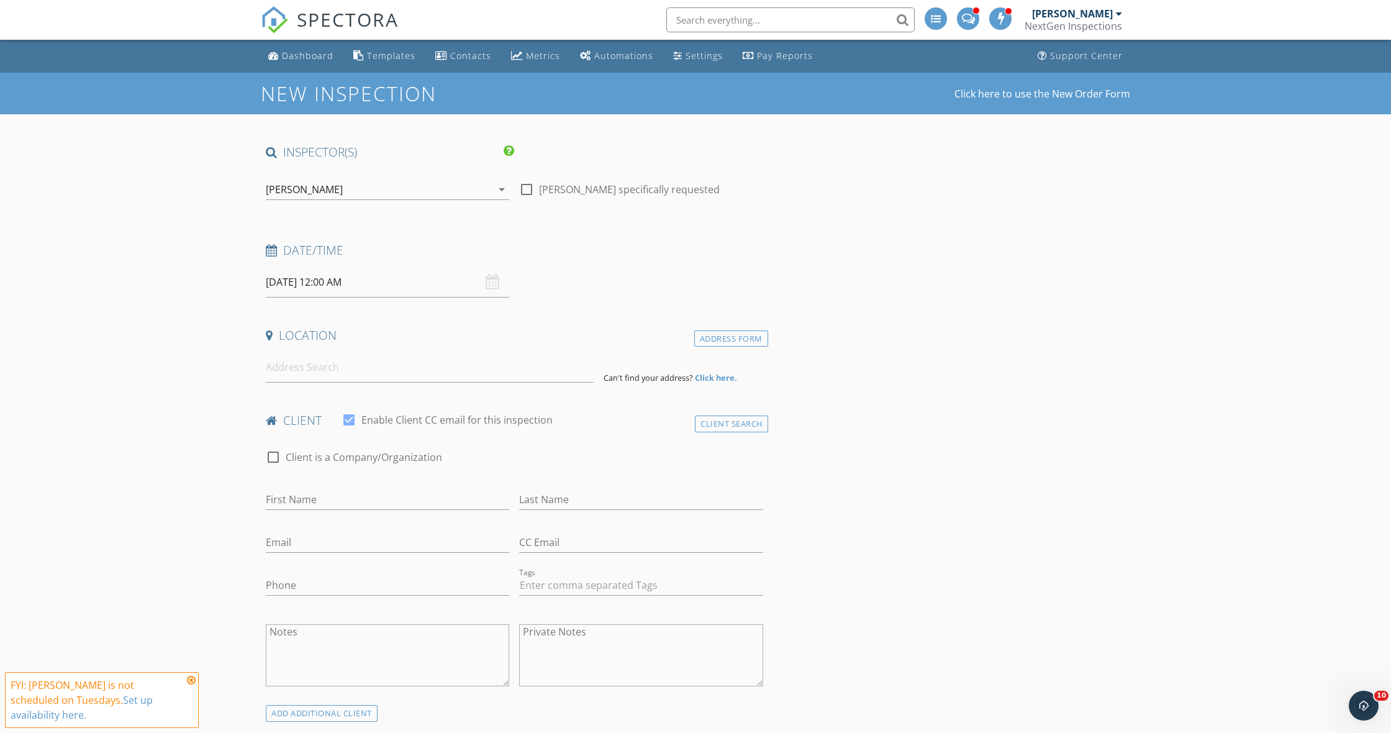
click at [346, 188] on div "[PERSON_NAME]" at bounding box center [379, 189] width 226 height 20
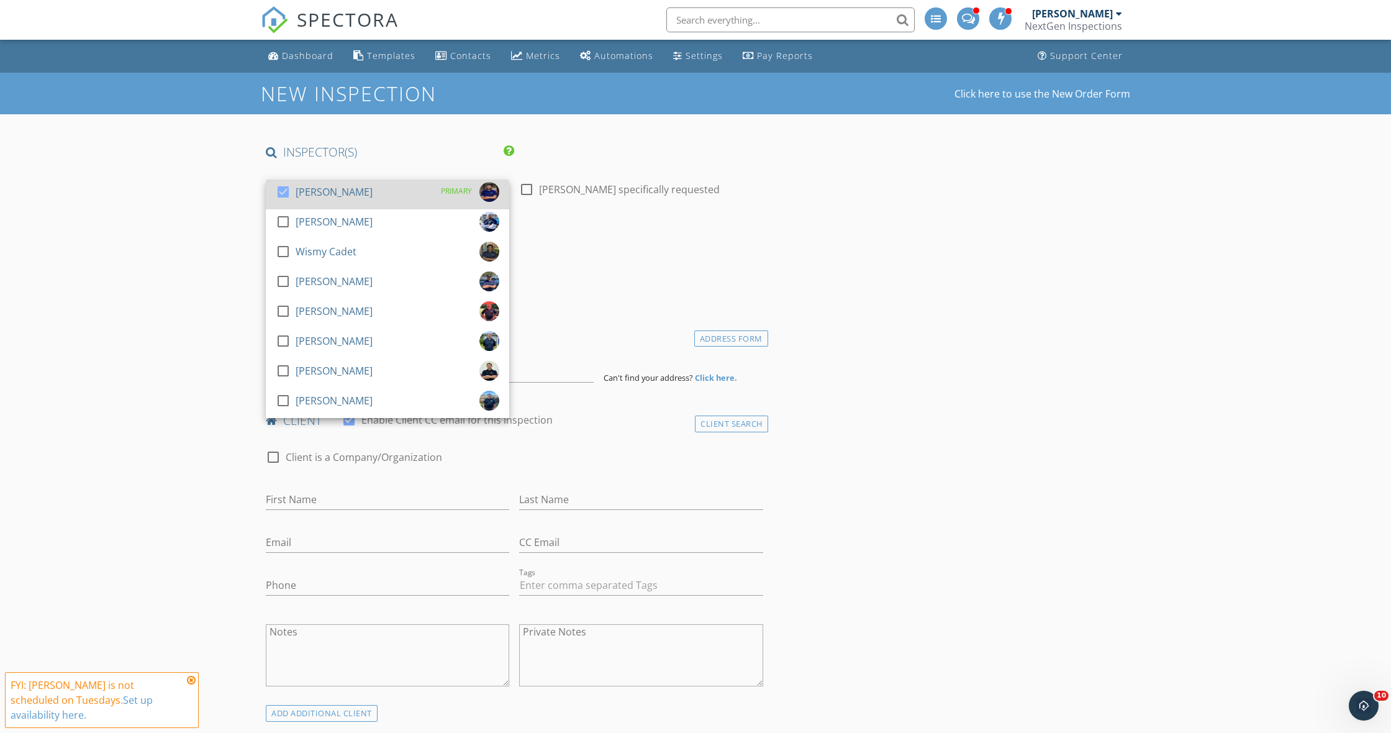
click at [281, 190] on div at bounding box center [283, 191] width 21 height 21
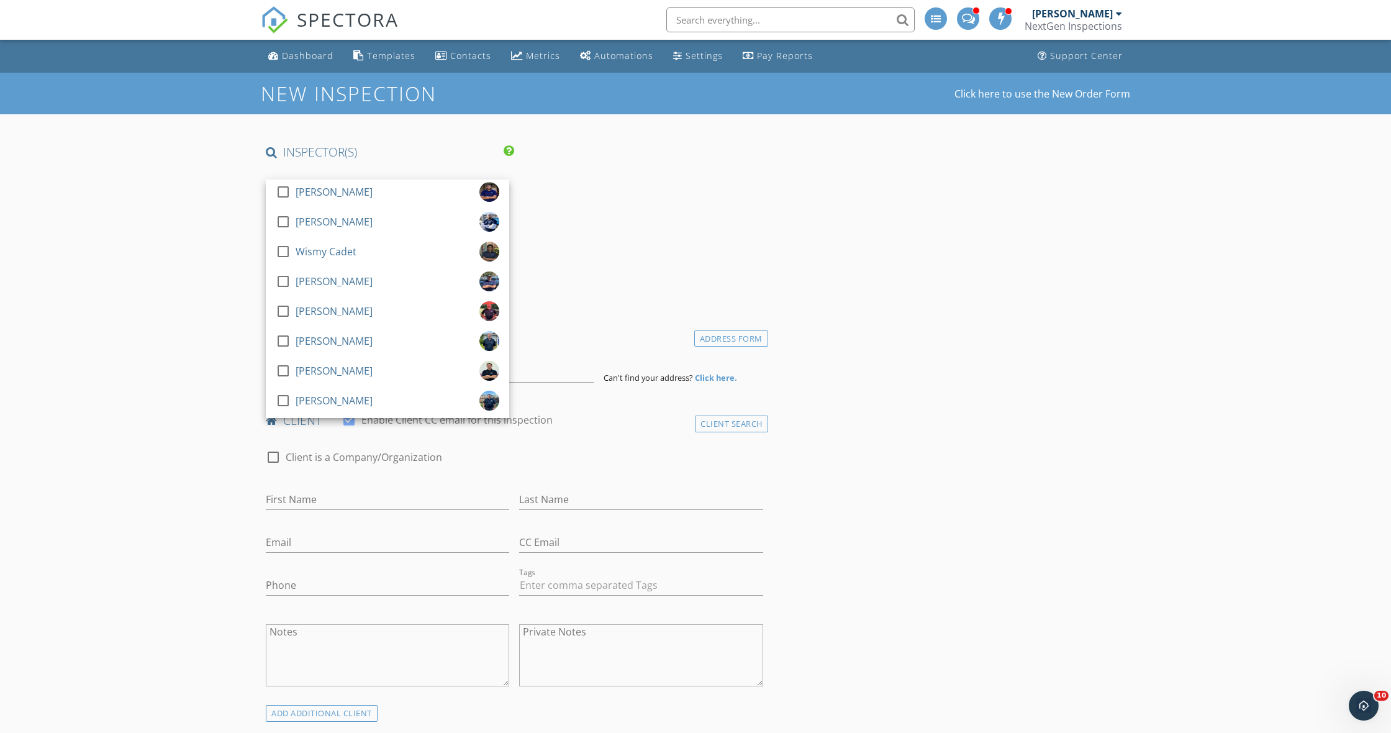
drag, startPoint x: 281, startPoint y: 249, endPoint x: 237, endPoint y: 255, distance: 44.5
click at [281, 249] on div at bounding box center [283, 251] width 21 height 21
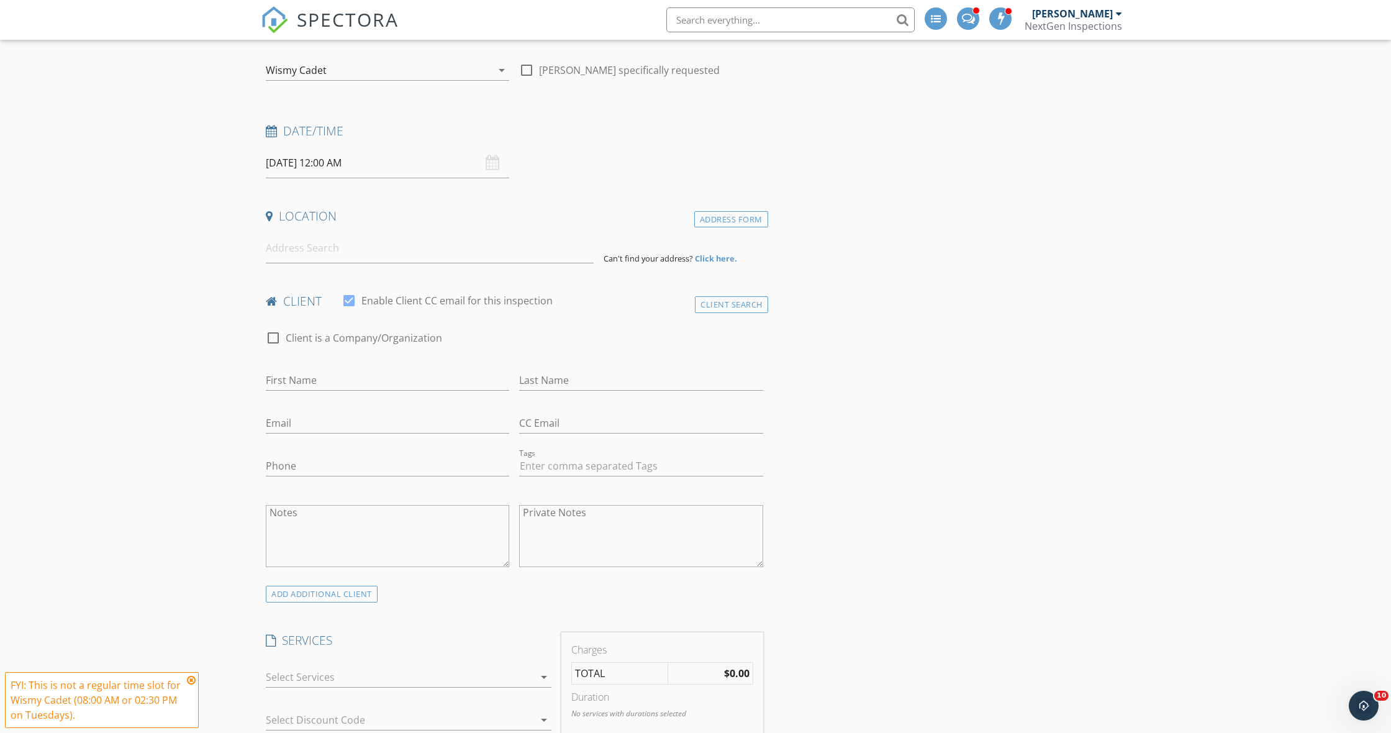
scroll to position [124, 0]
click at [290, 153] on input "[DATE] 12:00 AM" at bounding box center [387, 158] width 243 height 30
select select "9"
type input "[DATE] 12:00 AM"
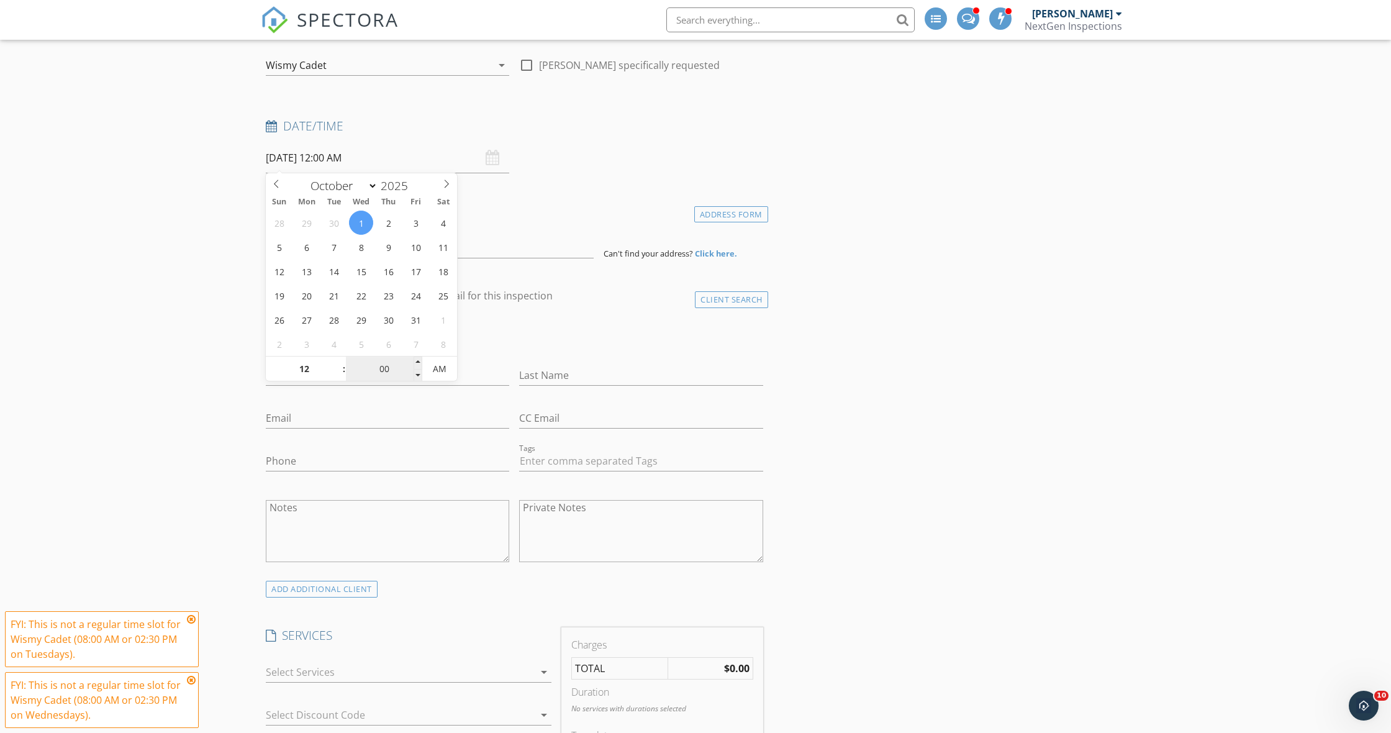
click at [379, 366] on input "00" at bounding box center [384, 369] width 76 height 25
click at [391, 368] on input "00" at bounding box center [384, 369] width 76 height 25
type input "30"
type input "[DATE] 12:30 PM"
click at [448, 368] on span "PM" at bounding box center [439, 368] width 34 height 25
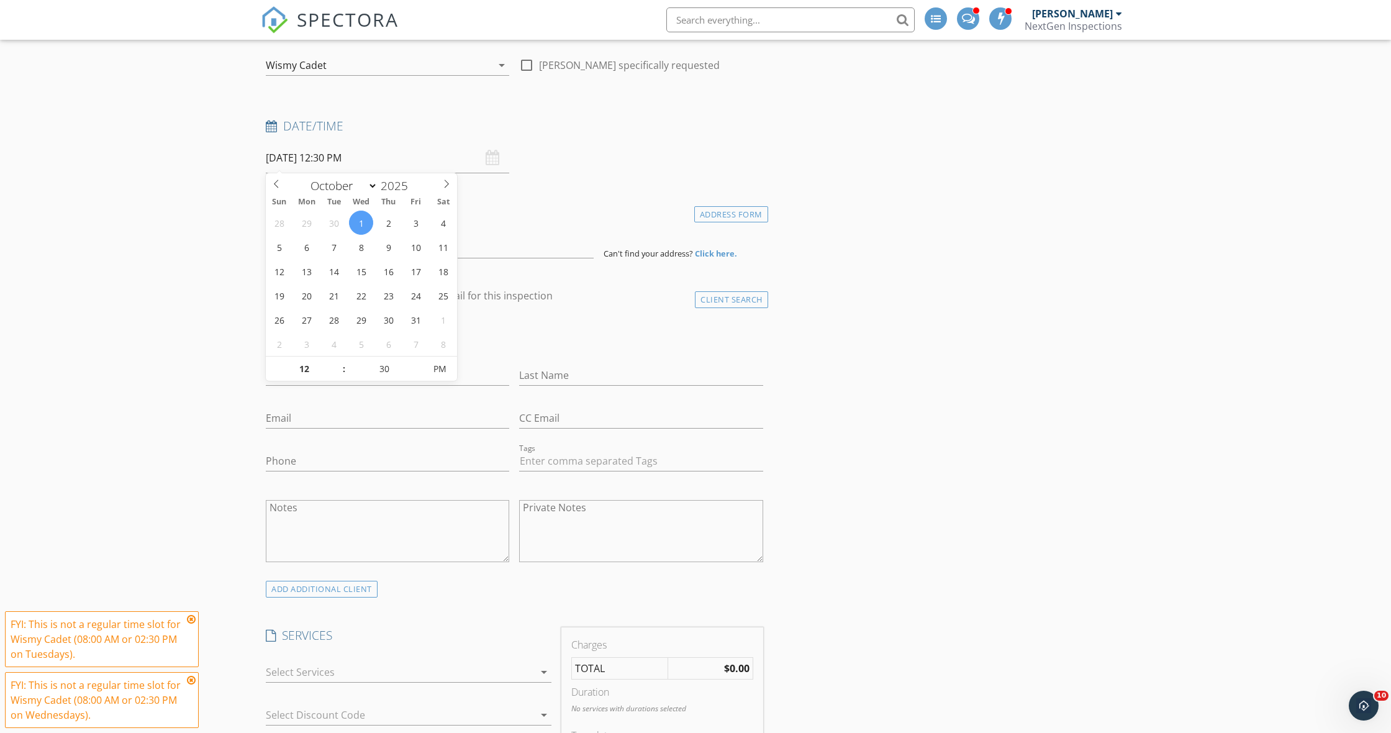
click at [321, 240] on input at bounding box center [430, 243] width 328 height 30
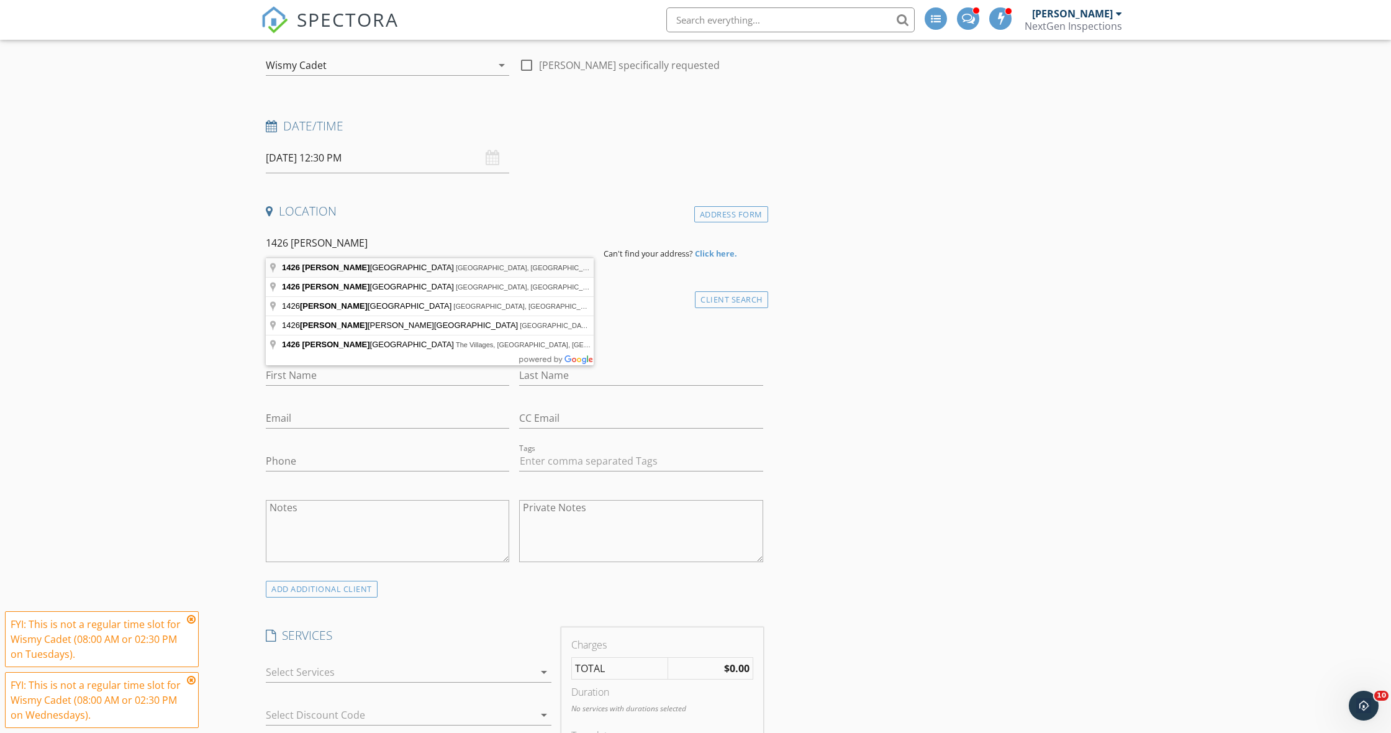
type input "1426 Eniswood Parkway, Palm Harbor, FL, USA"
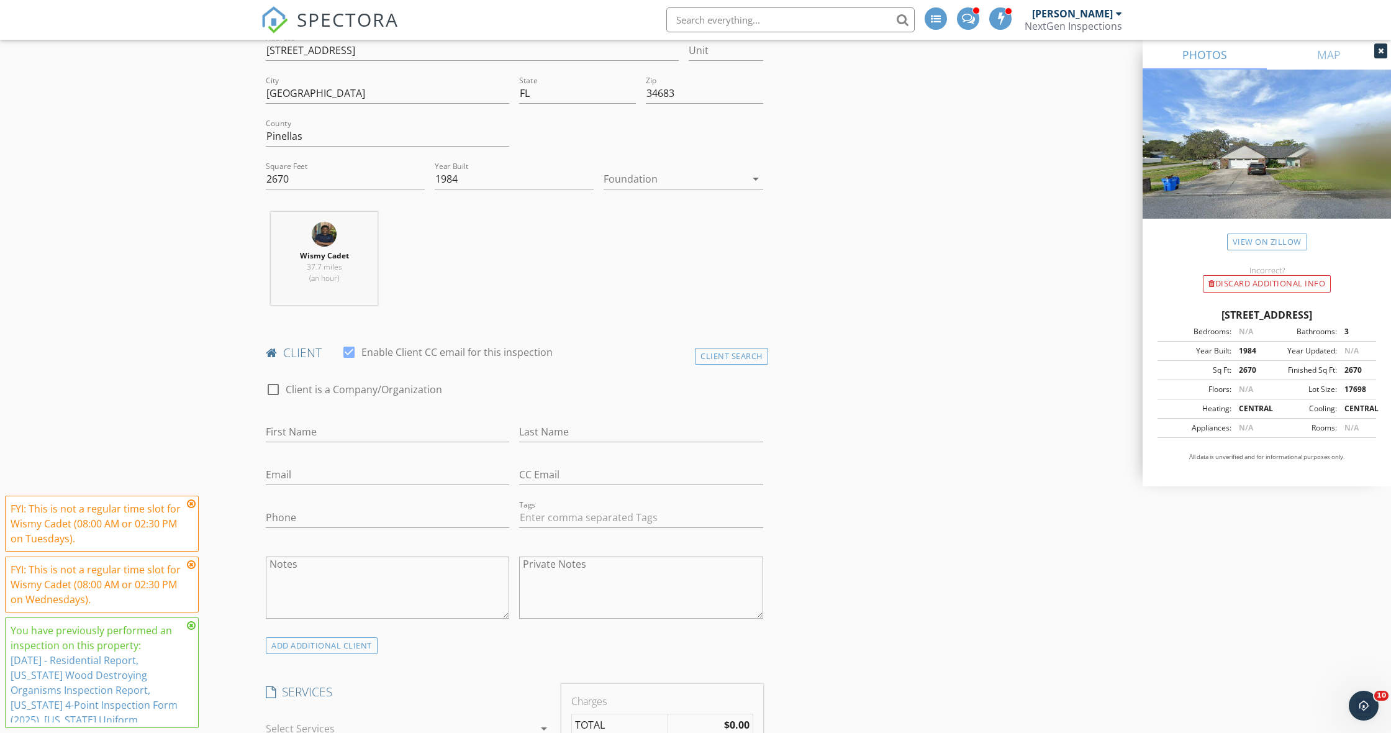
scroll to position [324, 0]
click at [746, 353] on div "Client Search" at bounding box center [731, 354] width 73 height 17
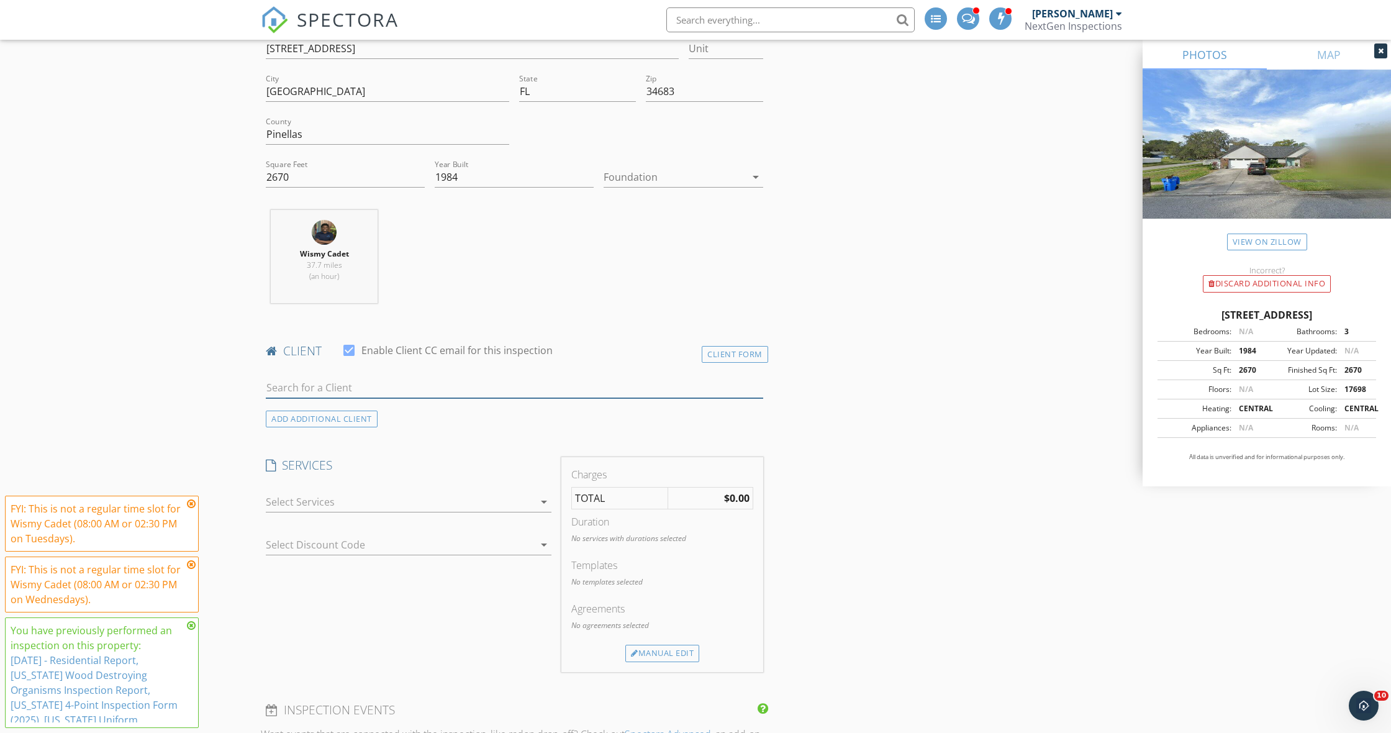
click at [460, 378] on input "text" at bounding box center [514, 388] width 497 height 20
type input "Charles daven"
drag, startPoint x: 460, startPoint y: 378, endPoint x: 373, endPoint y: 417, distance: 95.1
click at [372, 418] on div "charlesdavenport@cleanx-press.com" at bounding box center [363, 423] width 125 height 10
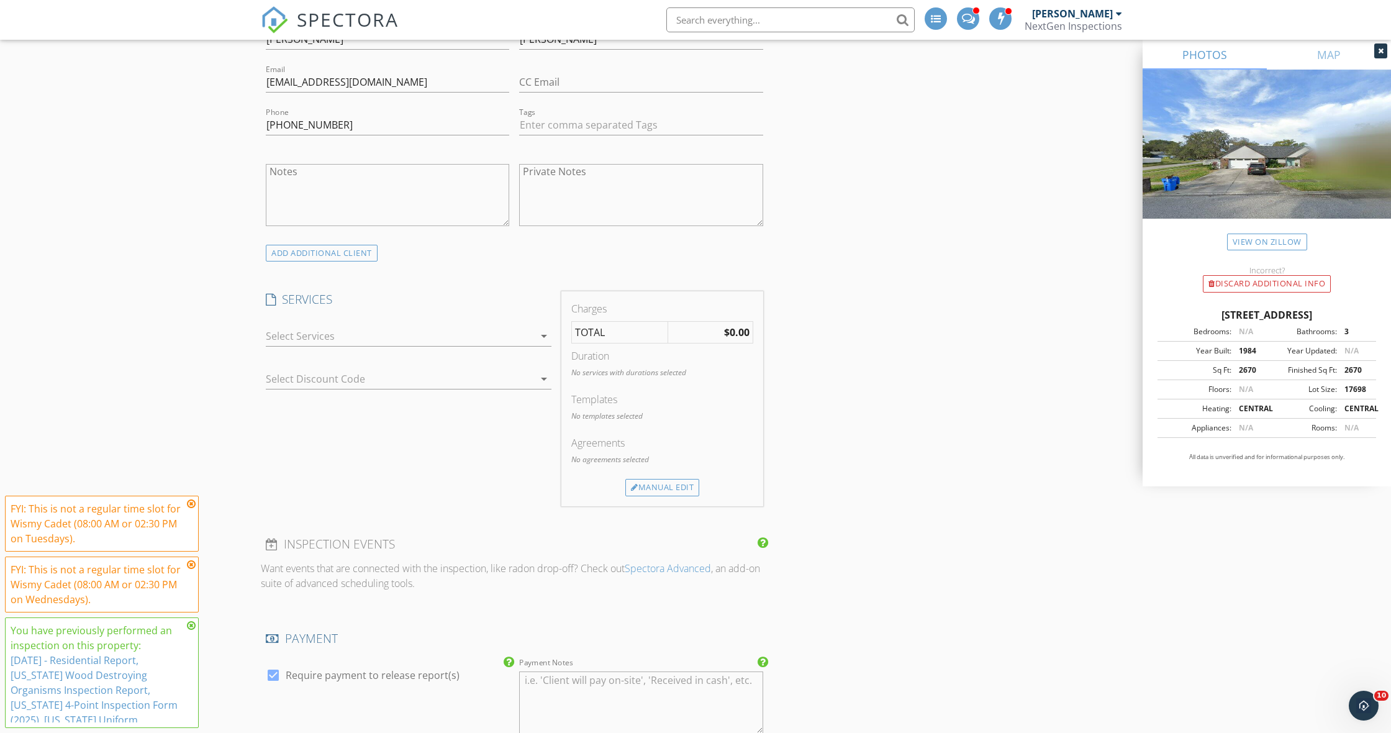
scroll to position [715, 0]
click at [296, 338] on div at bounding box center [400, 335] width 268 height 20
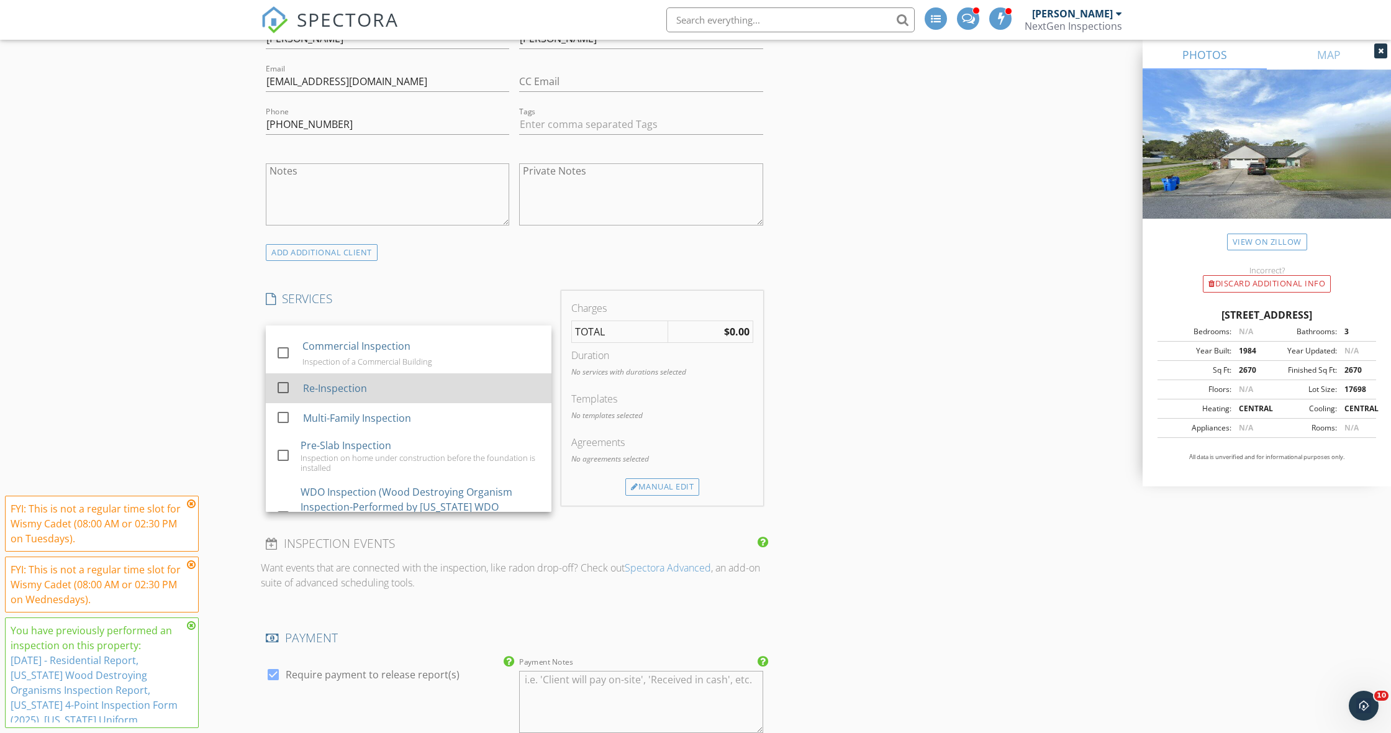
scroll to position [328, 0]
click at [282, 376] on div at bounding box center [283, 386] width 21 height 21
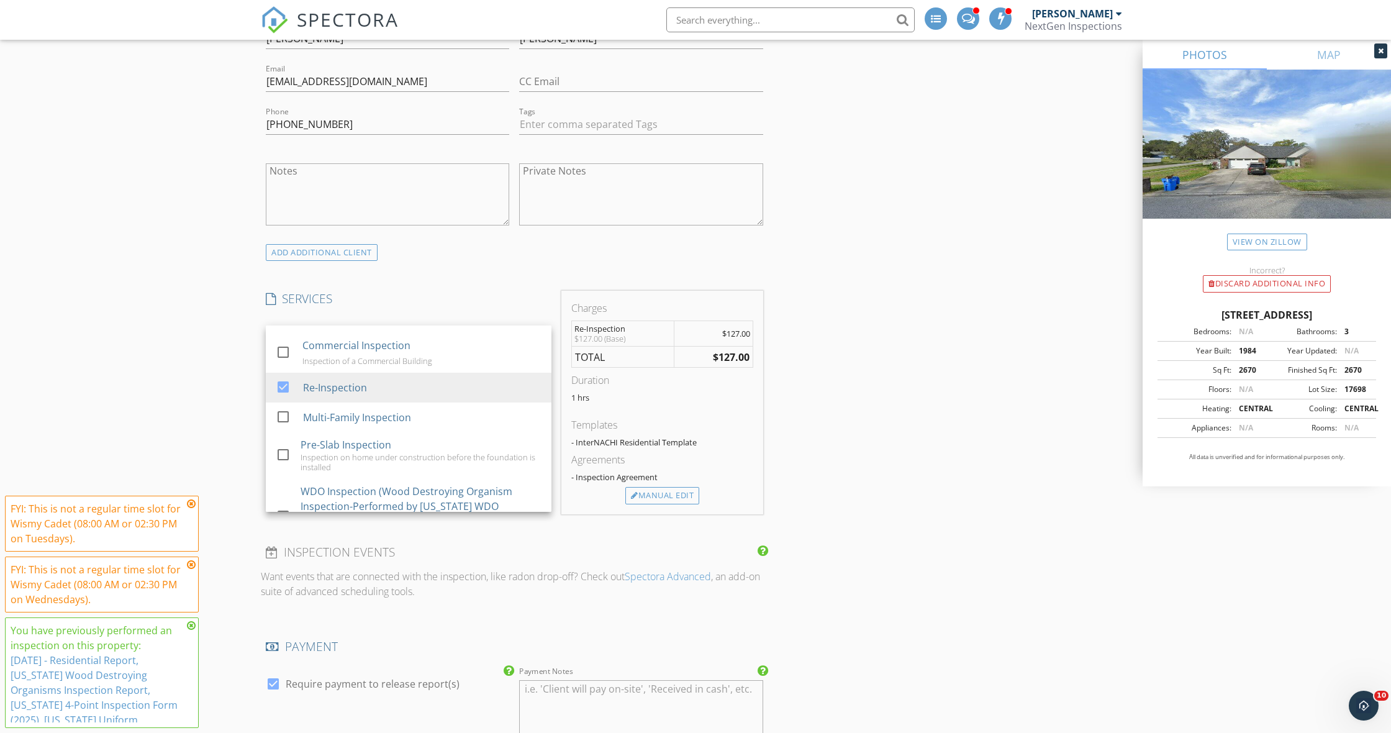
click at [199, 378] on div "New Inspection Click here to use the New Order Form INSPECTOR(S) check_box_outl…" at bounding box center [695, 542] width 1391 height 2368
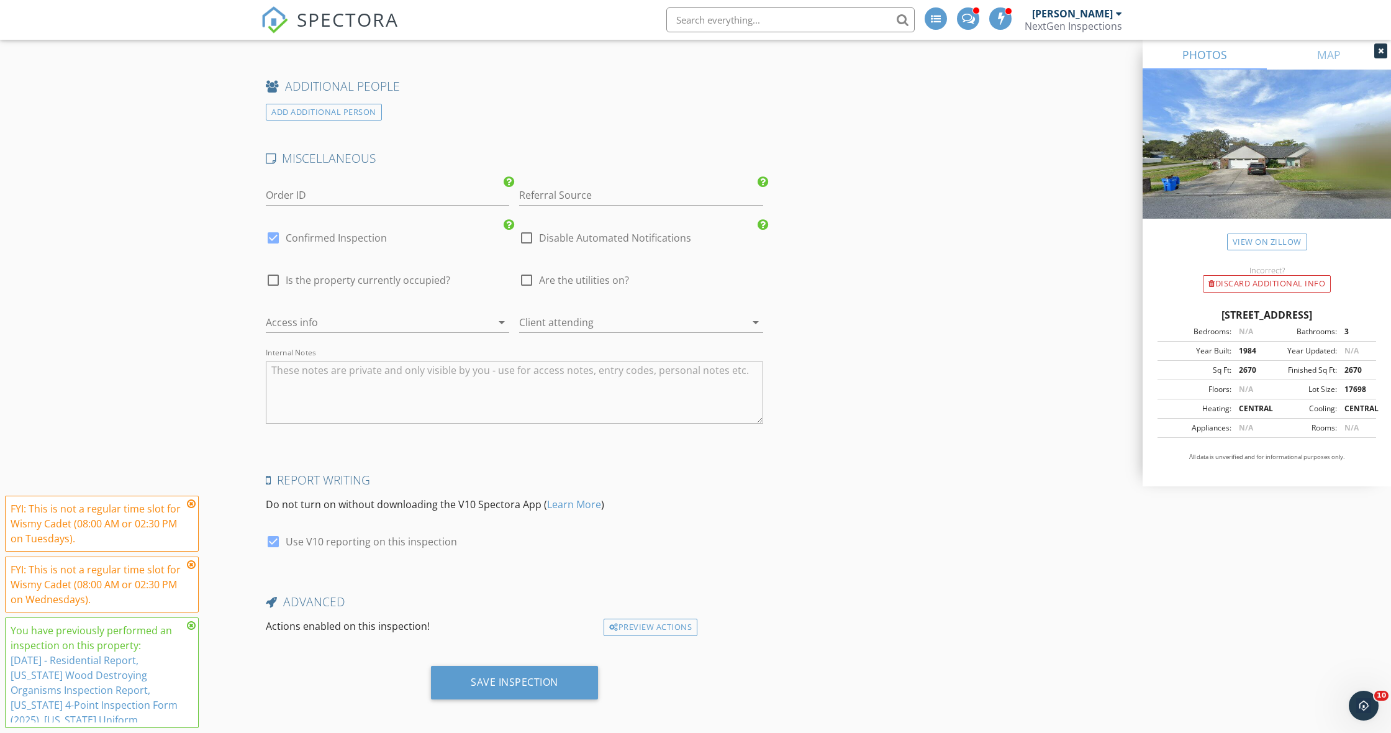
scroll to position [1701, 0]
click at [532, 668] on div "Save Inspection" at bounding box center [514, 684] width 167 height 34
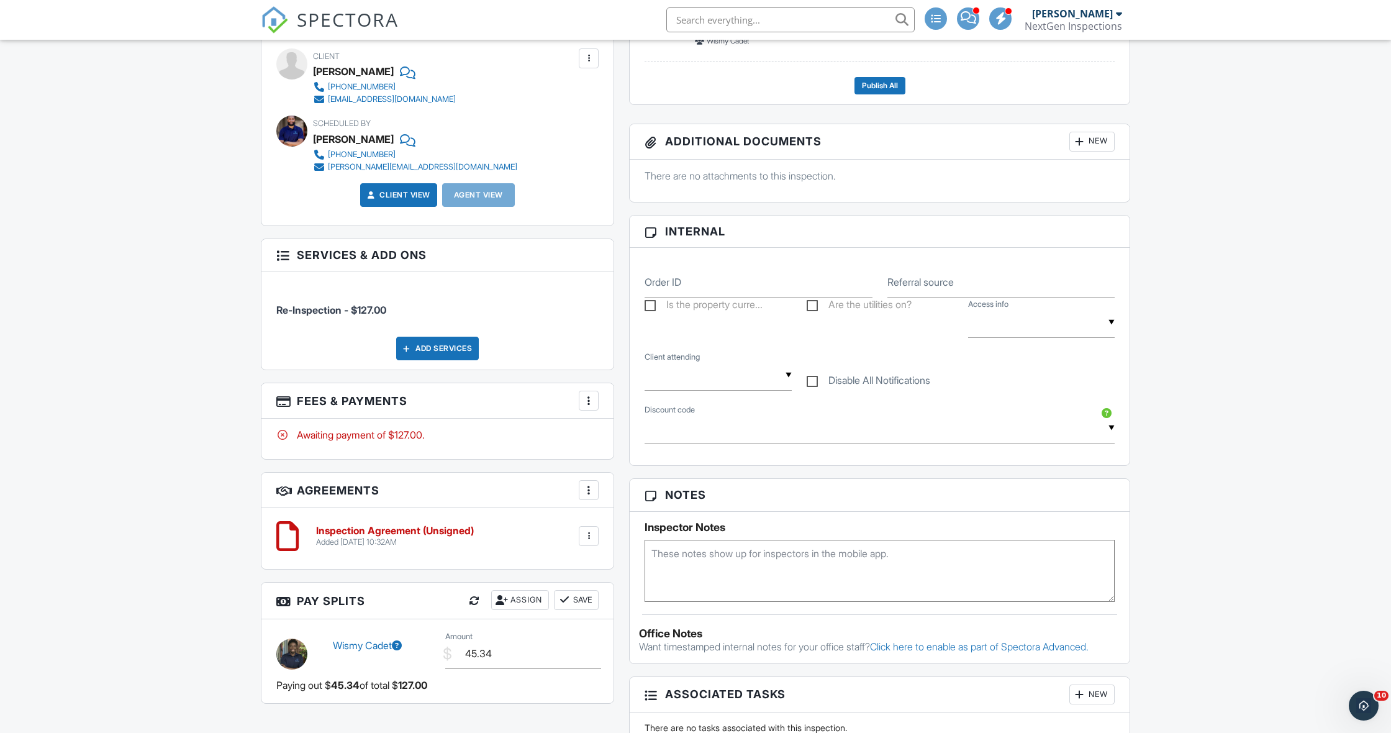
scroll to position [429, 0]
click at [676, 545] on textarea at bounding box center [880, 570] width 470 height 62
type textarea "Re-inspection of roof for previous 4-point"
click at [169, 579] on div "Dashboard Templates Contacts Metrics Automations Settings Pay Reports Support C…" at bounding box center [695, 391] width 1391 height 1561
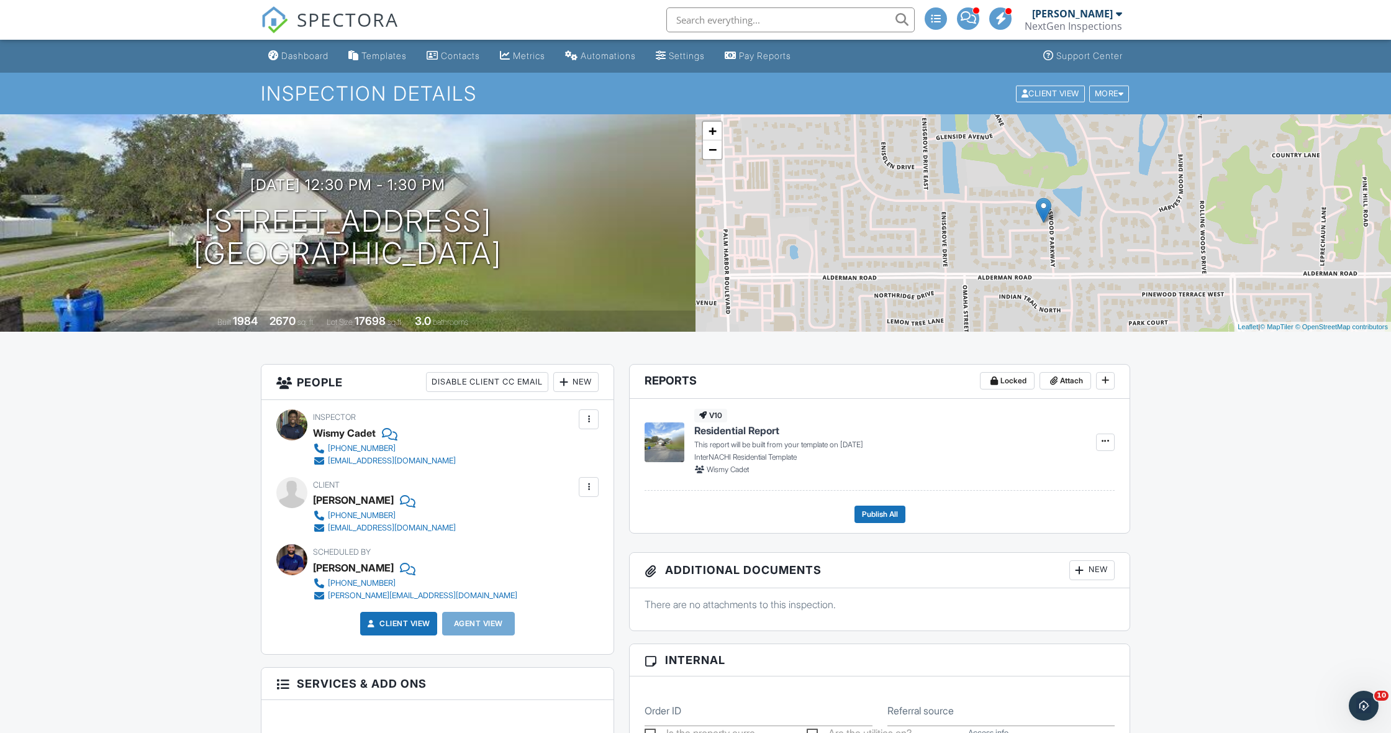
scroll to position [0, 0]
click at [283, 55] on div "Dashboard" at bounding box center [304, 55] width 47 height 11
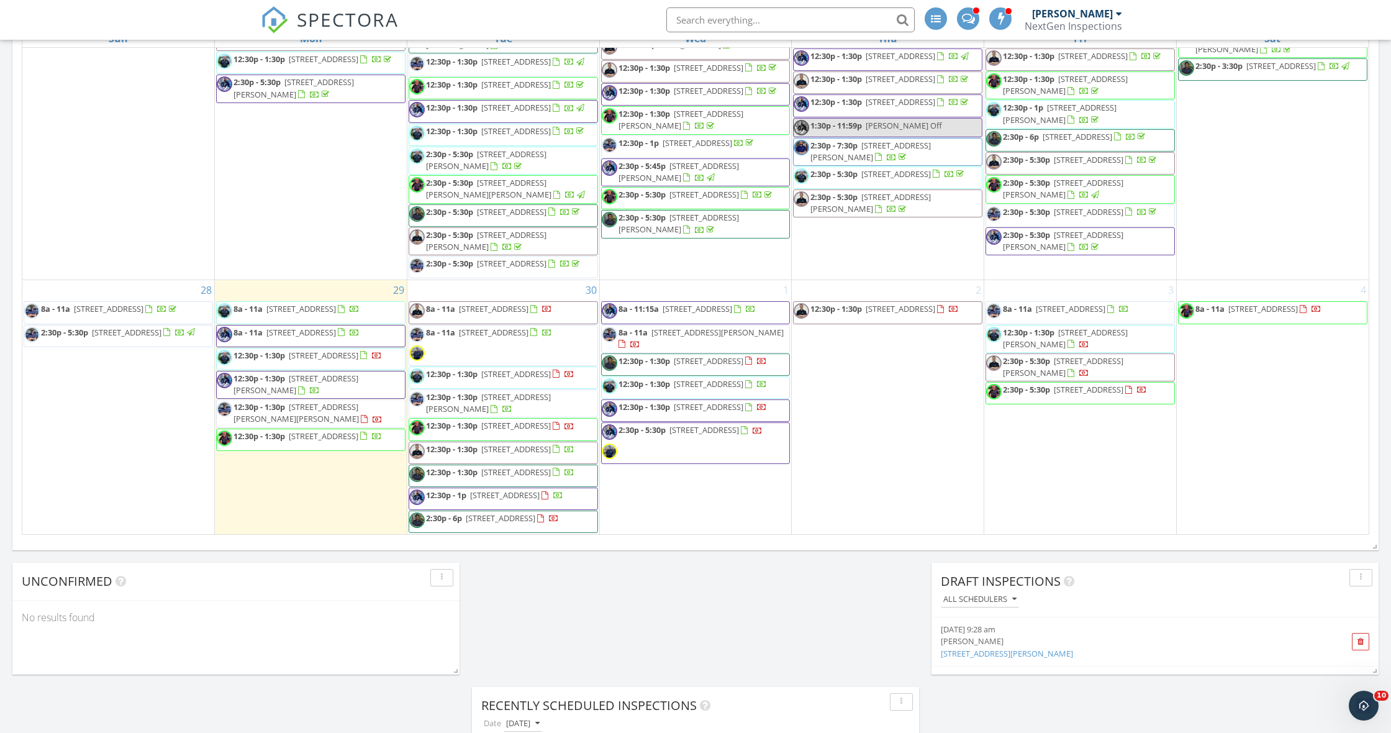
scroll to position [801, 0]
click at [234, 401] on span "12:30p - 1:30p" at bounding box center [260, 406] width 52 height 11
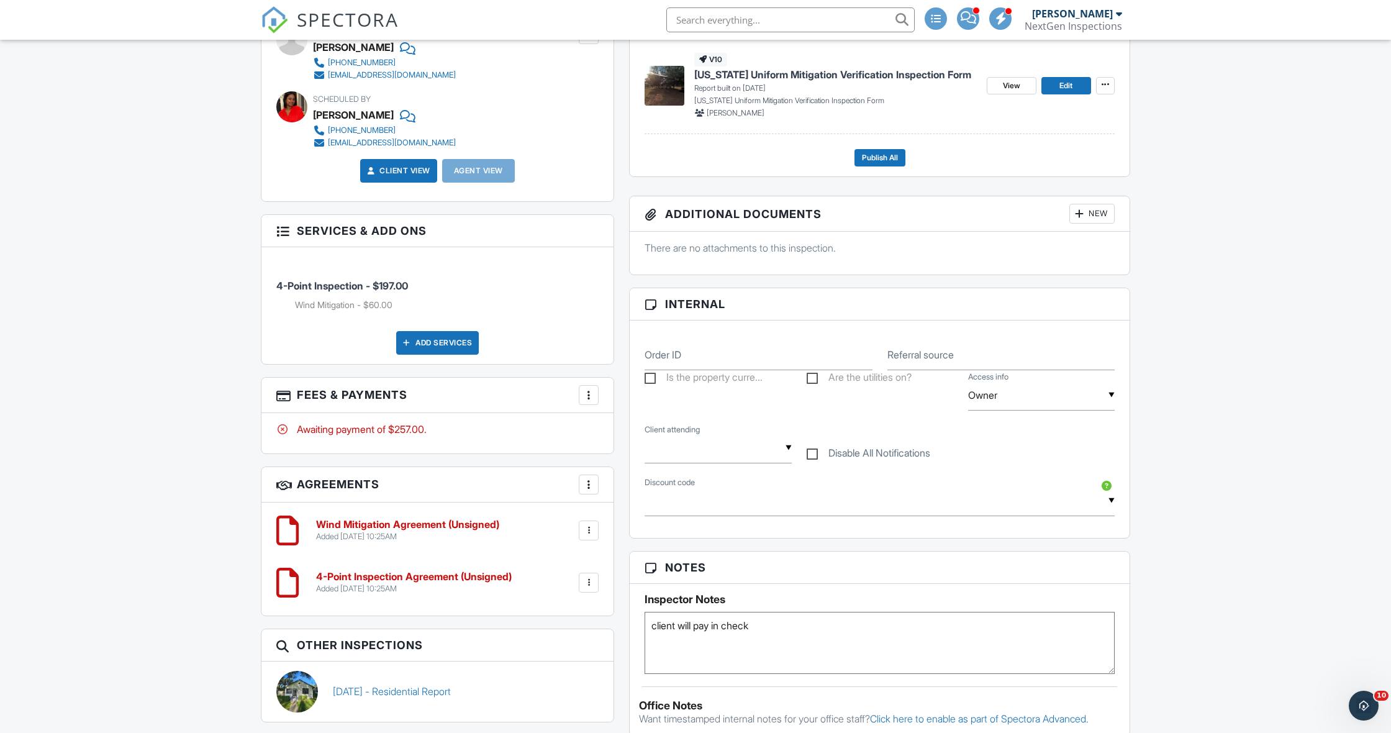
scroll to position [461, 0]
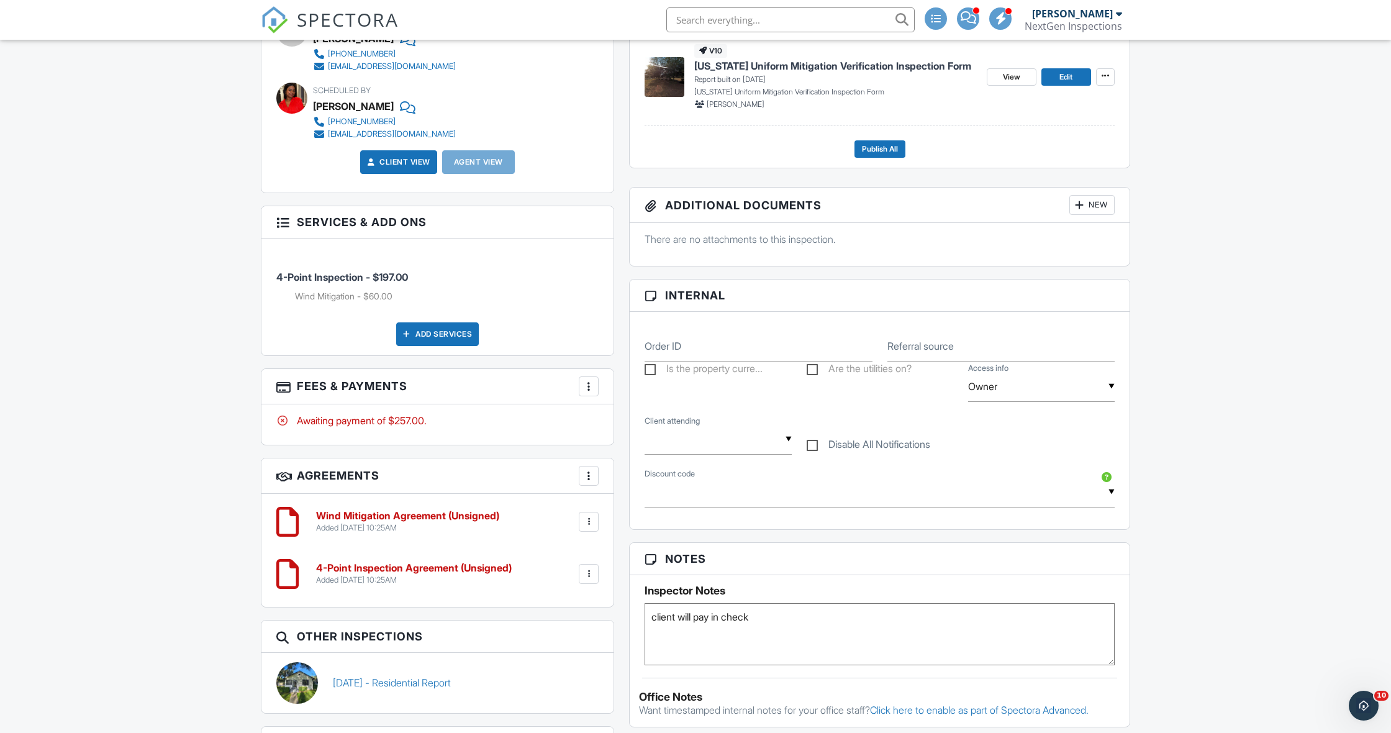
drag, startPoint x: 758, startPoint y: 618, endPoint x: 765, endPoint y: 617, distance: 6.9
click at [760, 618] on textarea "client will pay in check" at bounding box center [880, 634] width 470 height 62
type textarea "client will pay in check. Help him also sign the inspection agreements when you…"
click at [1159, 577] on div "Dashboard Templates Contacts Metrics Automations Settings Pay Reports Support C…" at bounding box center [695, 618] width 1391 height 2081
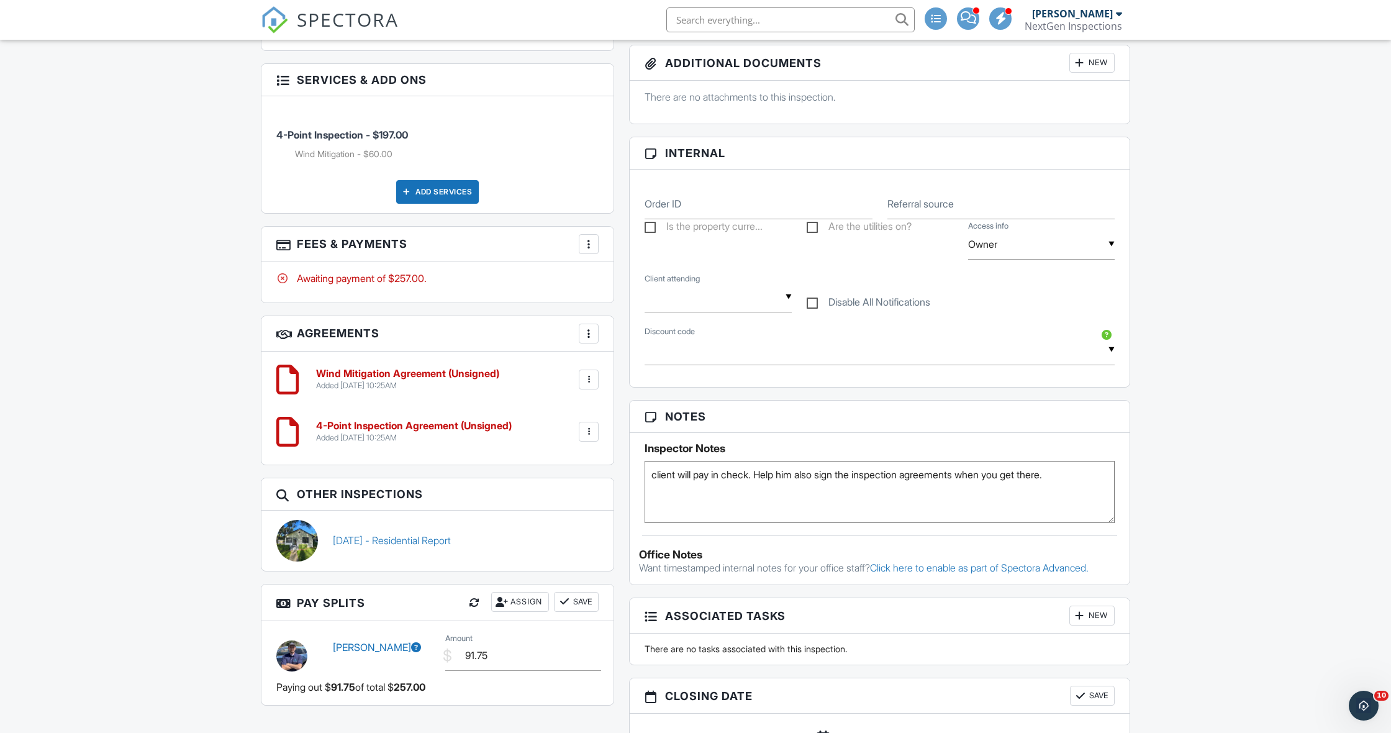
scroll to position [696, 0]
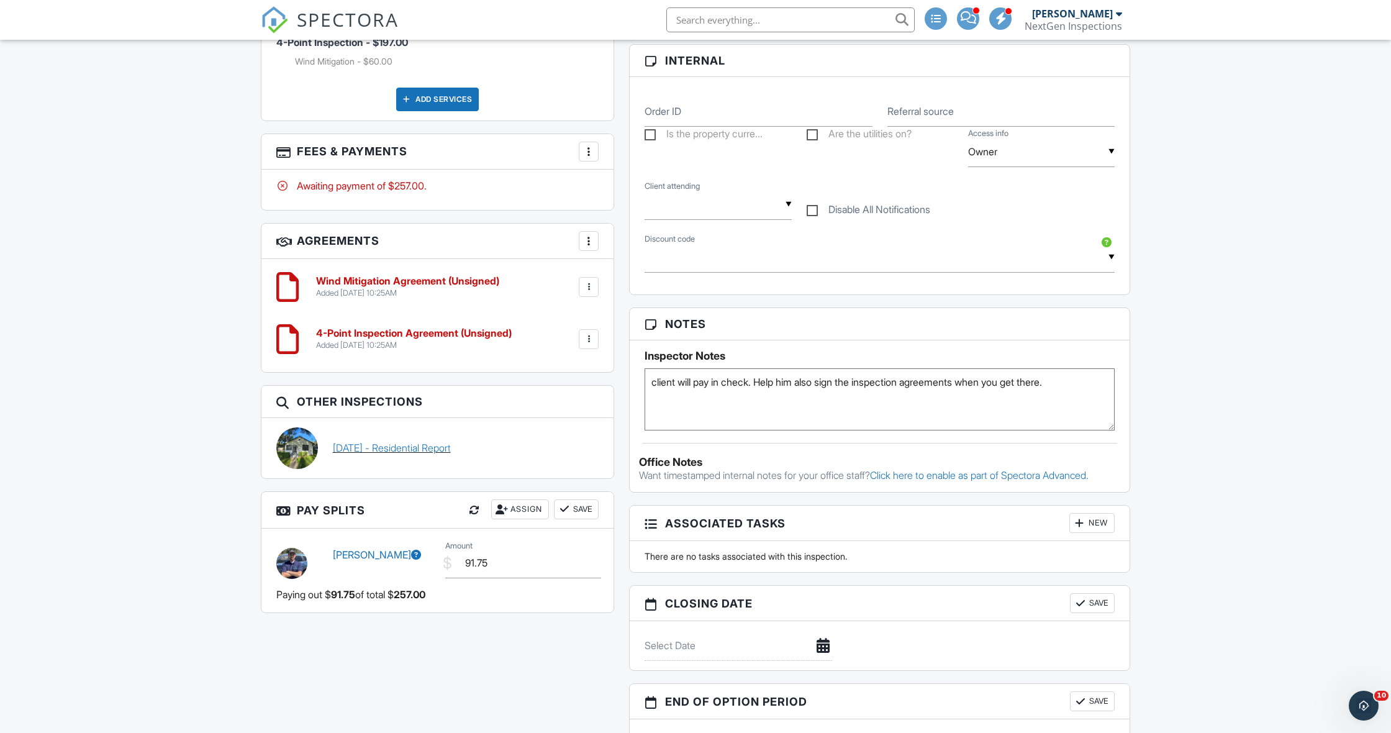
click at [364, 450] on link "09/04/2025 - Residential Report" at bounding box center [392, 448] width 118 height 14
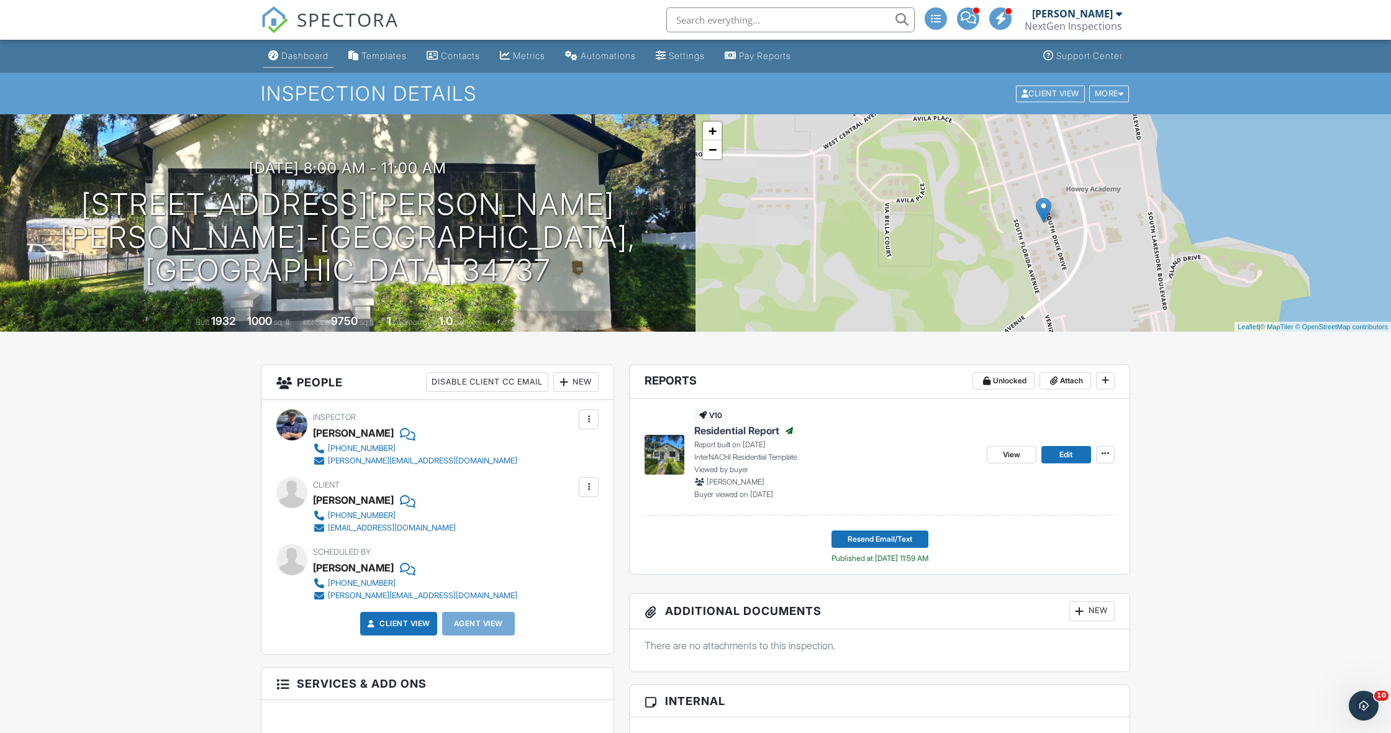
click at [317, 50] on div "Dashboard" at bounding box center [304, 55] width 47 height 11
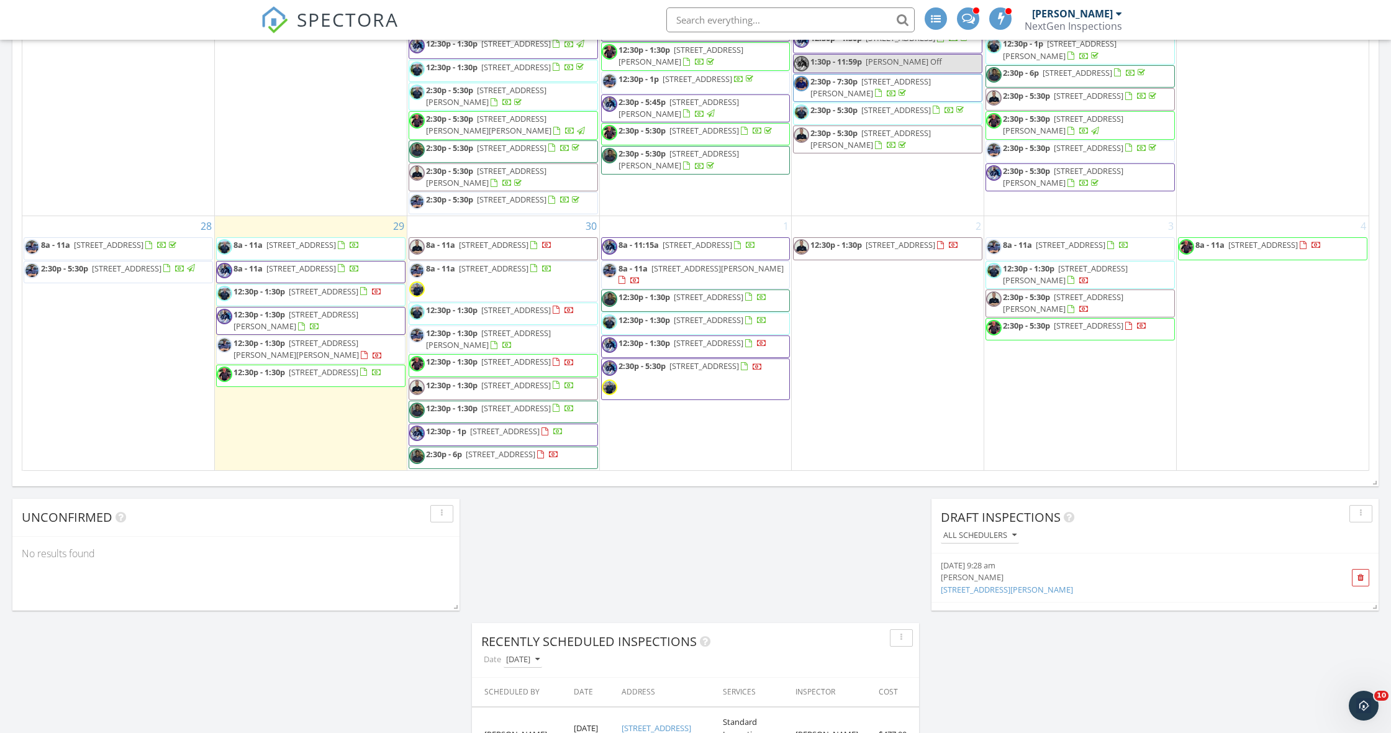
scroll to position [863, 0]
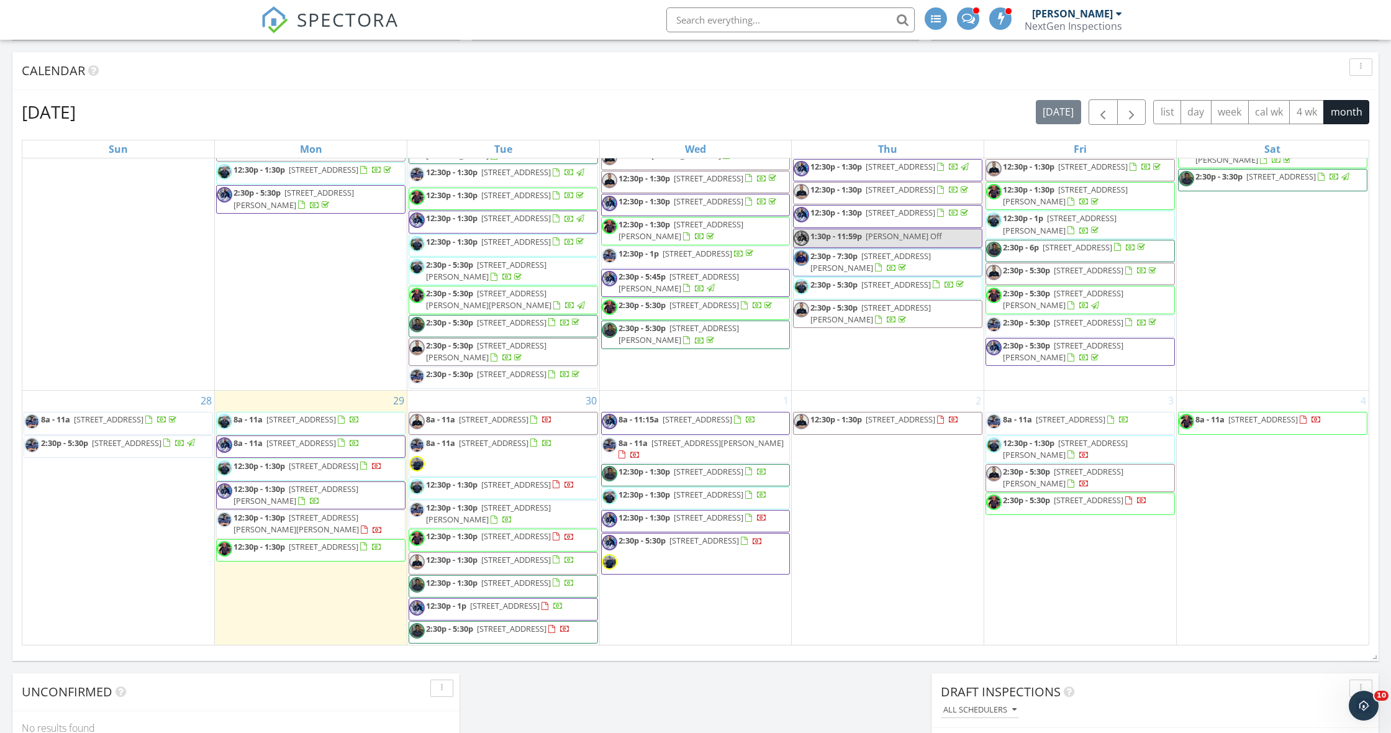
scroll to position [688, 0]
click at [1074, 6] on div "Curtis Antoine NextGen Inspections" at bounding box center [1074, 20] width 98 height 40
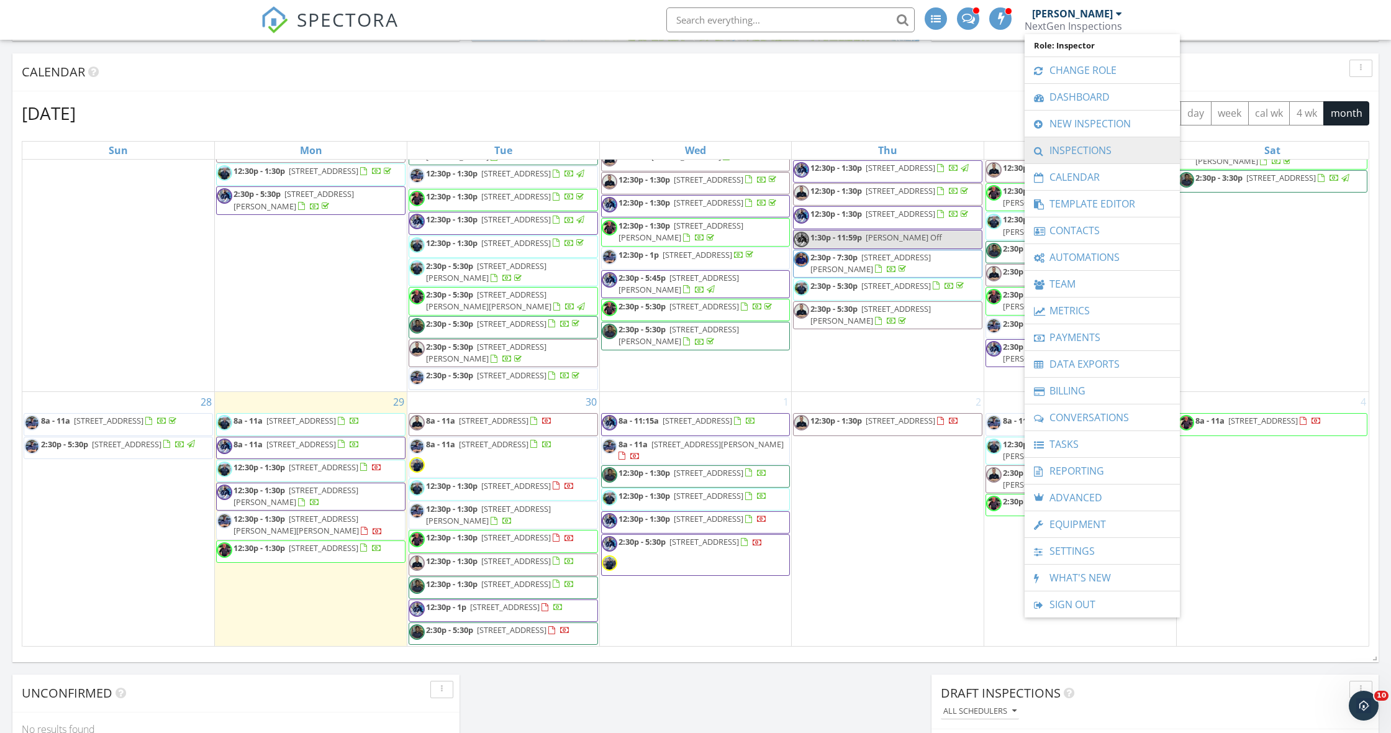
click at [1065, 150] on link "Inspections" at bounding box center [1102, 150] width 143 height 26
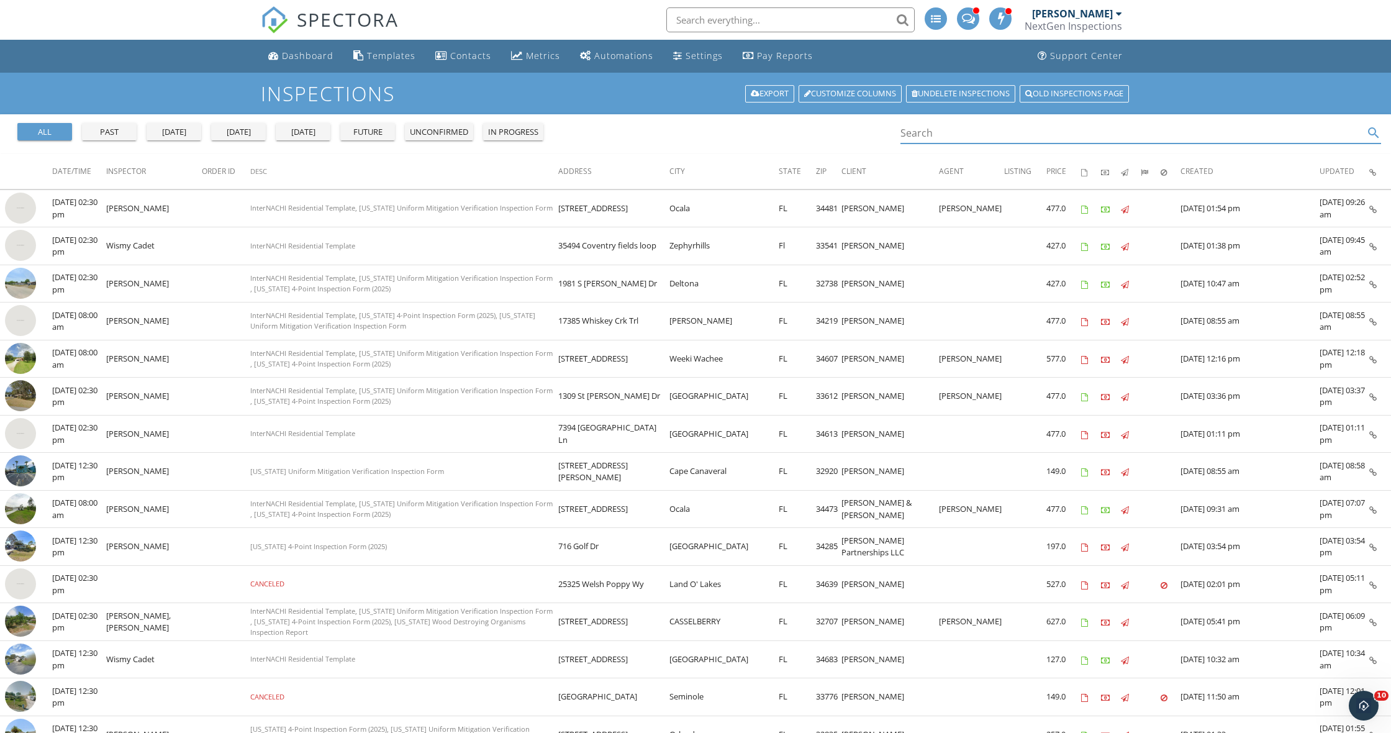
click at [938, 133] on input "Search" at bounding box center [1132, 133] width 463 height 20
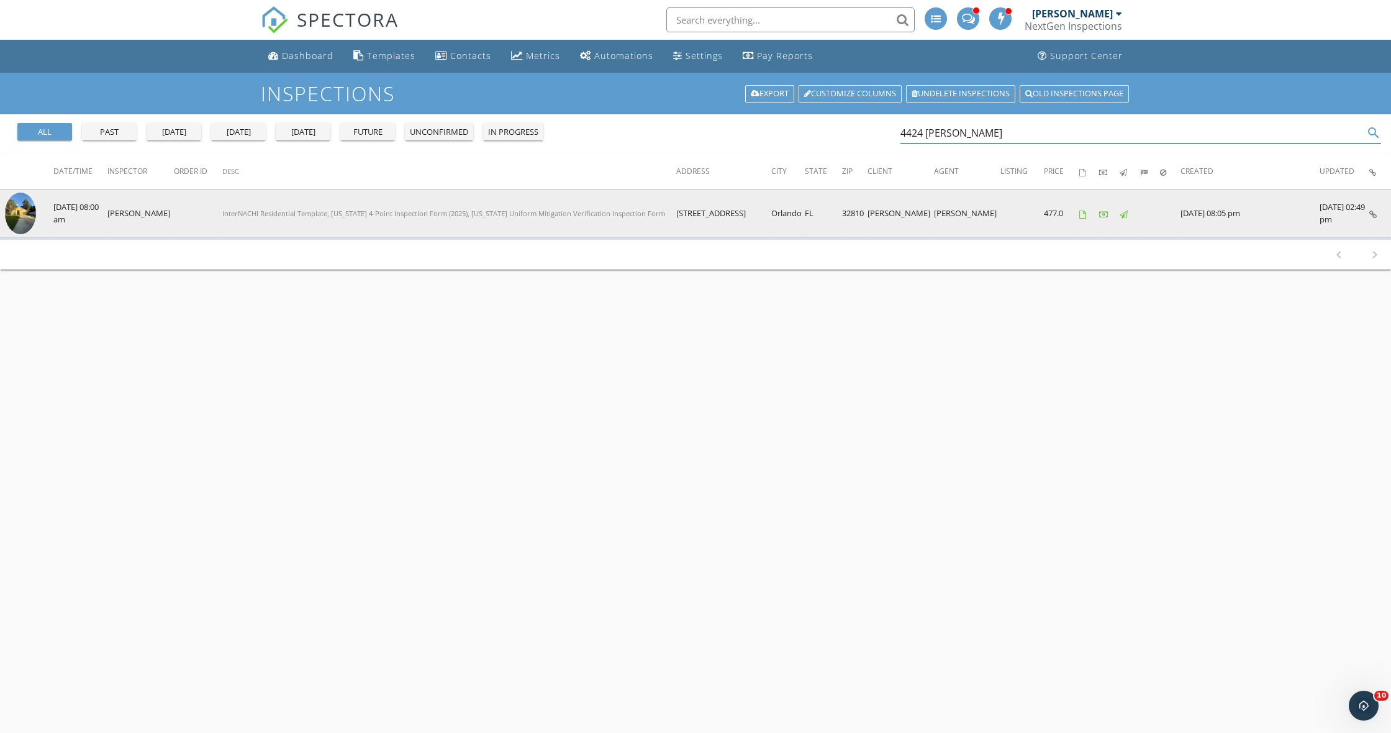
type input "4424 [PERSON_NAME]"
click at [13, 202] on img at bounding box center [20, 214] width 31 height 42
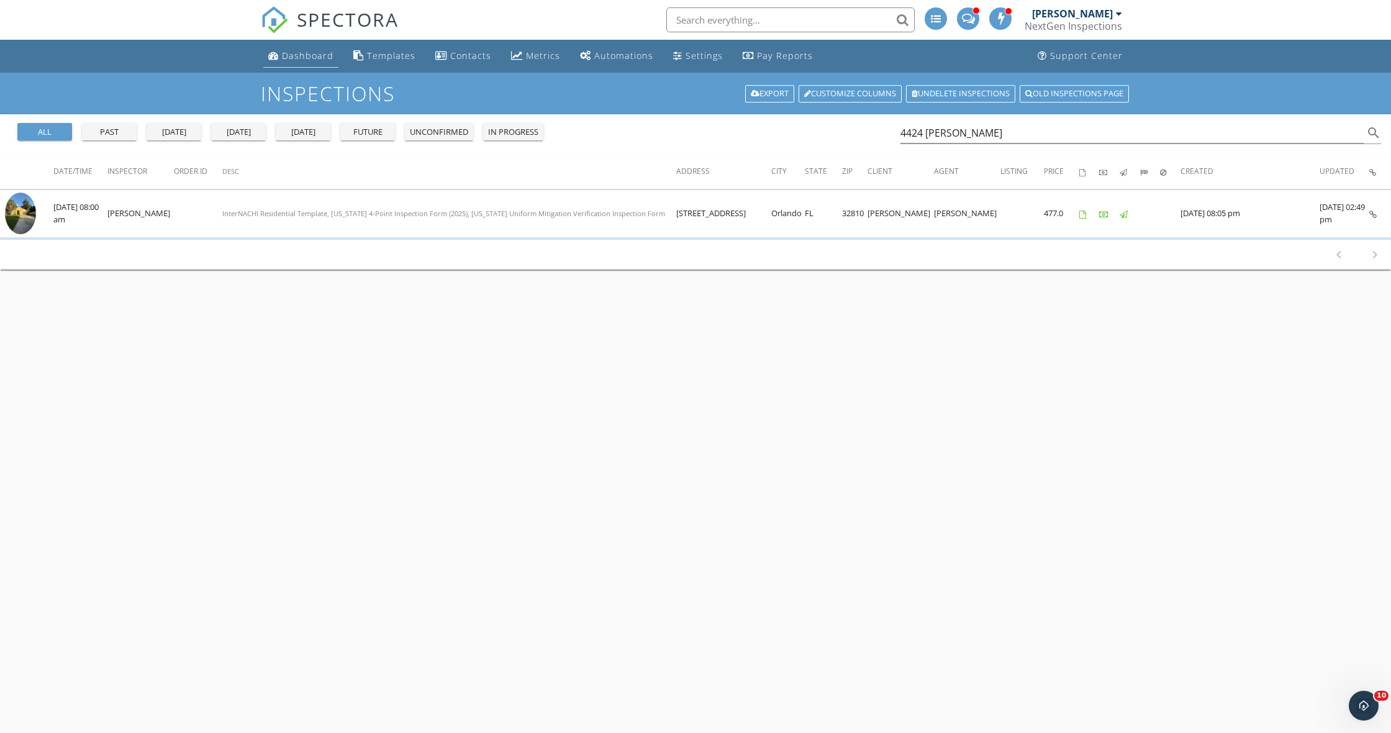
click at [305, 55] on div "Dashboard" at bounding box center [308, 56] width 52 height 12
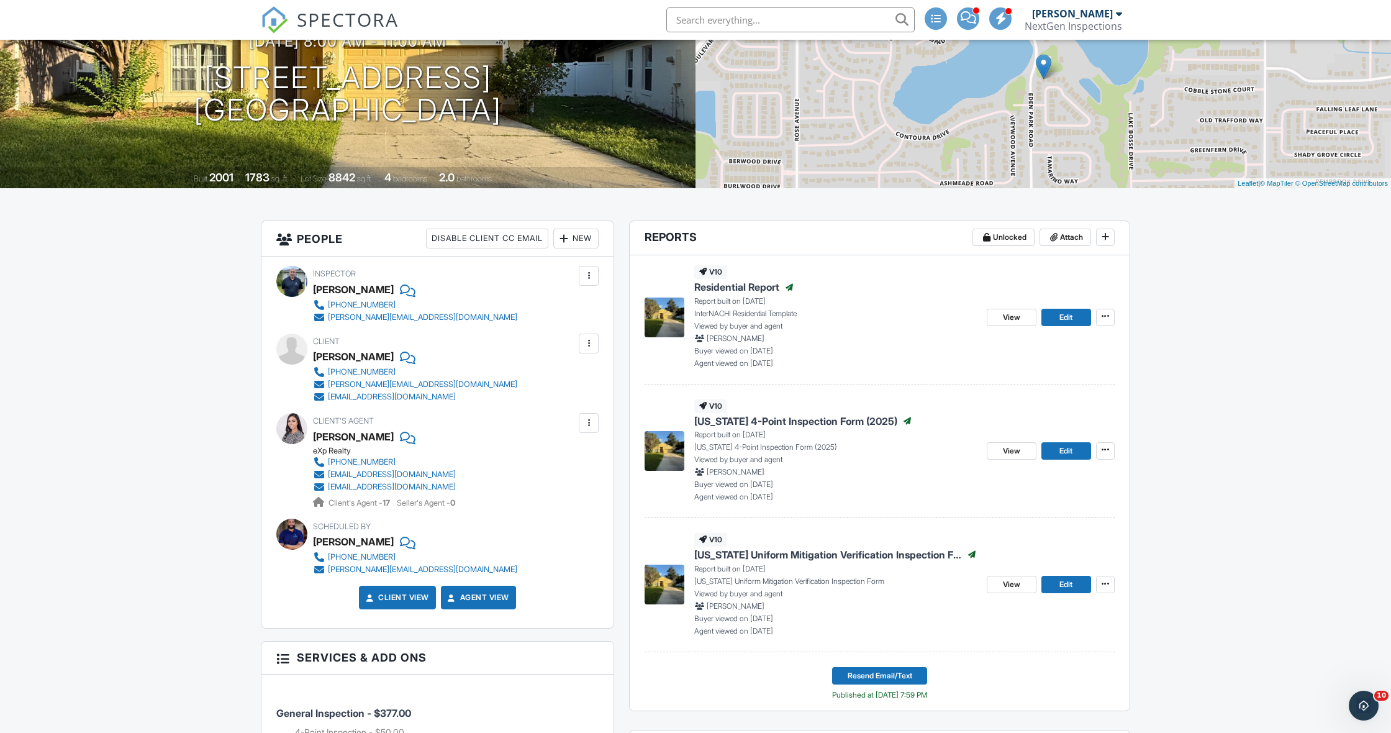
scroll to position [144, 0]
click at [1014, 447] on span "View" at bounding box center [1011, 450] width 17 height 12
click at [1007, 318] on span "View" at bounding box center [1011, 317] width 17 height 12
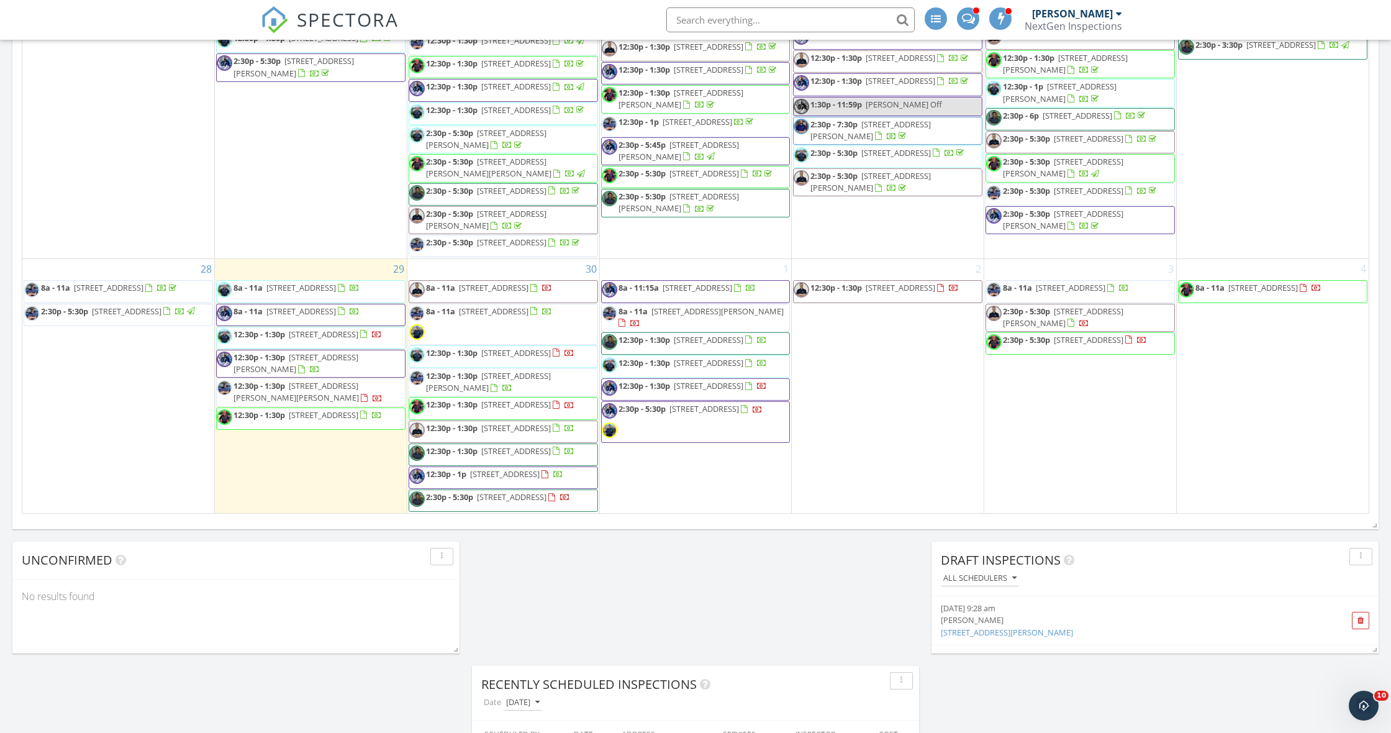
scroll to position [1353, 0]
click at [17, 353] on div "September 2025 today list day week cal wk 4 wk month Sun Mon Tue Wed Thu Fri Sa…" at bounding box center [695, 240] width 1366 height 565
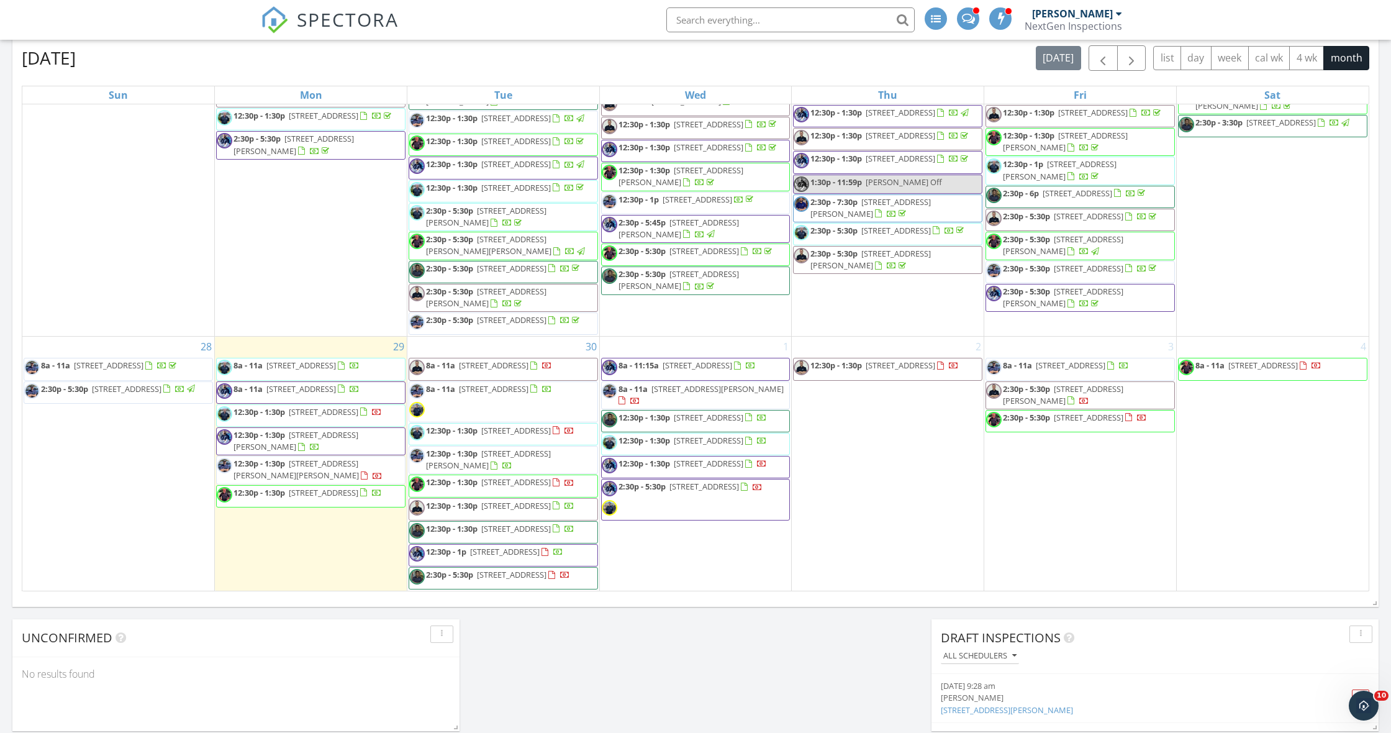
scroll to position [1418, 0]
click at [18, 393] on div "September 2025 today list day week cal wk 4 wk month Sun Mon Tue Wed Thu Fri Sa…" at bounding box center [695, 318] width 1366 height 565
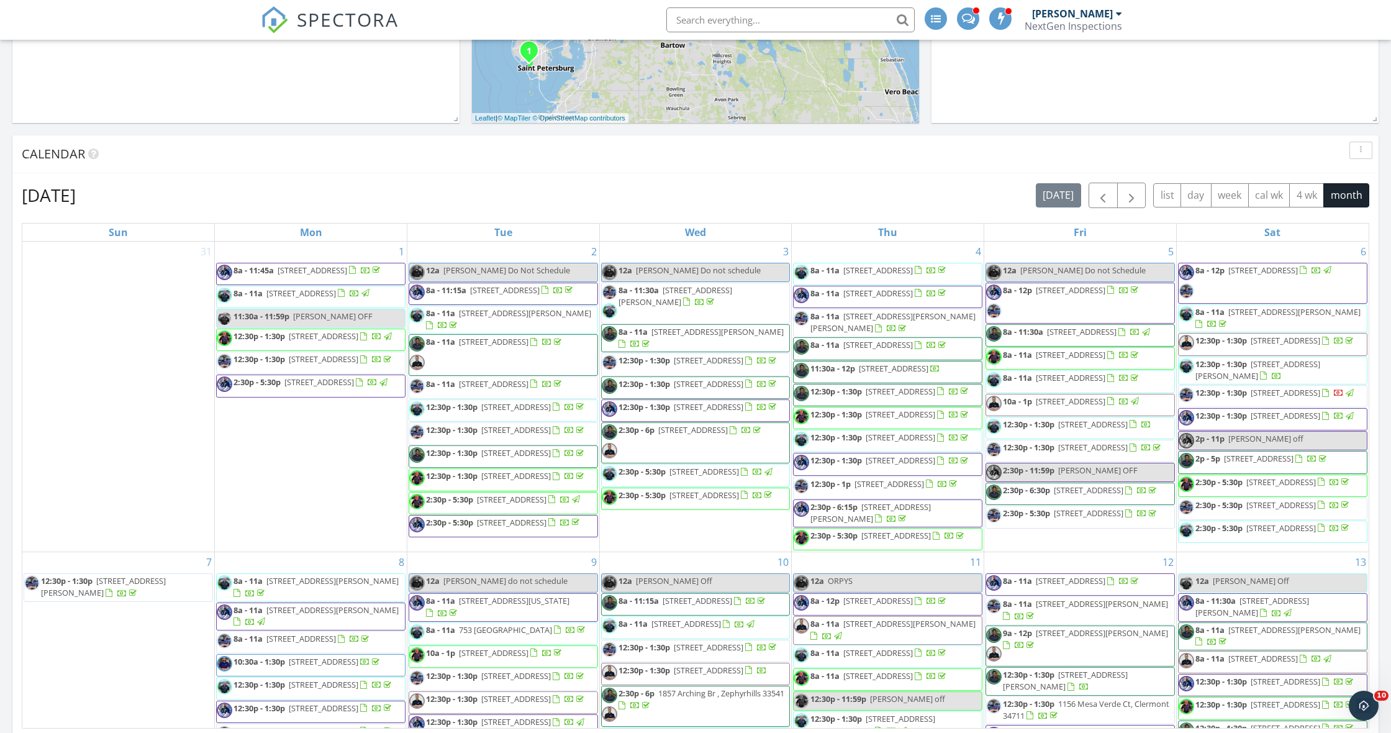
scroll to position [596, 0]
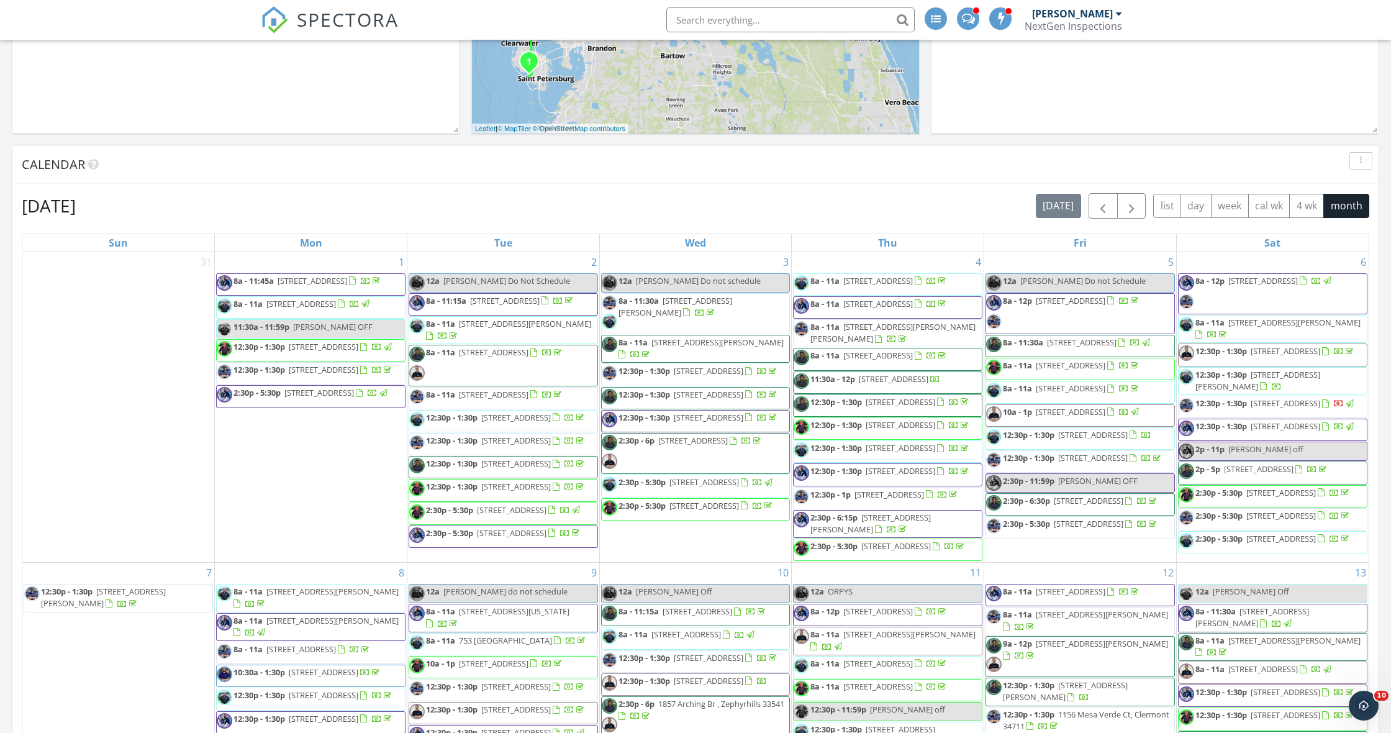
click at [1258, 416] on span "12:30p - 1:30p 3775 Dunwich Ave, Orlando 32817" at bounding box center [1267, 406] width 177 height 19
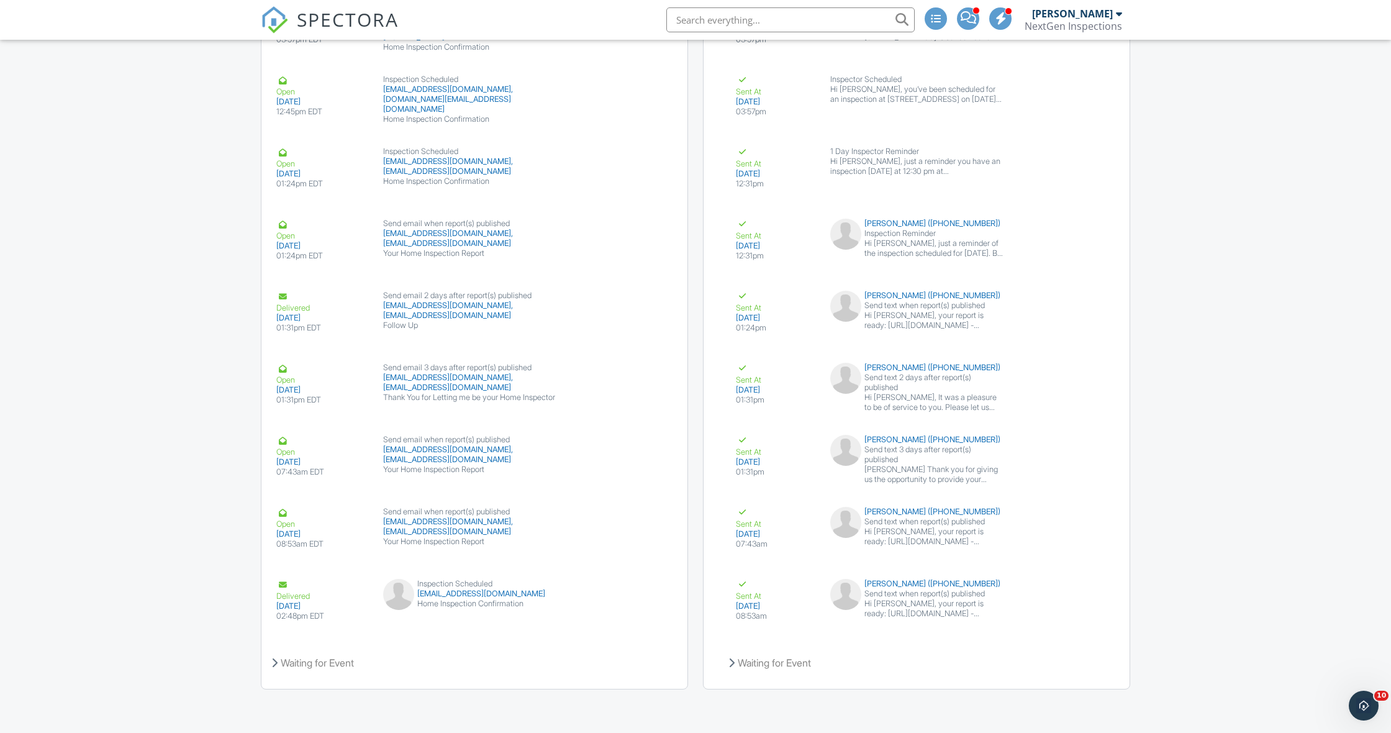
scroll to position [1690, 0]
click at [612, 591] on button "View Email" at bounding box center [630, 593] width 66 height 24
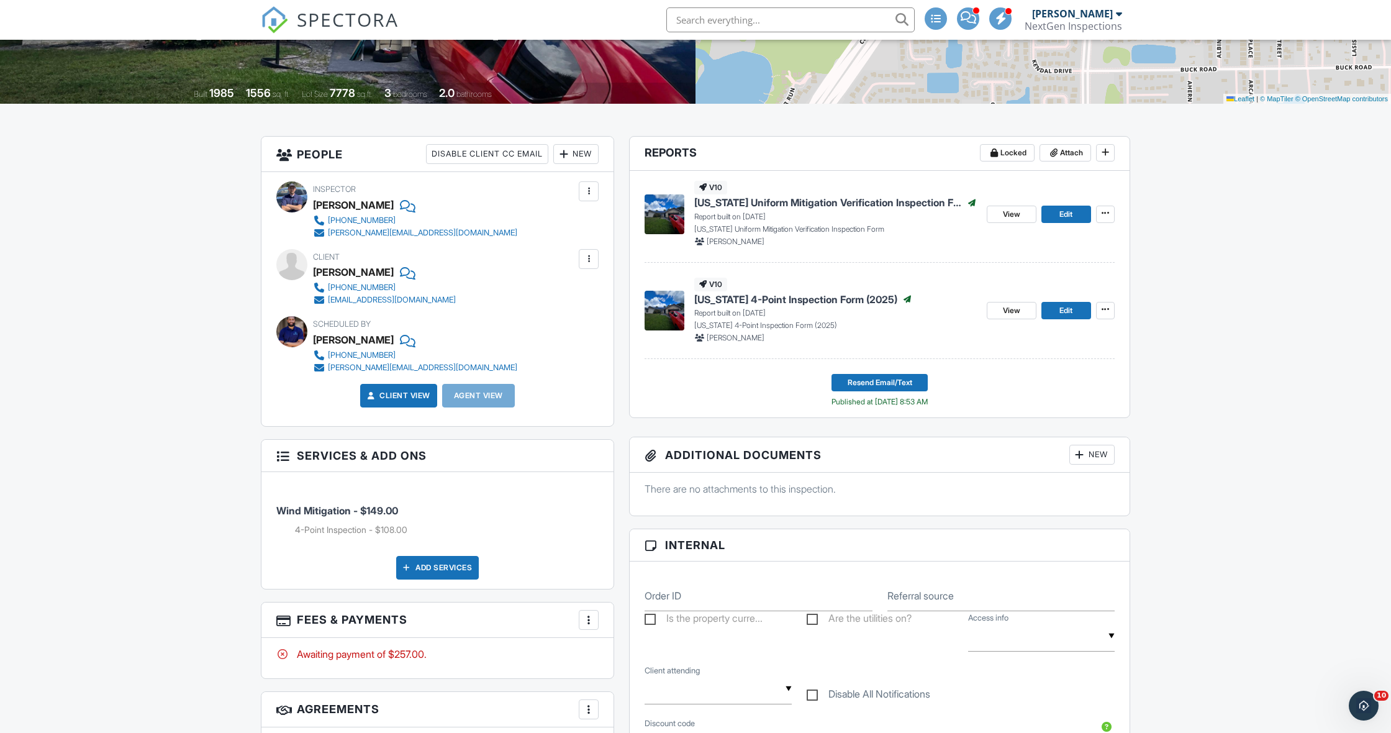
scroll to position [230, 0]
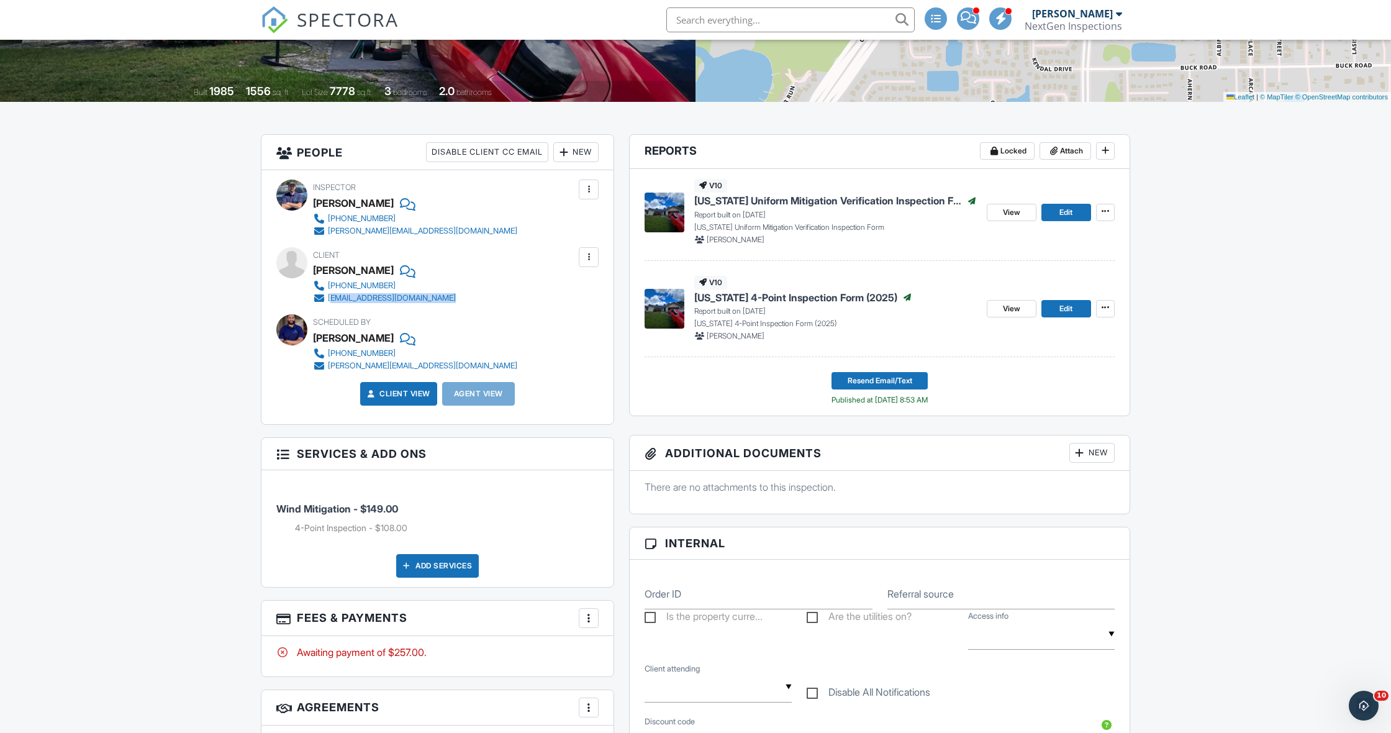
drag, startPoint x: 466, startPoint y: 298, endPoint x: 331, endPoint y: 299, distance: 134.8
click at [331, 299] on div "Client Sam Menon 407-509-7049 thecuriouslistener@gmail.com" at bounding box center [414, 275] width 202 height 57
click at [331, 299] on div "thecuriouslistener@gmail.com" at bounding box center [392, 298] width 128 height 10
drag, startPoint x: 456, startPoint y: 299, endPoint x: 335, endPoint y: 298, distance: 121.7
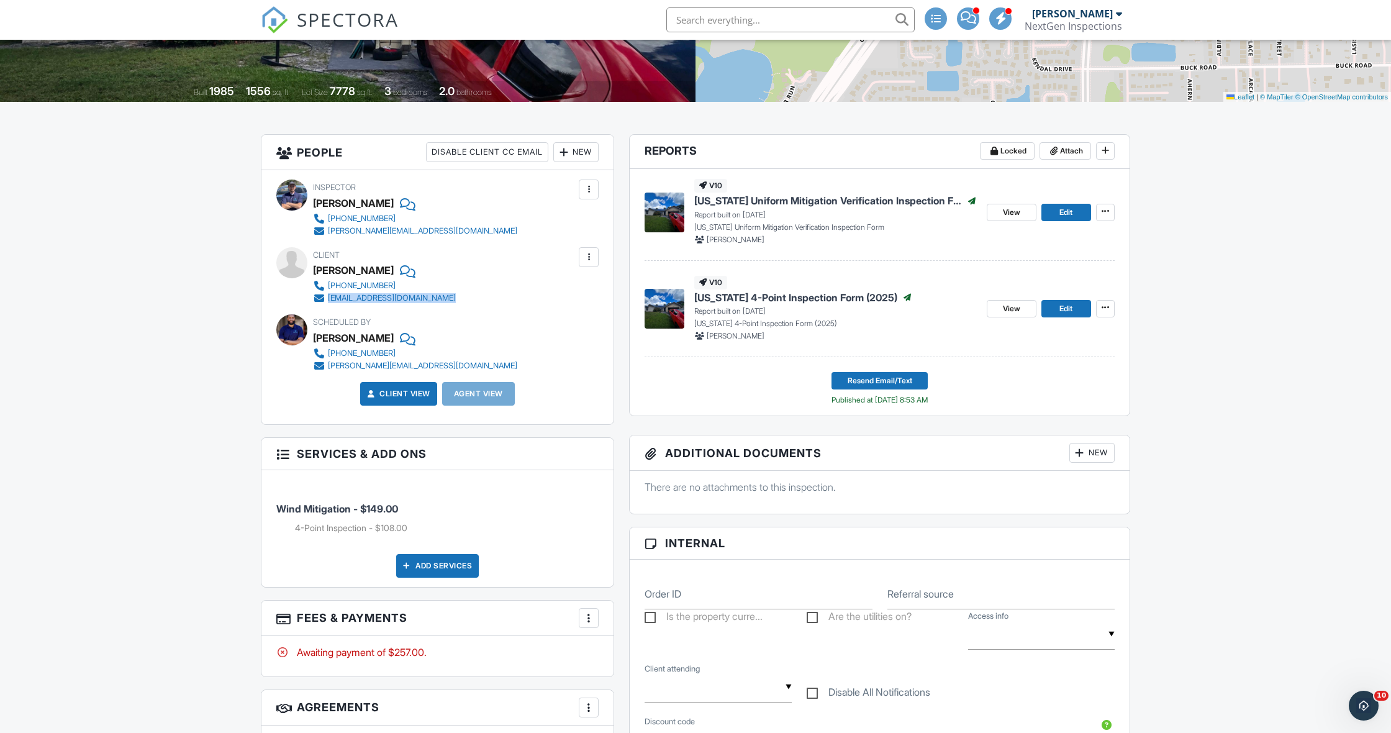
click at [329, 300] on div "Client Sam Menon 407-509-7049 thecuriouslistener@gmail.com" at bounding box center [414, 275] width 202 height 57
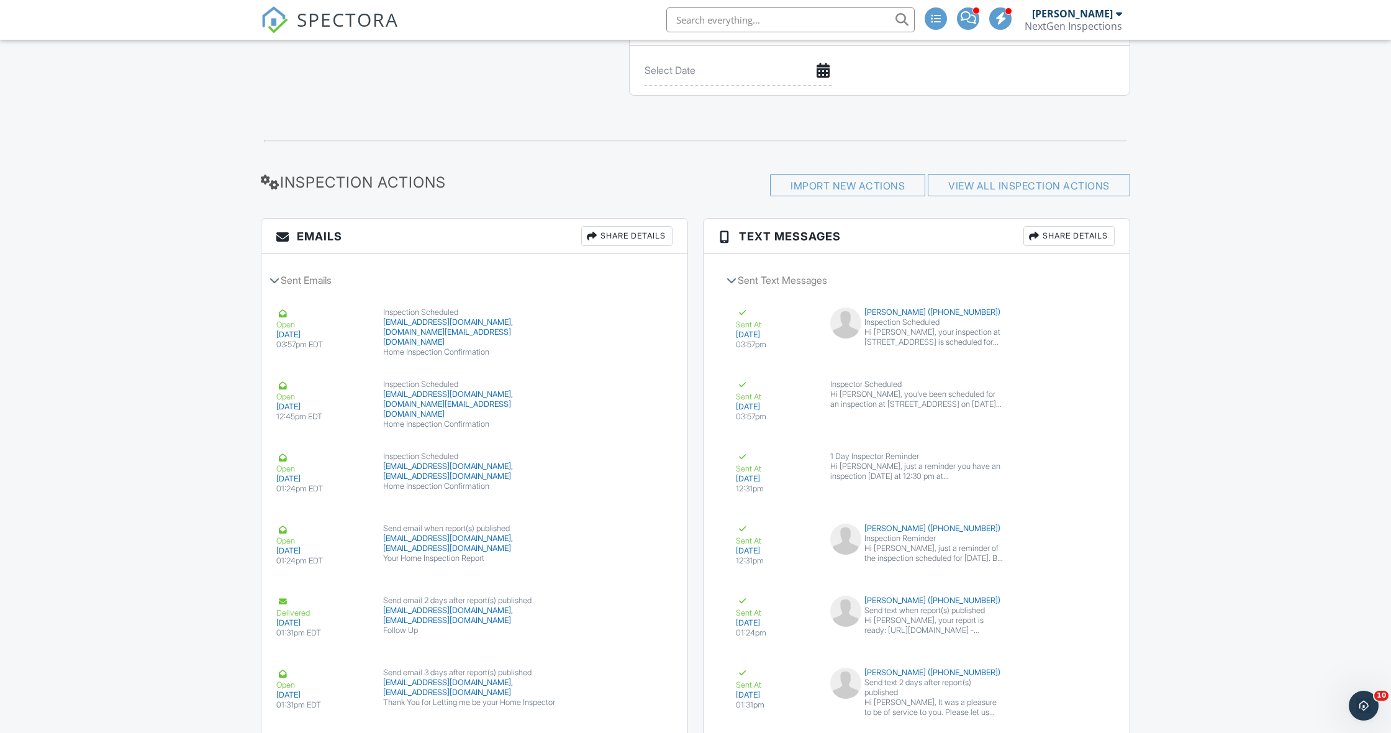
scroll to position [1387, 0]
click at [594, 234] on div at bounding box center [592, 235] width 12 height 12
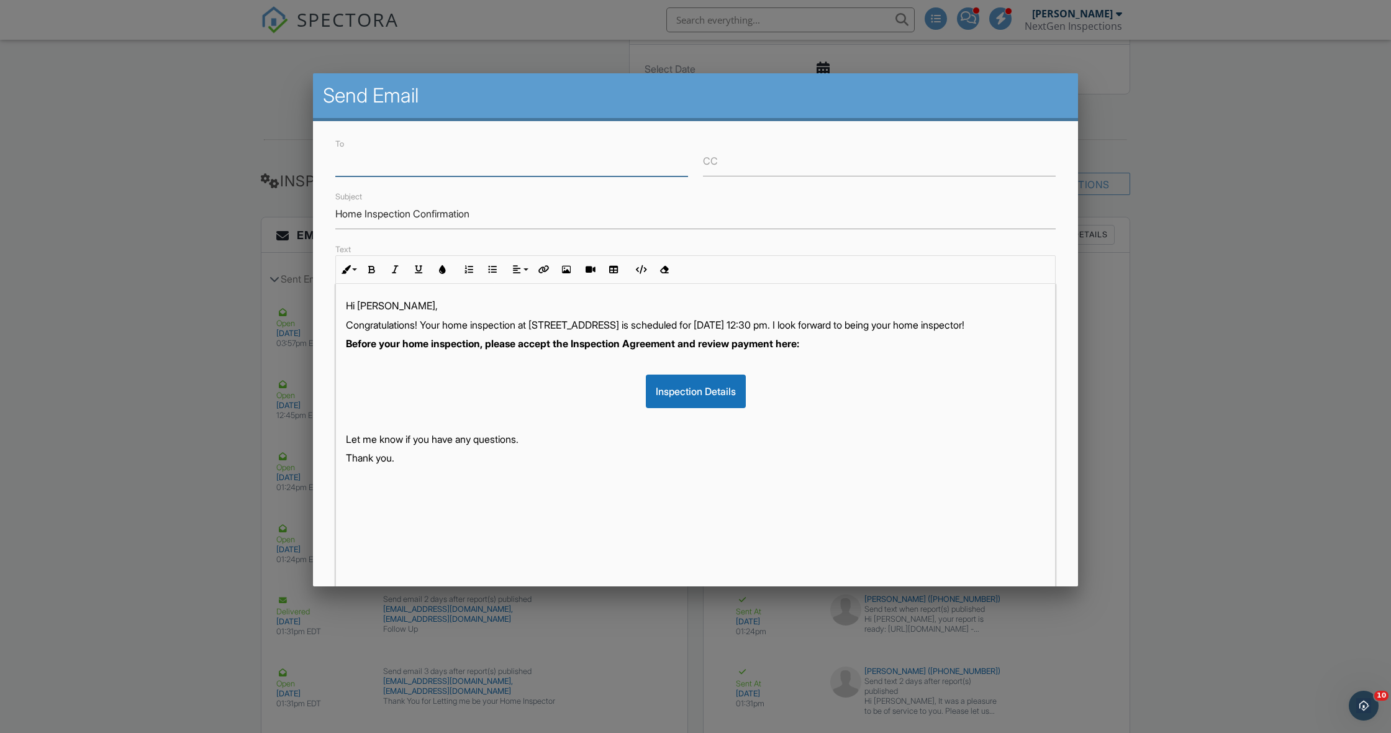
paste input "thecuriouslistener@gmail.com"
type input "thecuriouslistener@gmail.com"
drag, startPoint x: 488, startPoint y: 220, endPoint x: 333, endPoint y: 216, distance: 154.7
click at [333, 216] on div "Subject Home Inspection Confirmation" at bounding box center [695, 214] width 735 height 30
type input "Unpaid Invoice"
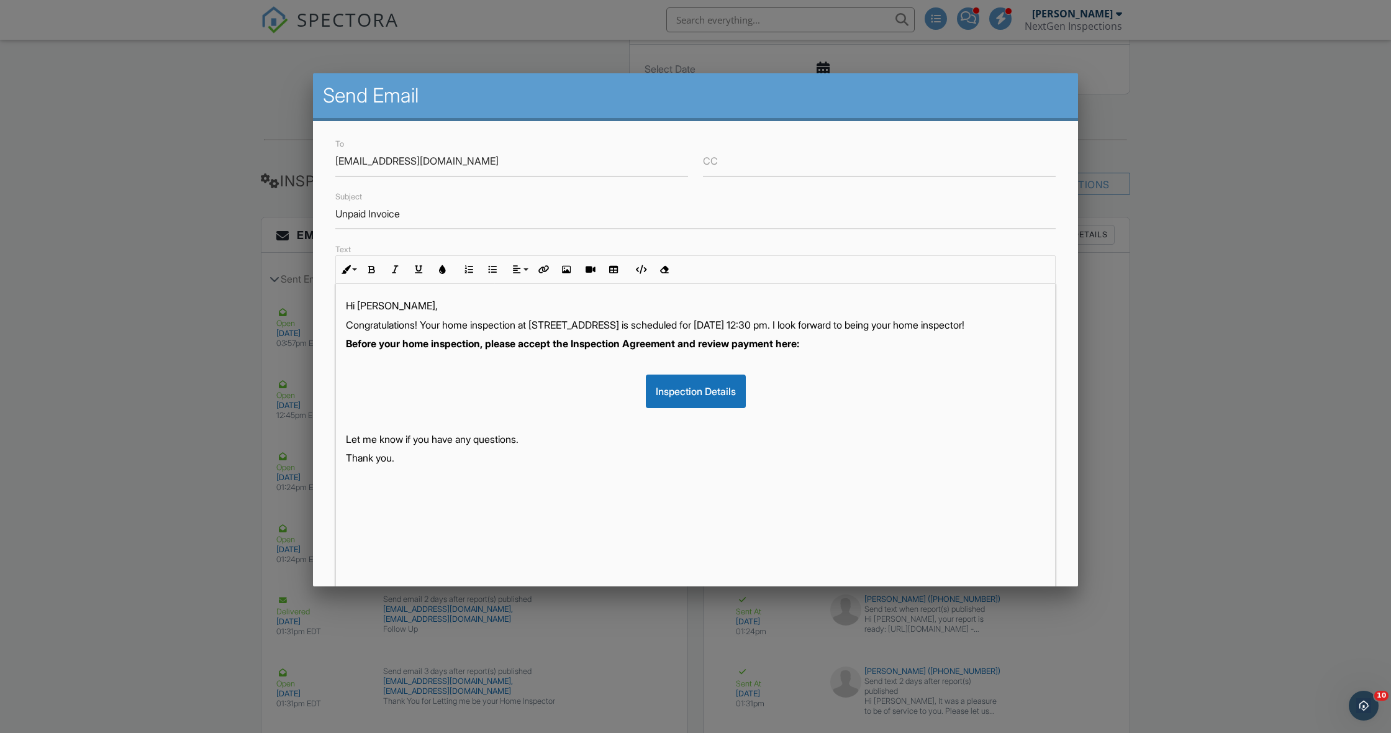
drag, startPoint x: 379, startPoint y: 307, endPoint x: 399, endPoint y: 308, distance: 20.5
click at [382, 306] on p "Hi Sam," at bounding box center [695, 306] width 699 height 14
drag, startPoint x: 479, startPoint y: 326, endPoint x: 342, endPoint y: 327, distance: 136.6
click at [342, 327] on div "Hi, Congratulations! Your home inspection at 3775 Dunwich Ave, Orlando, FL 3281…" at bounding box center [695, 439] width 719 height 311
click at [766, 324] on p "You have an unpaid invoice for your inspection at 3775 Dunwich Ave, Orlando, FL…" at bounding box center [695, 325] width 699 height 14
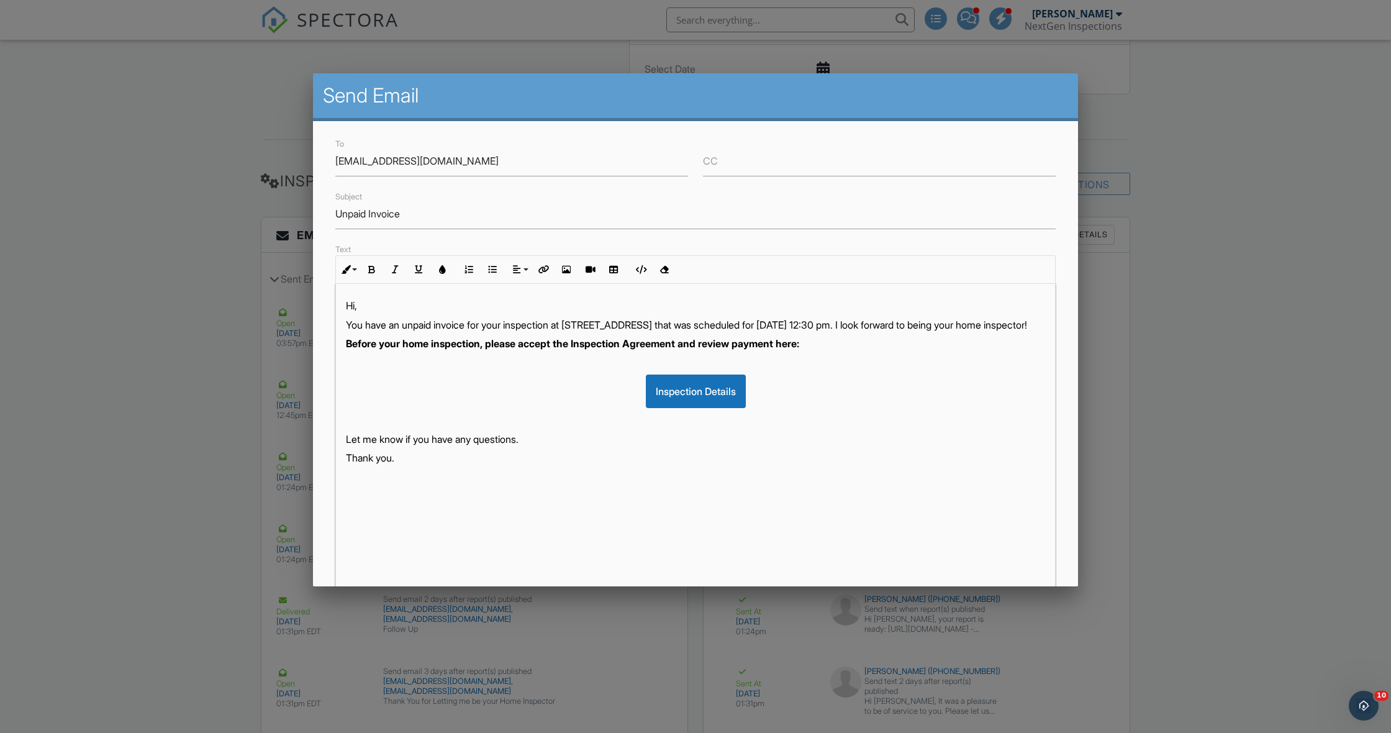
drag, startPoint x: 533, startPoint y: 341, endPoint x: 347, endPoint y: 339, distance: 186.3
click at [347, 332] on p "You have an unpaid invoice for your inspection at 3775 Dunwich Ave, Orlando, FL…" at bounding box center [695, 325] width 699 height 14
drag, startPoint x: 743, startPoint y: 343, endPoint x: 341, endPoint y: 343, distance: 401.8
click at [341, 343] on div "Hi, You have an unpaid invoice for your inspection at 3775 Dunwich Ave, Orlando…" at bounding box center [695, 439] width 719 height 311
click at [474, 343] on strong "Please make payment here:" at bounding box center [410, 343] width 129 height 12
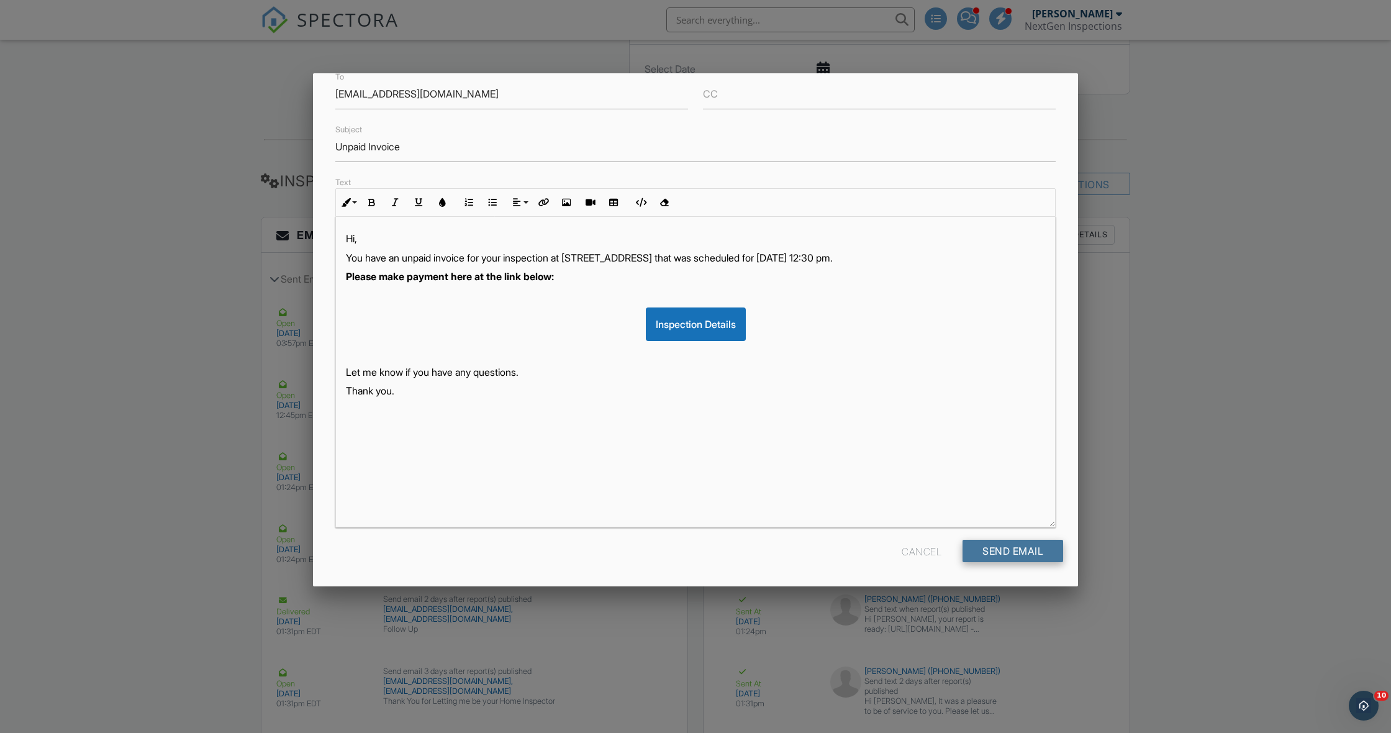
click at [1003, 550] on div "Send Email" at bounding box center [1013, 551] width 101 height 22
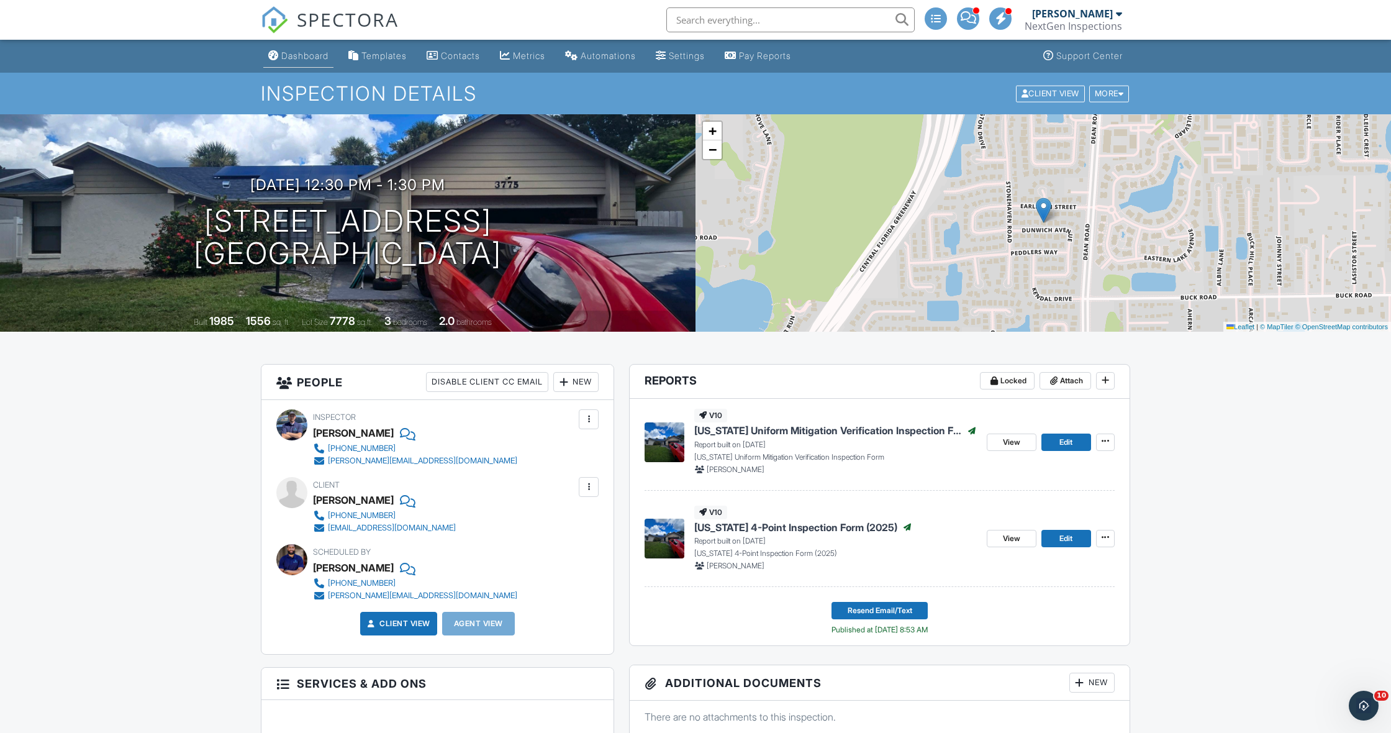
click at [289, 50] on div "Dashboard" at bounding box center [304, 55] width 47 height 11
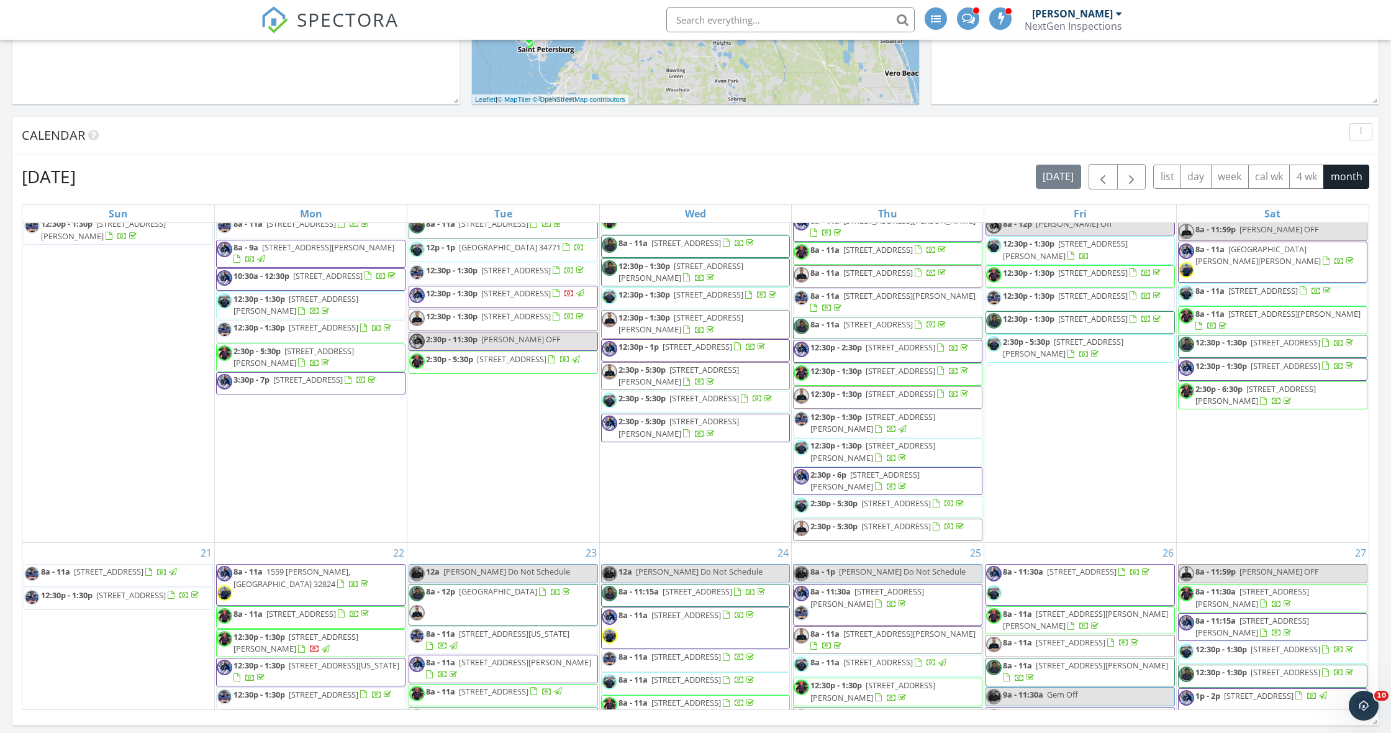
scroll to position [707, 0]
click at [509, 402] on div at bounding box center [695, 366] width 1391 height 733
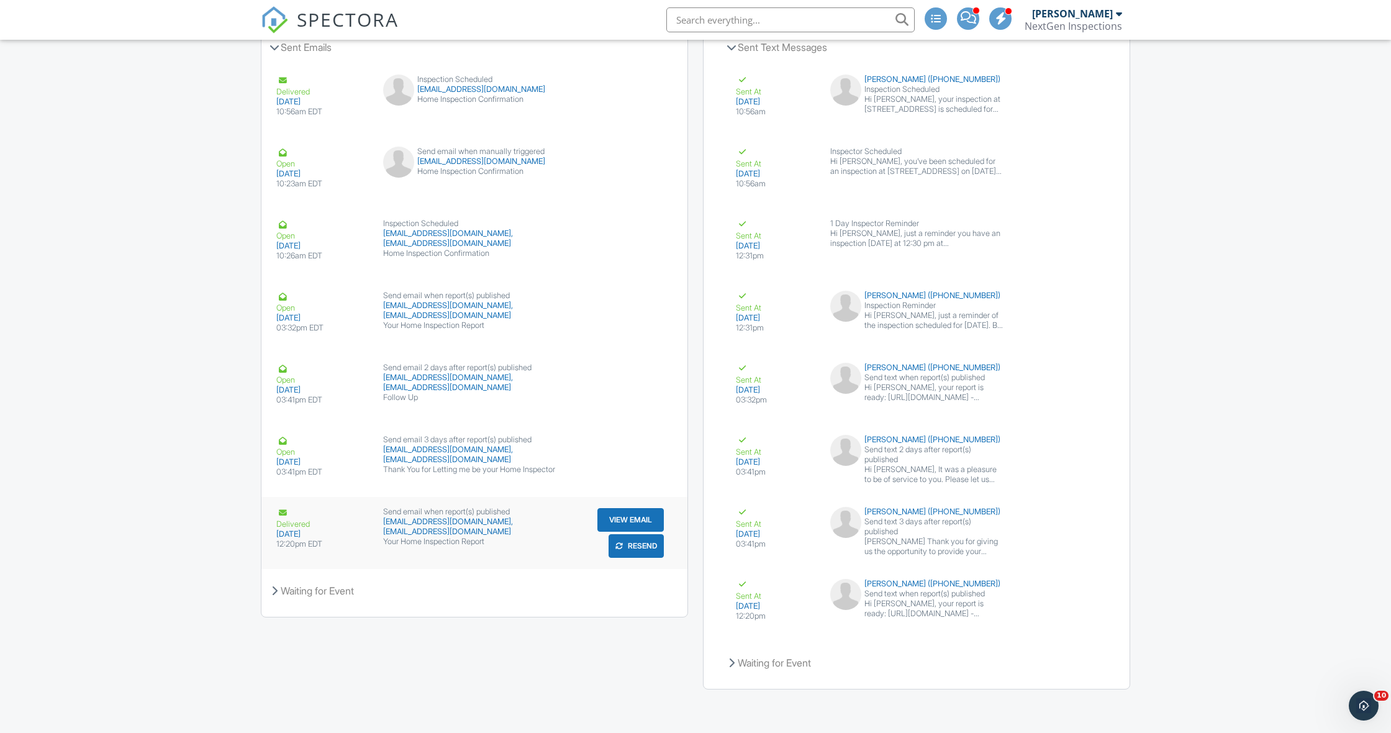
scroll to position [1618, 0]
click at [633, 544] on button "Resend" at bounding box center [636, 547] width 55 height 24
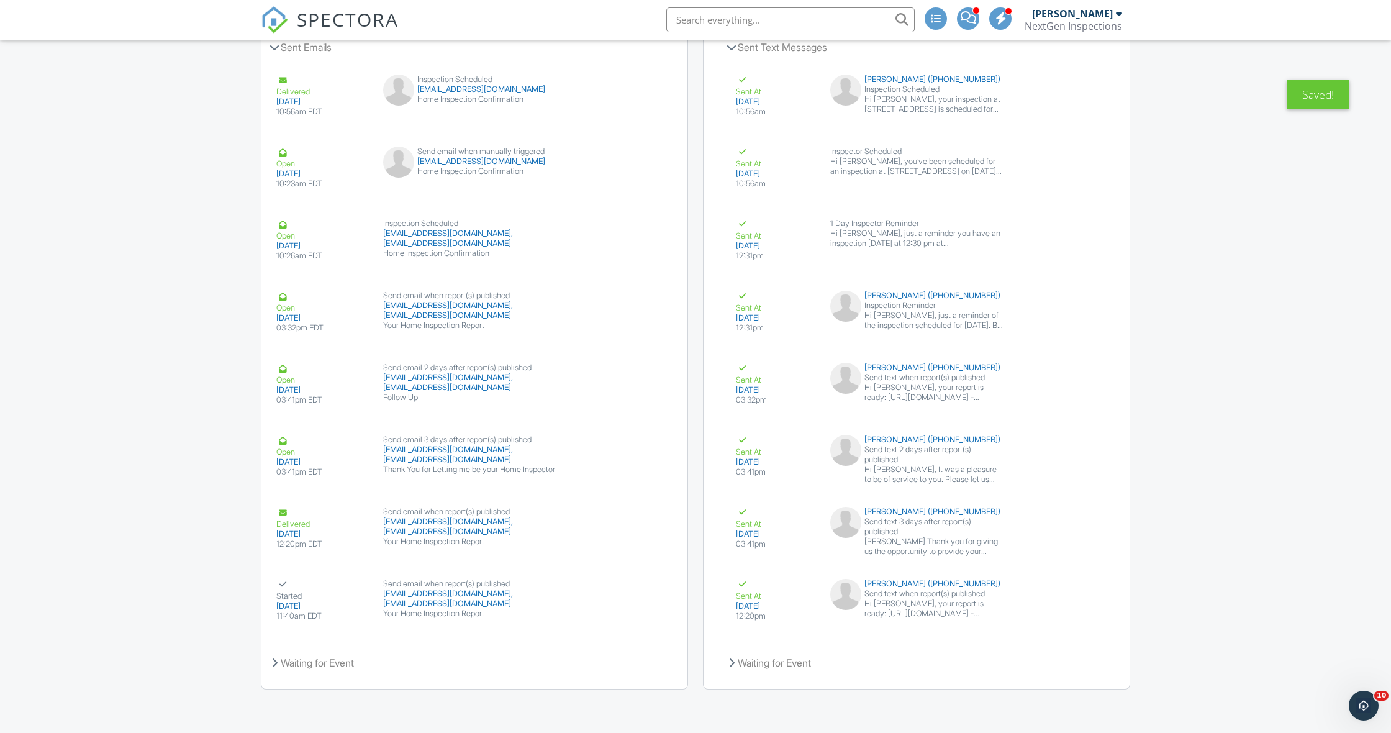
scroll to position [1618, 0]
click at [1067, 619] on button "Resend" at bounding box center [1068, 619] width 55 height 24
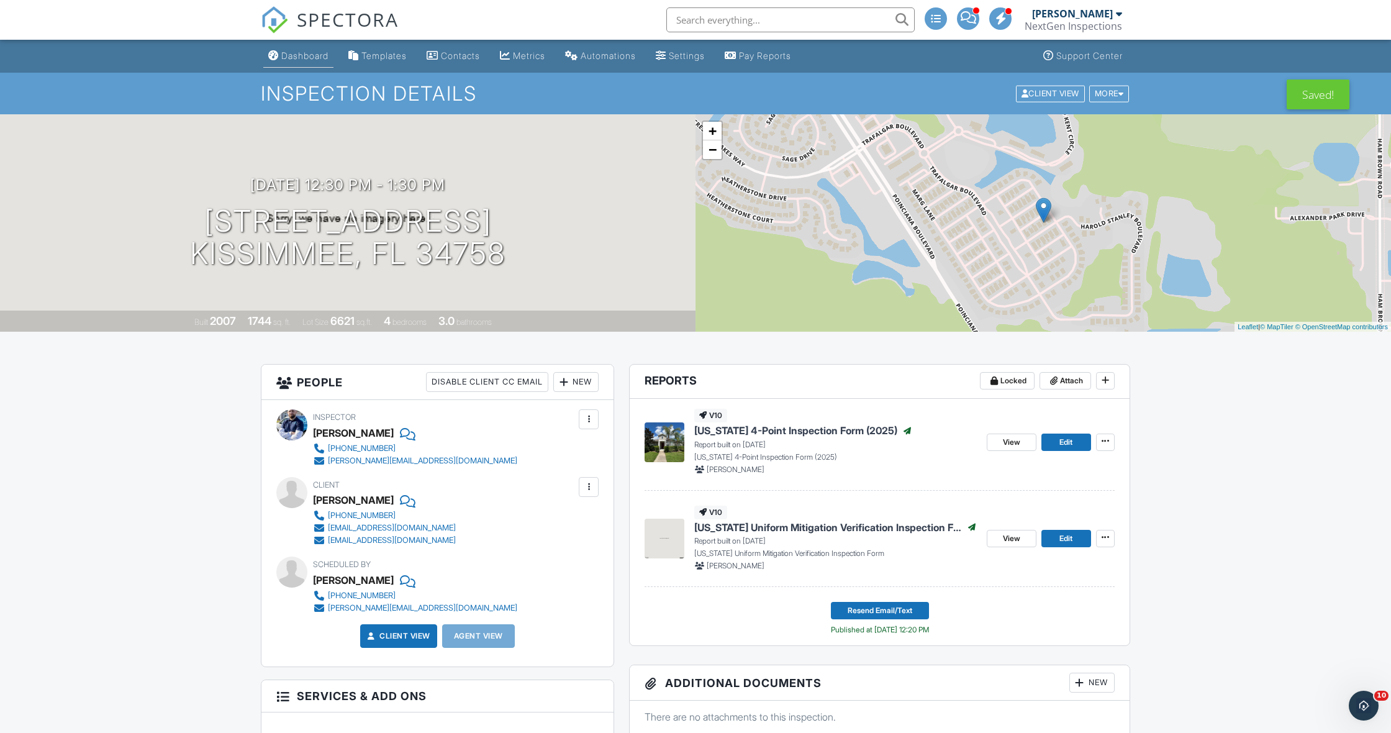
click at [290, 65] on link "Dashboard" at bounding box center [298, 56] width 70 height 23
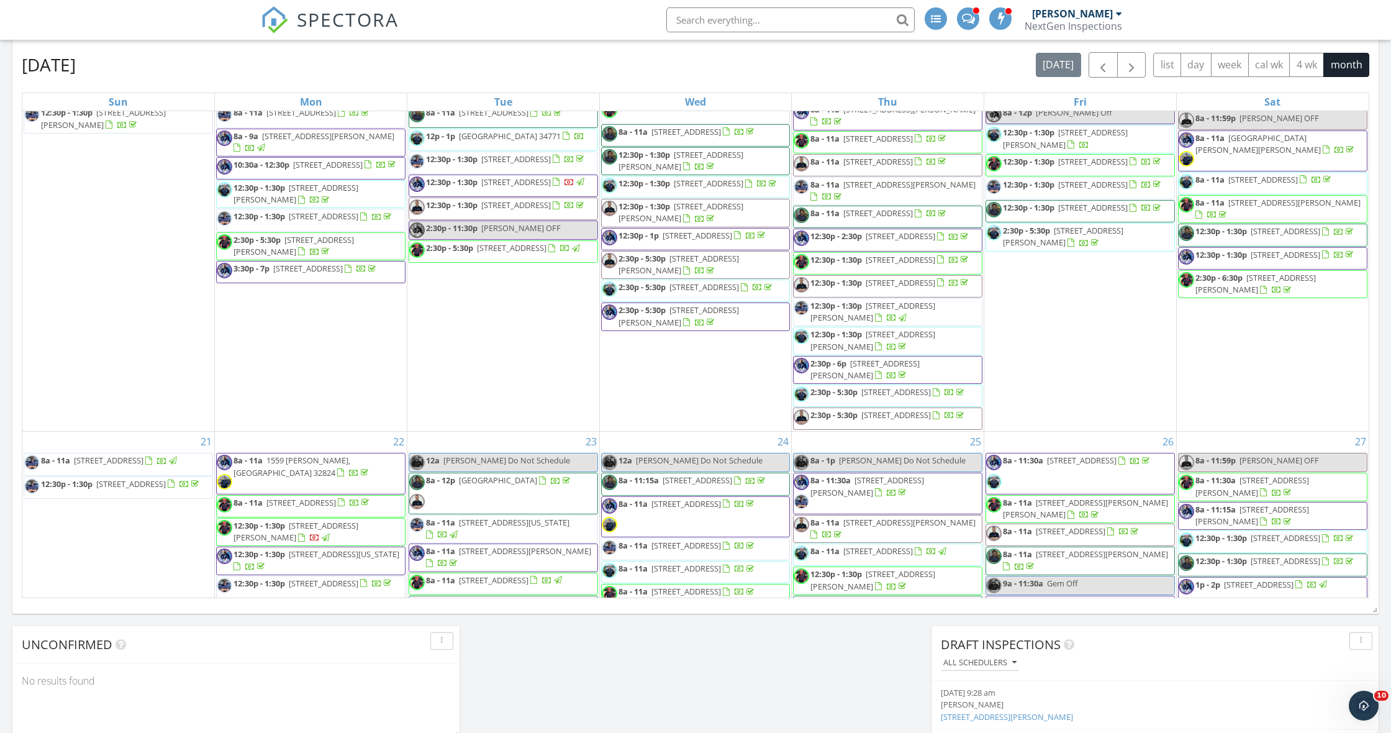
scroll to position [704, 0]
click at [14, 345] on div "September 2025 today list day week cal wk 4 wk month Sun Mon Tue Wed Thu Fri Sa…" at bounding box center [695, 325] width 1366 height 565
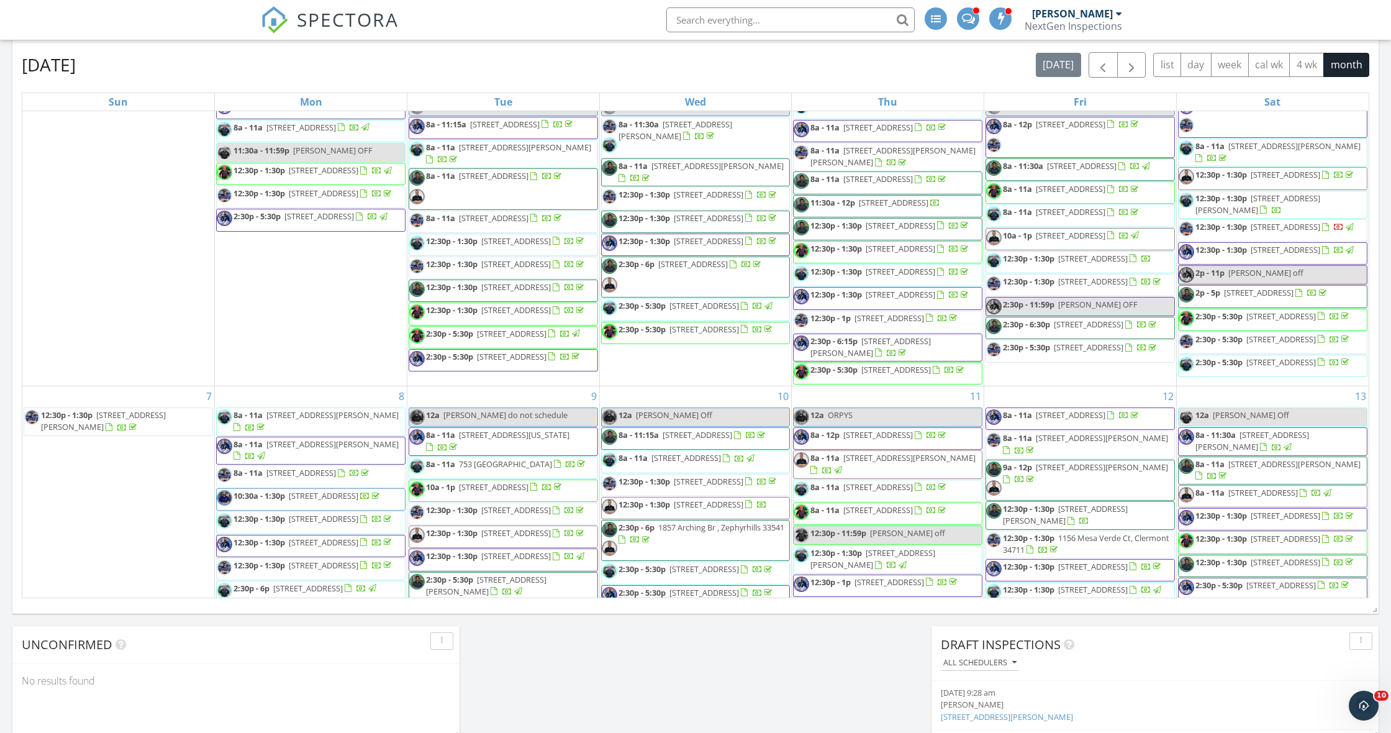
scroll to position [32, 0]
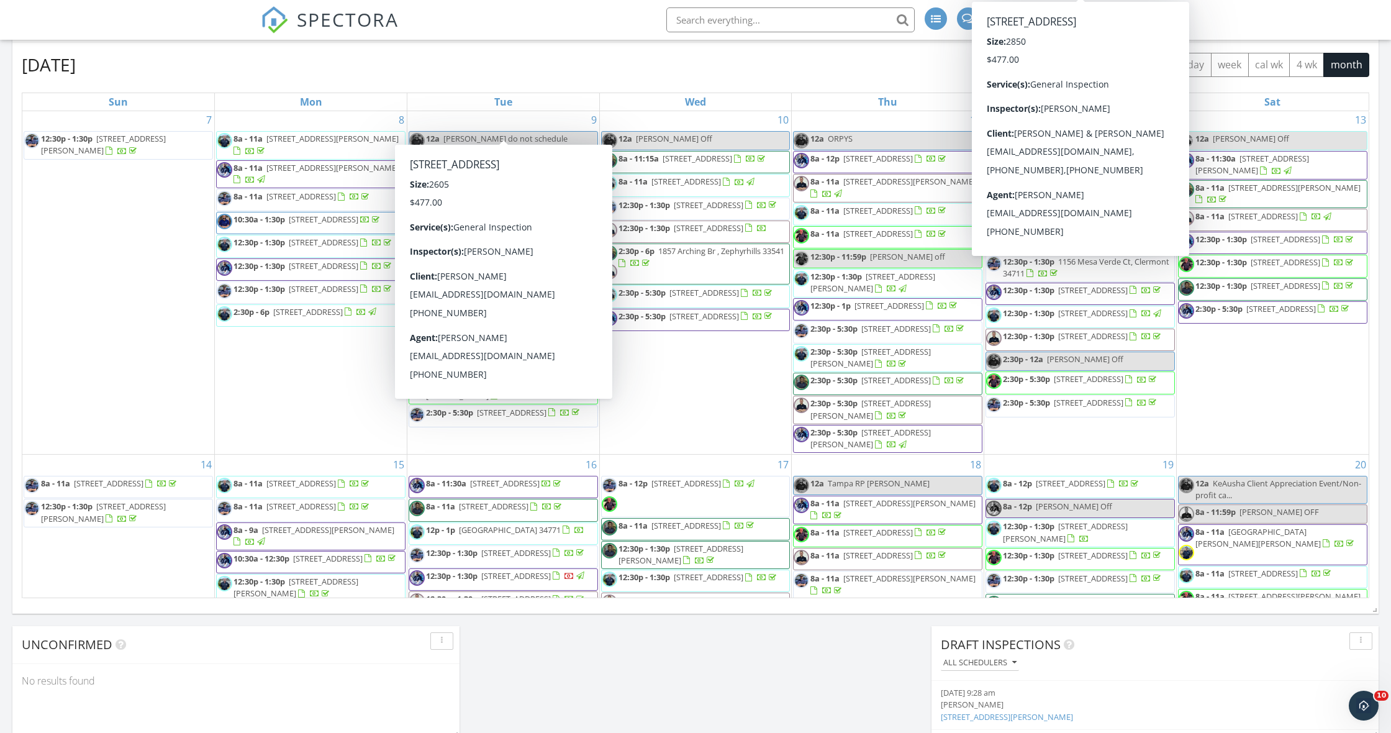
click at [16, 401] on div "September 2025 today list day week cal wk 4 wk month Sun Mon Tue Wed Thu Fri Sa…" at bounding box center [695, 325] width 1366 height 565
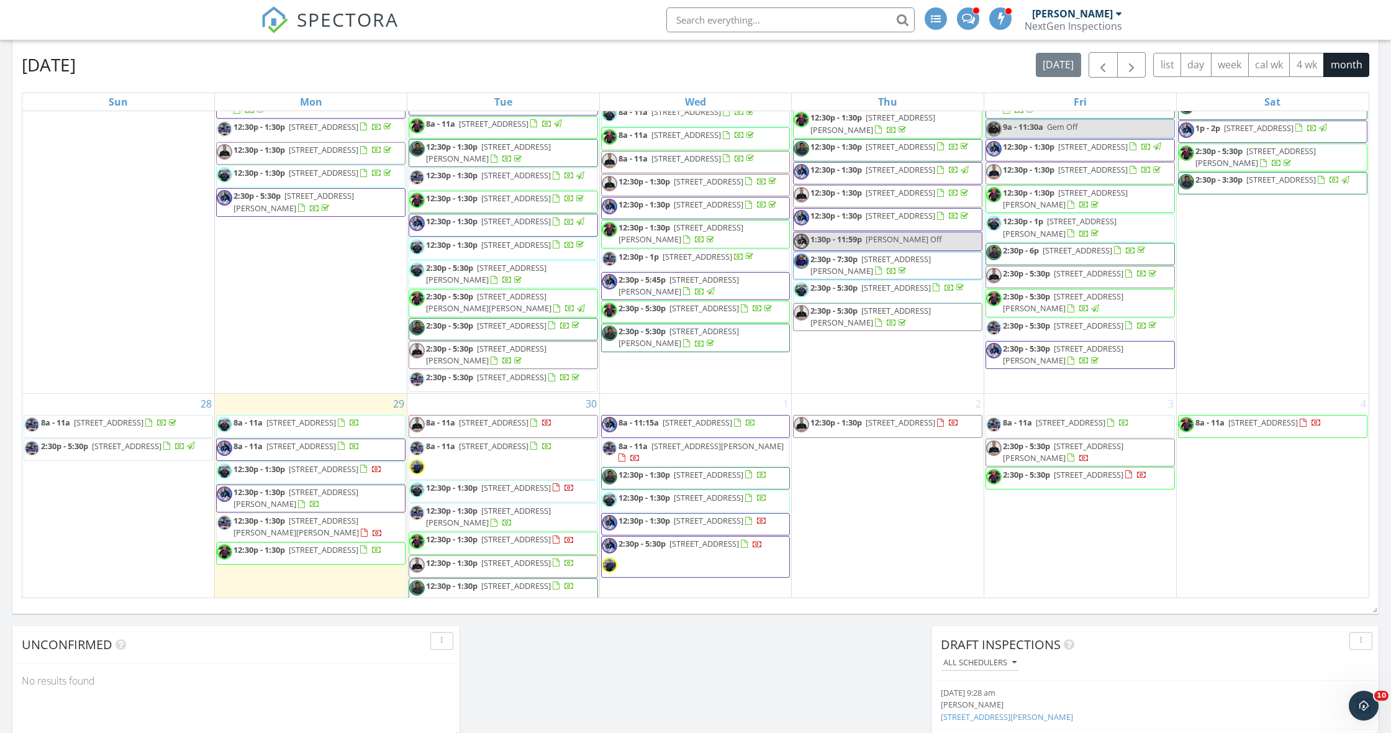
scroll to position [1161, 0]
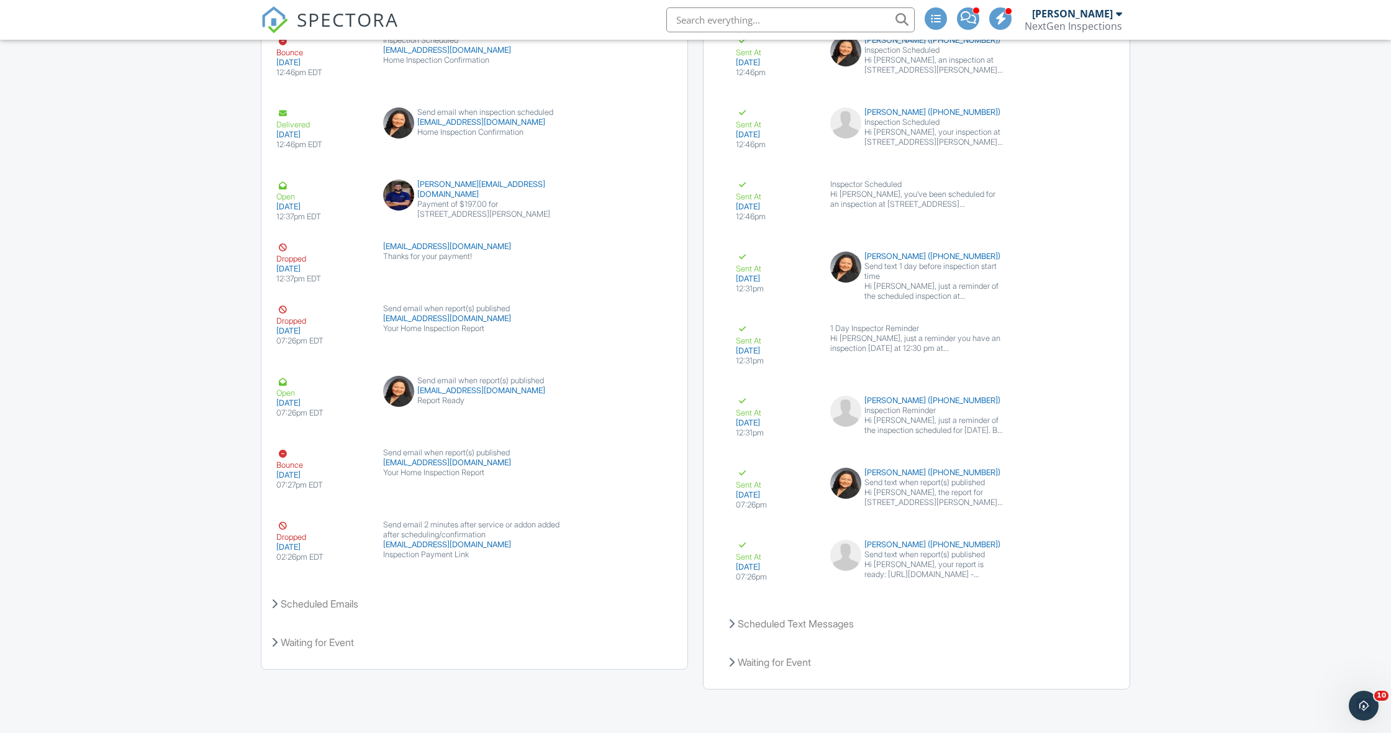
scroll to position [1715, 0]
click at [1054, 579] on div "submit" at bounding box center [1051, 580] width 12 height 12
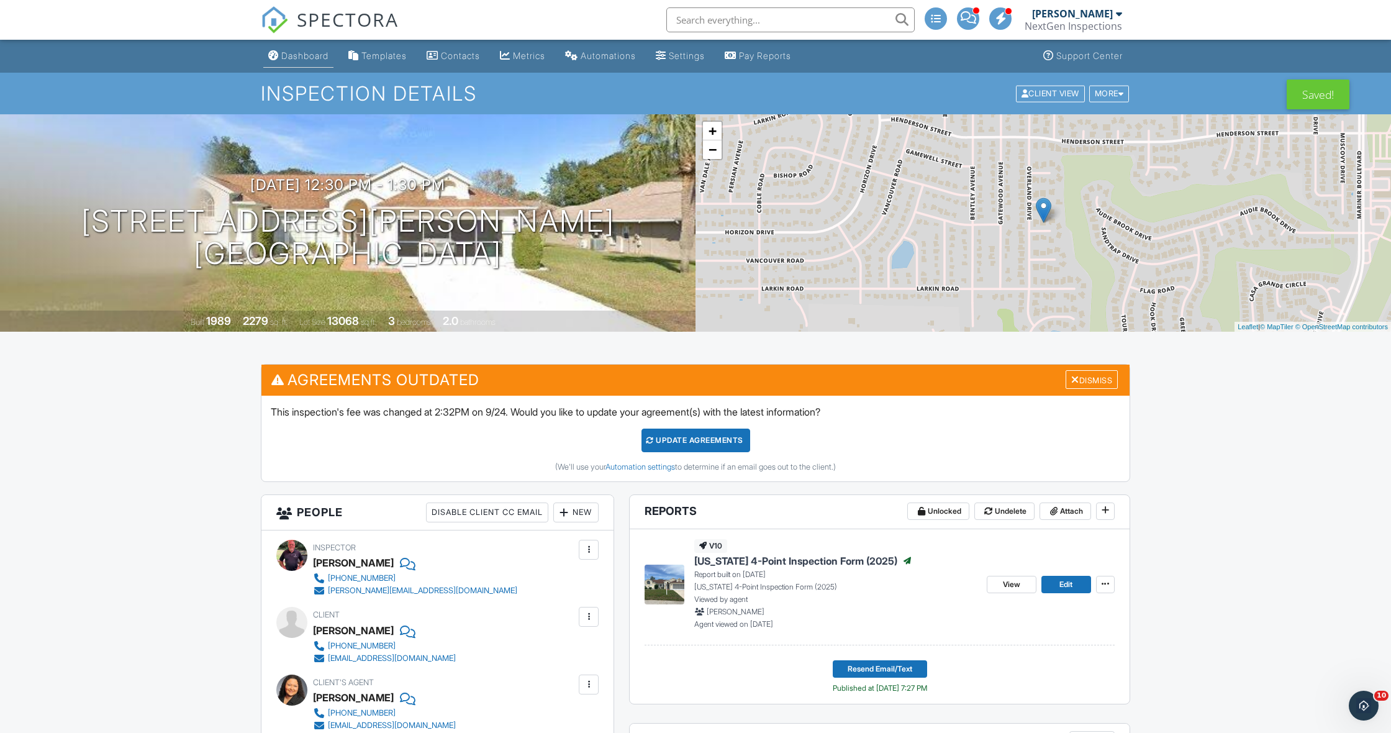
click at [295, 54] on div "Dashboard" at bounding box center [304, 55] width 47 height 11
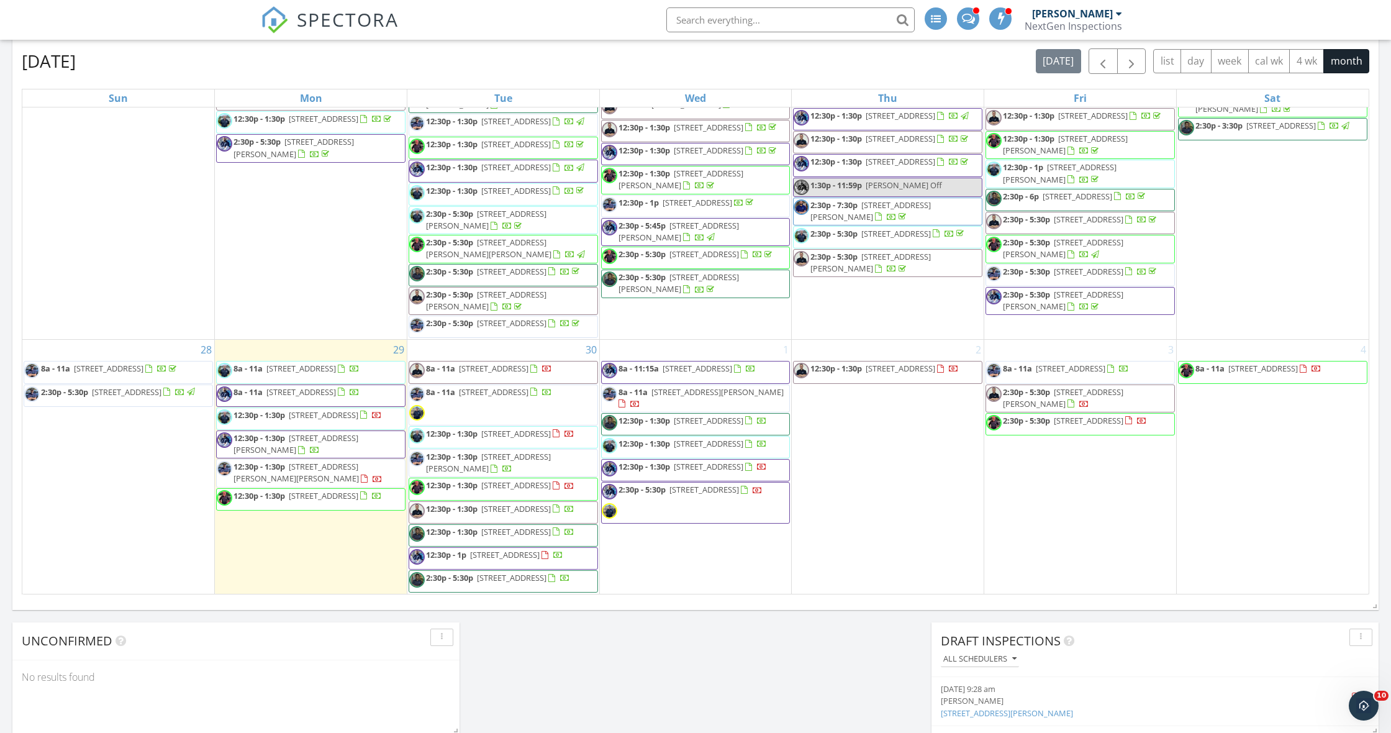
scroll to position [1418, 0]
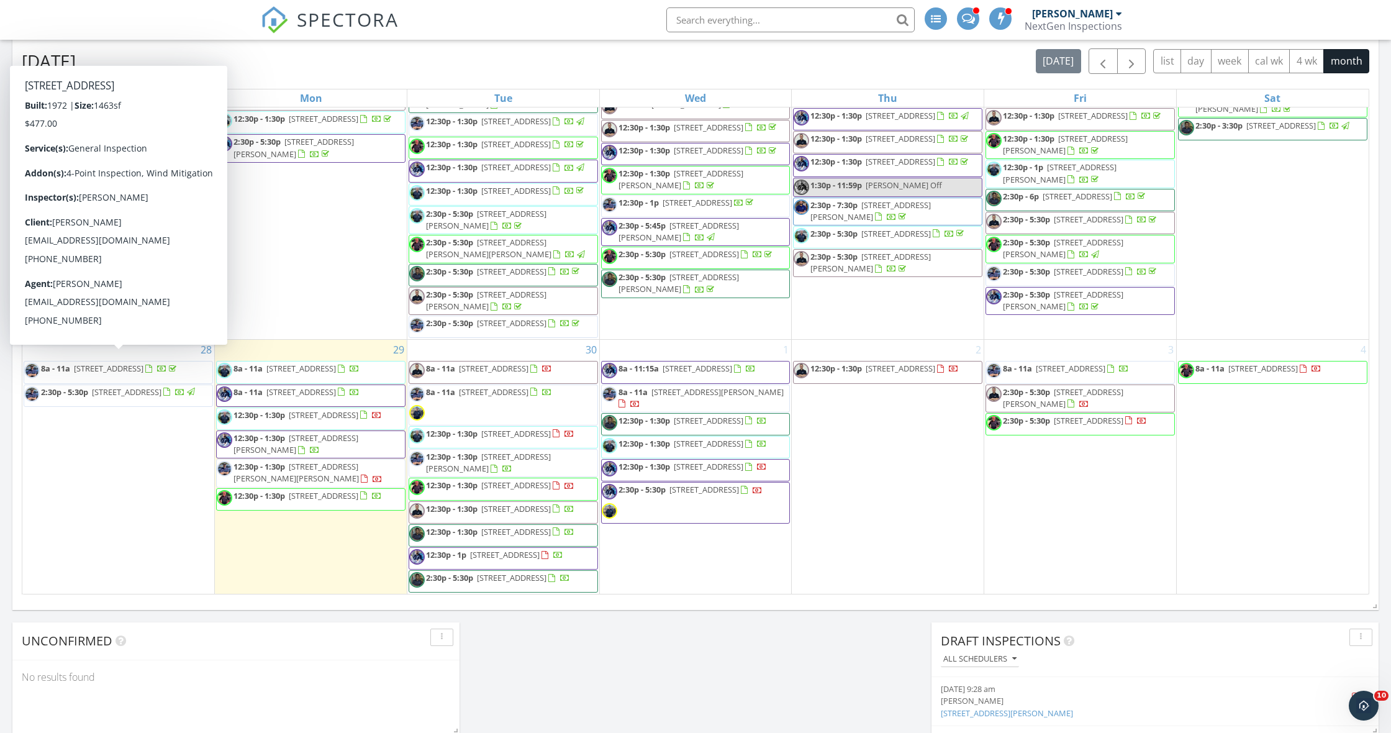
click at [15, 397] on div "September 2025 today list day week cal wk 4 wk month Sun Mon Tue Wed Thu Fri Sa…" at bounding box center [695, 321] width 1366 height 565
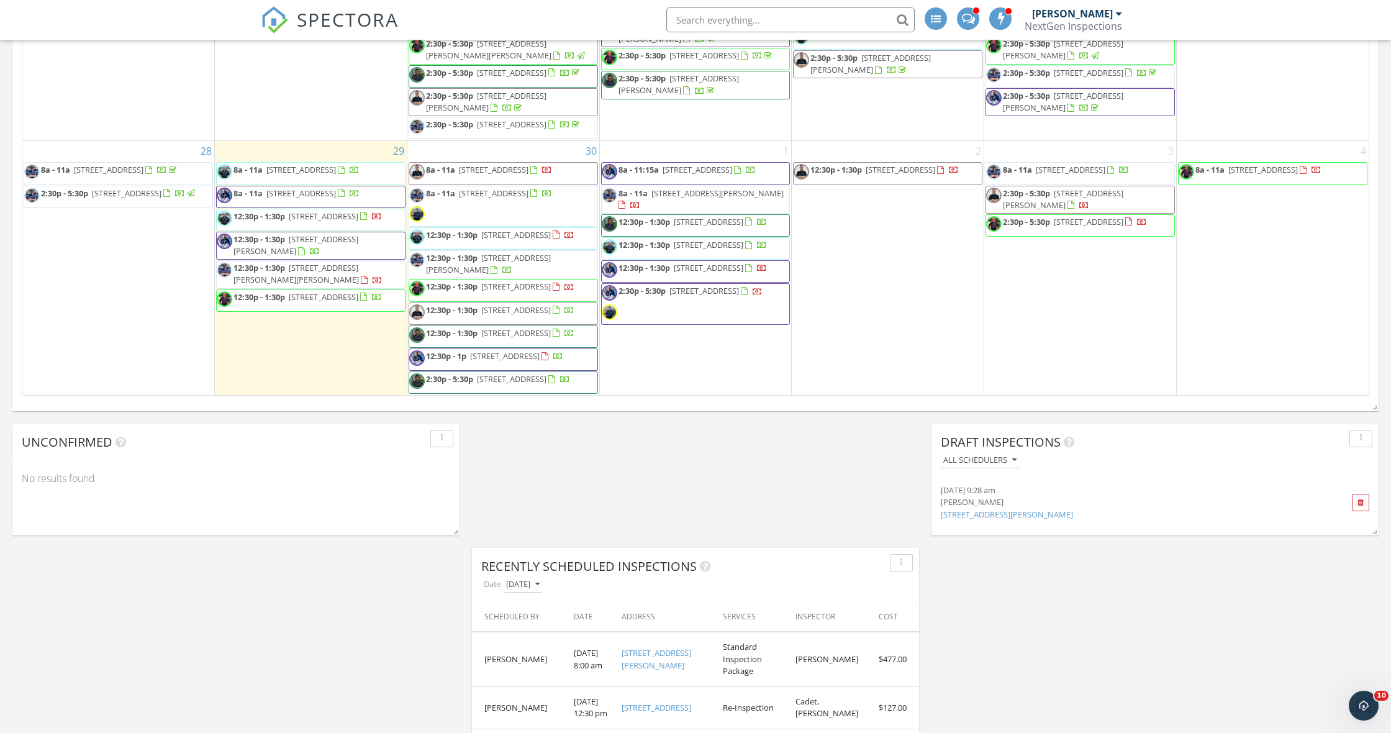
scroll to position [938, 0]
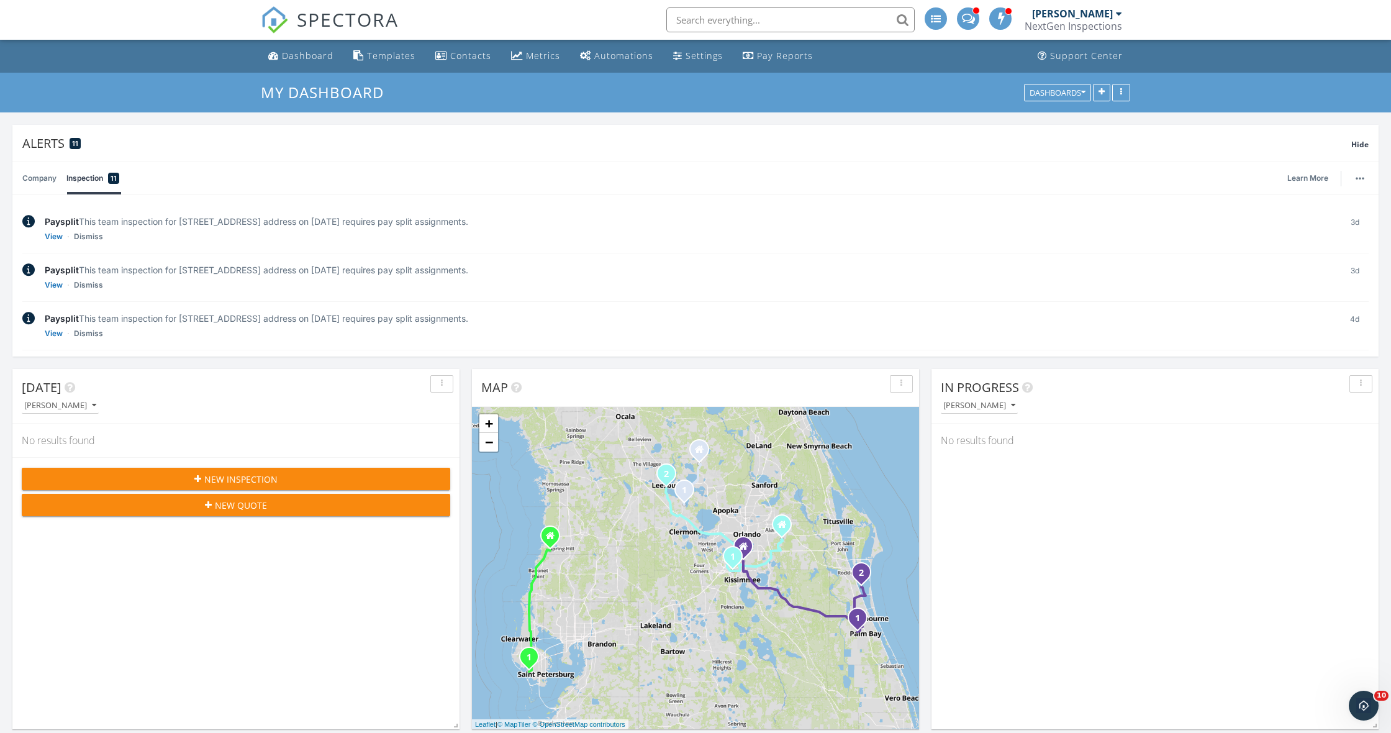
click at [281, 479] on div "New Inspection" at bounding box center [236, 479] width 409 height 13
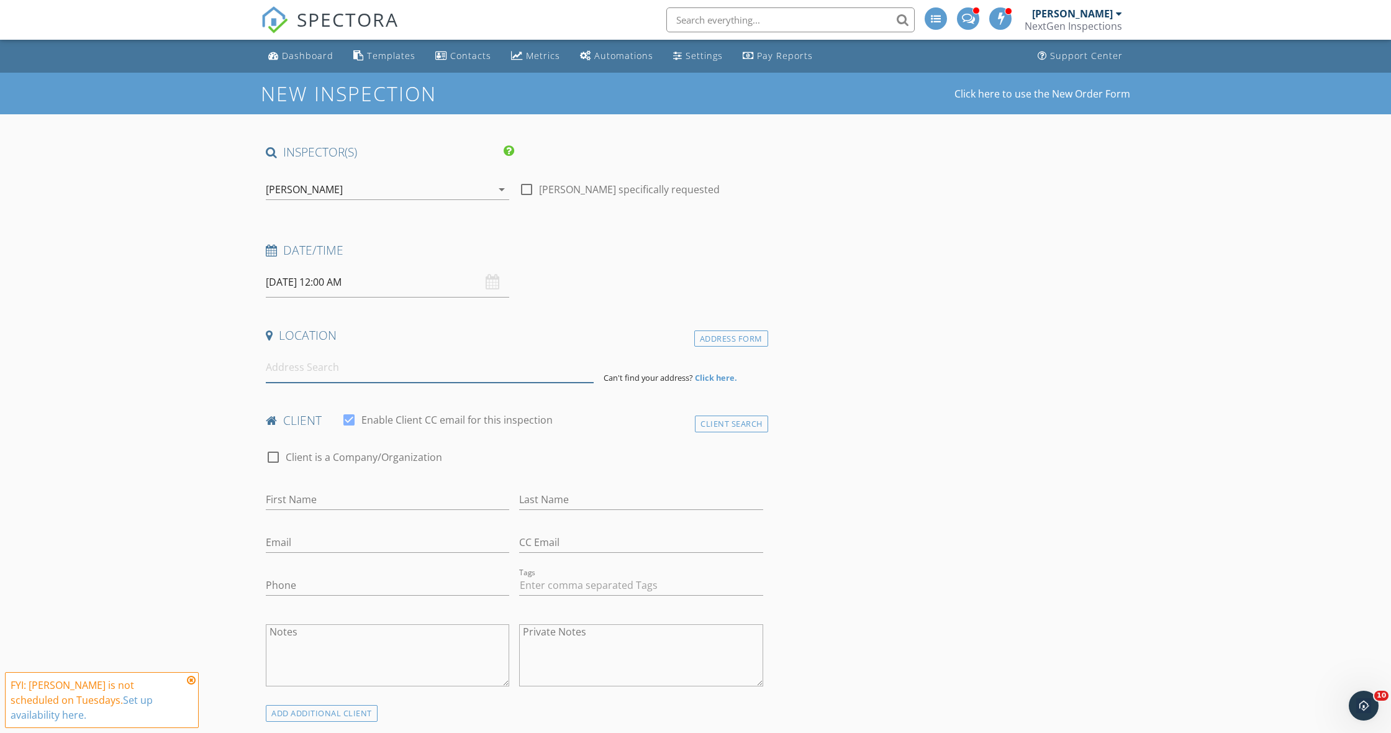
click at [461, 374] on input at bounding box center [430, 367] width 328 height 30
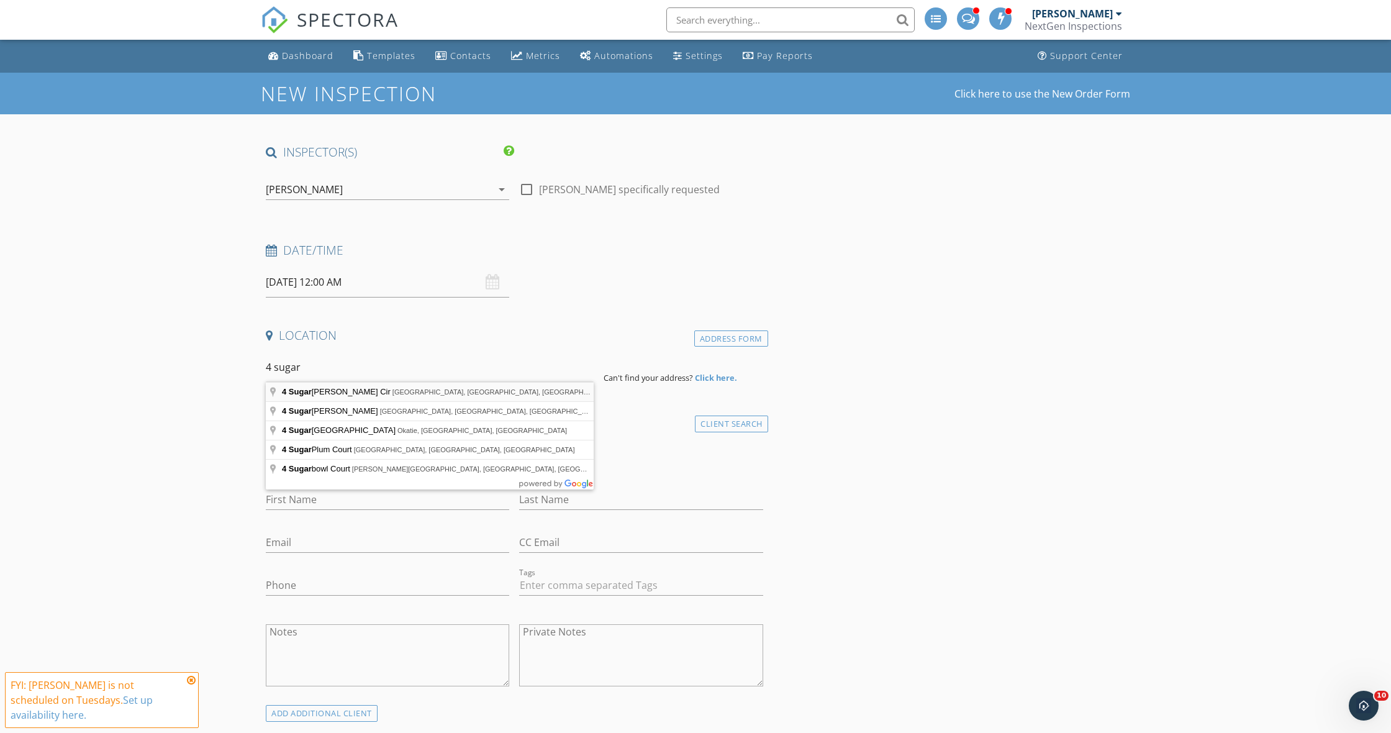
type input "[STREET_ADDRESS]"
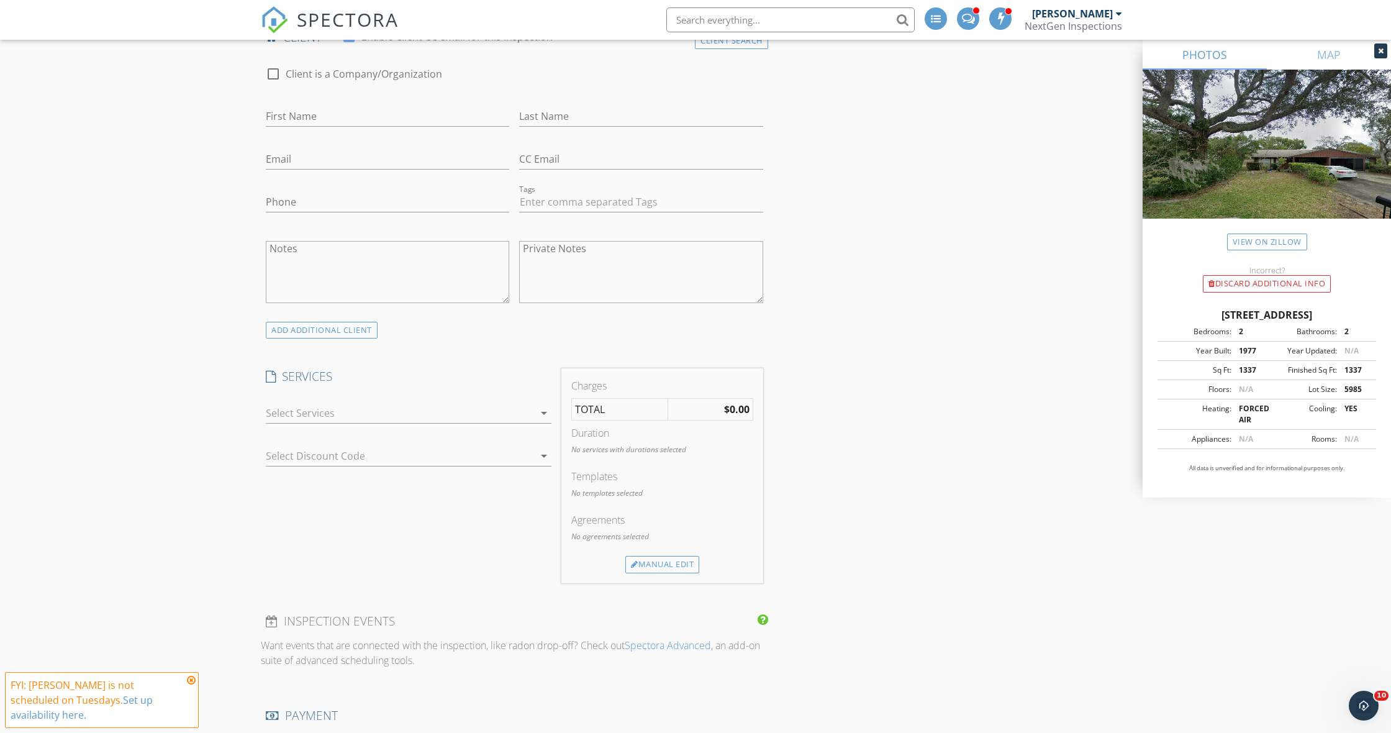
scroll to position [640, 0]
click at [293, 412] on div at bounding box center [400, 410] width 268 height 20
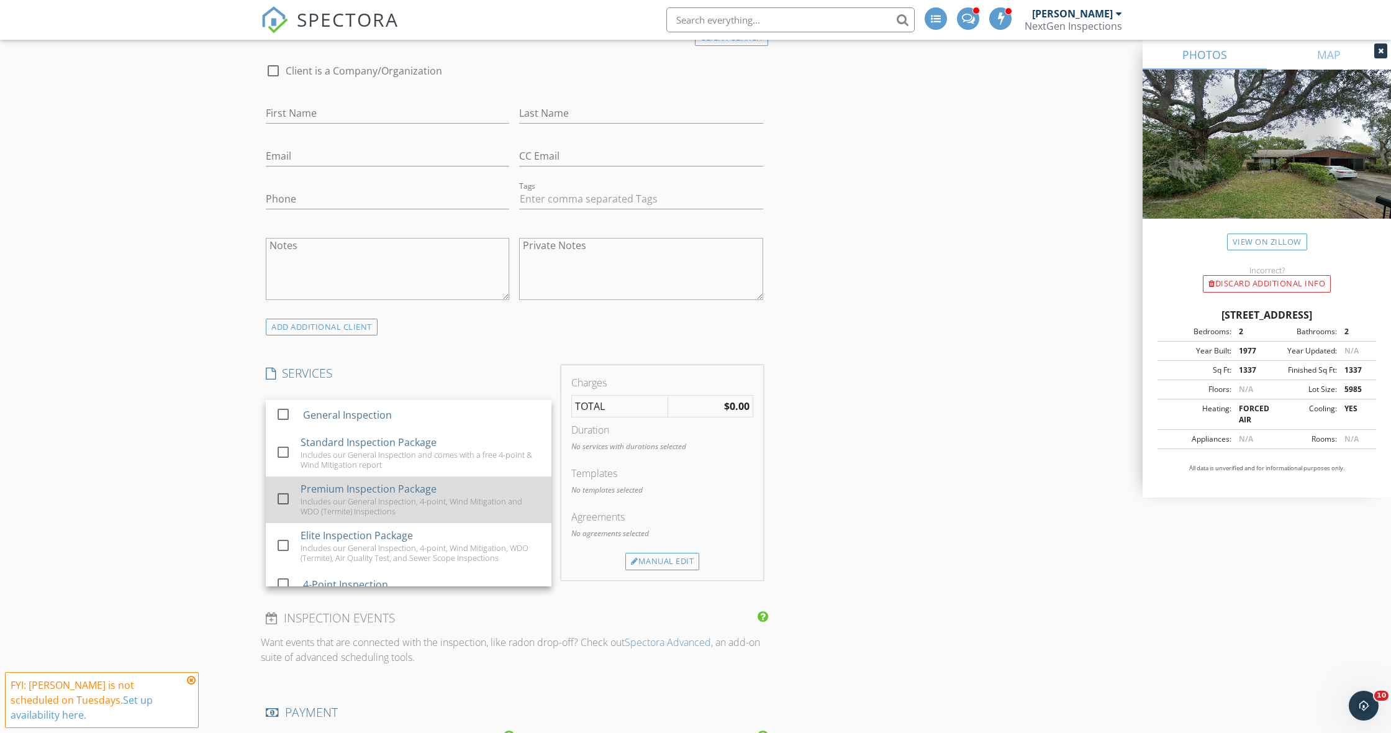
drag, startPoint x: 284, startPoint y: 497, endPoint x: 276, endPoint y: 497, distance: 7.5
click at [283, 497] on div at bounding box center [283, 498] width 21 height 21
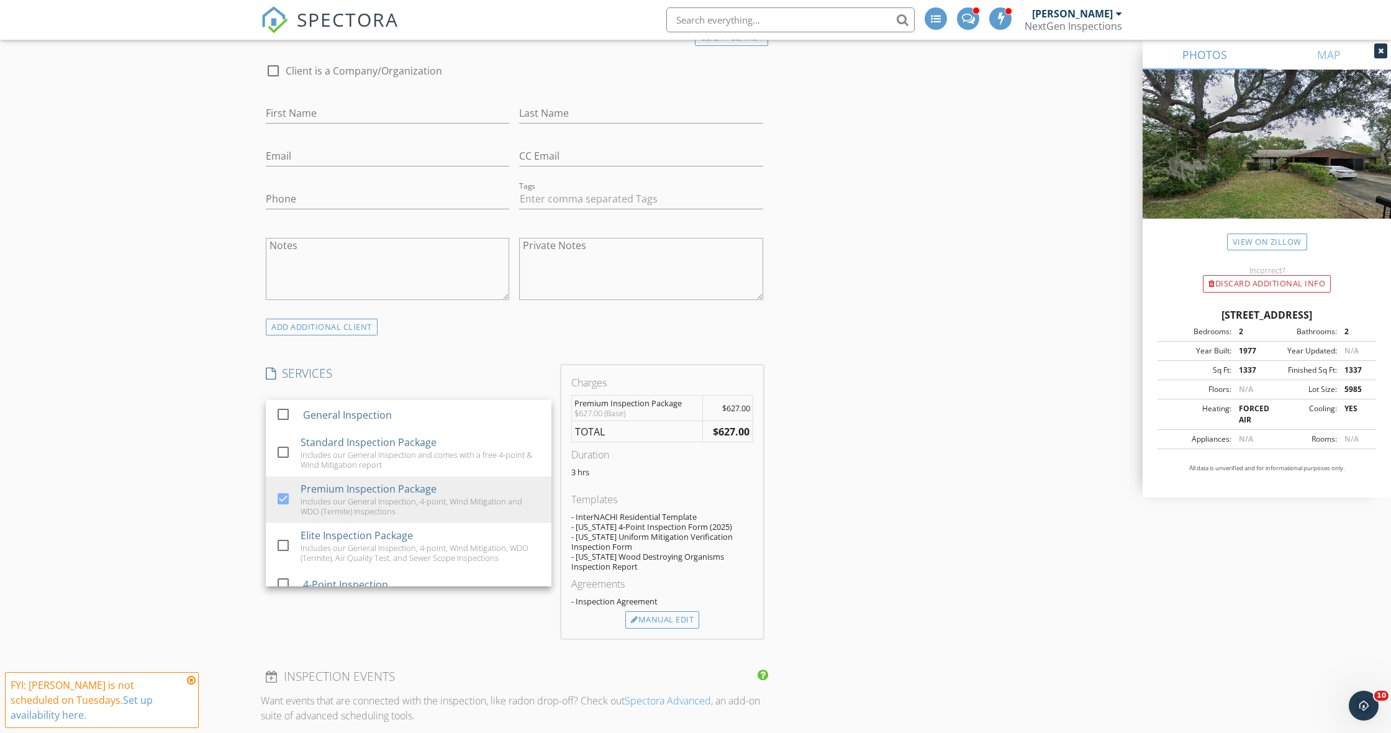
click at [206, 476] on div "New Inspection Click here to use the New Order Form INSPECTOR(S) check_box [PER…" at bounding box center [695, 641] width 1391 height 2418
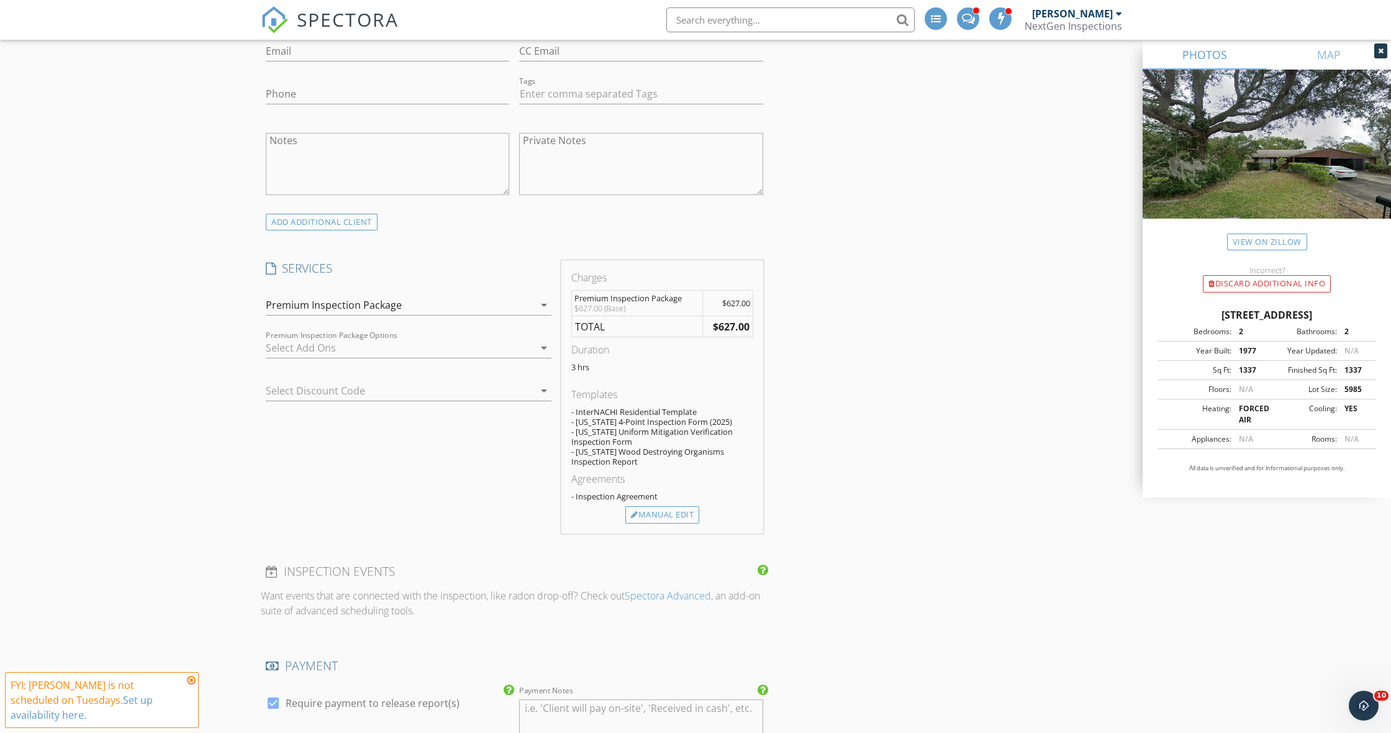
scroll to position [746, 0]
click at [310, 308] on div "Premium Inspection Package" at bounding box center [334, 304] width 136 height 11
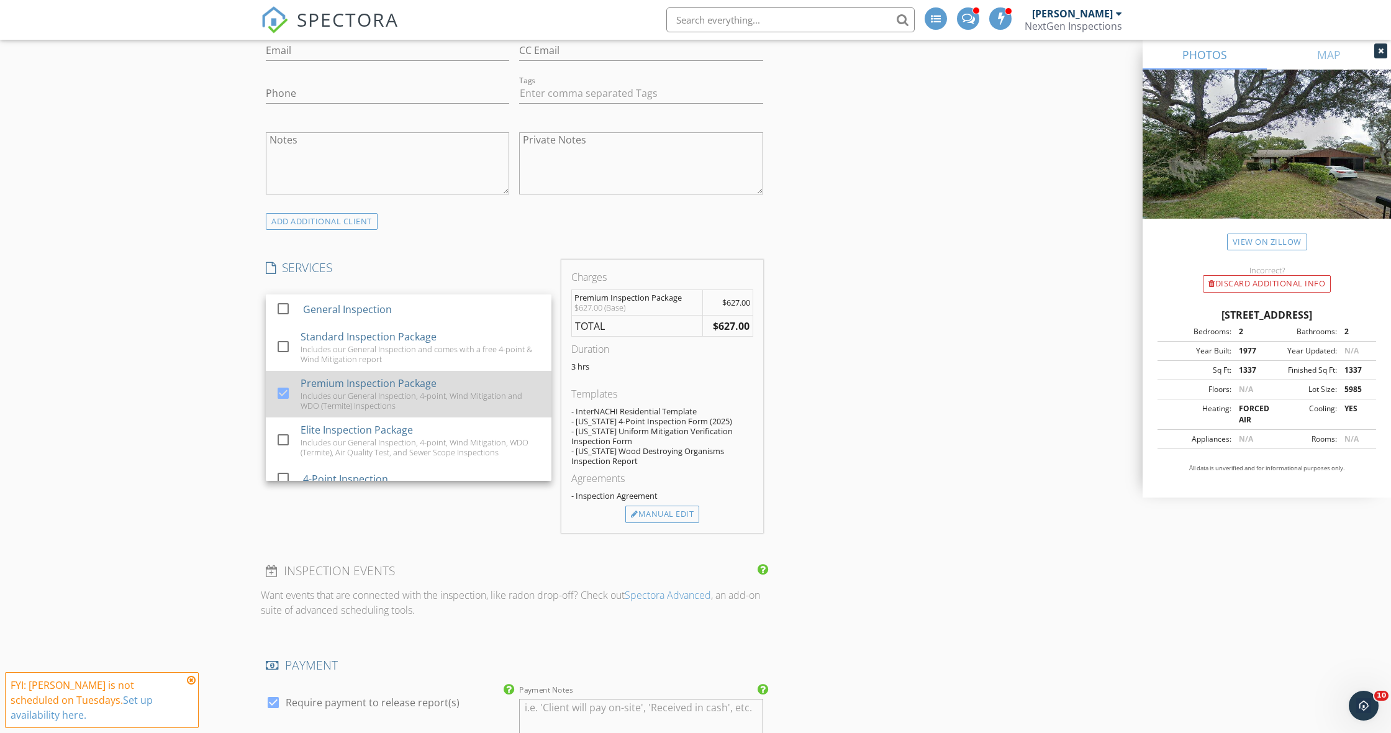
click at [282, 391] on div at bounding box center [283, 393] width 21 height 21
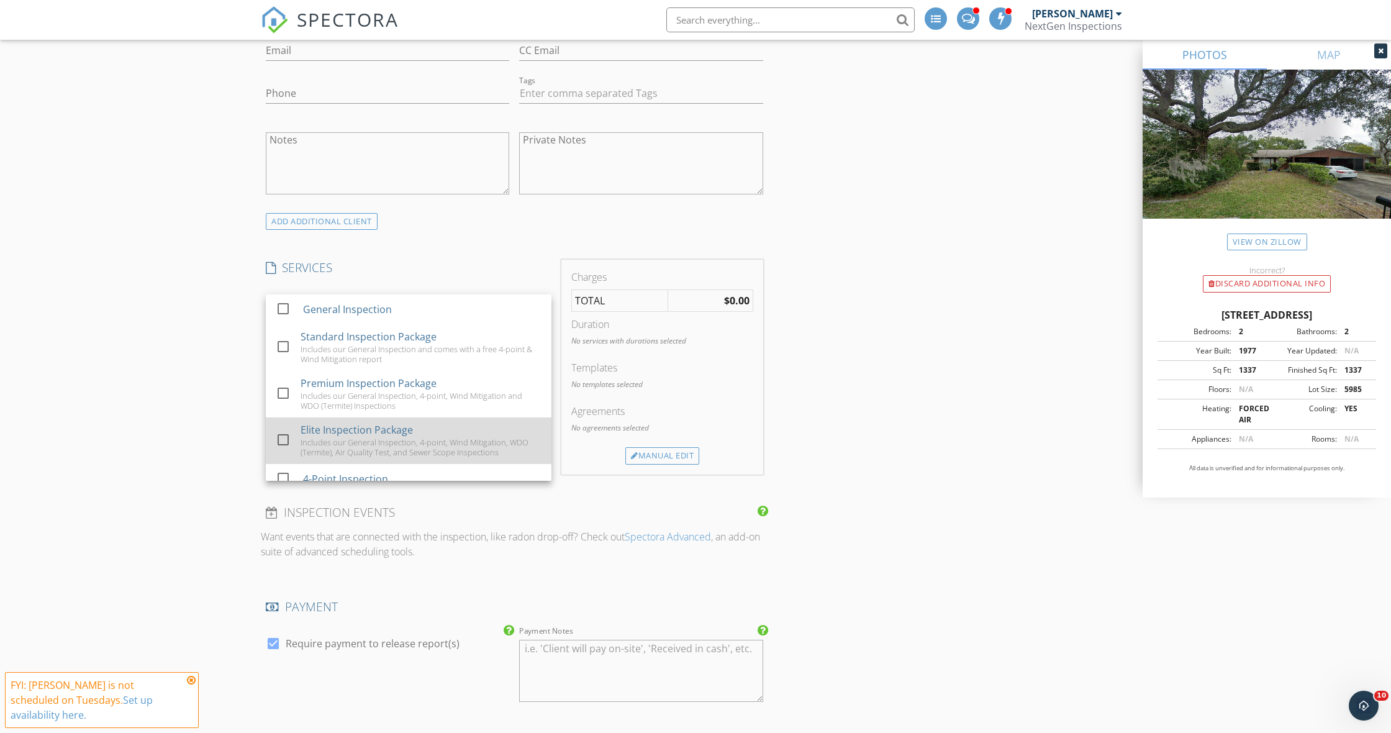
click at [283, 438] on div at bounding box center [283, 439] width 21 height 21
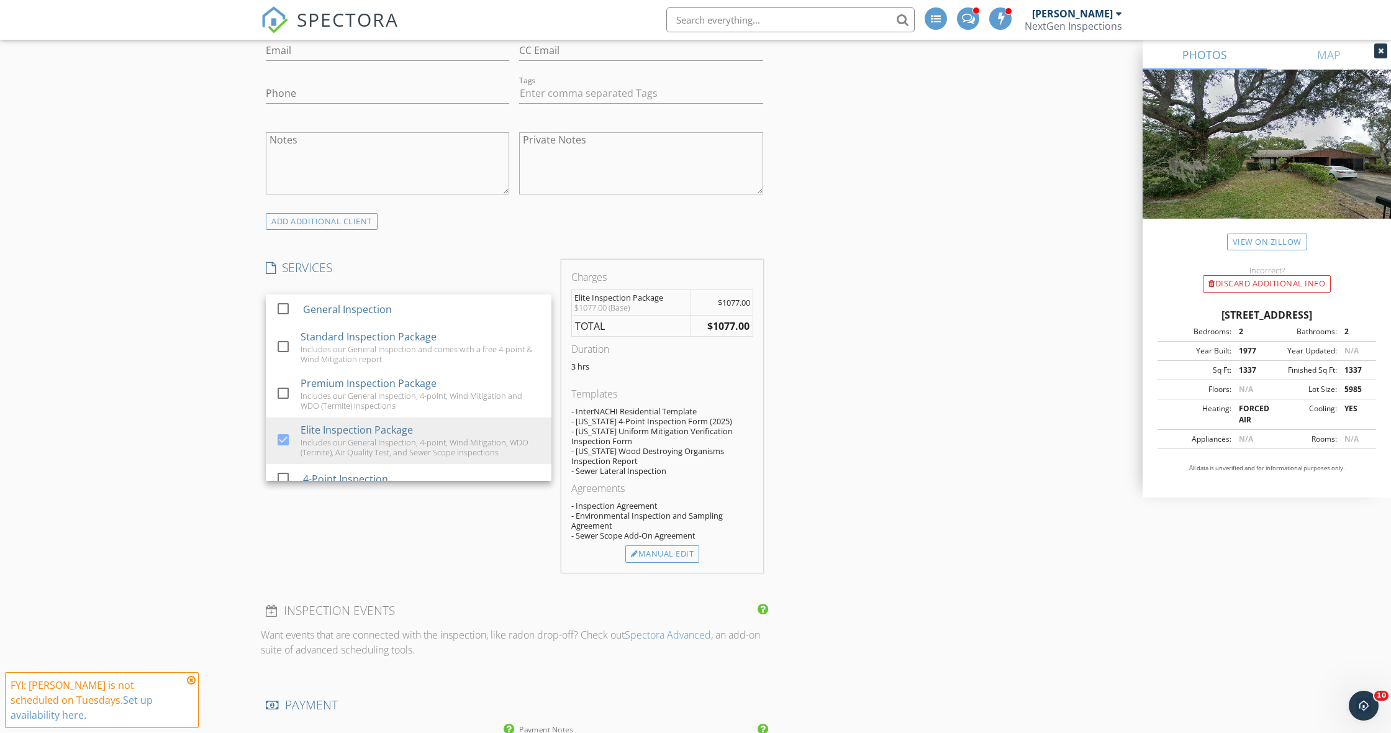
click at [200, 404] on div "New Inspection Click here to use the New Order Form INSPECTOR(S) check_box [PER…" at bounding box center [695, 555] width 1391 height 2457
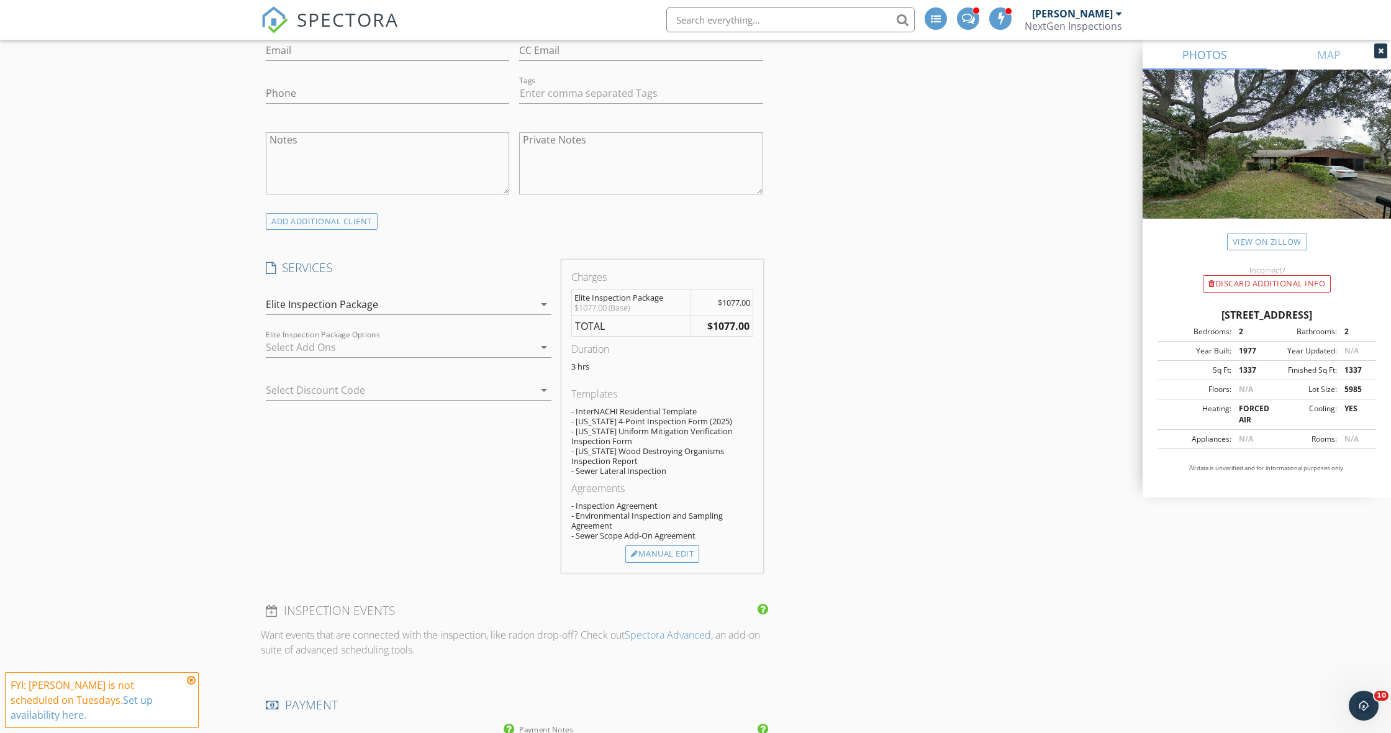
click at [314, 301] on div "Elite Inspection Package" at bounding box center [322, 304] width 112 height 11
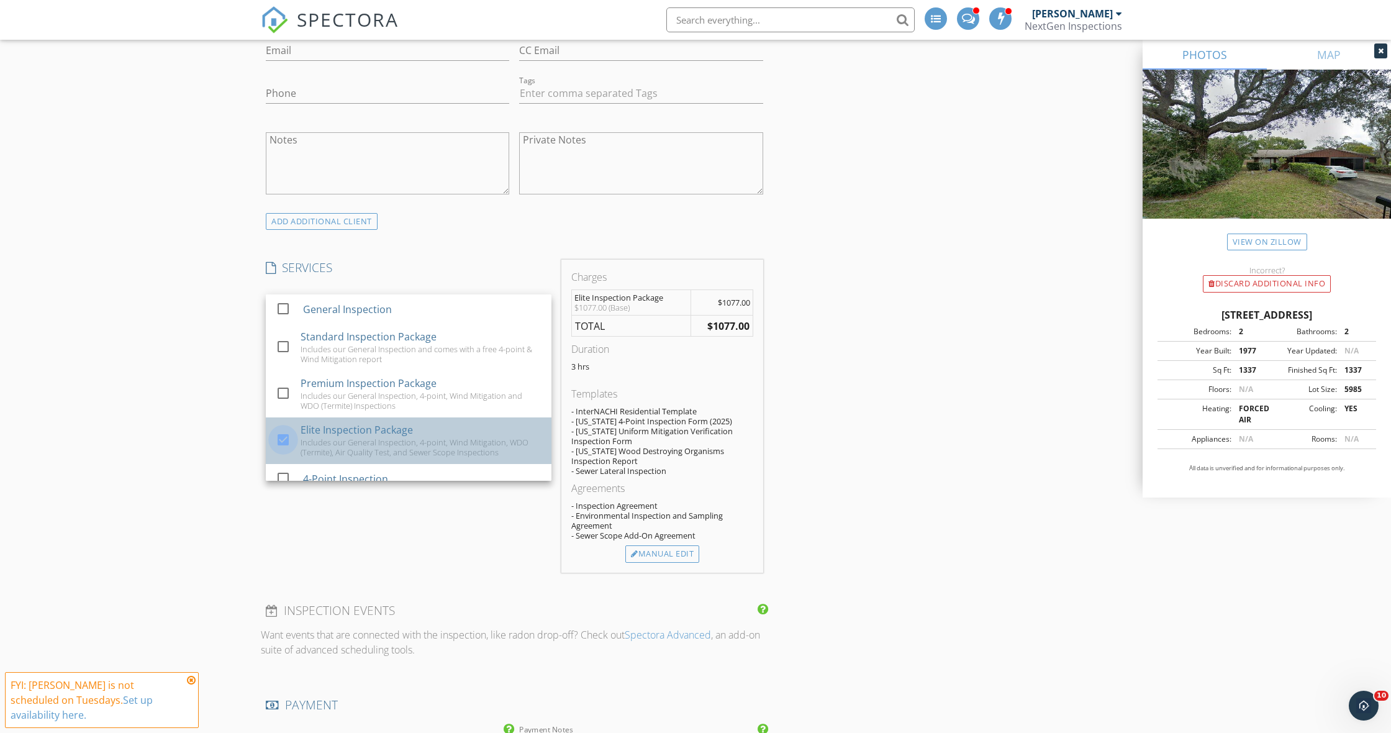
click at [282, 439] on div at bounding box center [283, 439] width 21 height 21
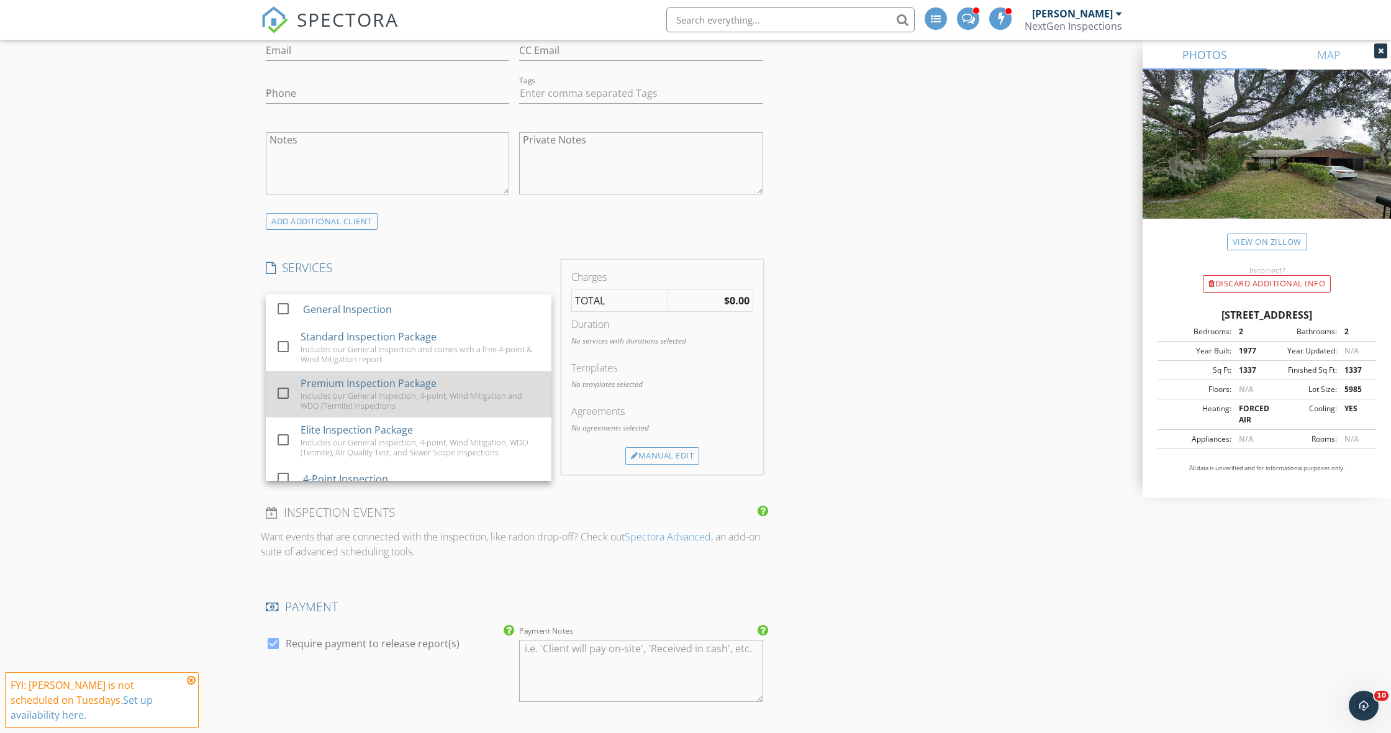
click at [284, 386] on div at bounding box center [283, 393] width 21 height 21
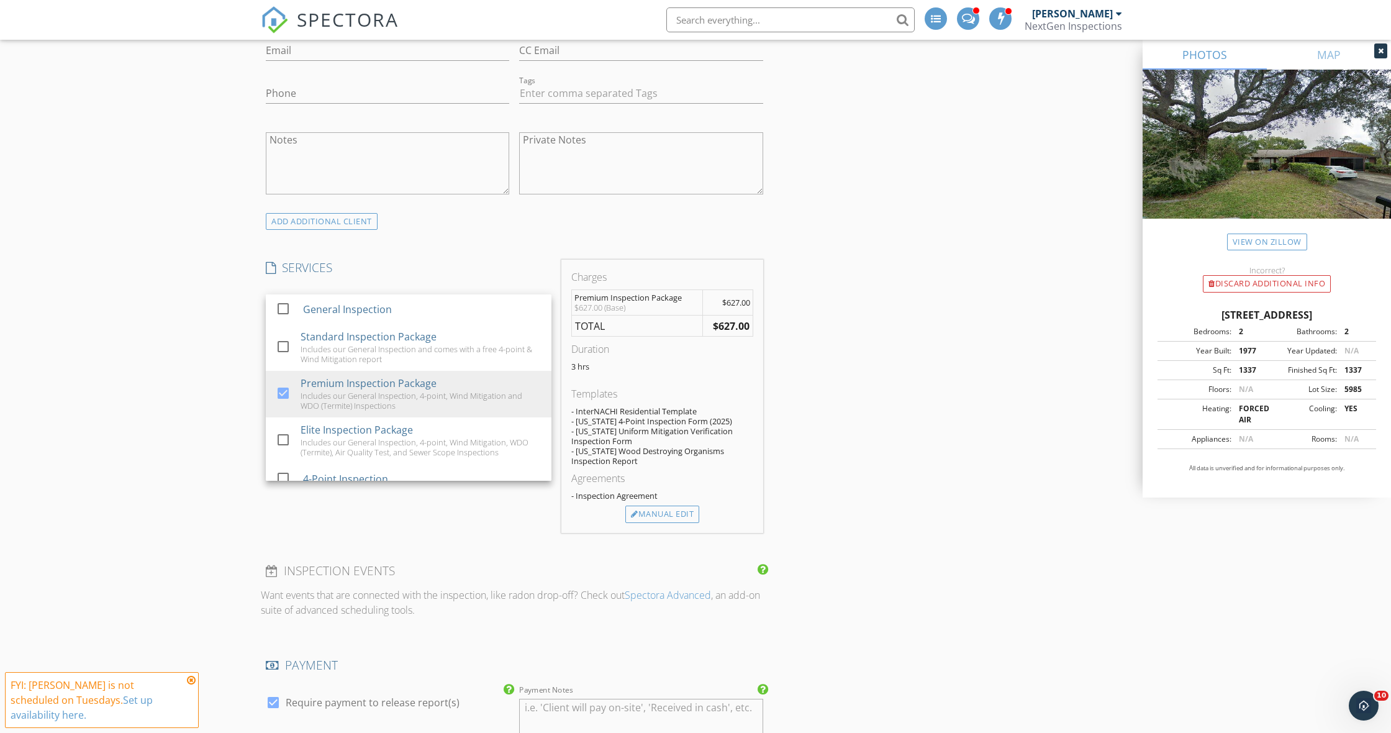
click at [226, 383] on div "New Inspection Click here to use the New Order Form INSPECTOR(S) check_box [PER…" at bounding box center [695, 536] width 1391 height 2418
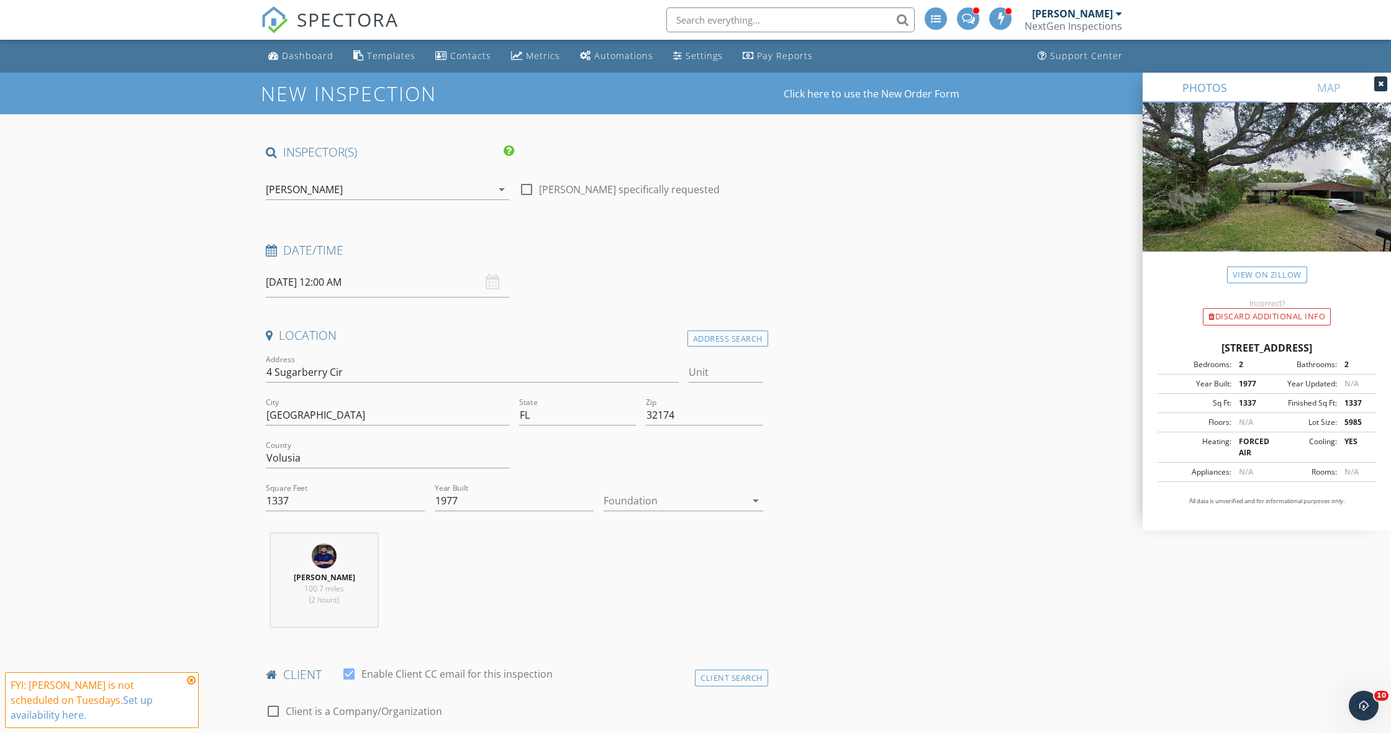
scroll to position [0, 0]
click at [296, 186] on div "[PERSON_NAME]" at bounding box center [304, 189] width 77 height 11
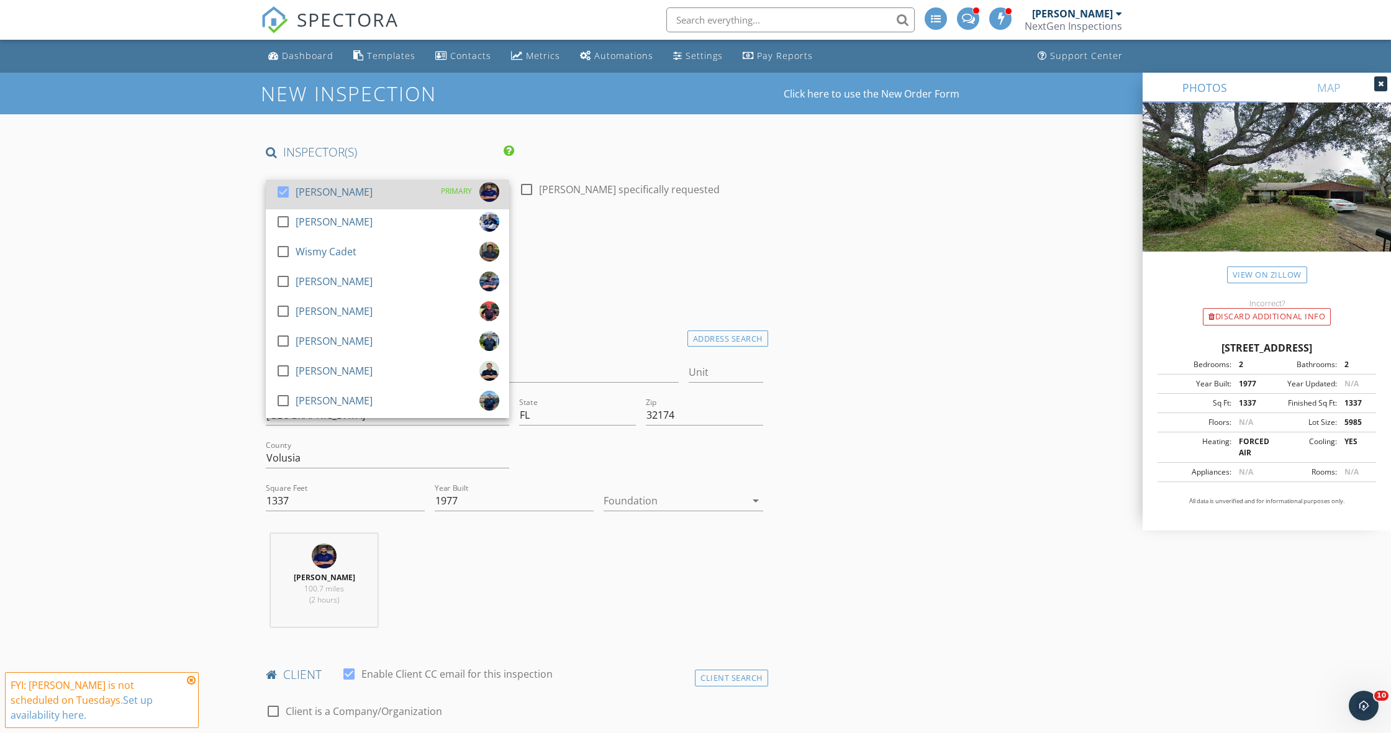
click at [280, 191] on div at bounding box center [283, 191] width 21 height 21
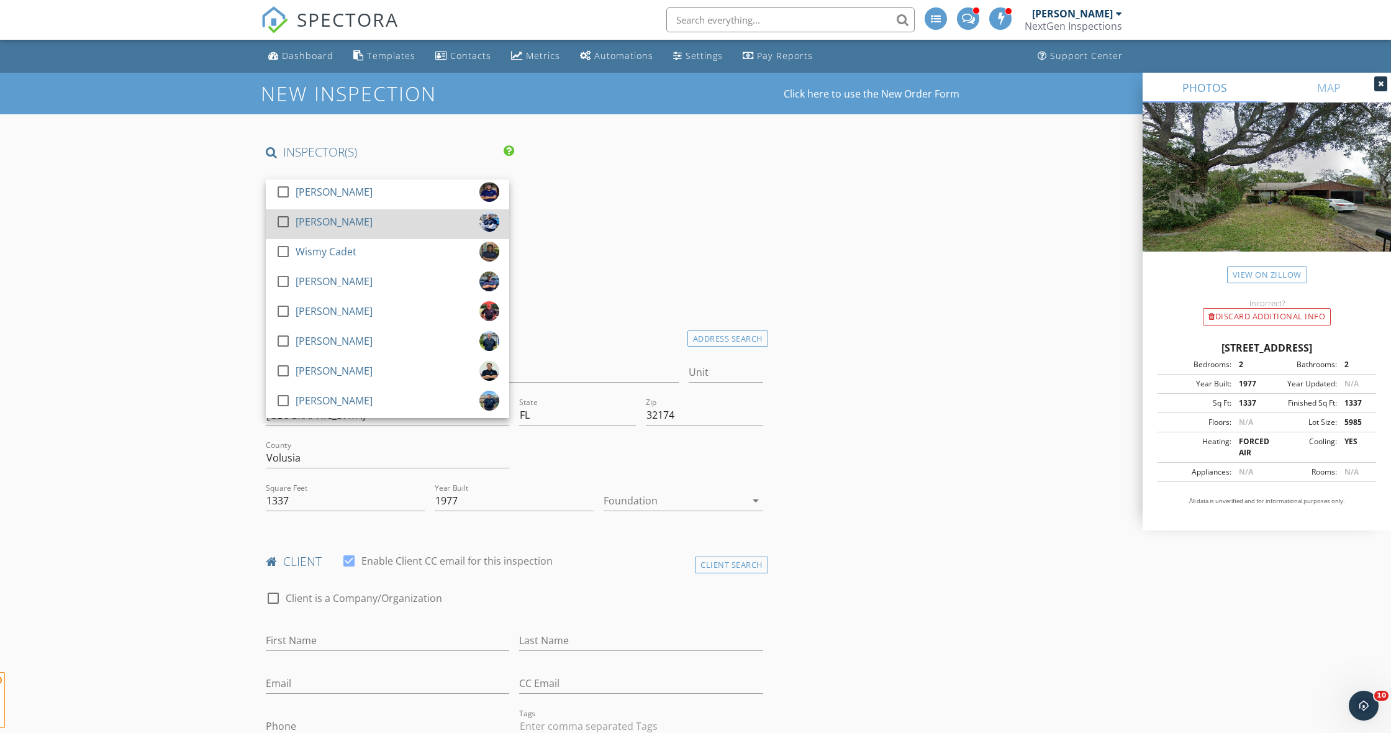
click at [284, 217] on div at bounding box center [283, 221] width 21 height 21
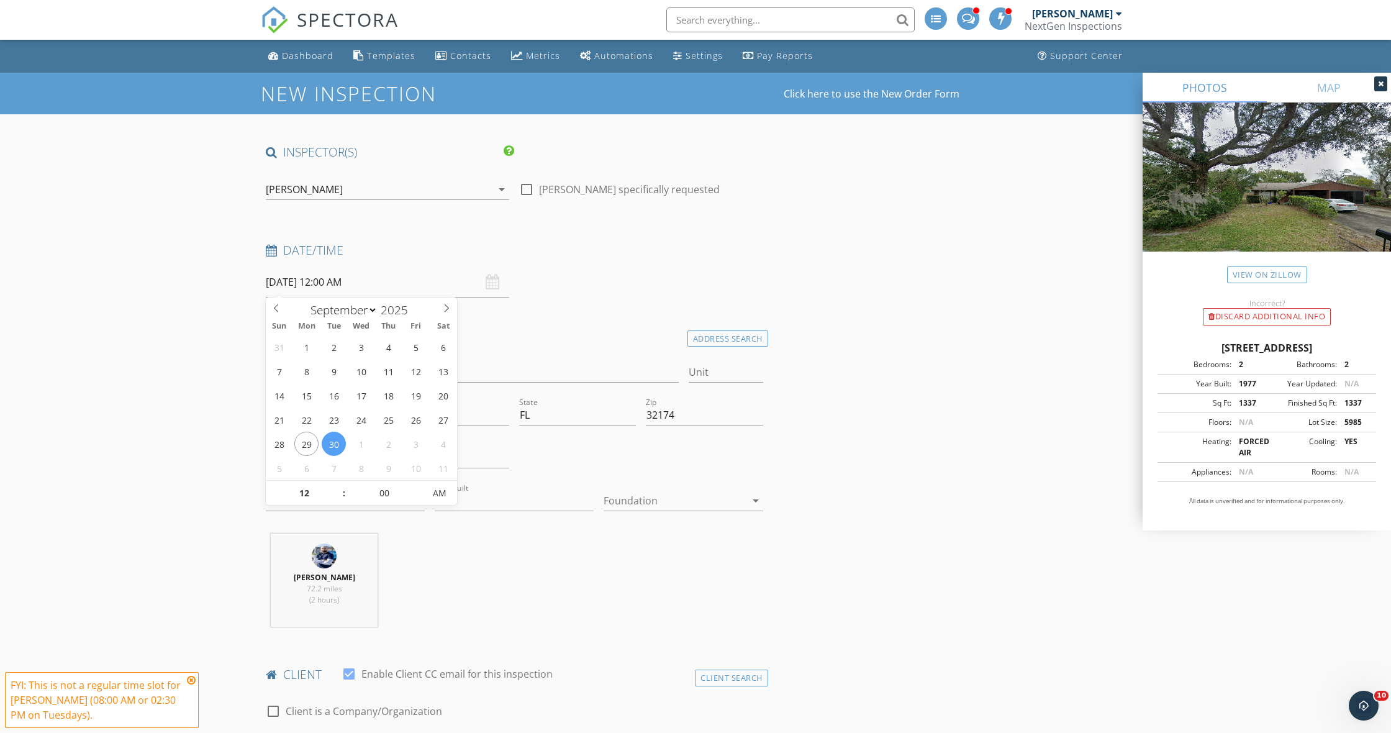
click at [285, 282] on input "[DATE] 12:00 AM" at bounding box center [387, 282] width 243 height 30
select select "9"
type input "[DATE] 12:00 AM"
type input "02"
type input "[DATE] 2:00 AM"
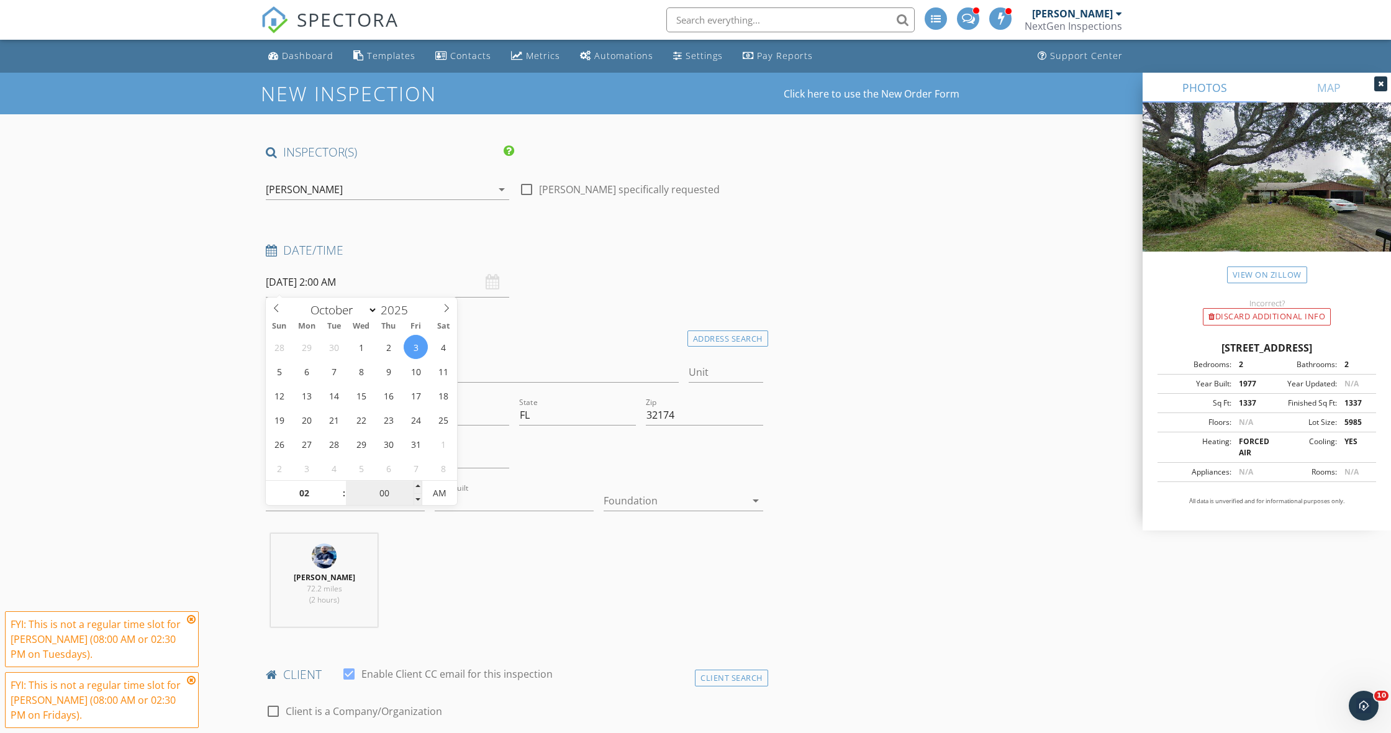
click at [391, 496] on input "00" at bounding box center [384, 493] width 76 height 25
type input "0"
type input "30"
type input "[DATE] 2:30 PM"
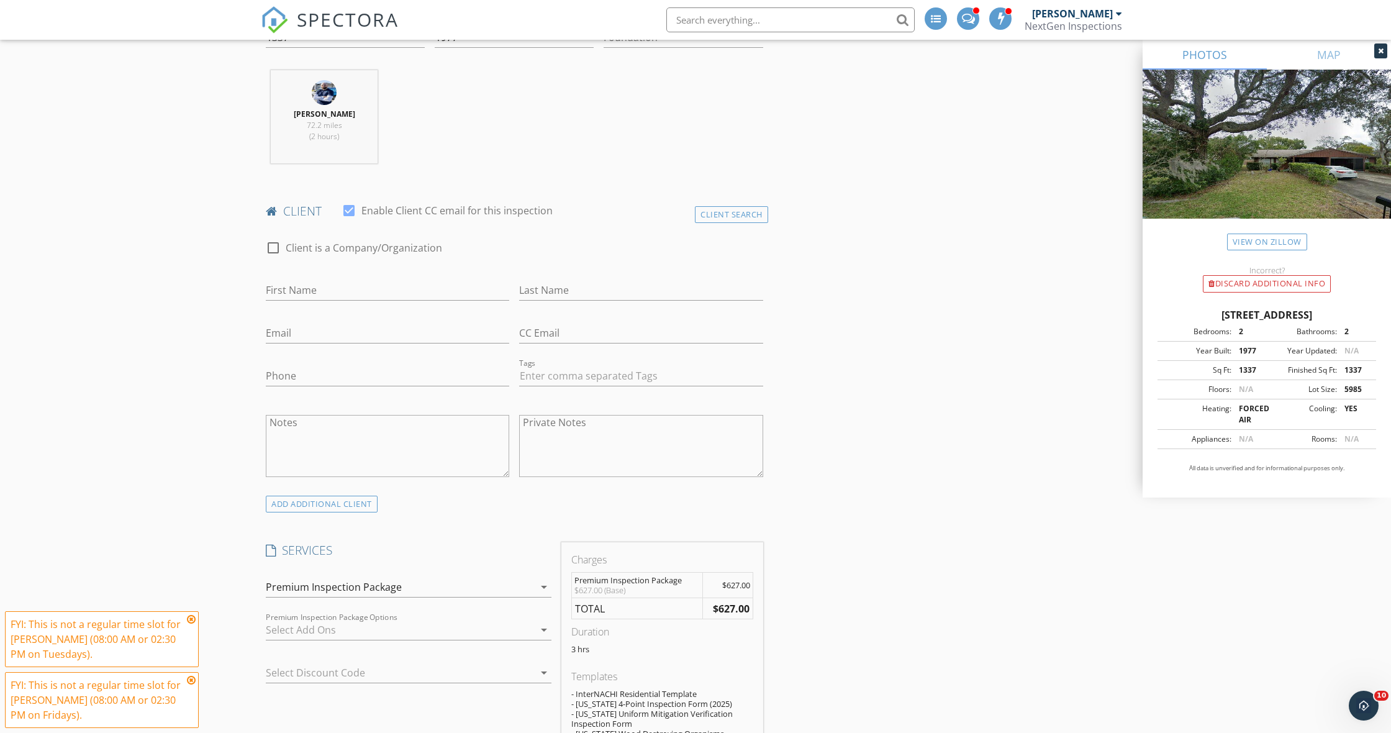
scroll to position [465, 0]
type input "[PERSON_NAME]"
type input "[PERSON_NAME][EMAIL_ADDRESS][PERSON_NAME][DOMAIN_NAME]"
type input "[PHONE_NUMBER]"
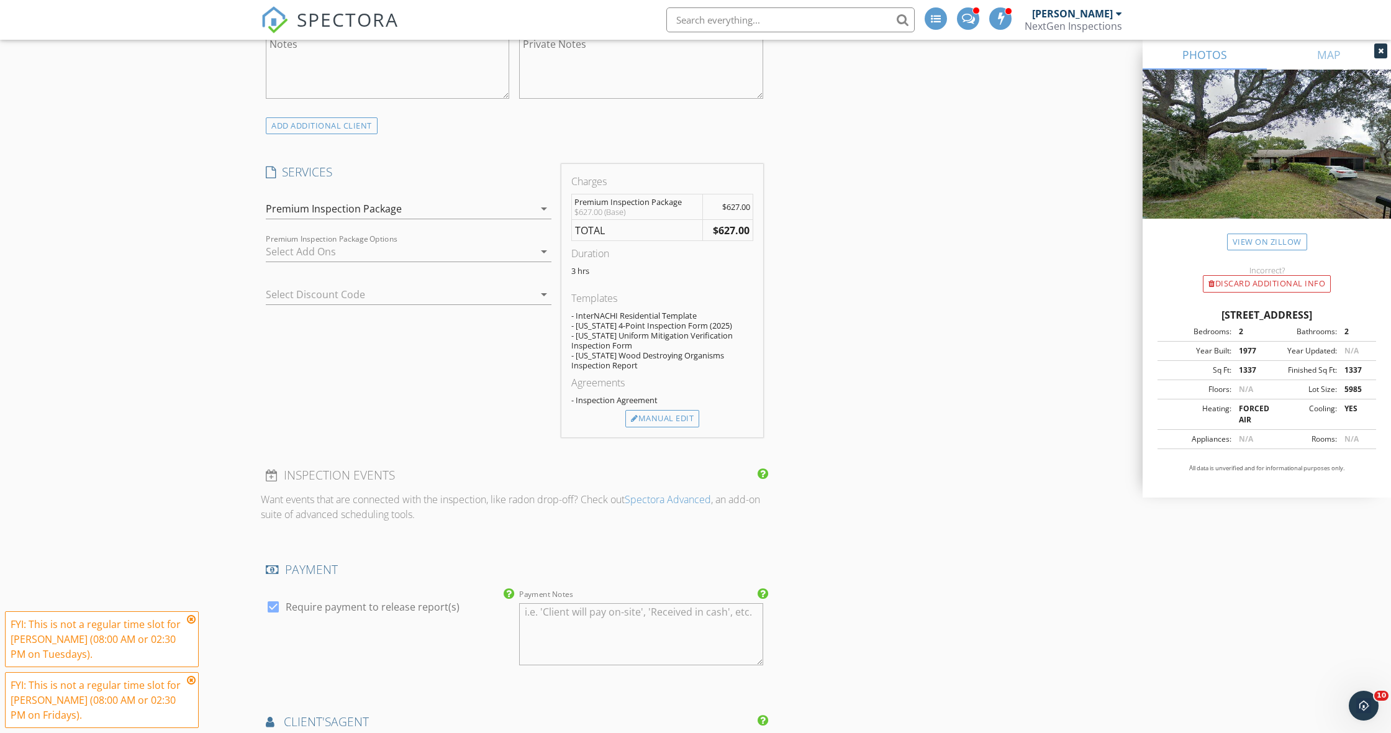
scroll to position [842, 0]
click at [345, 252] on div at bounding box center [400, 251] width 268 height 20
click at [199, 309] on div "New Inspection Click here to use the New Order Form INSPECTOR(S) check_box_outl…" at bounding box center [695, 440] width 1391 height 2418
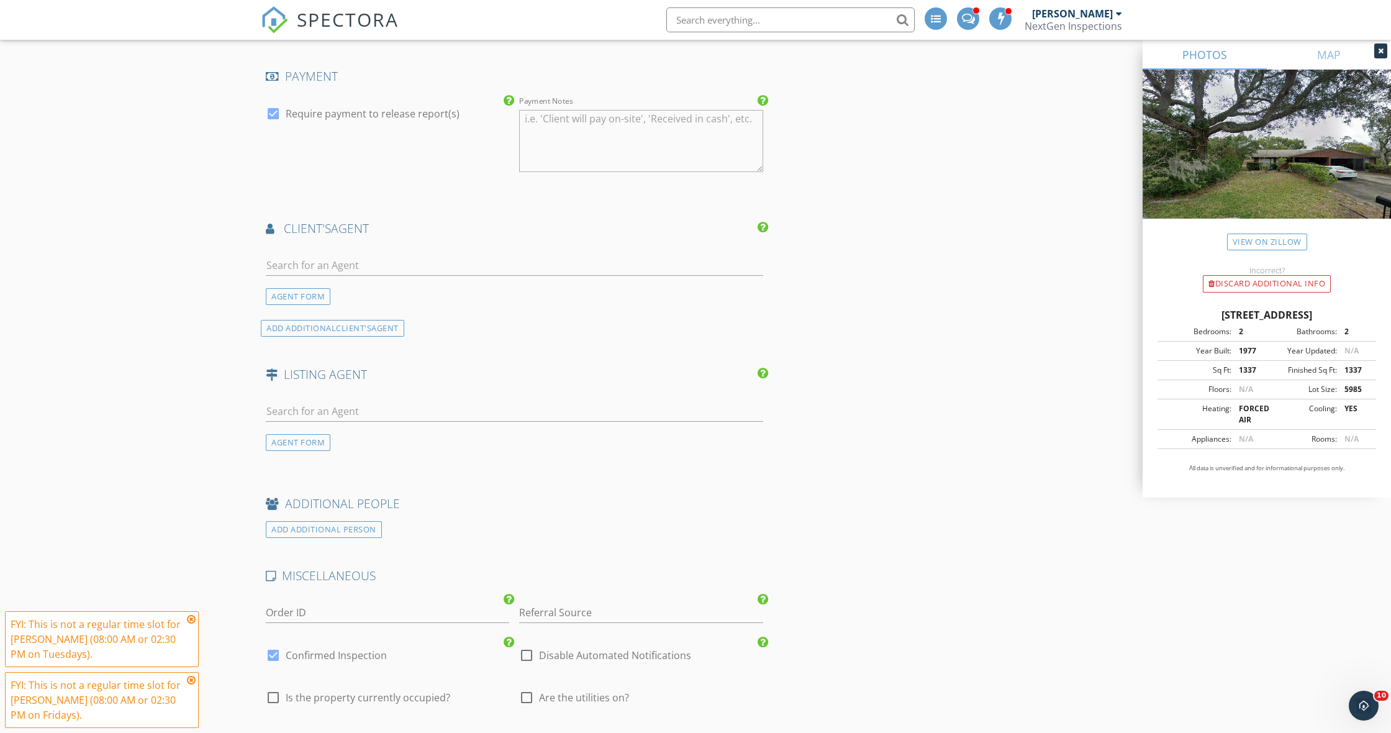
scroll to position [1335, 0]
click at [310, 288] on div "AGENT FORM" at bounding box center [298, 296] width 65 height 17
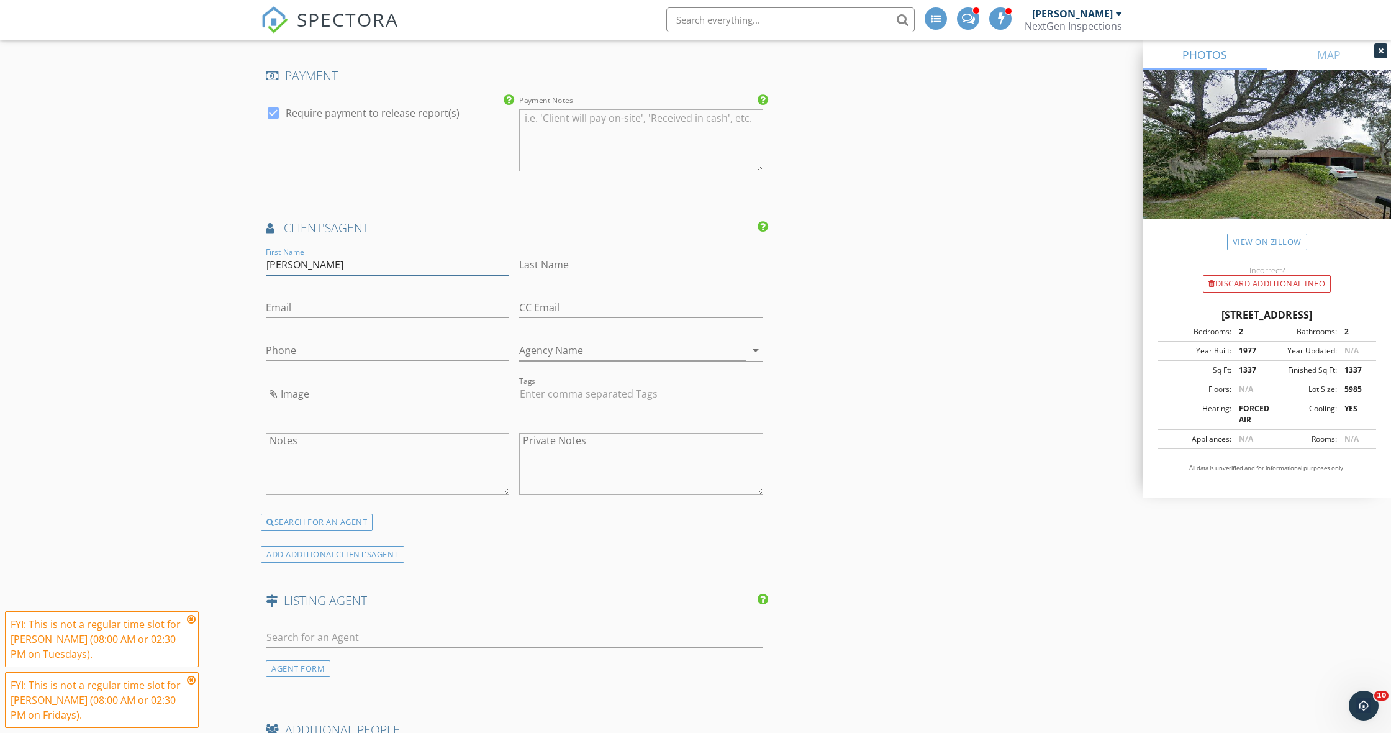
type input "[PERSON_NAME]"
click at [480, 260] on input "[PERSON_NAME]" at bounding box center [387, 265] width 243 height 20
click at [329, 259] on input "[PERSON_NAME]" at bounding box center [387, 265] width 243 height 20
type input "[PERSON_NAME]"
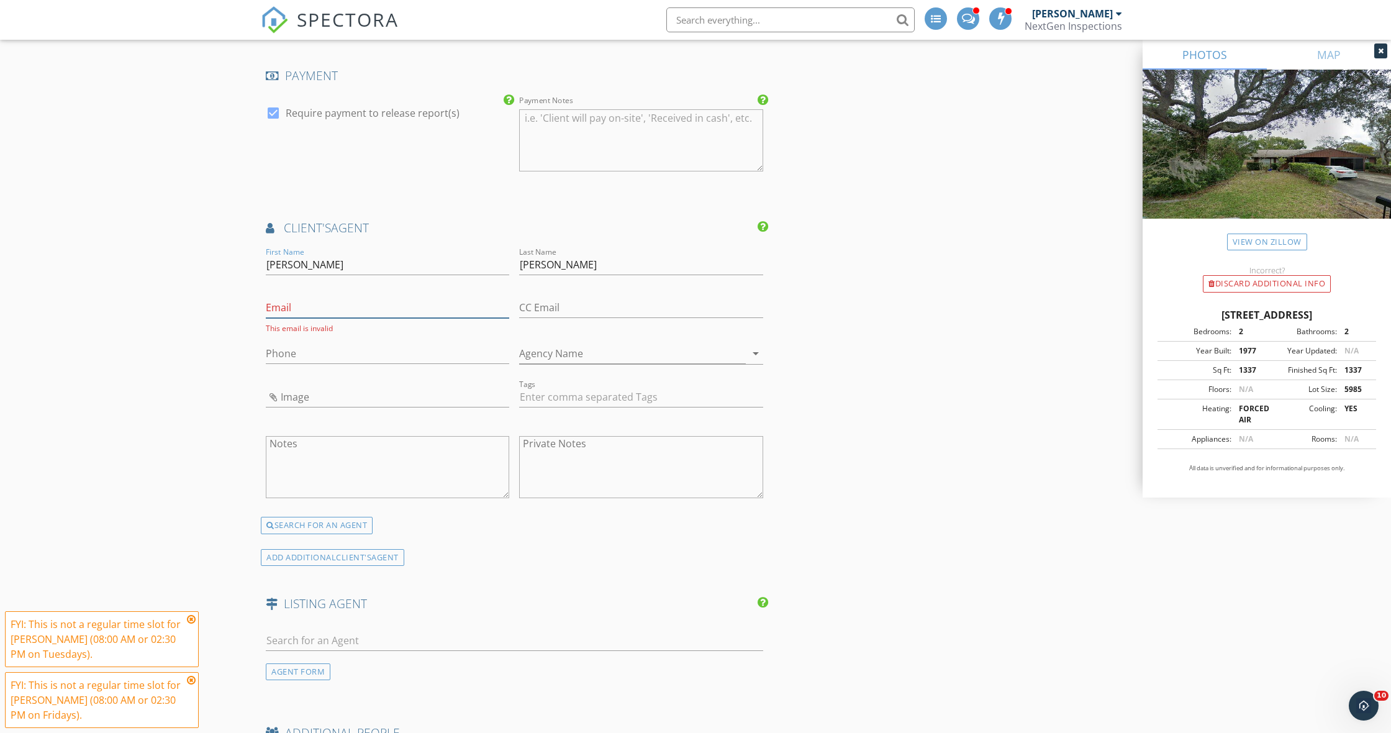
click at [332, 297] on input "Email" at bounding box center [387, 307] width 243 height 20
type input "[EMAIL_ADDRESS][DOMAIN_NAME]"
type input "[PHONE_NUMBER]"
click at [62, 374] on div "New Inspection Click here to use the New Order Form INSPECTOR(S) check_box_outl…" at bounding box center [695, 59] width 1391 height 2644
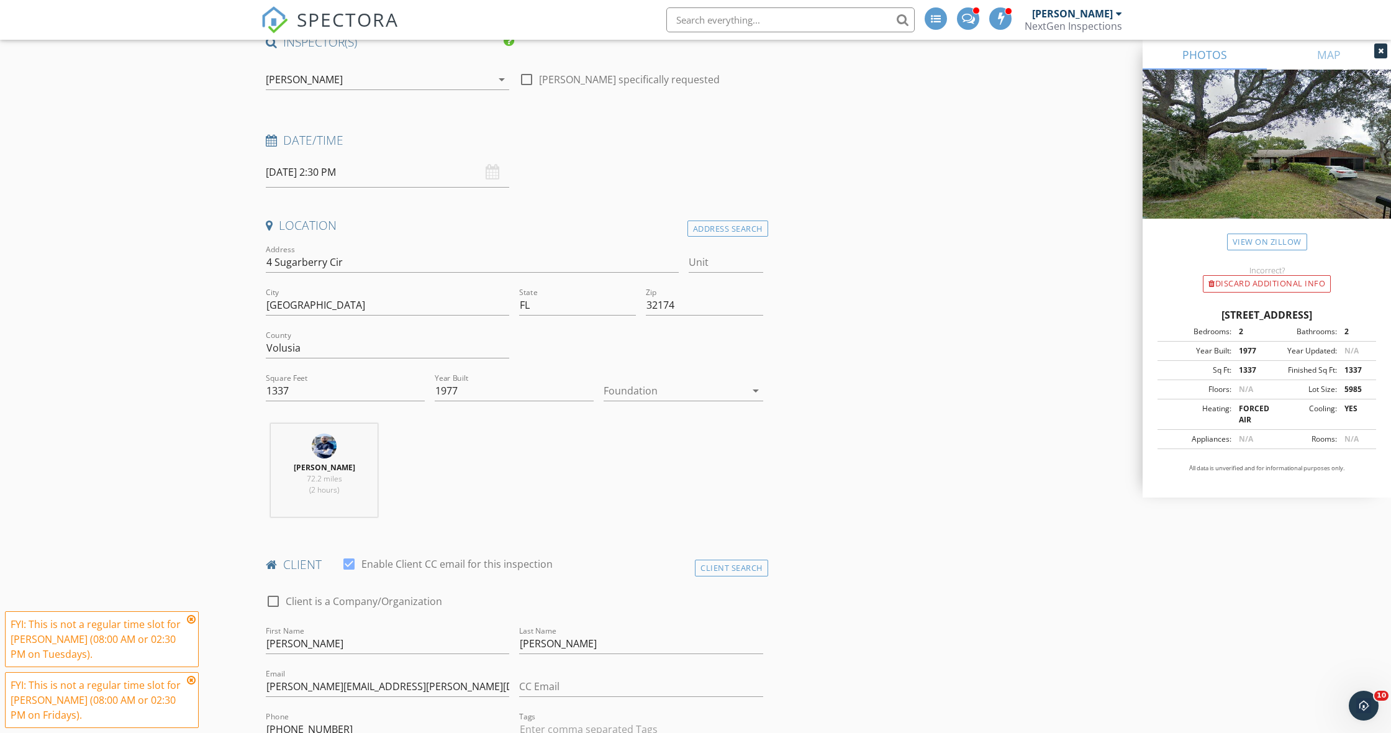
scroll to position [107, 0]
click at [299, 182] on input "[DATE] 2:30 PM" at bounding box center [387, 175] width 243 height 30
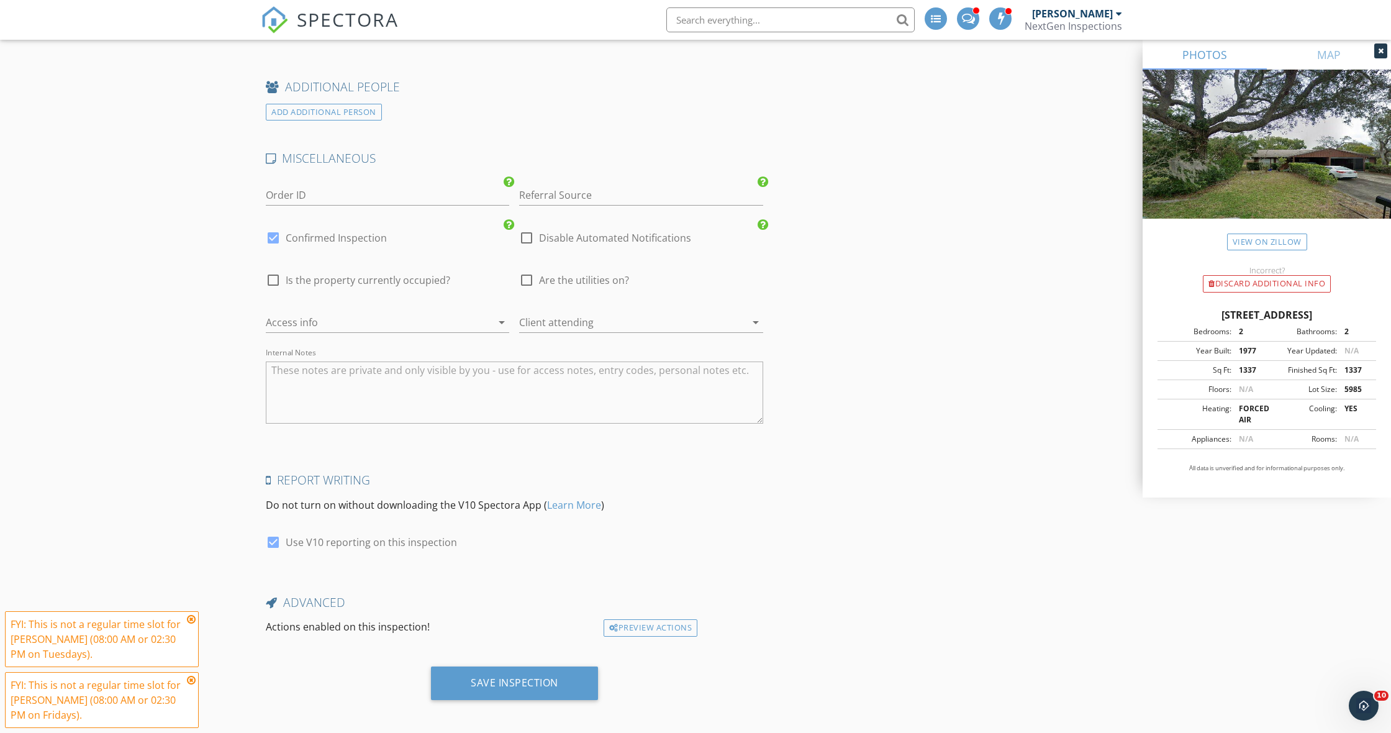
scroll to position [1977, 0]
click at [563, 667] on div "Save Inspection" at bounding box center [514, 684] width 167 height 34
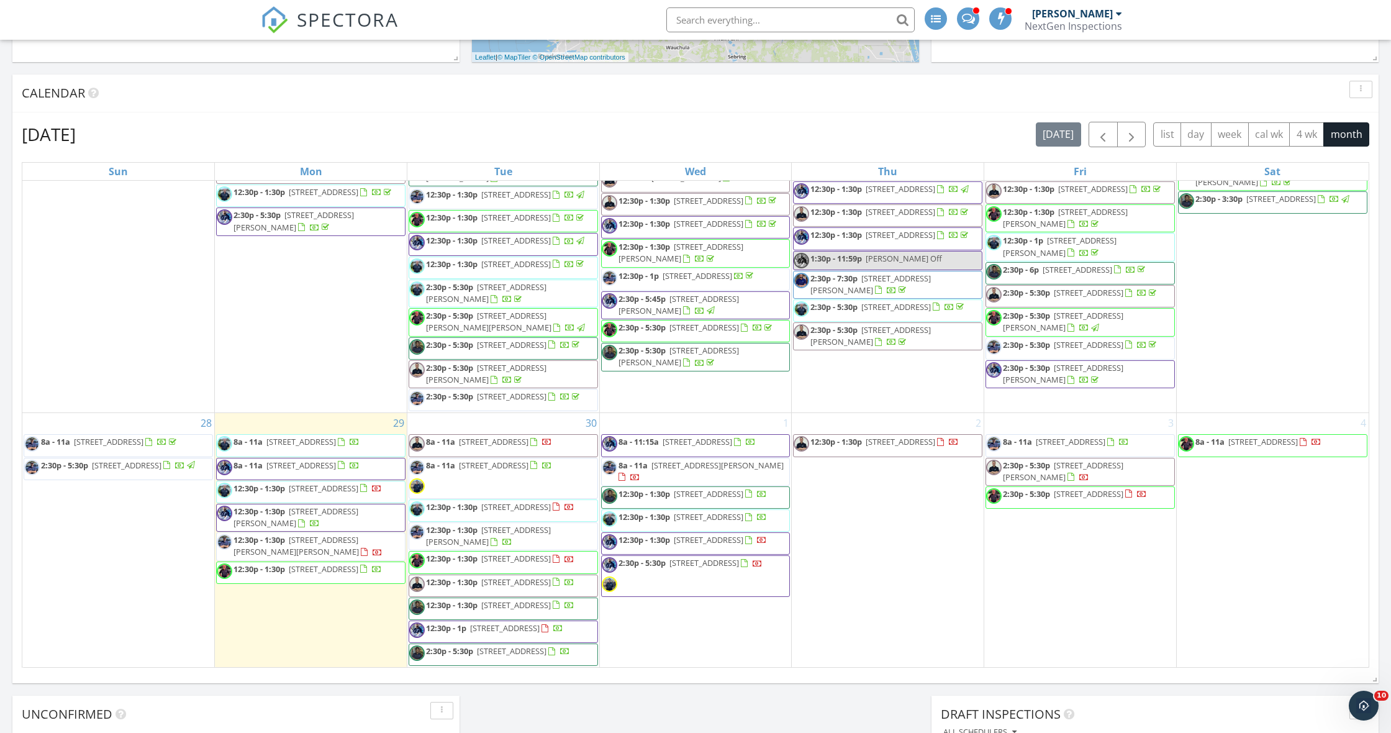
scroll to position [721, 0]
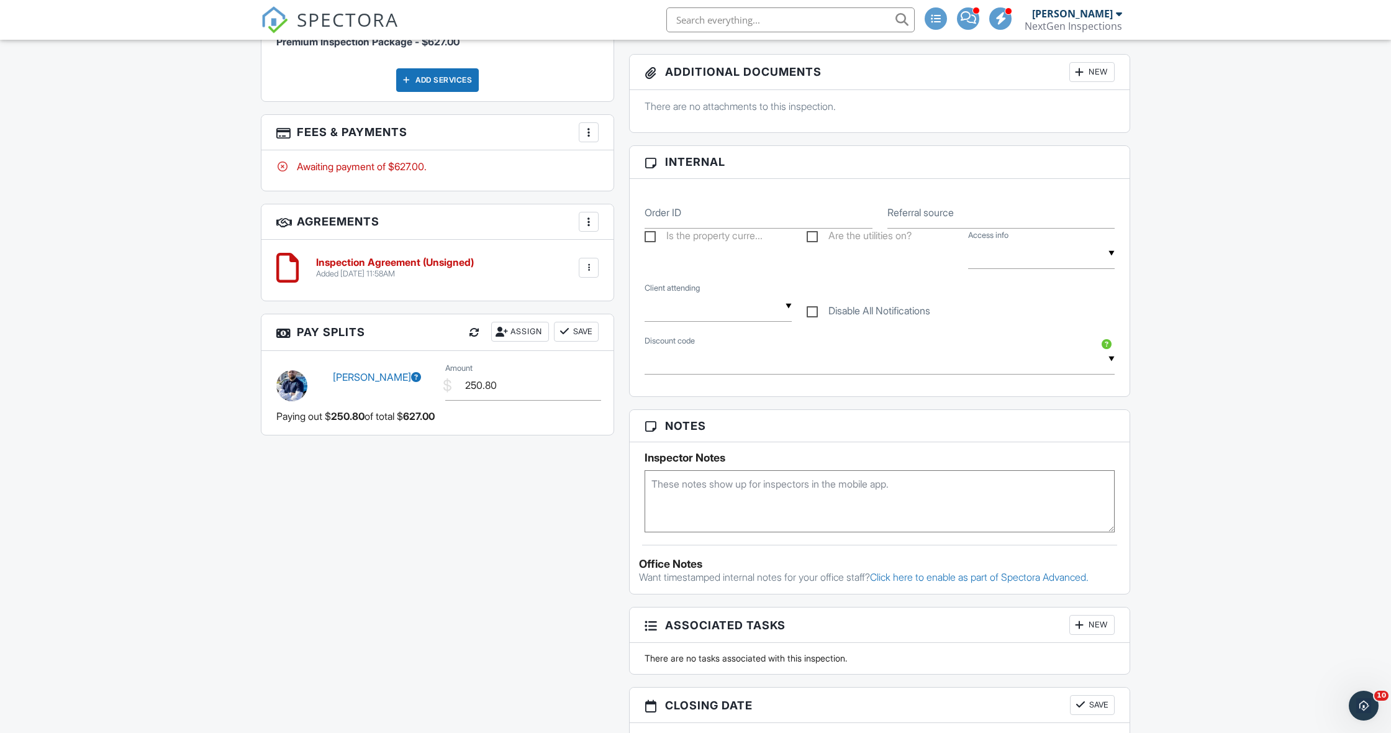
scroll to position [792, 0]
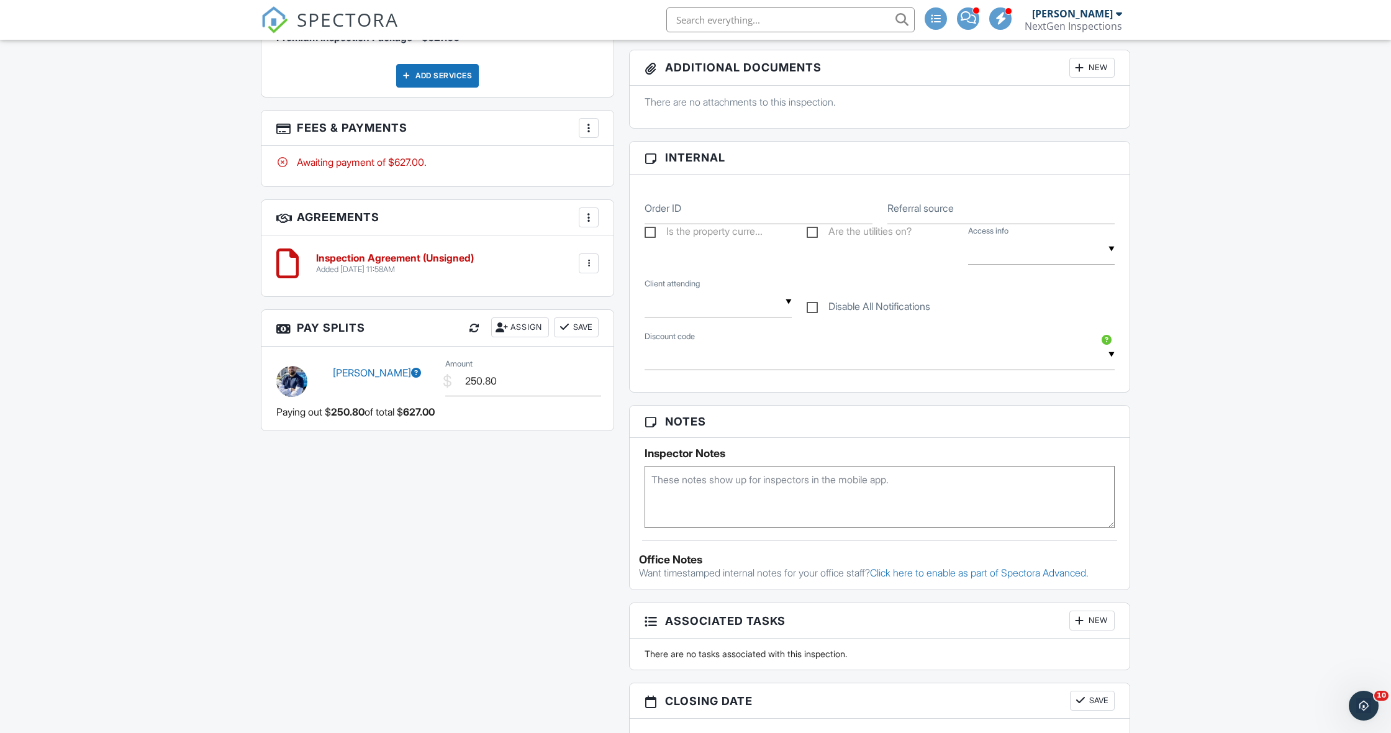
click at [701, 490] on textarea at bounding box center [880, 497] width 470 height 62
type textarea "An agent will be there to let you in"
click at [462, 631] on div "All emails and texts are disabled for this inspection! All emails and texts hav…" at bounding box center [695, 225] width 884 height 1307
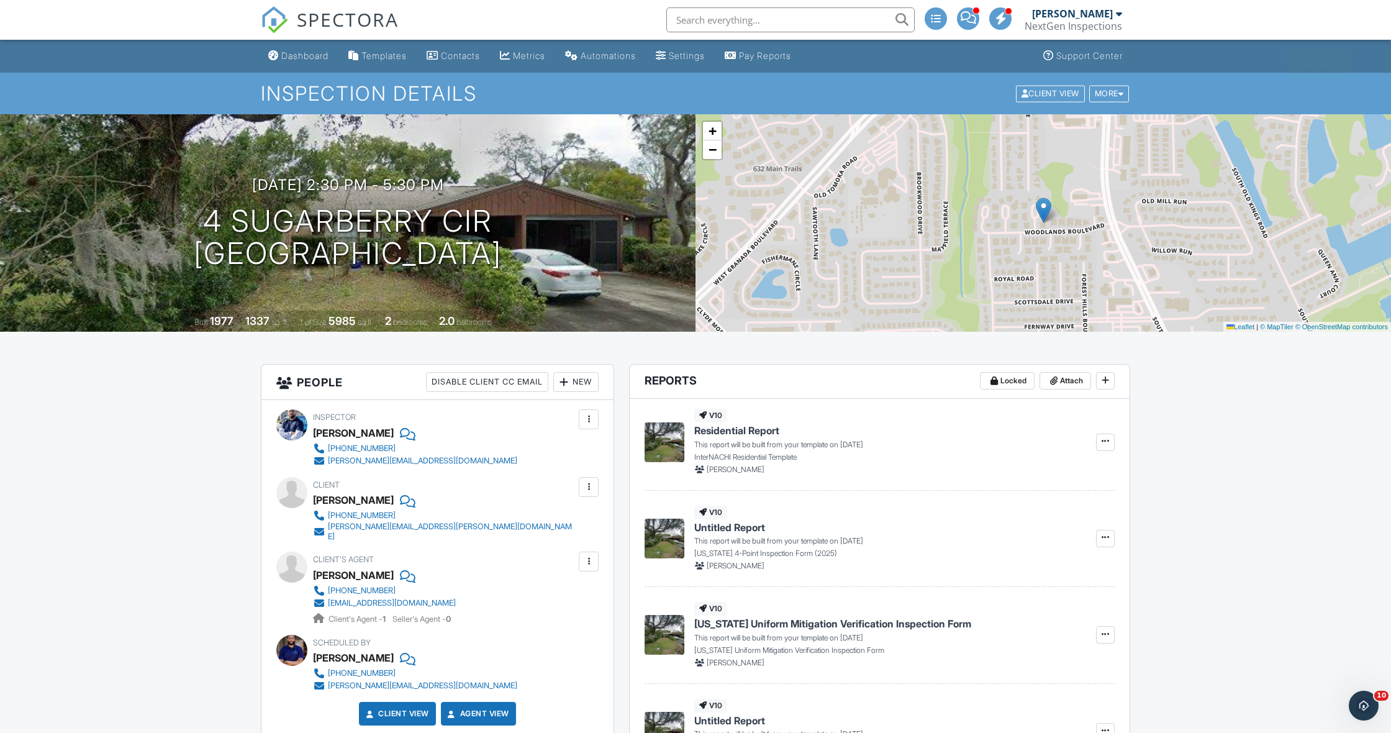
scroll to position [0, 0]
click at [306, 56] on div "Dashboard" at bounding box center [304, 55] width 47 height 11
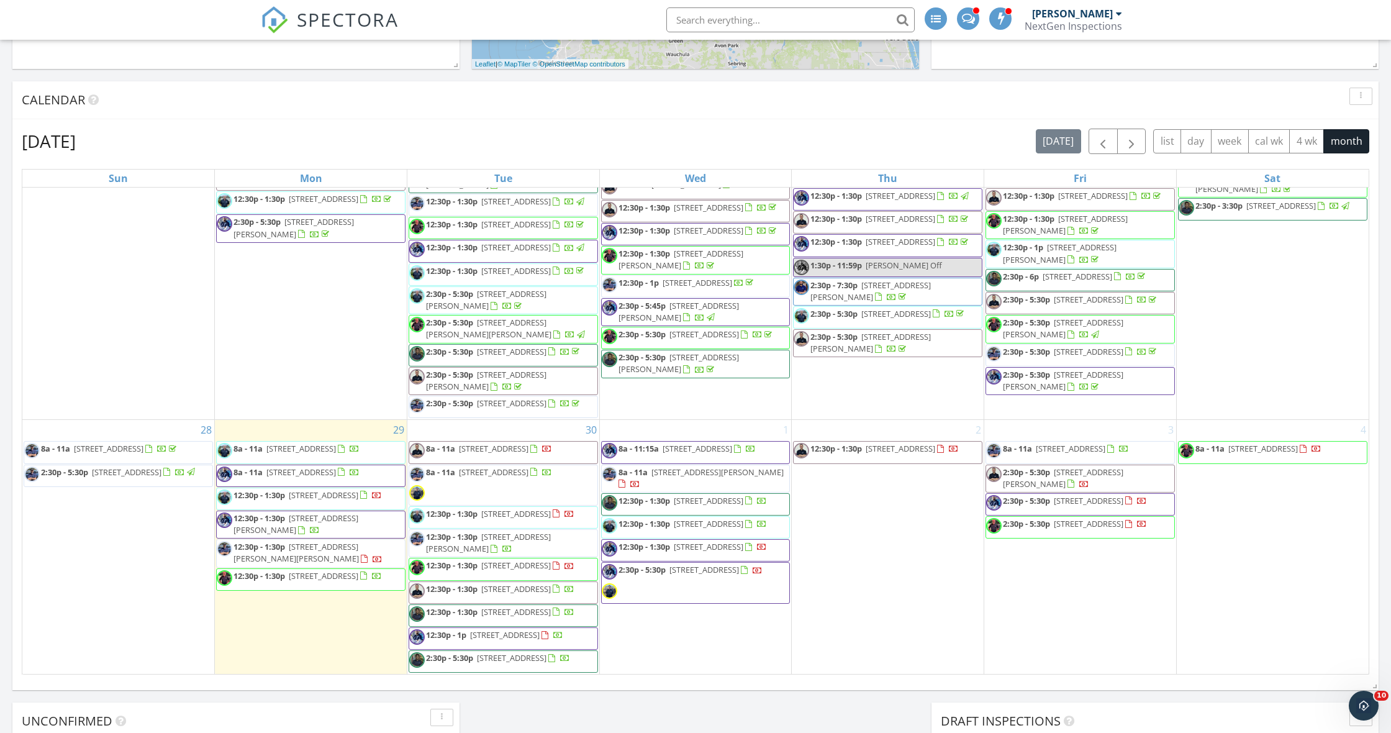
scroll to position [1418, 0]
click at [1147, 495] on span "2:30p - 5:30p 4 Sugarberry Cir, Ormond Beach 32174" at bounding box center [1066, 504] width 161 height 19
click at [1154, 468] on div at bounding box center [695, 366] width 1391 height 733
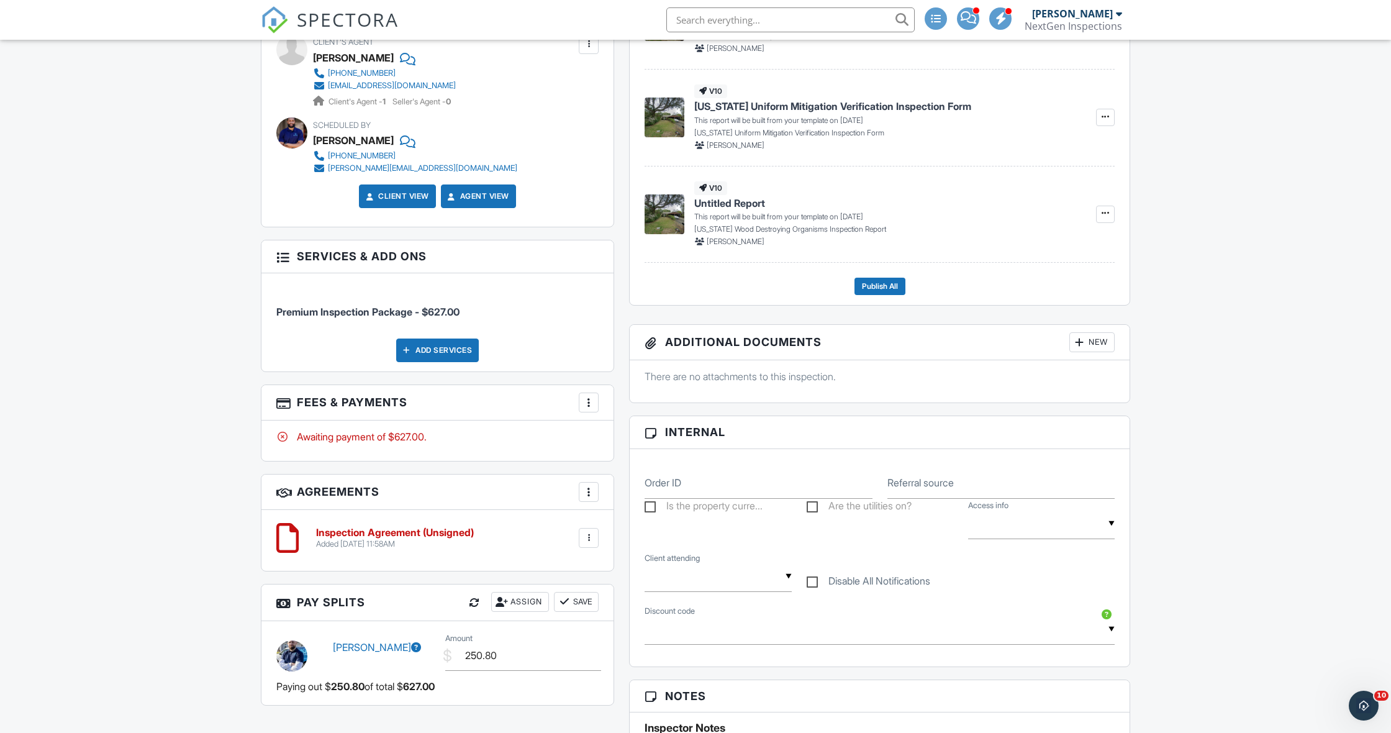
click at [593, 486] on div at bounding box center [589, 492] width 12 height 12
click at [623, 522] on li "Add Agreement" at bounding box center [662, 529] width 153 height 31
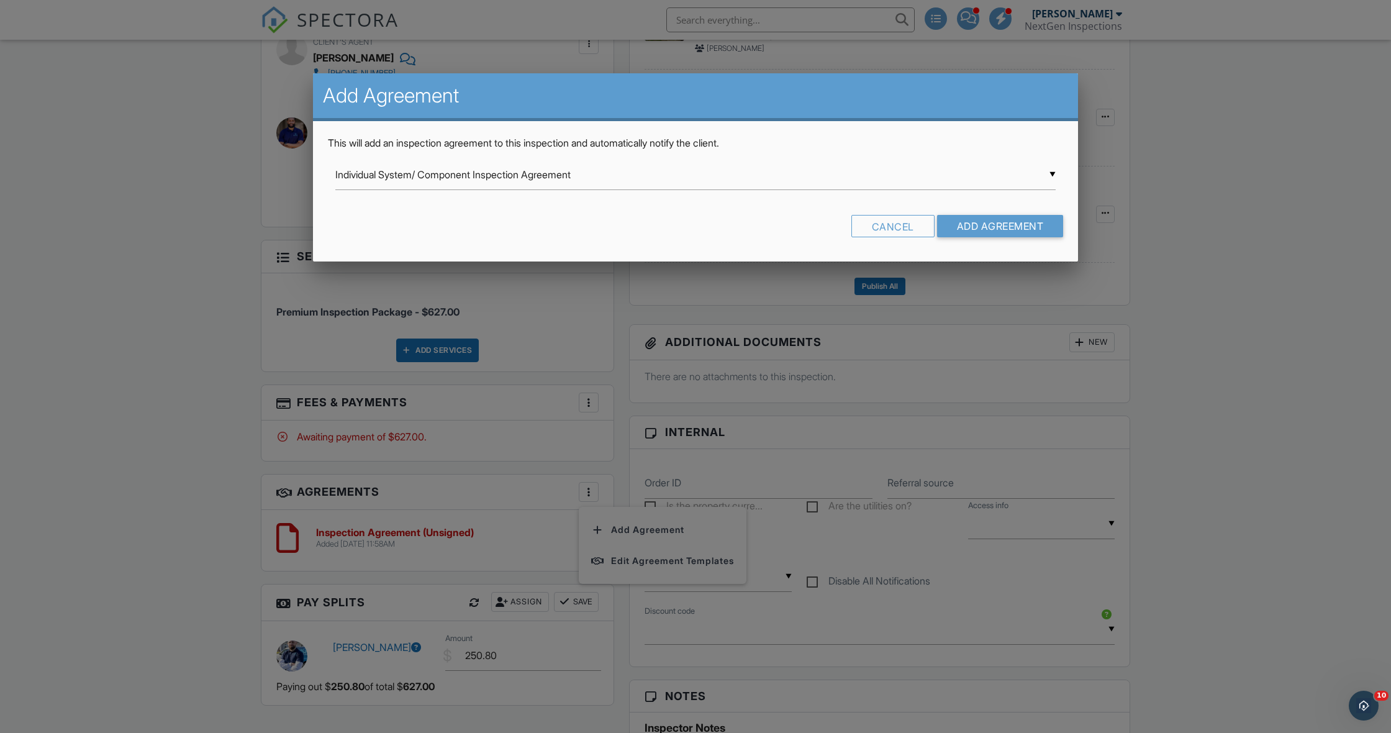
click at [419, 165] on div "▼ Individual System/ Component Inspection Agreement Individual System/ Componen…" at bounding box center [695, 175] width 720 height 30
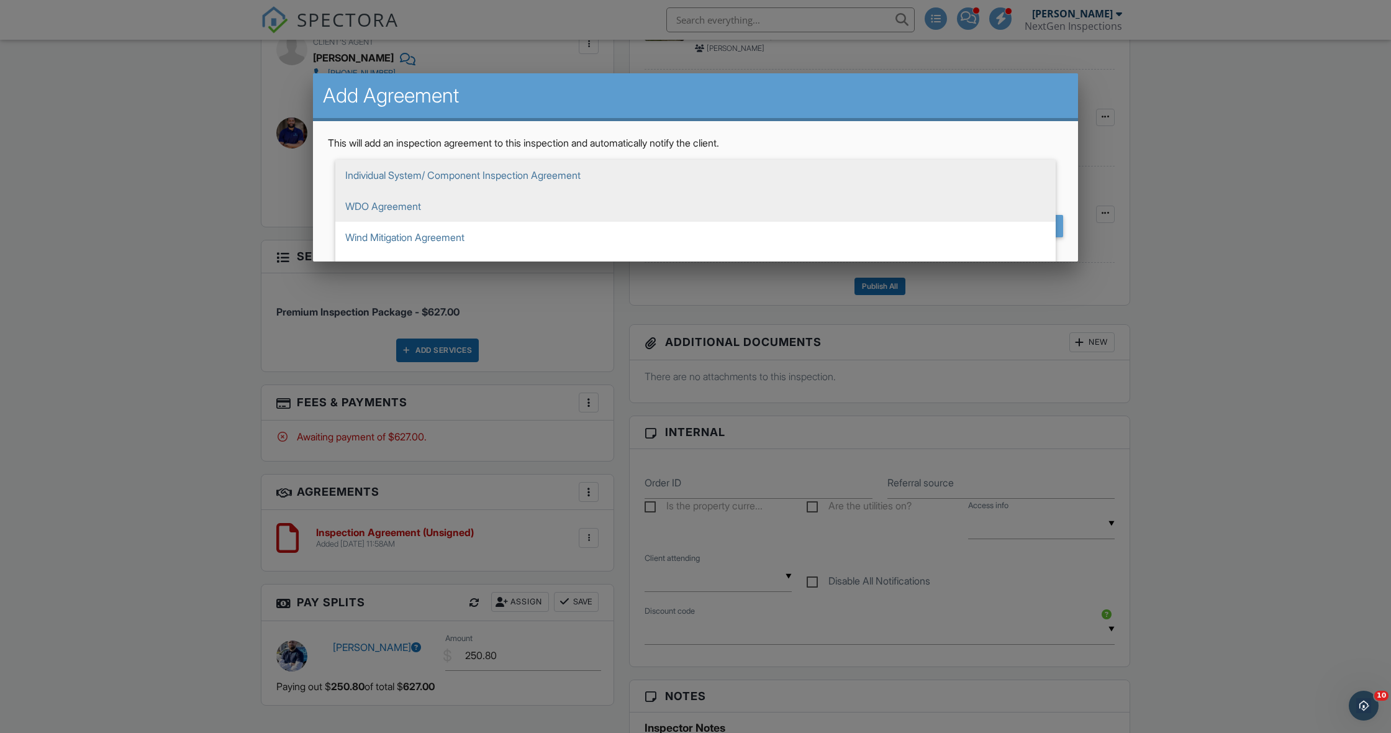
click at [417, 209] on span "WDO Agreement" at bounding box center [695, 206] width 720 height 31
type input "WDO Agreement"
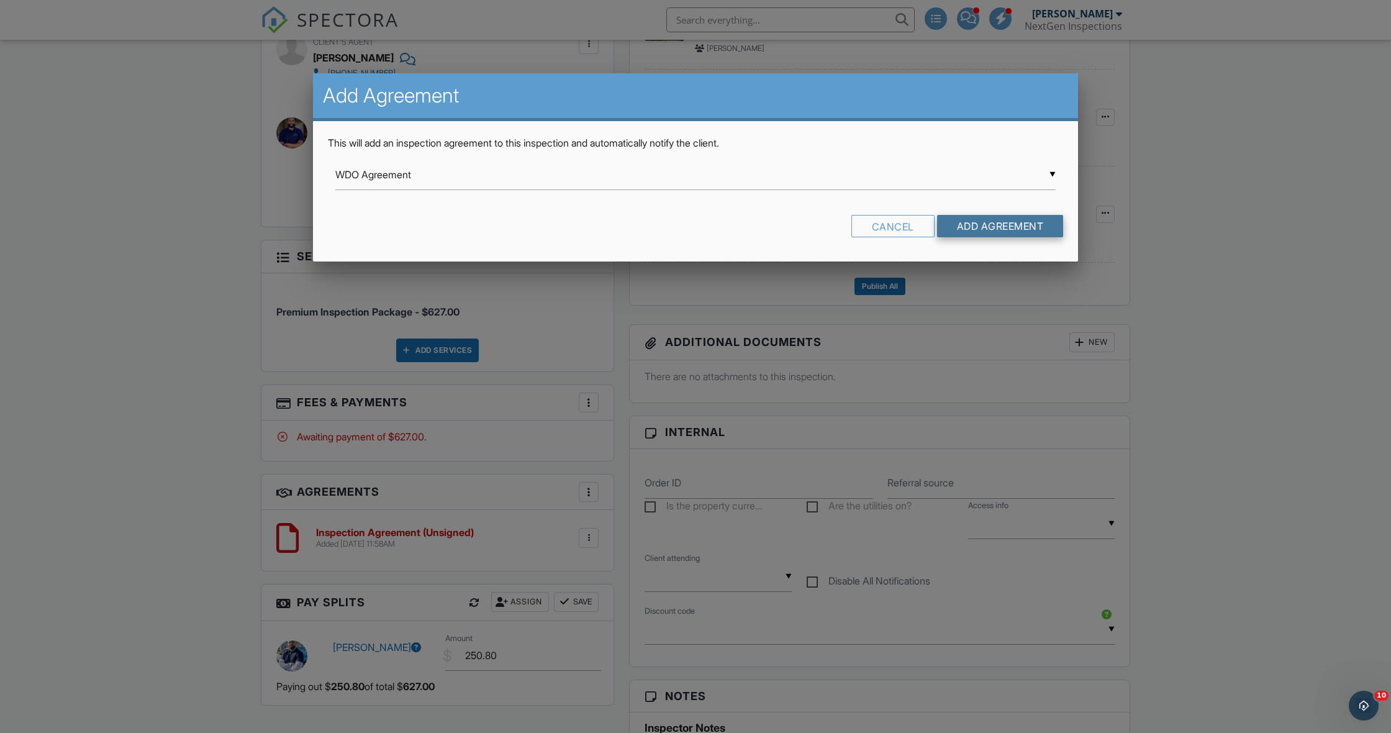
click at [963, 227] on input "Add Agreement" at bounding box center [1000, 226] width 127 height 22
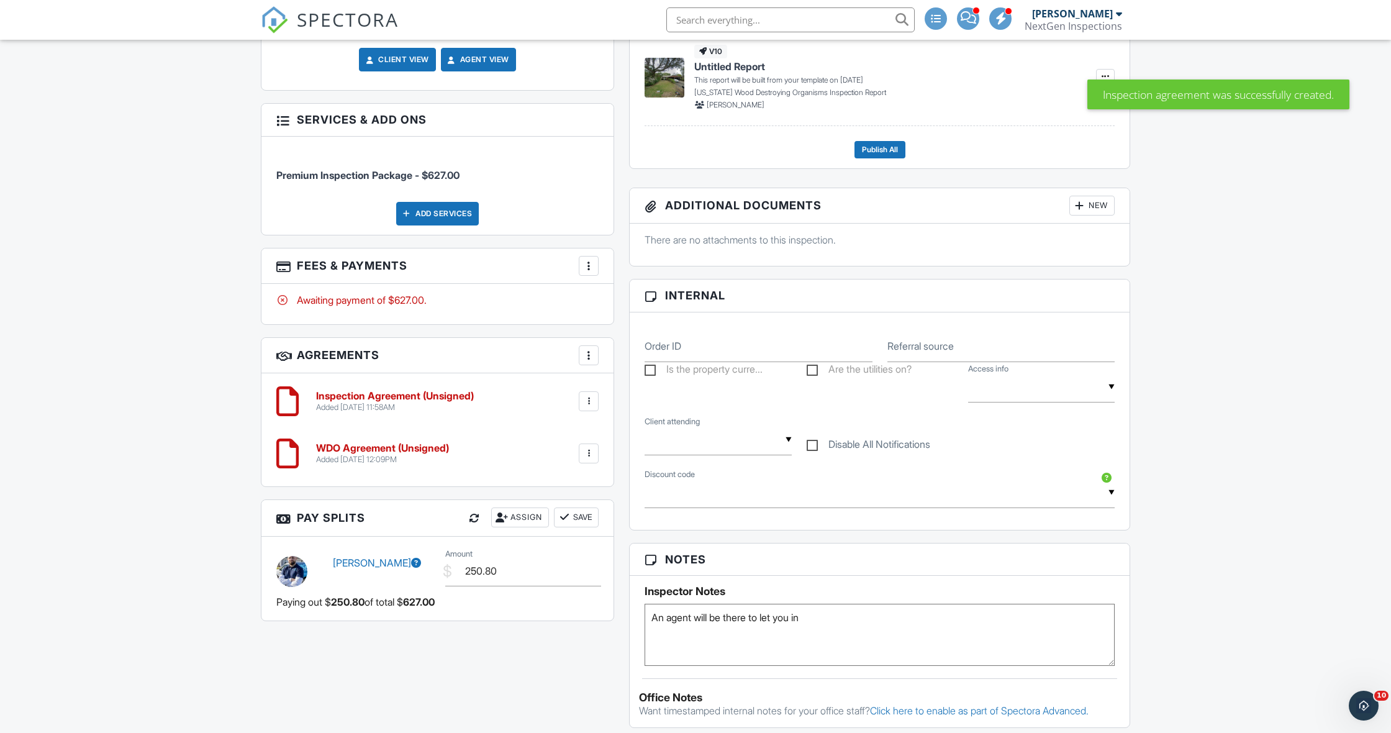
scroll to position [655, 0]
click at [364, 442] on h6 "WDO Agreement (Unsigned)" at bounding box center [382, 447] width 133 height 11
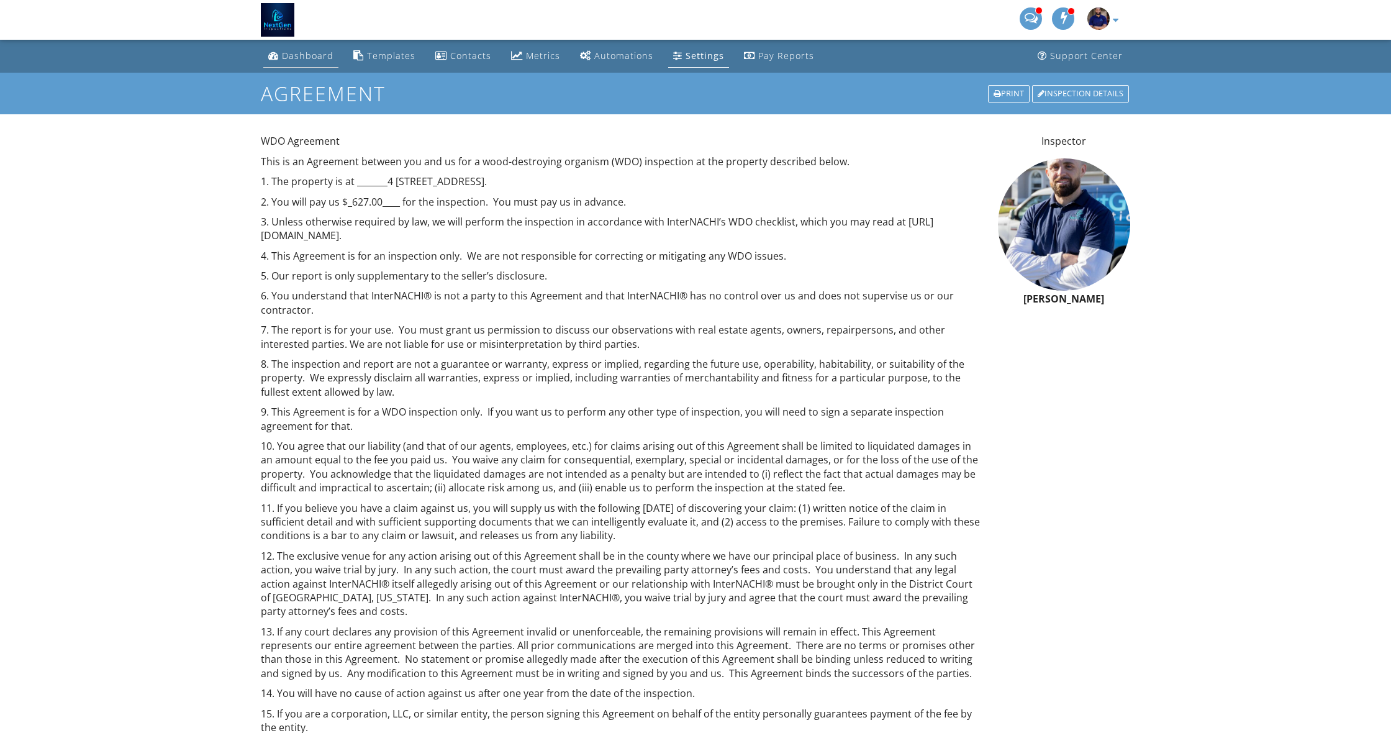
click at [302, 55] on div "Dashboard" at bounding box center [308, 56] width 52 height 12
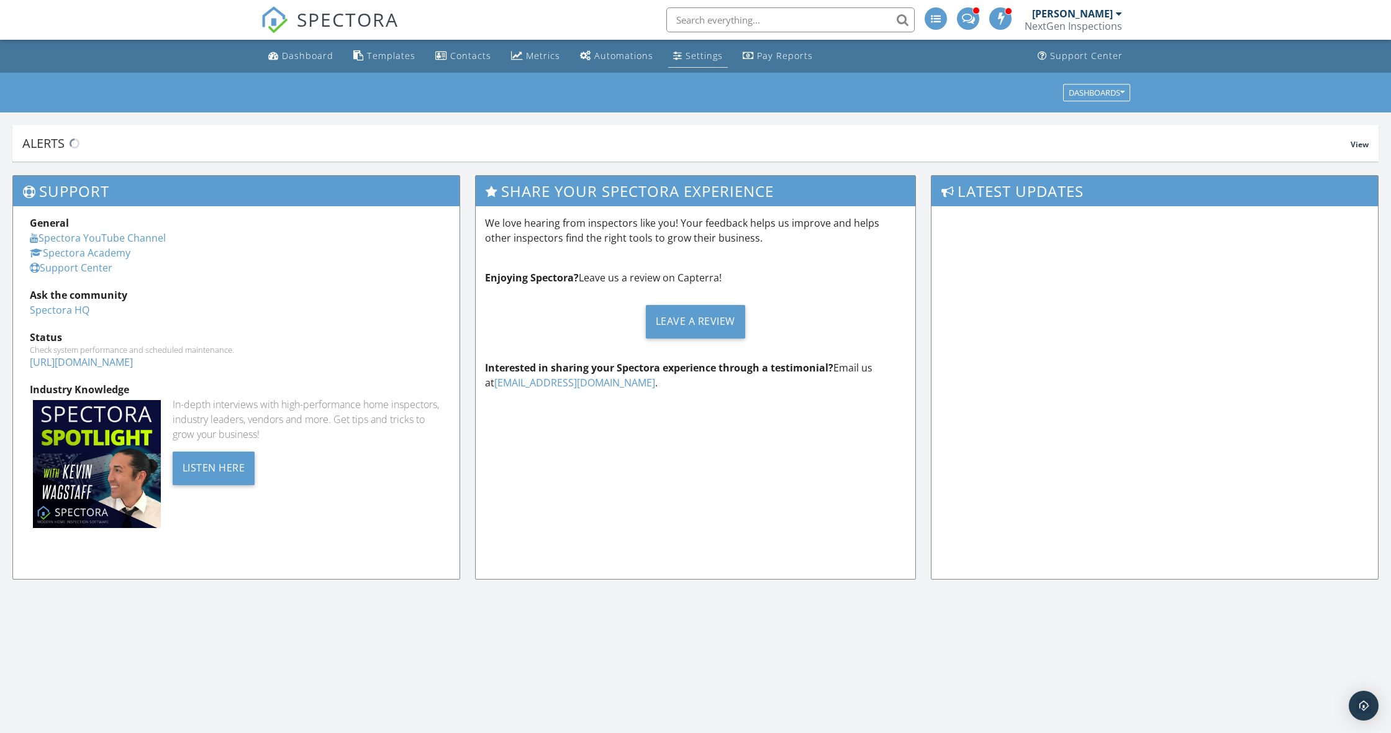
click at [687, 57] on div "Settings" at bounding box center [704, 56] width 37 height 12
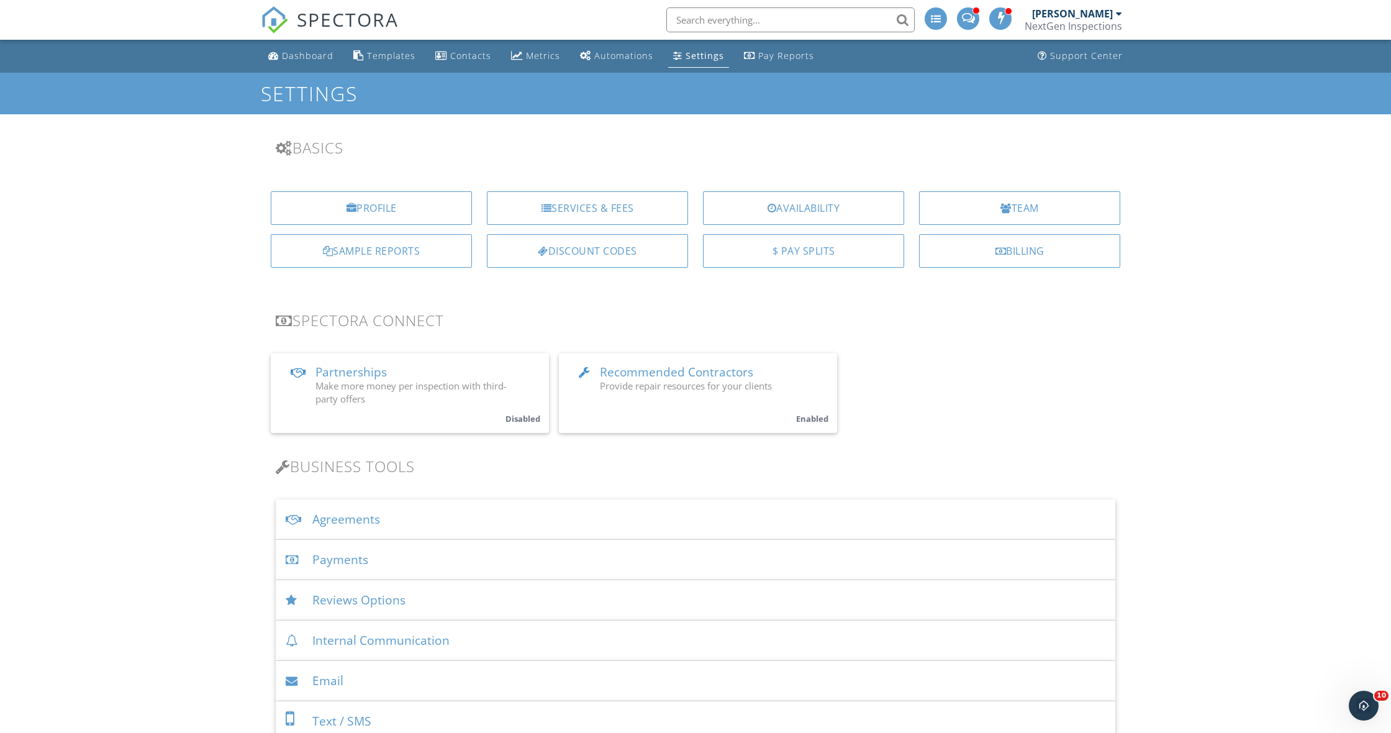
click at [347, 520] on div "Agreements" at bounding box center [696, 519] width 840 height 40
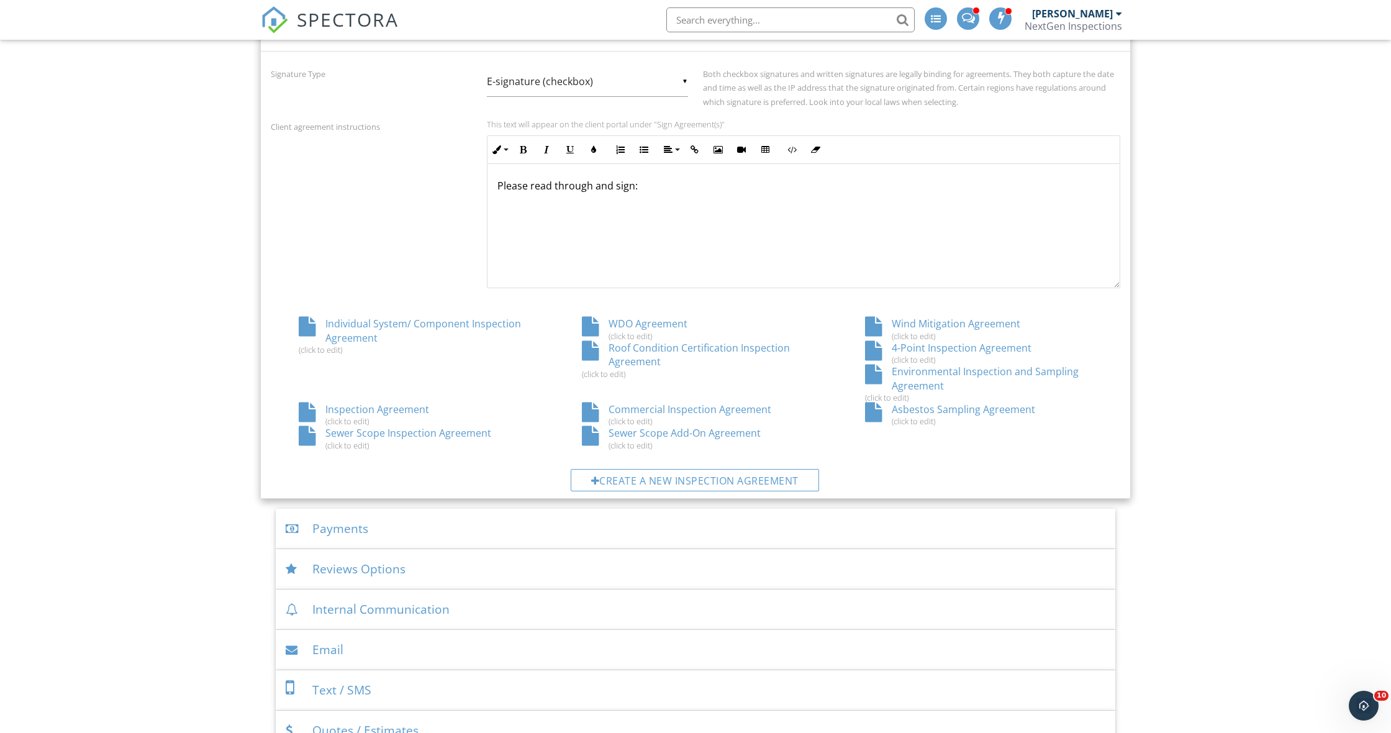
scroll to position [491, 0]
click at [627, 317] on div "WDO Agreement (click to edit)" at bounding box center [695, 326] width 283 height 24
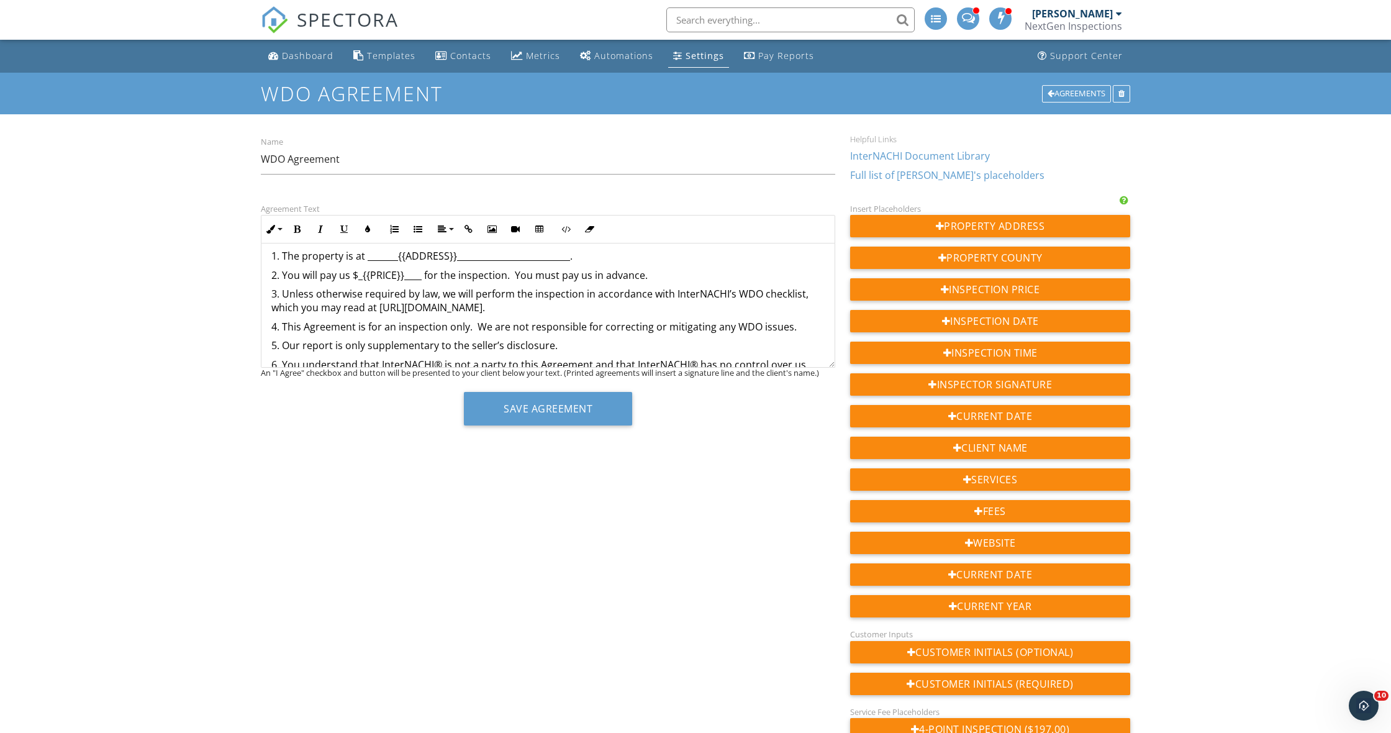
scroll to position [40, 0]
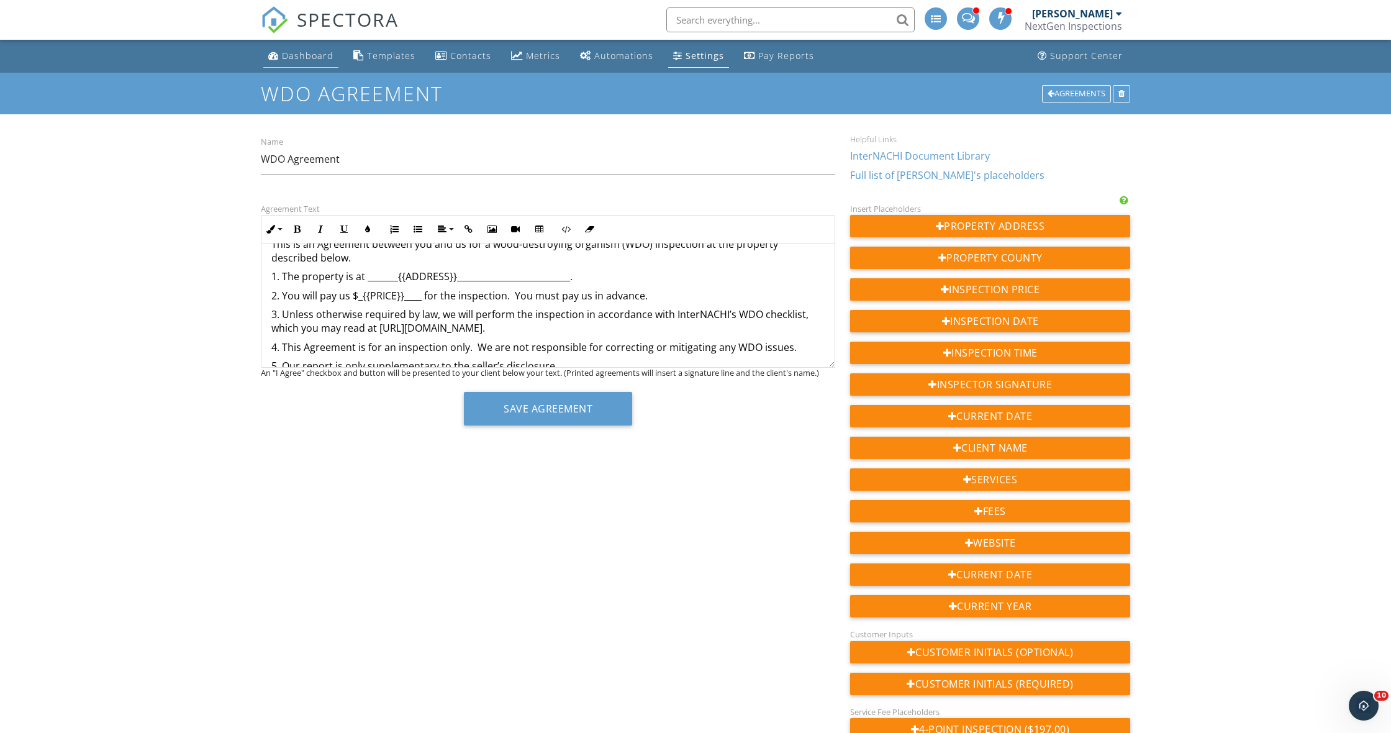
click at [312, 60] on div "Dashboard" at bounding box center [308, 56] width 52 height 12
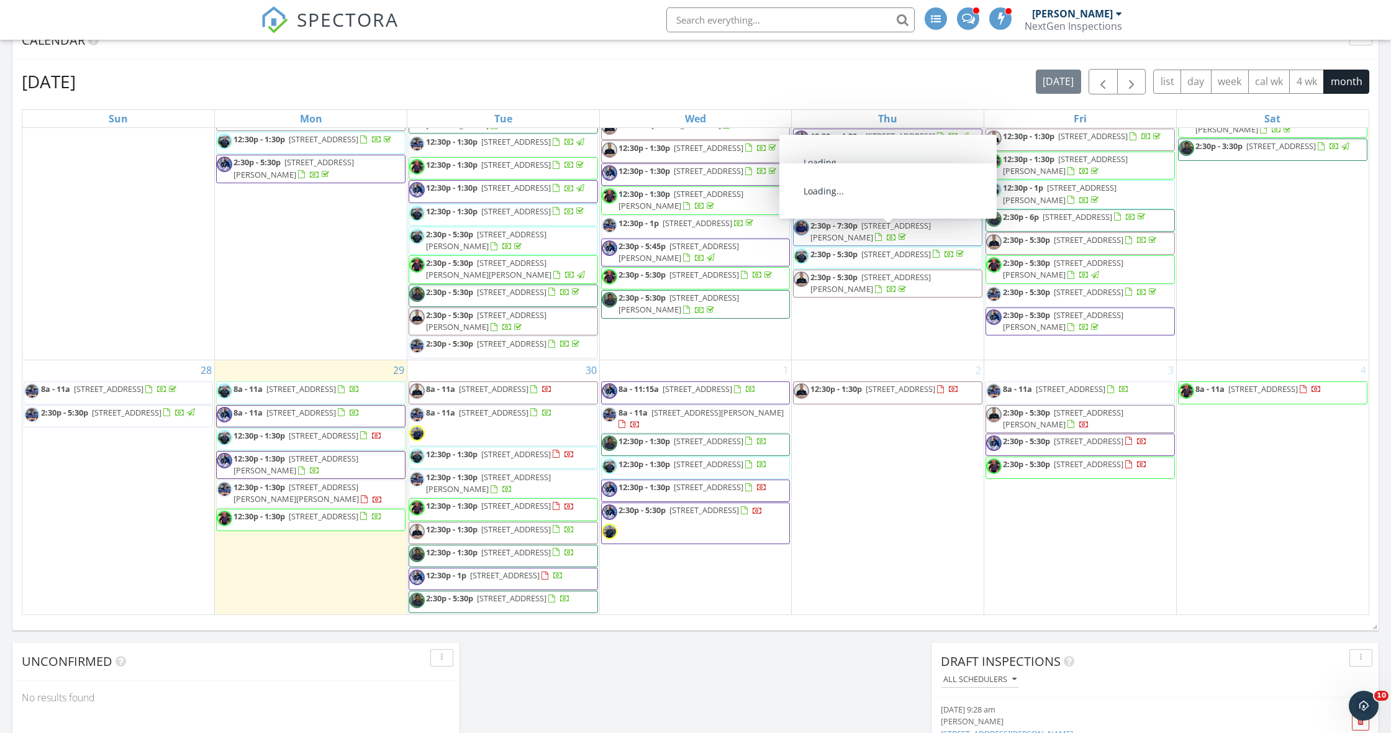
scroll to position [1418, 0]
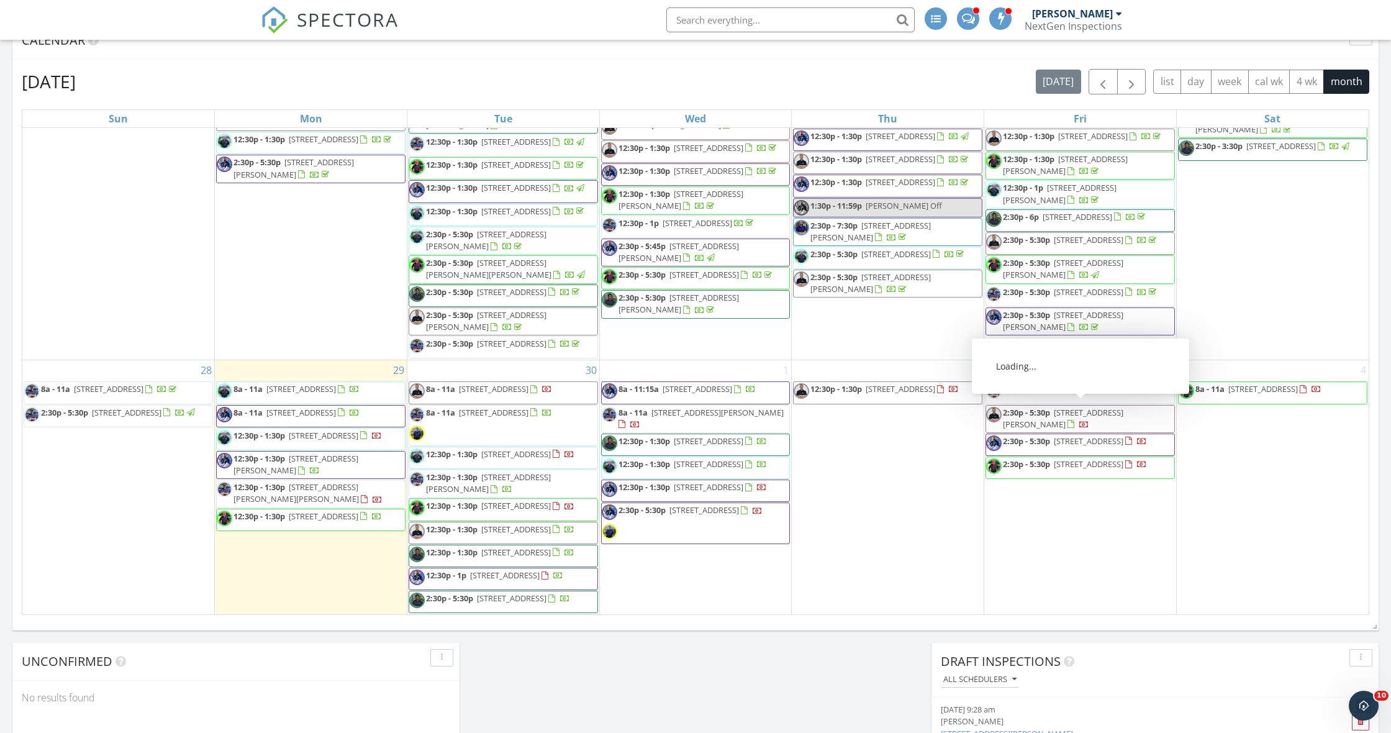
click at [1002, 435] on div at bounding box center [994, 444] width 17 height 19
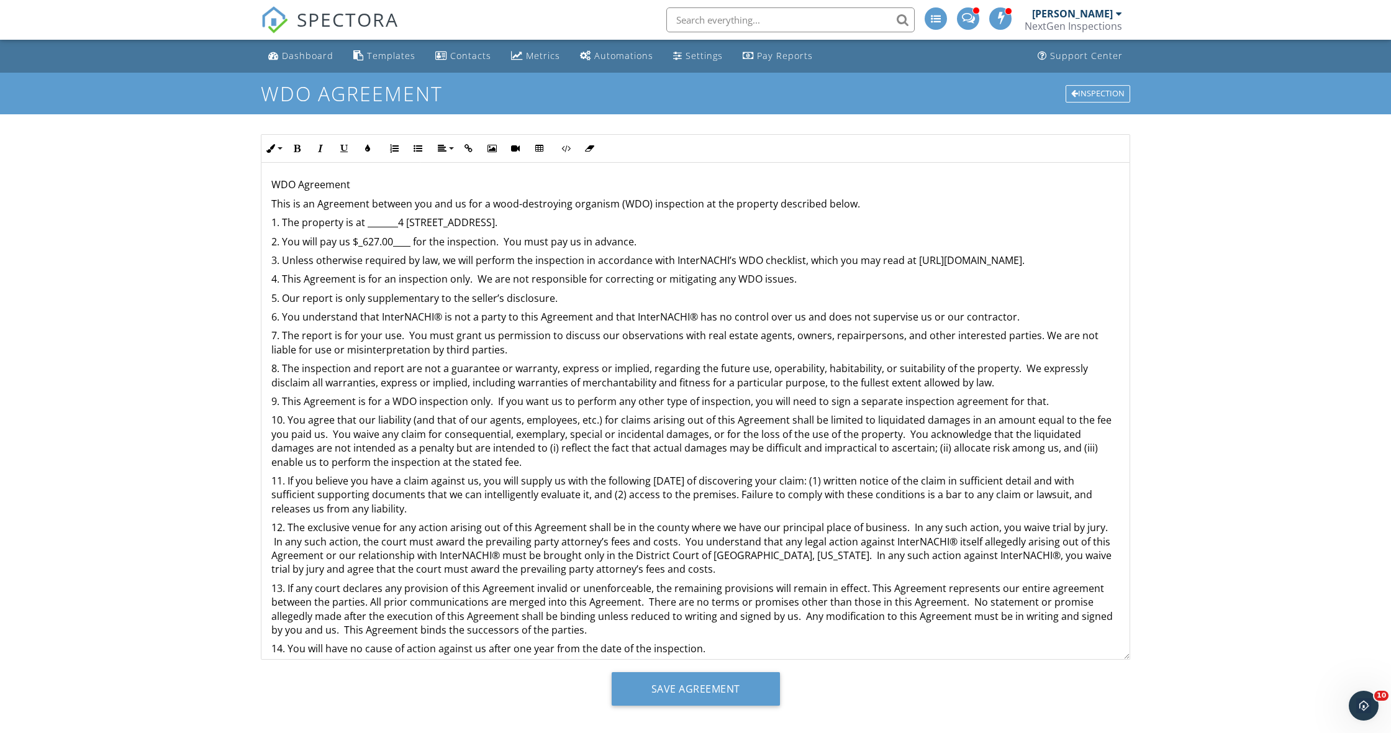
click at [665, 242] on p "2. You will pay us $_627.00____ for the inspection. You must pay us in advance." at bounding box center [695, 242] width 848 height 14
click at [740, 692] on input "Save Agreement" at bounding box center [696, 689] width 168 height 34
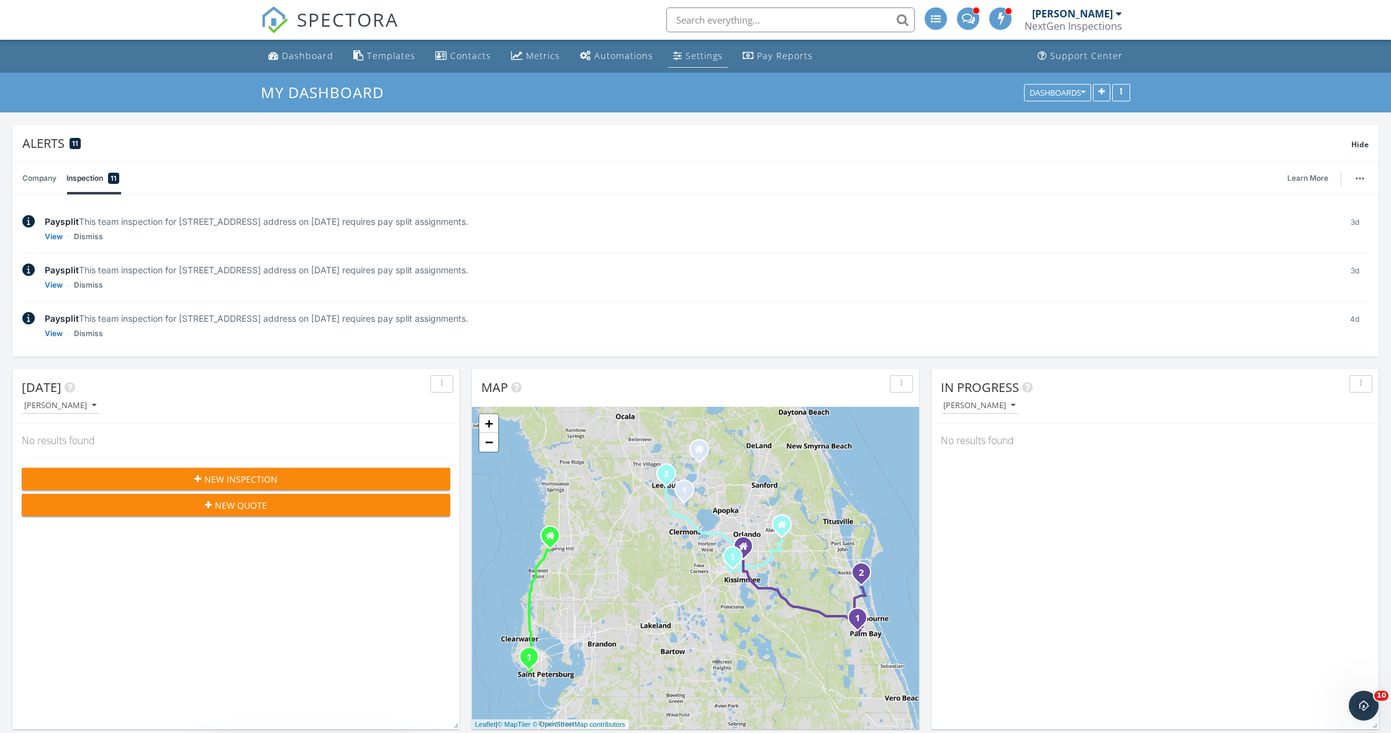
click at [676, 58] on div "Settings" at bounding box center [677, 55] width 9 height 10
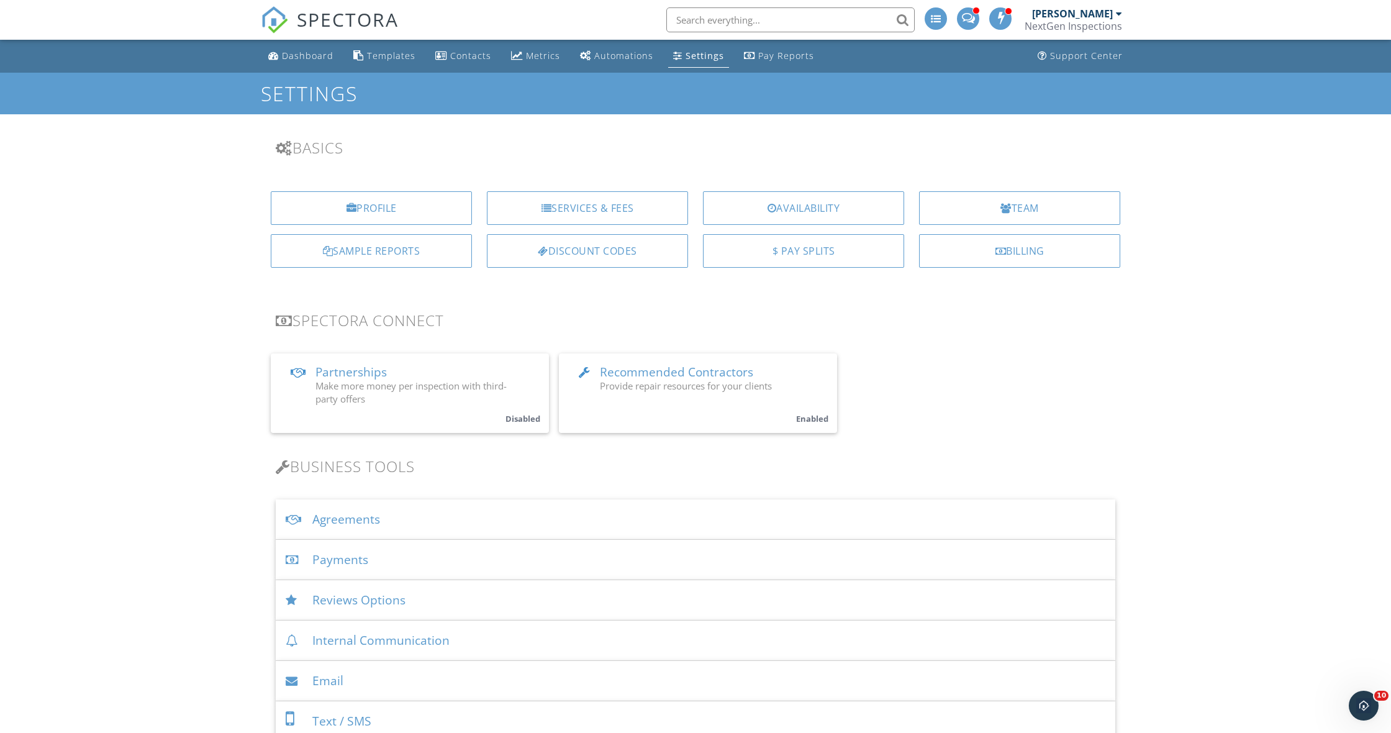
click at [355, 529] on div "Agreements" at bounding box center [696, 519] width 840 height 40
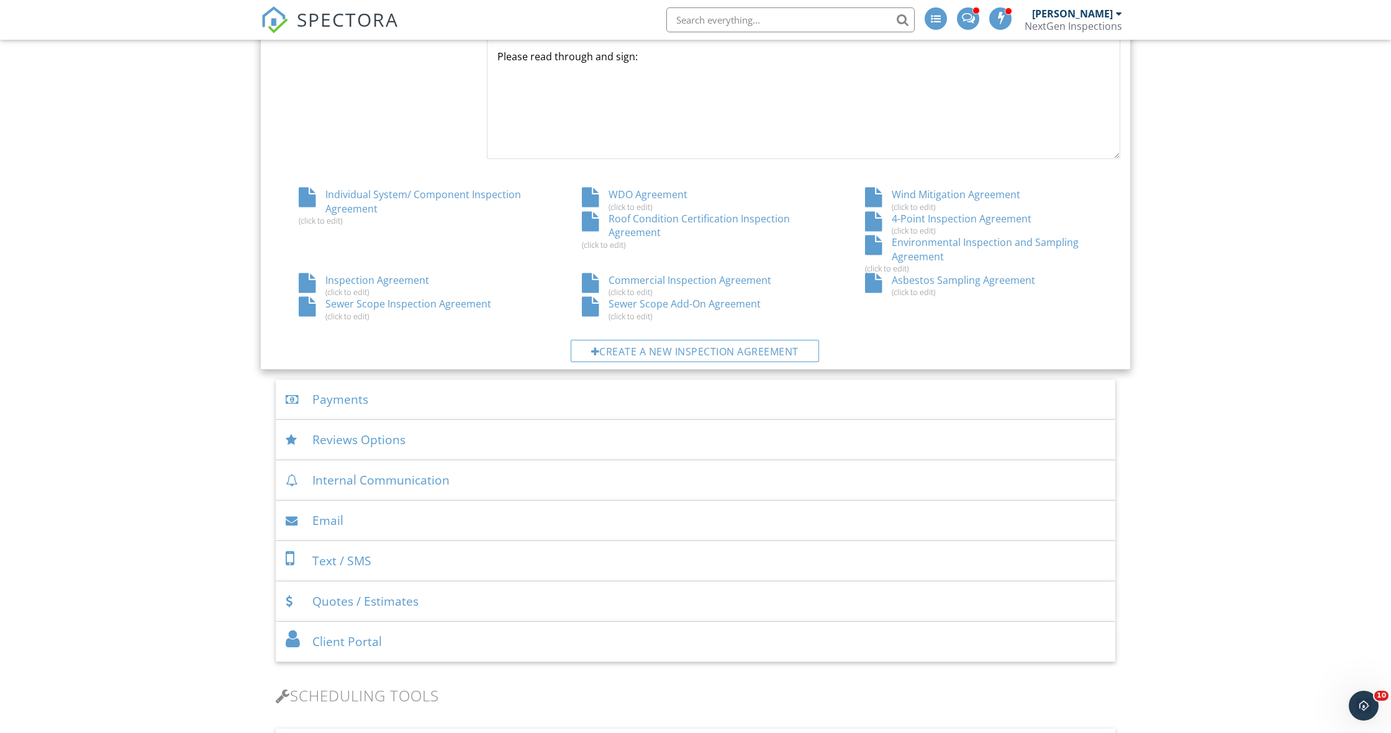
scroll to position [618, 0]
click at [677, 193] on div "WDO Agreement (click to edit)" at bounding box center [695, 199] width 283 height 24
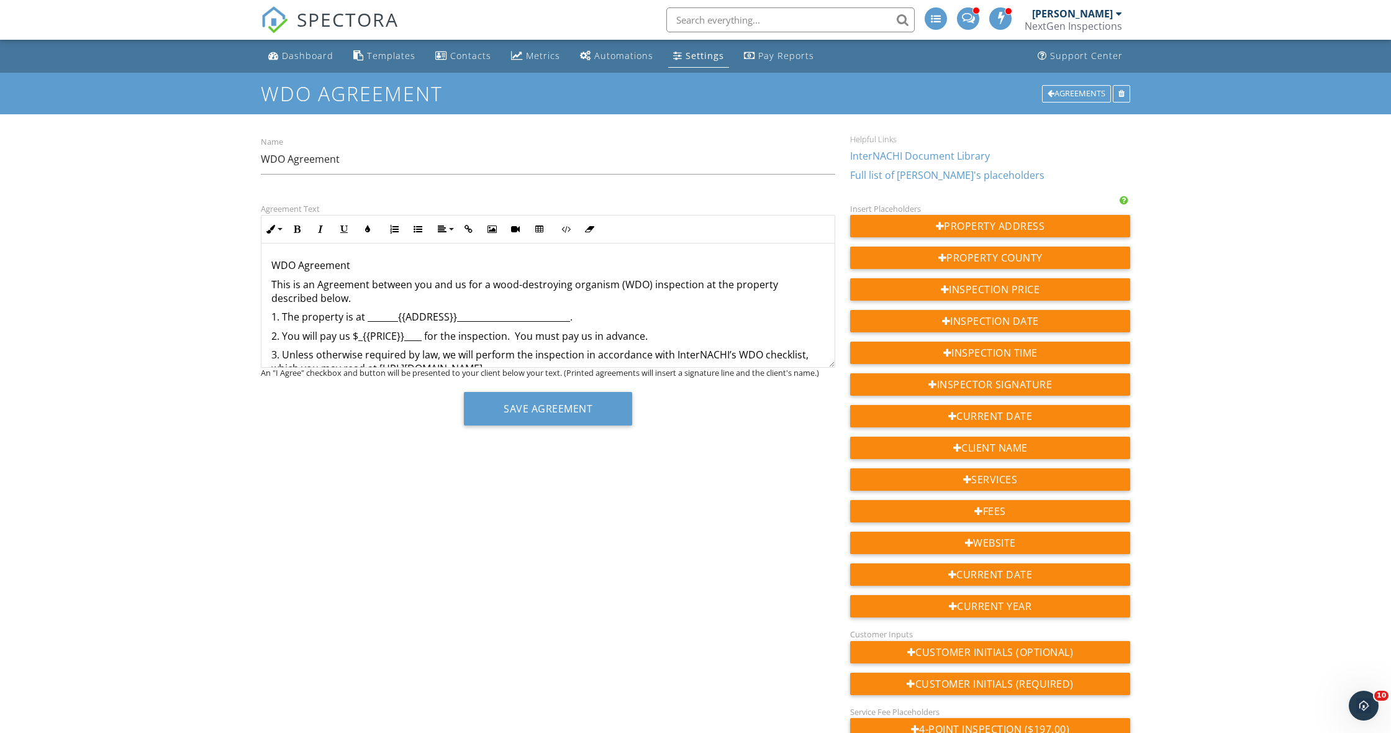
click at [671, 332] on p "2. You will pay us $_{{PRICE}}____ for the inspection. You must pay us in advan…" at bounding box center [547, 336] width 553 height 14
click at [684, 334] on p "2. You will pay us $_{{PRICE}}____ for the inspection. You must pay us in advan…" at bounding box center [547, 336] width 553 height 14
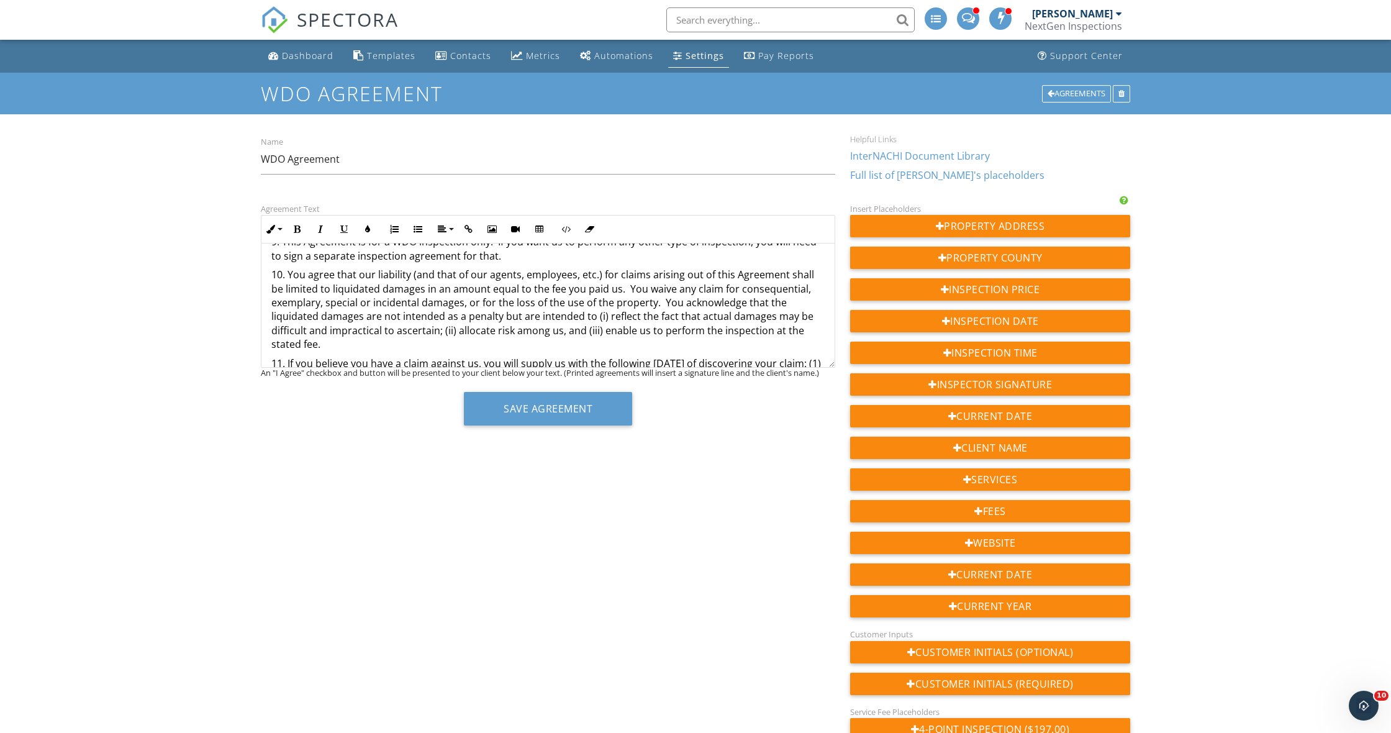
scroll to position [295, 0]
click at [279, 66] on link "Dashboard" at bounding box center [300, 56] width 75 height 23
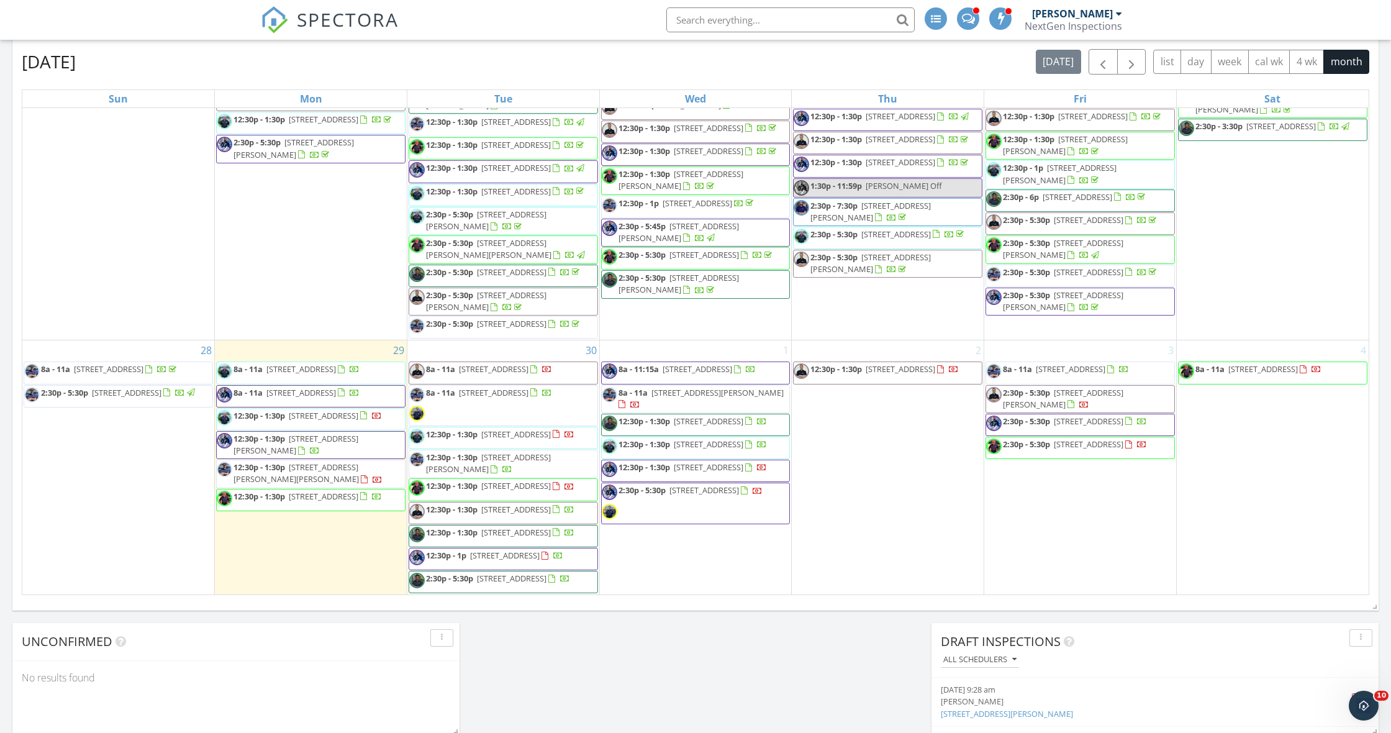
scroll to position [748, 0]
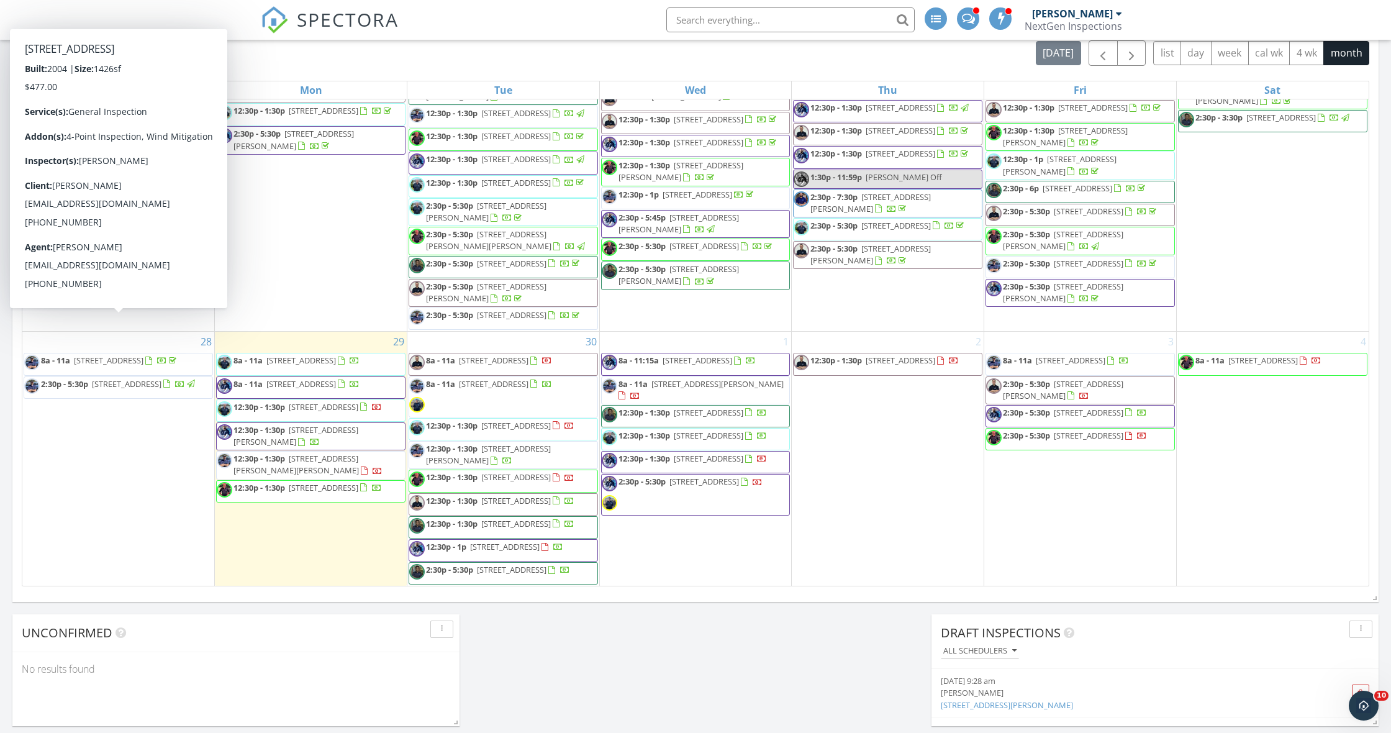
click at [12, 324] on div "[DATE] [DATE] list day week cal wk 4 wk month Sun Mon Tue Wed Thu Fri Sat 31 1 …" at bounding box center [695, 313] width 1366 height 565
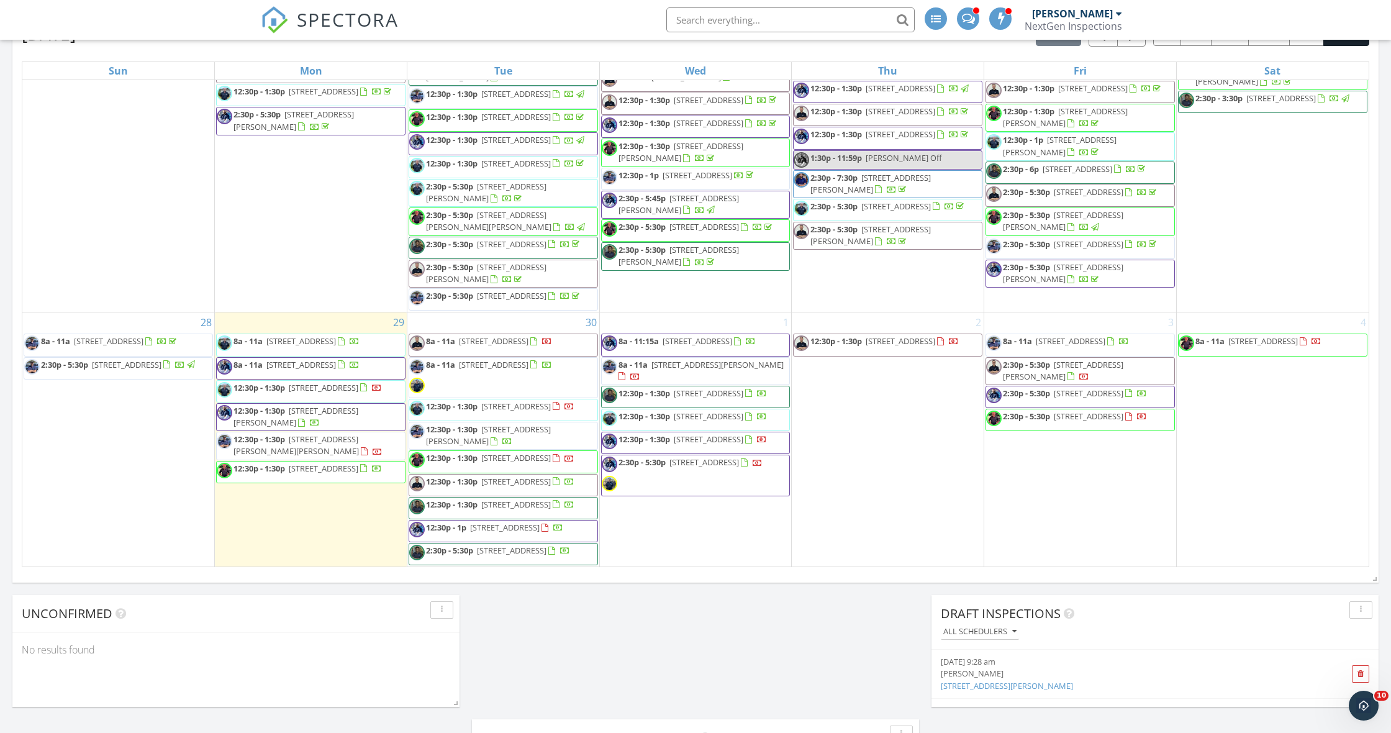
scroll to position [767, 0]
